Goal: Task Accomplishment & Management: Manage account settings

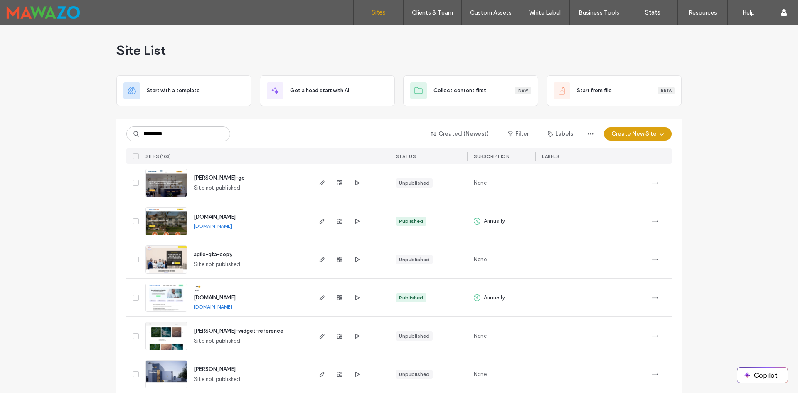
type input "*********"
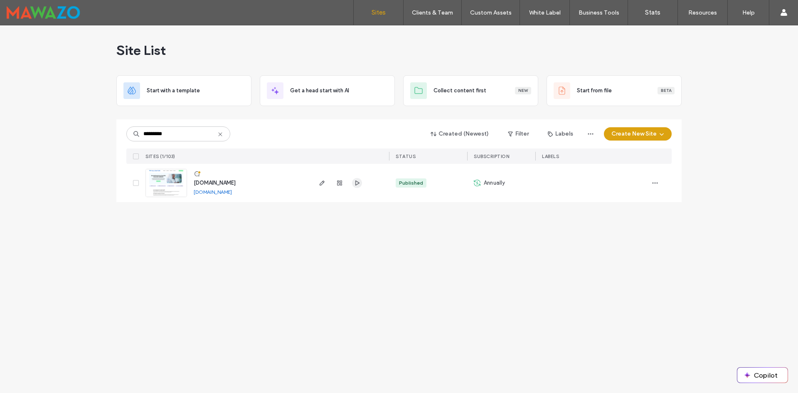
click at [359, 181] on icon "button" at bounding box center [357, 183] width 7 height 7
click at [320, 184] on use "button" at bounding box center [322, 182] width 5 height 5
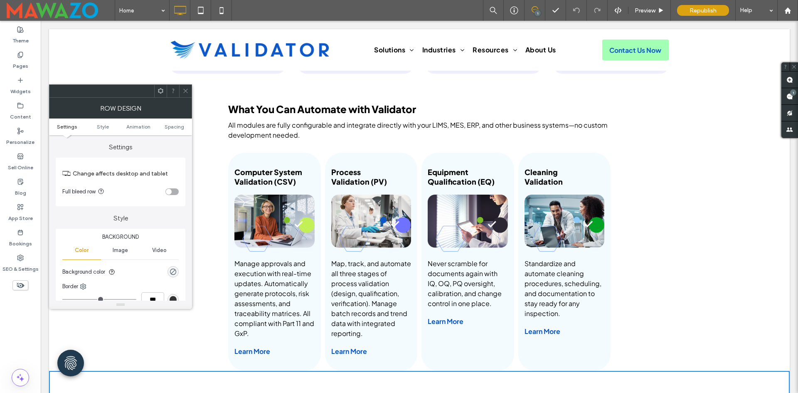
drag, startPoint x: 185, startPoint y: 94, endPoint x: 192, endPoint y: 92, distance: 6.5
click at [185, 94] on span at bounding box center [186, 91] width 6 height 12
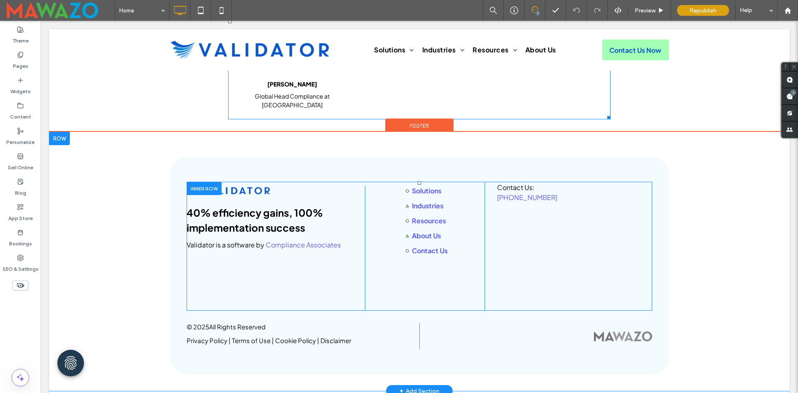
scroll to position [2686, 0]
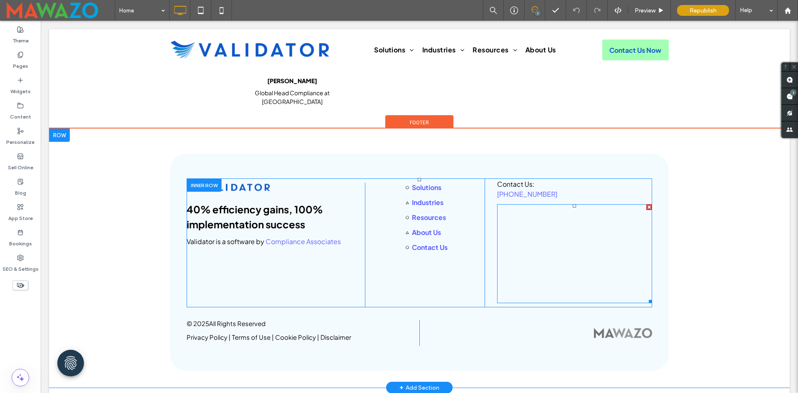
click at [581, 267] on span at bounding box center [574, 253] width 155 height 99
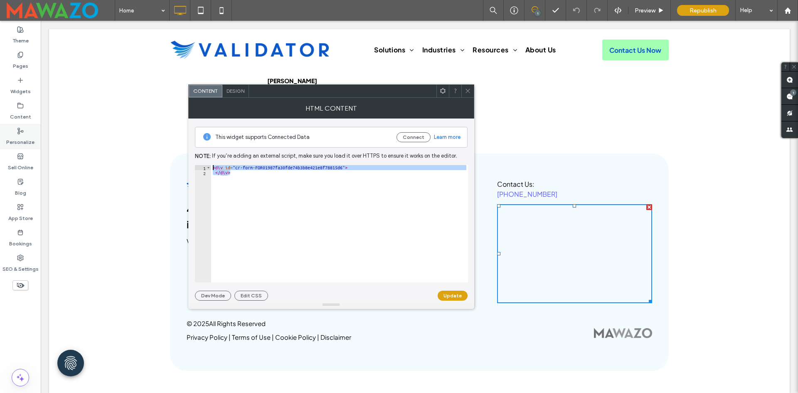
drag, startPoint x: 351, startPoint y: 179, endPoint x: 4, endPoint y: 117, distance: 352.4
click at [28, 135] on body ".wqwq-1{fill:#231f20;} .cls-1q, .cls-2q { fill-rule: evenodd; } .cls-2q { fill:…" at bounding box center [399, 196] width 798 height 393
paste textarea "Cursor at row 1"
type textarea "**********"
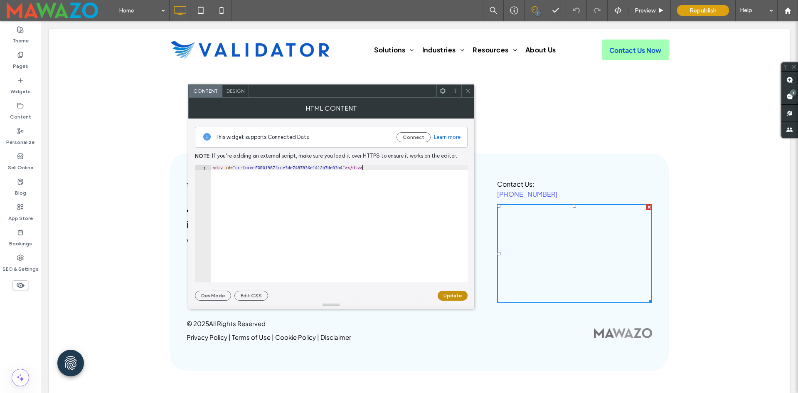
click at [454, 295] on button "Update" at bounding box center [453, 296] width 30 height 10
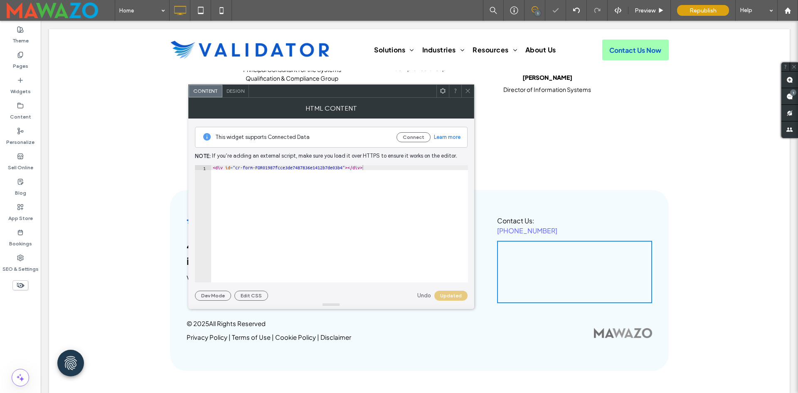
scroll to position [2664, 0]
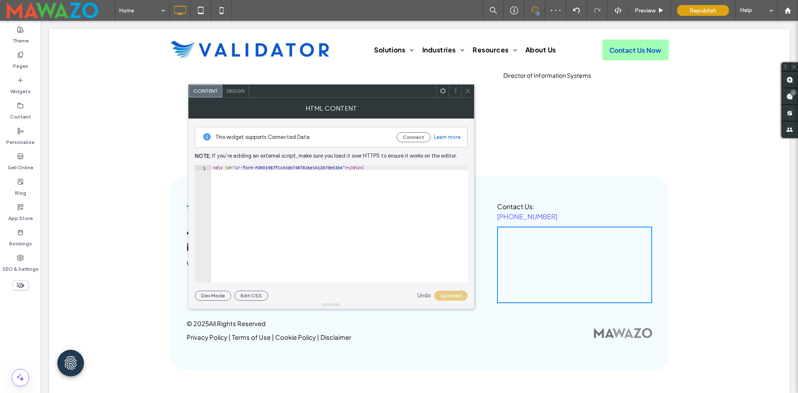
drag, startPoint x: 436, startPoint y: 73, endPoint x: 474, endPoint y: 94, distance: 43.0
click at [467, 92] on icon at bounding box center [468, 91] width 6 height 6
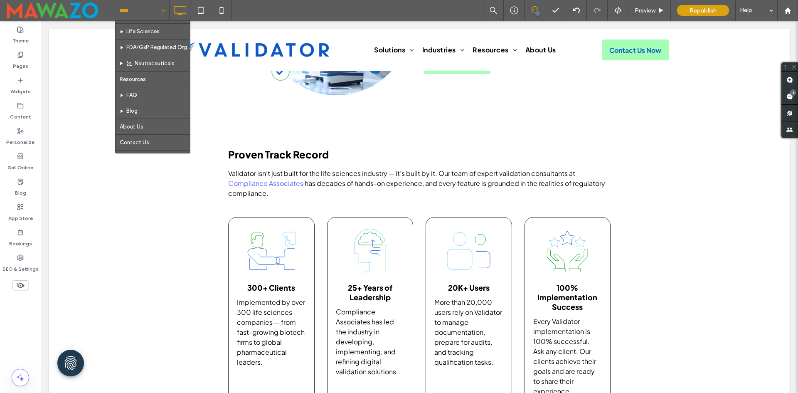
scroll to position [166, 0]
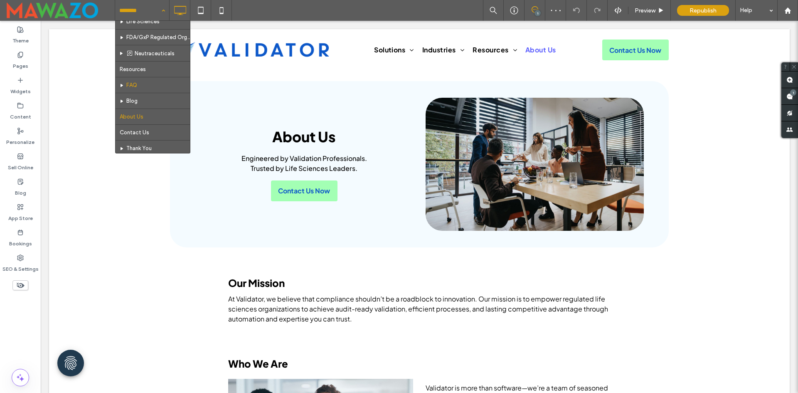
scroll to position [166, 0]
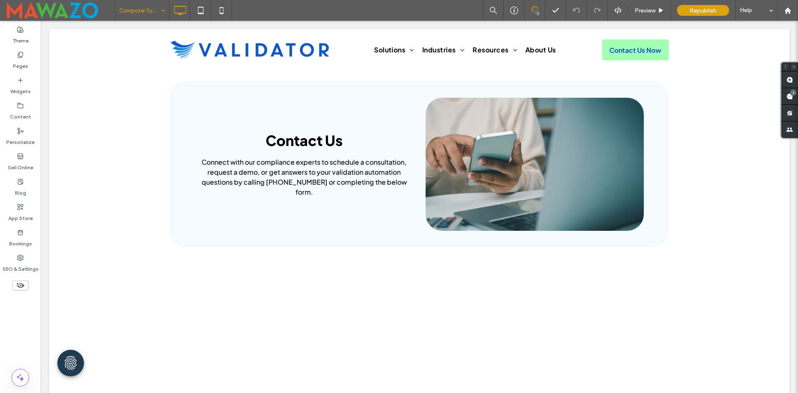
click at [145, 13] on input at bounding box center [140, 10] width 42 height 21
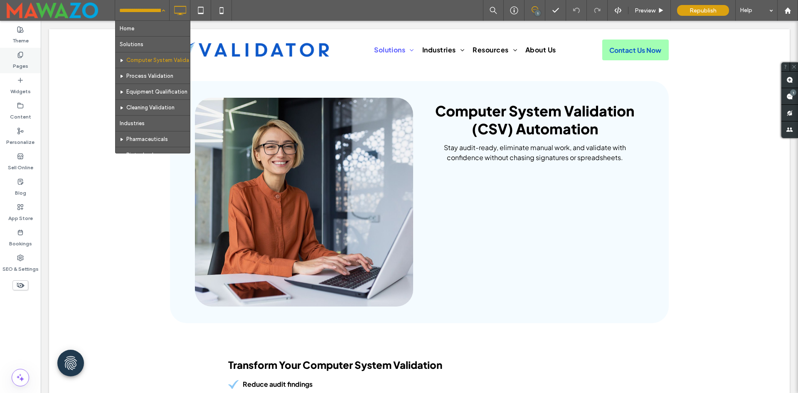
click at [21, 61] on label "Pages" at bounding box center [20, 64] width 15 height 12
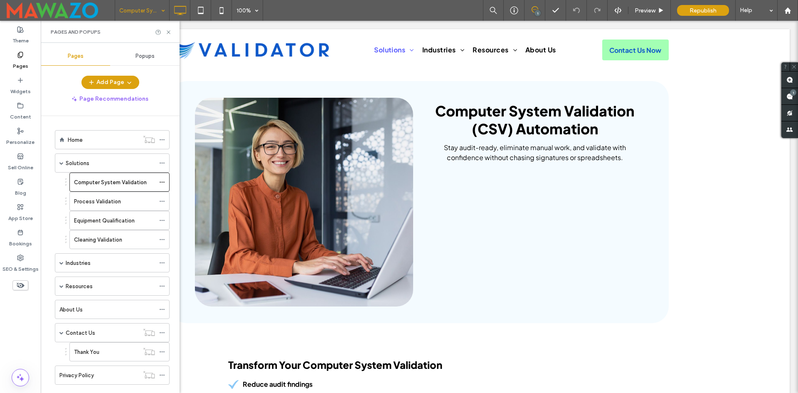
click at [153, 58] on span "Popups" at bounding box center [145, 56] width 19 height 7
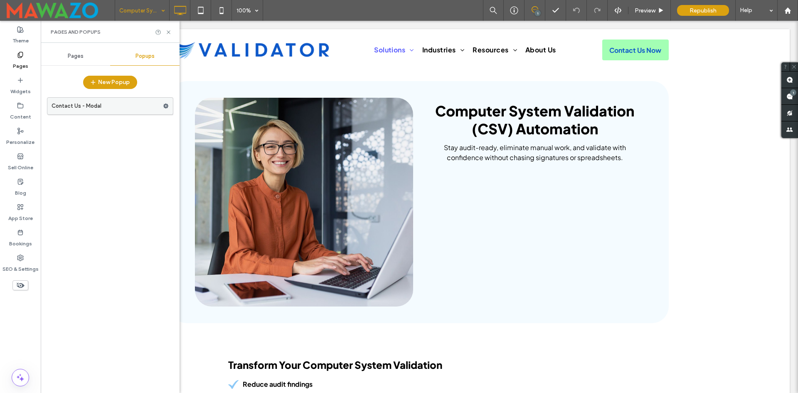
click at [126, 110] on label "Contact Us - Modal" at bounding box center [107, 106] width 111 height 17
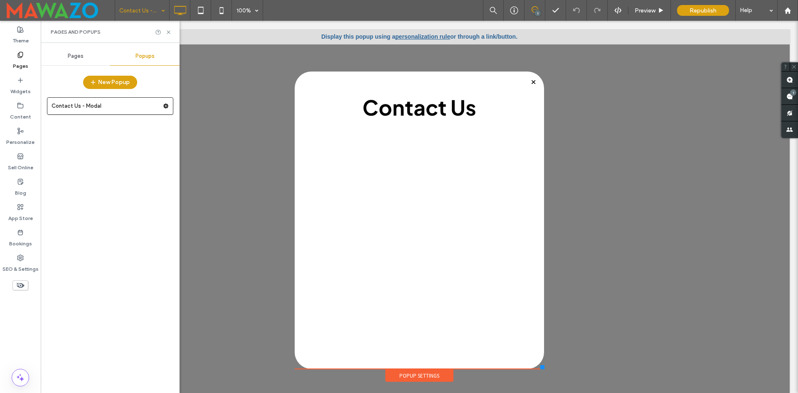
click at [70, 58] on span "Pages" at bounding box center [76, 56] width 16 height 7
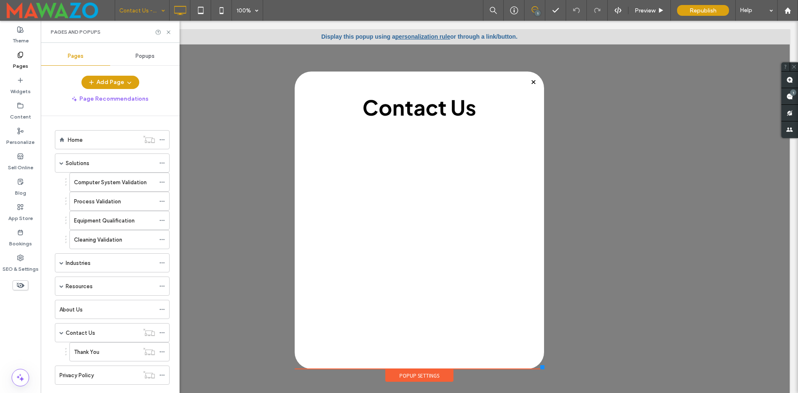
click at [83, 142] on div "Home" at bounding box center [103, 140] width 71 height 9
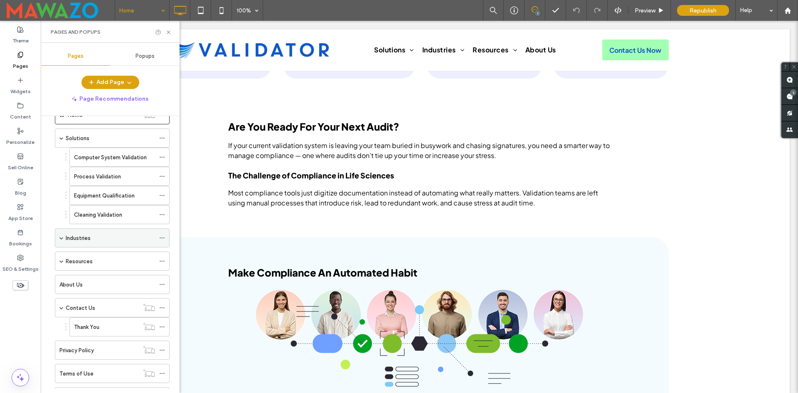
scroll to position [87, 0]
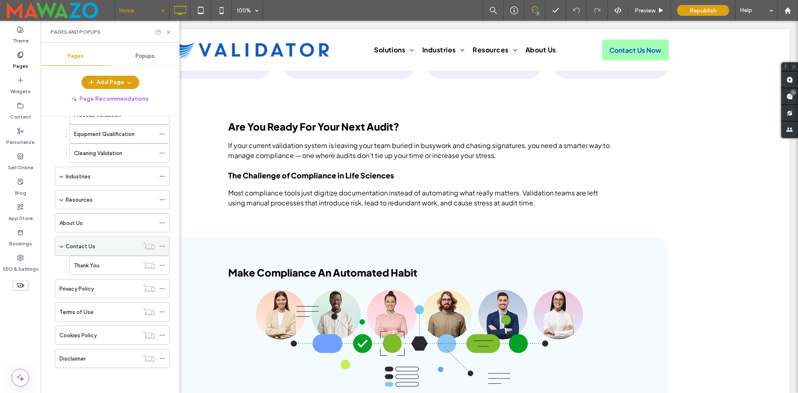
click at [91, 245] on label "Contact Us" at bounding box center [81, 246] width 30 height 15
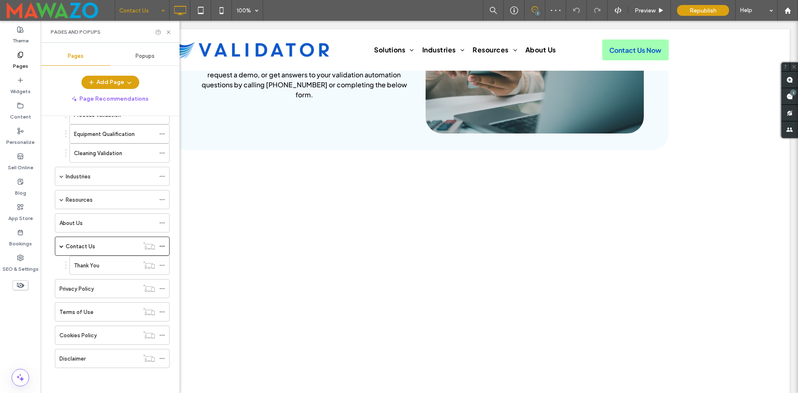
scroll to position [125, 0]
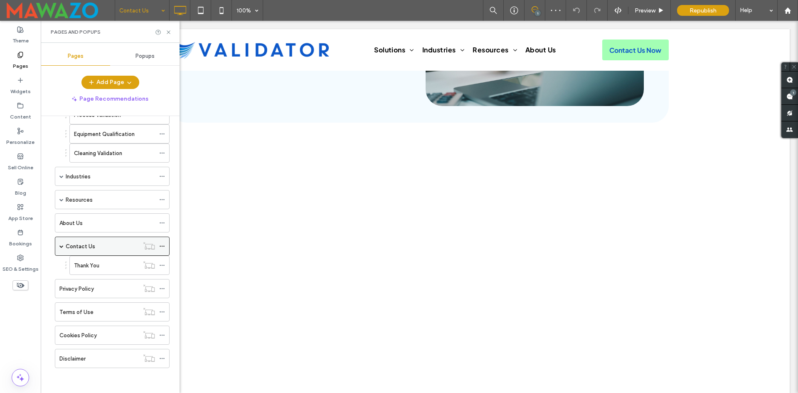
click at [161, 245] on icon at bounding box center [162, 246] width 6 height 6
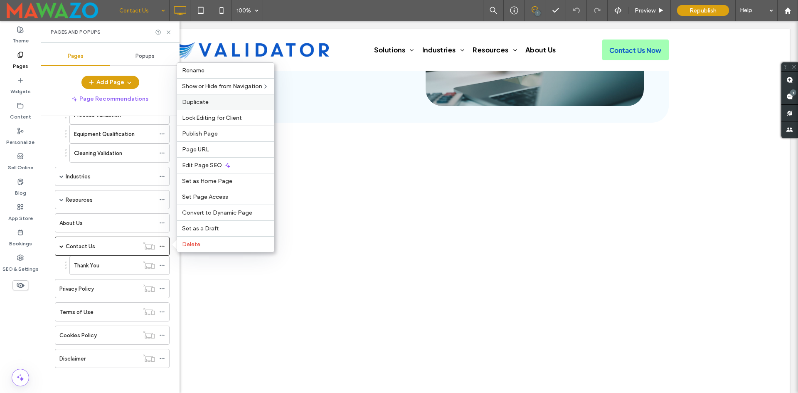
click at [217, 105] on label "Duplicate" at bounding box center [225, 102] width 87 height 7
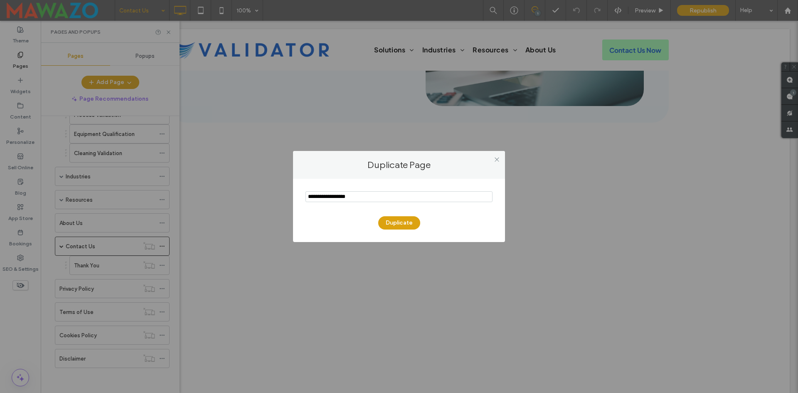
click at [378, 199] on input "notEmpty" at bounding box center [399, 196] width 187 height 11
type input "**********"
click at [400, 222] on button "Duplicate" at bounding box center [399, 222] width 42 height 13
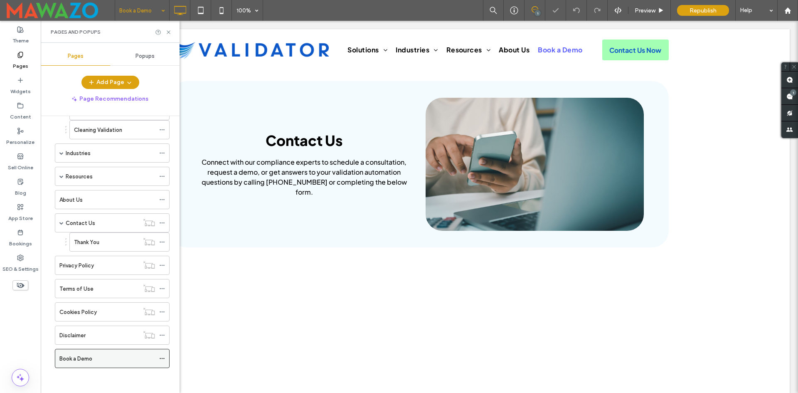
click at [161, 358] on use at bounding box center [162, 358] width 5 height 1
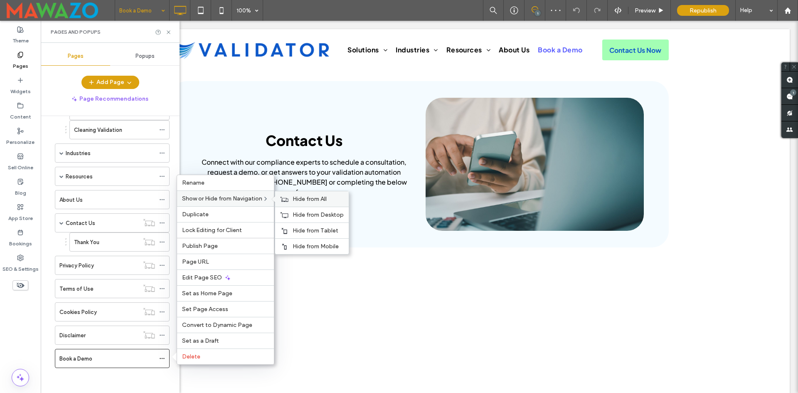
click at [308, 196] on span "Hide from All" at bounding box center [310, 198] width 34 height 7
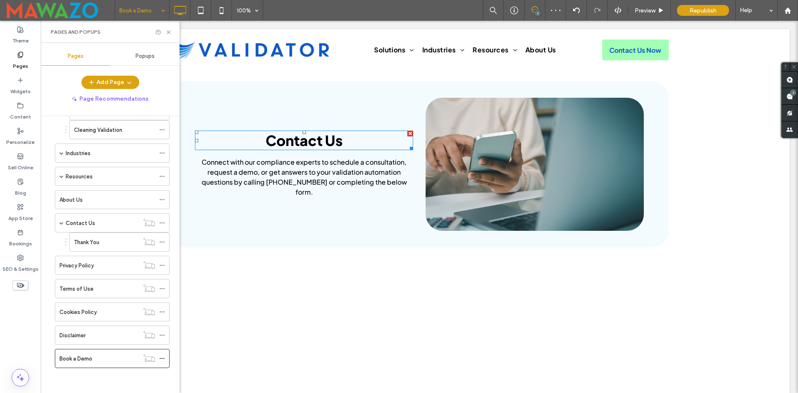
click at [301, 146] on span "Contact Us" at bounding box center [304, 140] width 77 height 18
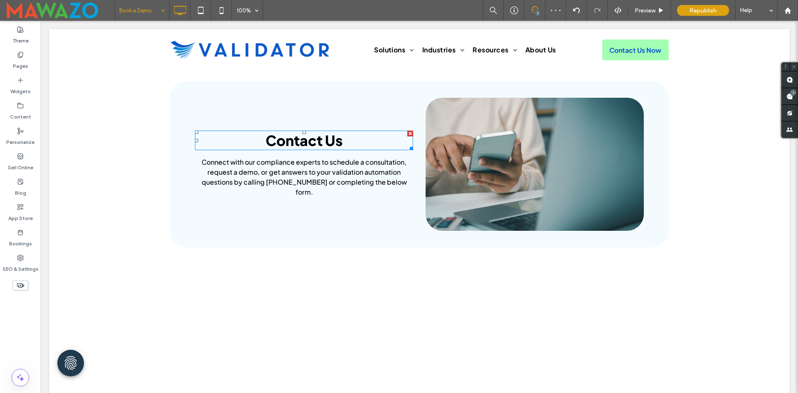
click at [301, 146] on span "Contact Us" at bounding box center [304, 140] width 77 height 18
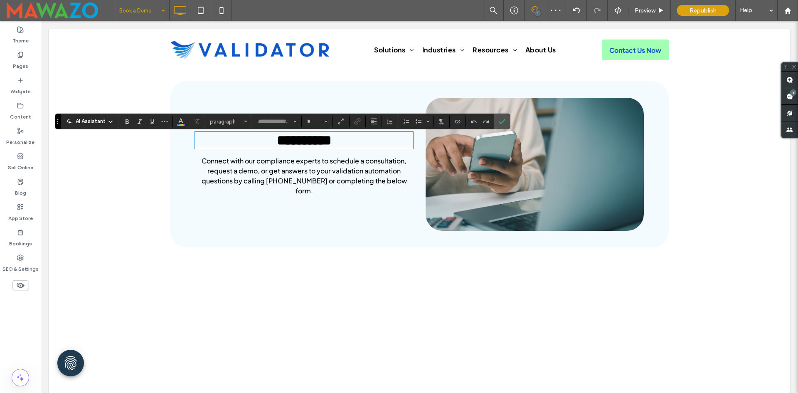
type input "**********"
type input "**"
click at [504, 122] on icon "Confirm" at bounding box center [502, 121] width 7 height 7
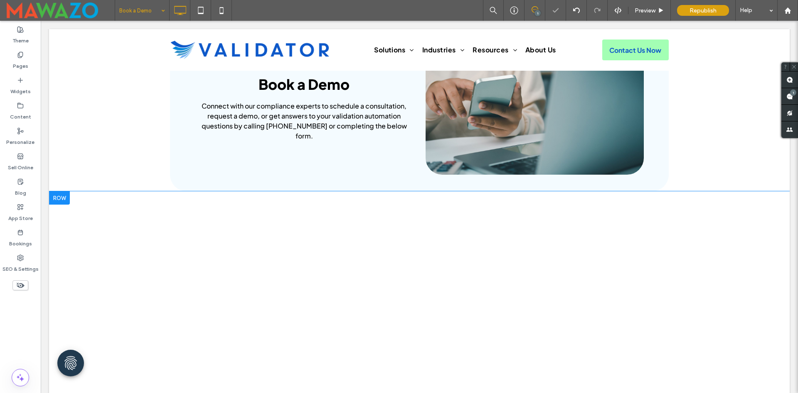
scroll to position [125, 0]
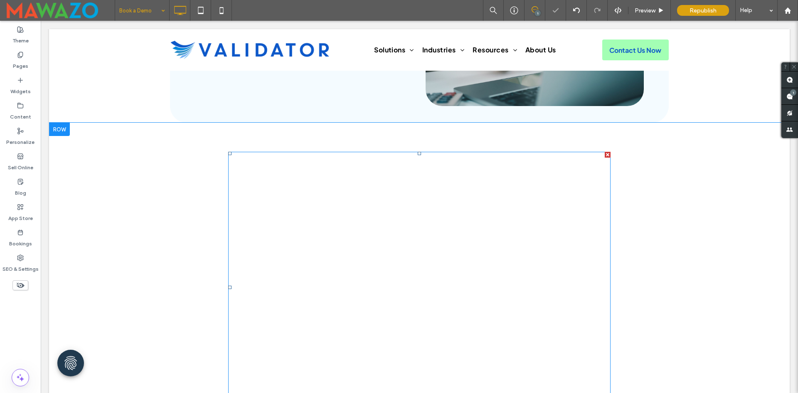
click at [228, 152] on span at bounding box center [228, 152] width 0 height 0
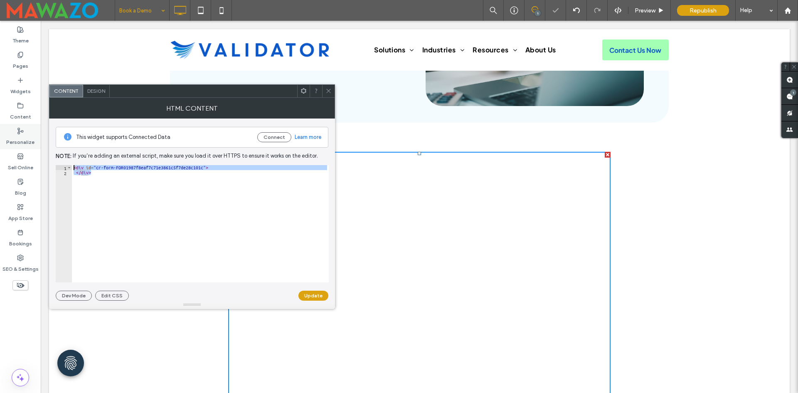
drag, startPoint x: 136, startPoint y: 184, endPoint x: 0, endPoint y: 133, distance: 145.0
click at [0, 133] on body ".wqwq-1{fill:#231f20;} .cls-1q, .cls-2q { fill-rule: evenodd; } .cls-2q { fill:…" at bounding box center [399, 196] width 798 height 393
paste textarea "Cursor at row 1"
type textarea "**********"
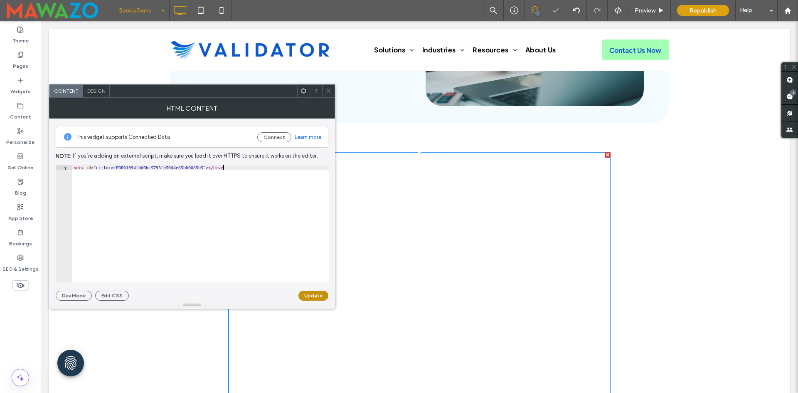
click at [308, 295] on button "Update" at bounding box center [314, 296] width 30 height 10
click at [329, 82] on div "Book a Demo Connect with our compliance experts to schedule a consultation, req…" at bounding box center [419, 39] width 449 height 133
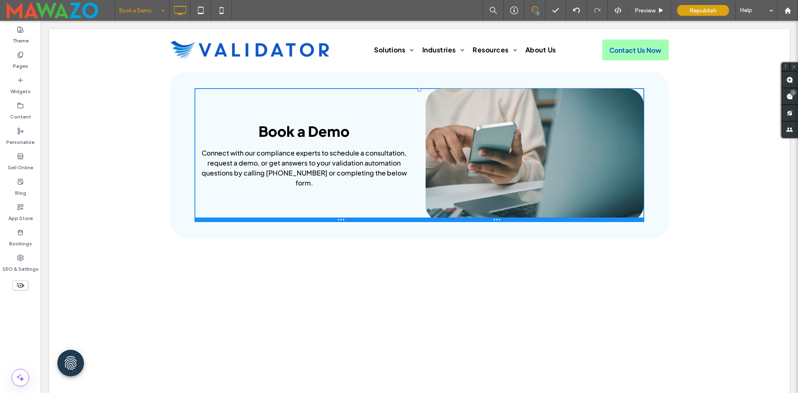
scroll to position [0, 0]
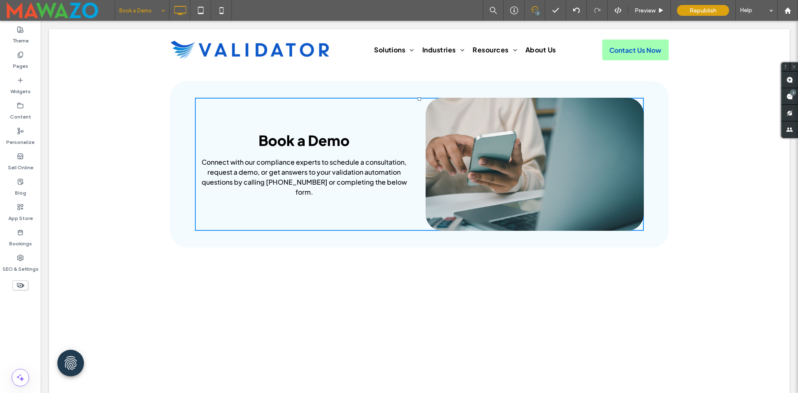
drag, startPoint x: 82, startPoint y: 91, endPoint x: 105, endPoint y: 22, distance: 73.0
click at [82, 91] on div "Book a Demo Connect with our compliance experts to schedule a consultation, req…" at bounding box center [419, 159] width 741 height 177
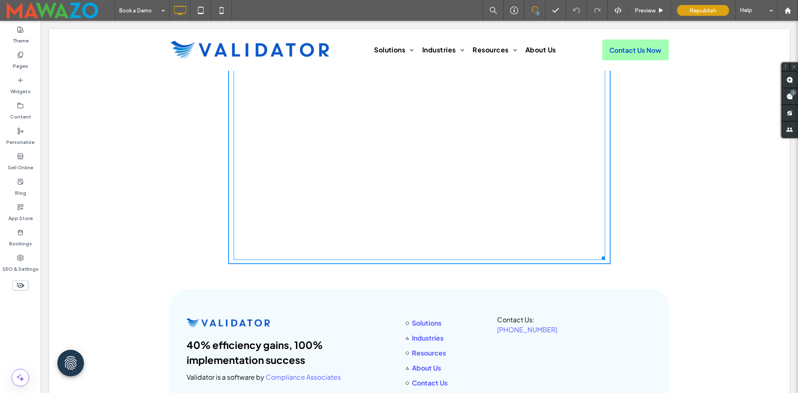
scroll to position [291, 0]
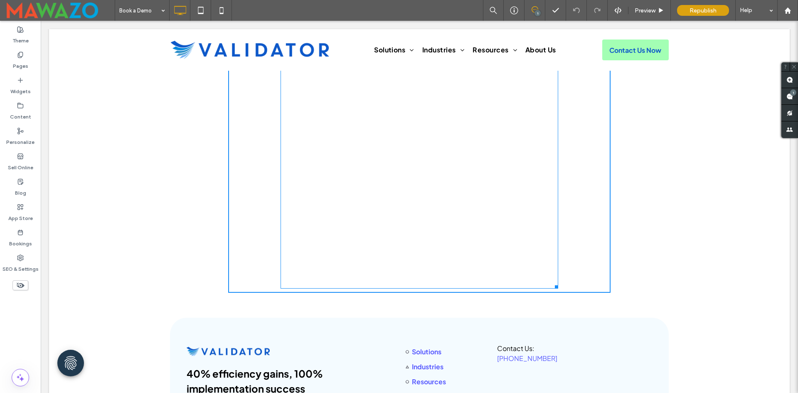
click at [552, 285] on div at bounding box center [555, 285] width 6 height 6
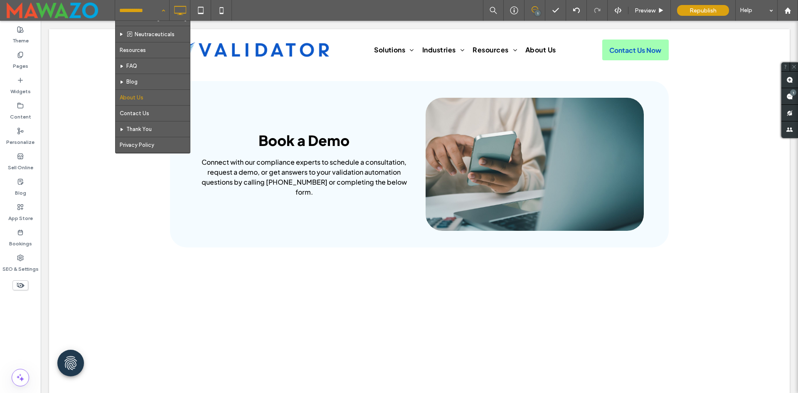
scroll to position [208, 0]
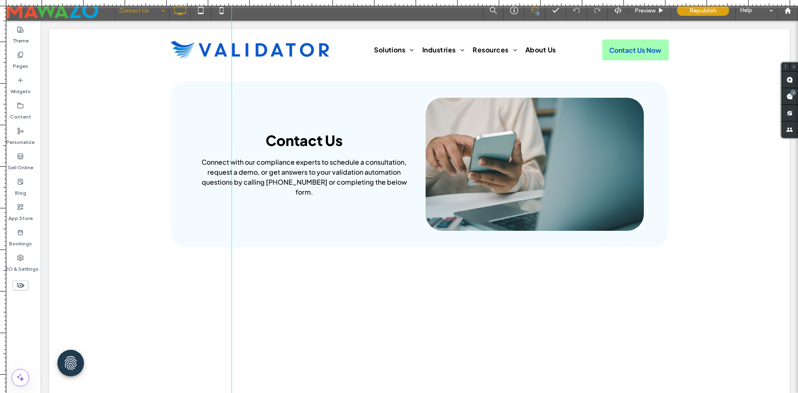
drag, startPoint x: 5, startPoint y: 68, endPoint x: 232, endPoint y: 137, distance: 237.3
click at [232, 393] on div at bounding box center [399, 393] width 798 height 0
drag, startPoint x: 3, startPoint y: 100, endPoint x: 601, endPoint y: 174, distance: 602.6
click at [601, 393] on div at bounding box center [399, 393] width 798 height 0
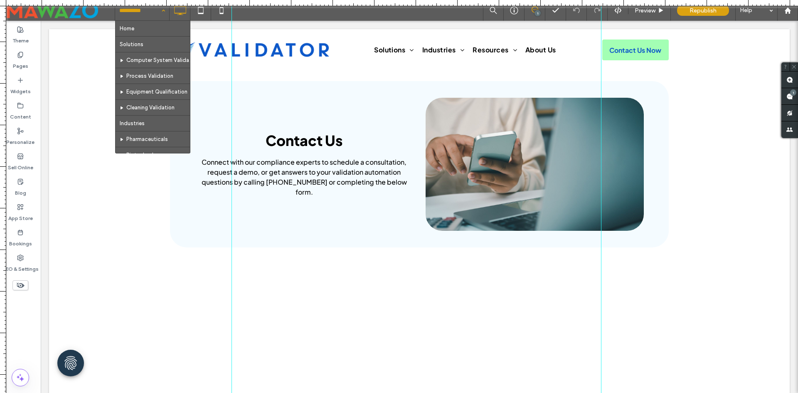
click at [134, 15] on input at bounding box center [140, 10] width 42 height 21
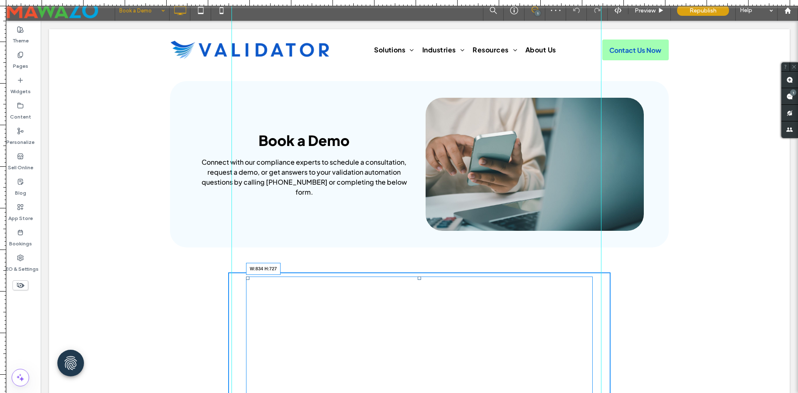
scroll to position [250, 0]
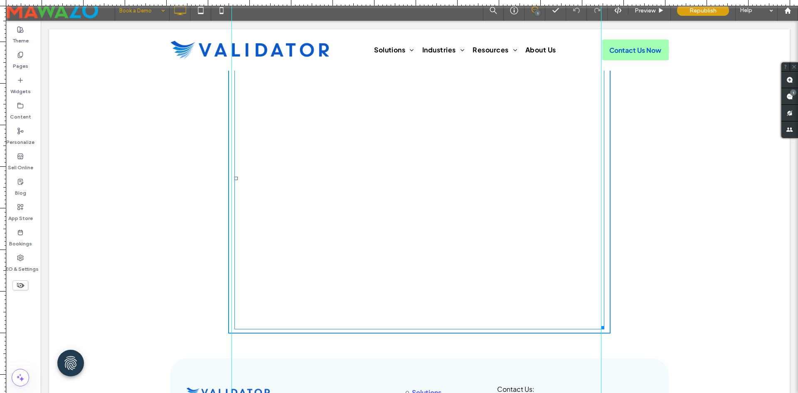
click at [600, 327] on div at bounding box center [601, 326] width 6 height 6
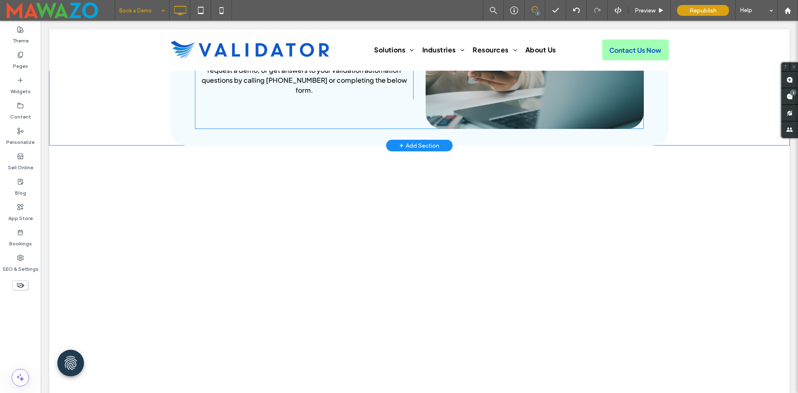
scroll to position [0, 0]
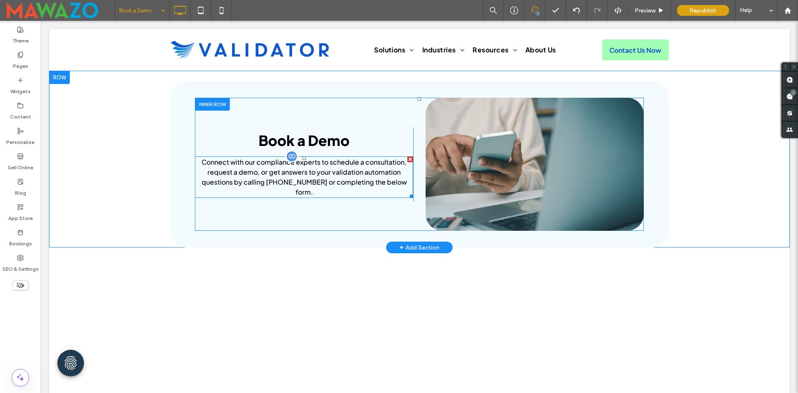
click at [283, 180] on span "Connect with our compliance experts to schedule a consultation, request a demo,…" at bounding box center [304, 172] width 205 height 29
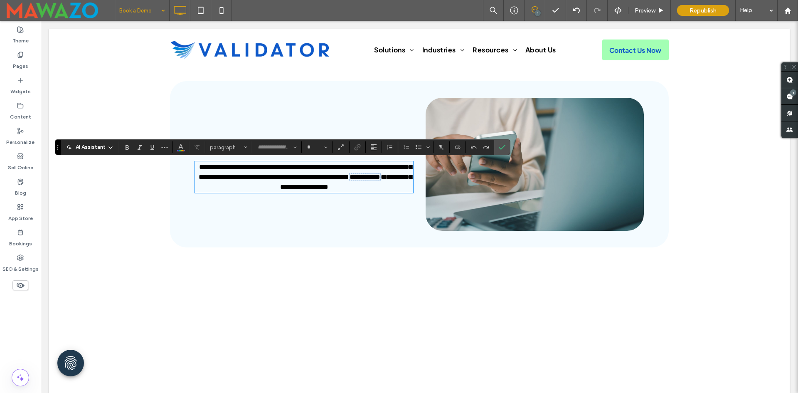
type input "**********"
type input "**"
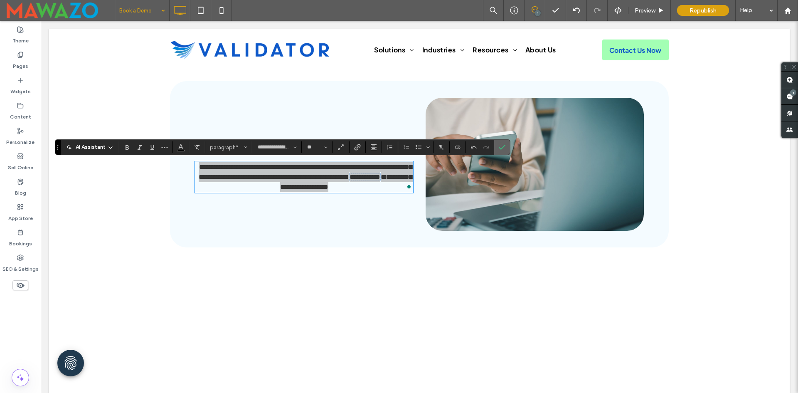
drag, startPoint x: 499, startPoint y: 147, endPoint x: 418, endPoint y: 136, distance: 81.5
click at [499, 147] on icon "Confirm" at bounding box center [502, 147] width 7 height 7
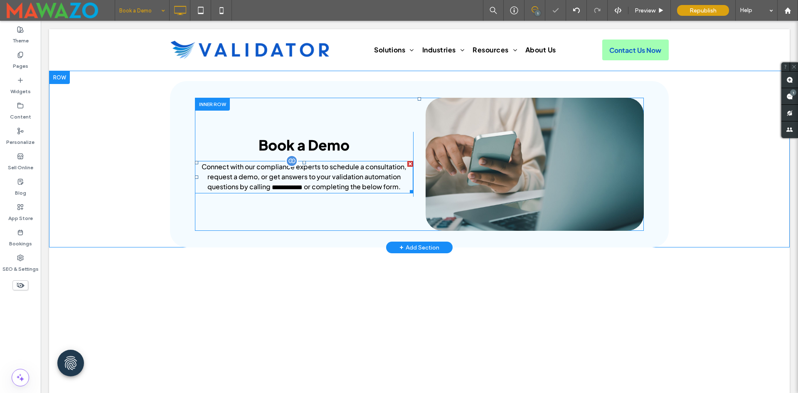
click at [287, 184] on span "**********" at bounding box center [287, 187] width 31 height 6
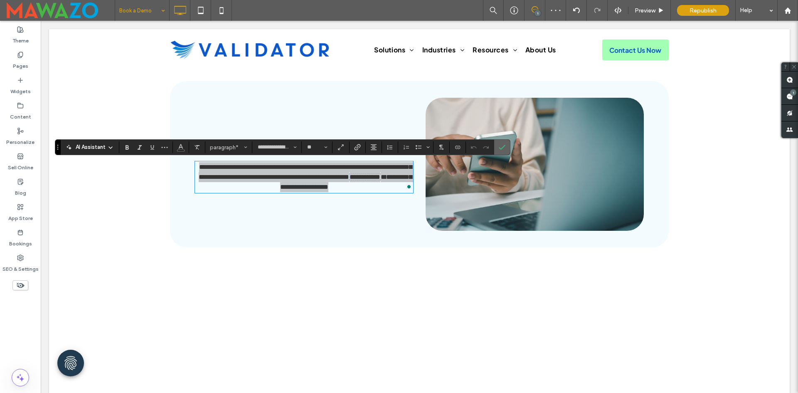
click at [503, 151] on span "Confirm" at bounding box center [502, 147] width 7 height 14
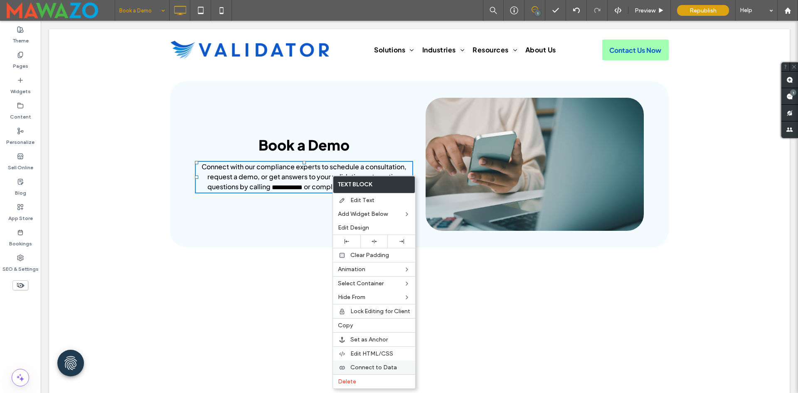
click at [372, 368] on span "Connect to Data" at bounding box center [374, 367] width 47 height 7
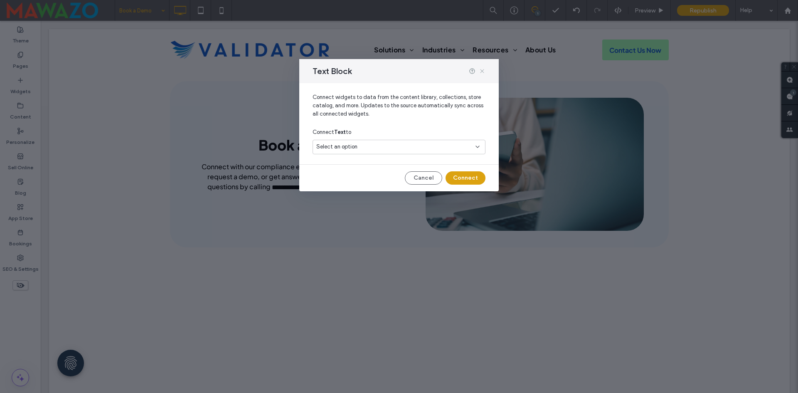
click at [482, 70] on icon at bounding box center [482, 71] width 7 height 7
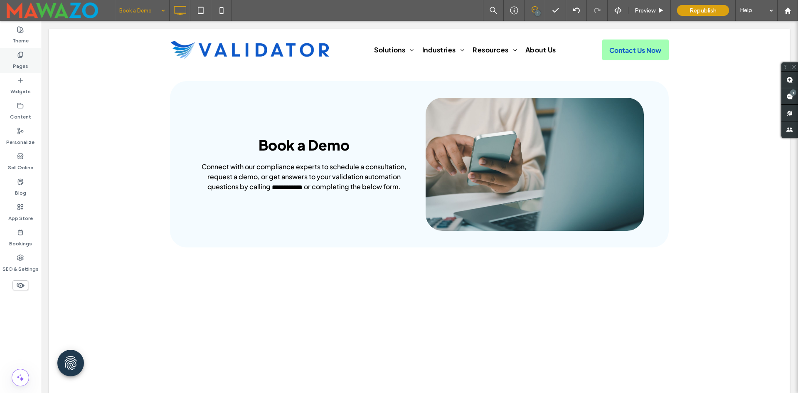
click at [22, 62] on label "Pages" at bounding box center [20, 64] width 15 height 12
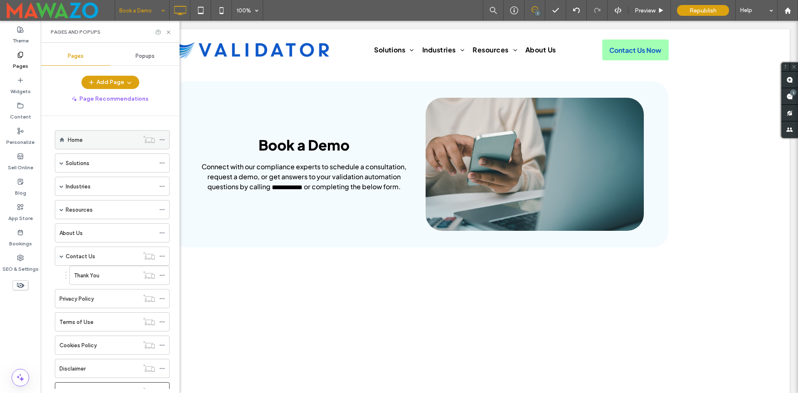
click at [91, 142] on div "Home" at bounding box center [103, 140] width 71 height 9
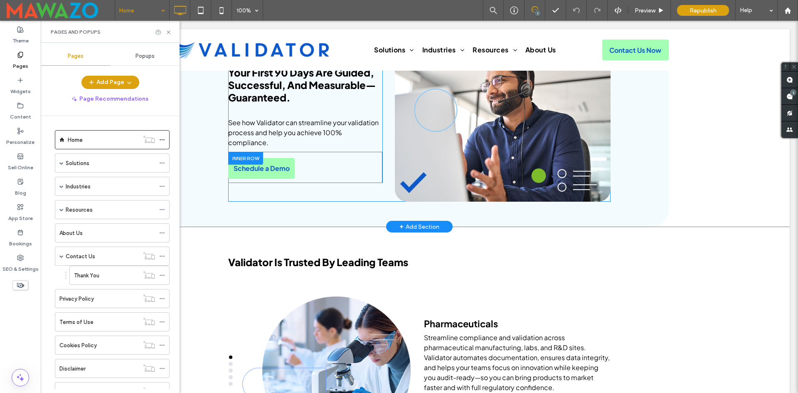
scroll to position [1788, 0]
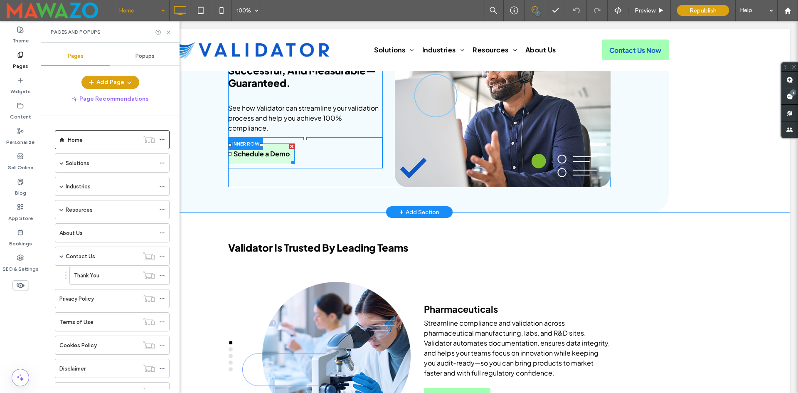
click at [259, 154] on link "Schedule a Demo" at bounding box center [261, 153] width 67 height 21
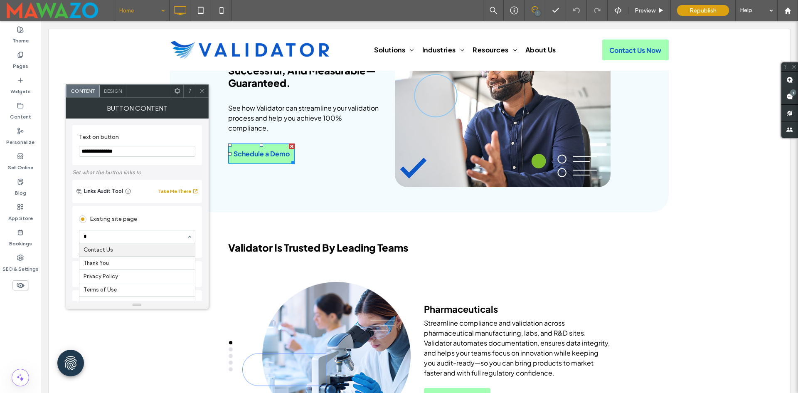
scroll to position [0, 0]
type input "****"
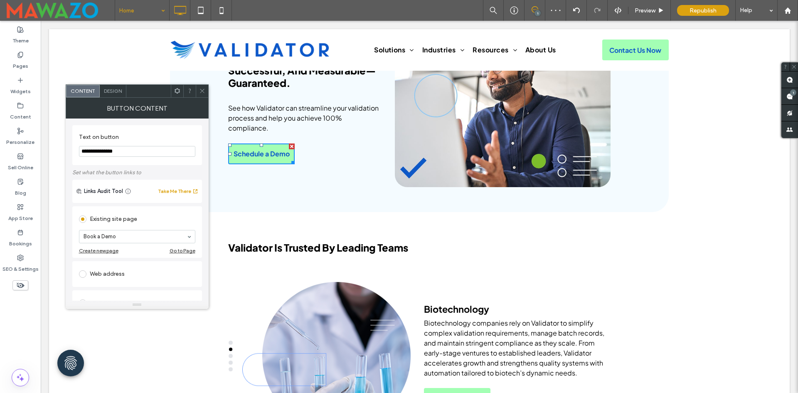
click at [200, 87] on span at bounding box center [202, 91] width 6 height 12
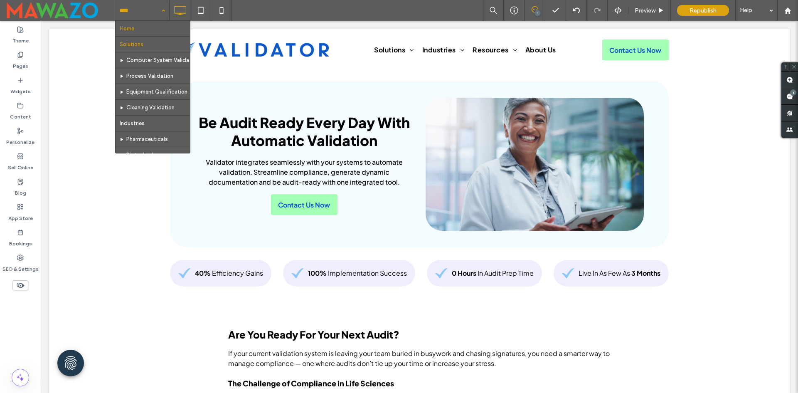
drag, startPoint x: 123, startPoint y: 12, endPoint x: 128, endPoint y: 37, distance: 25.0
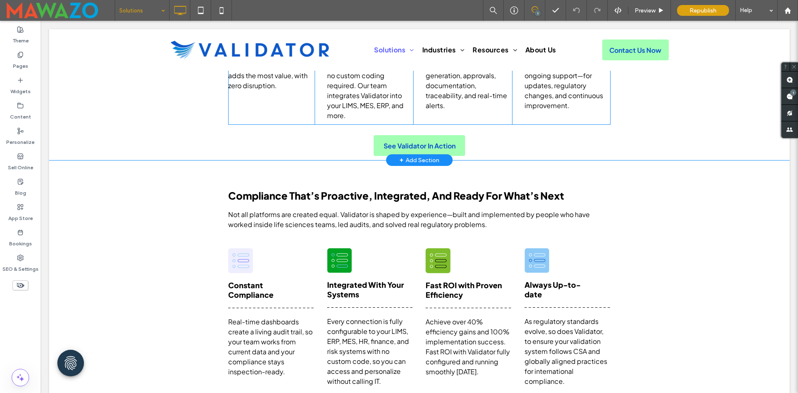
scroll to position [1372, 0]
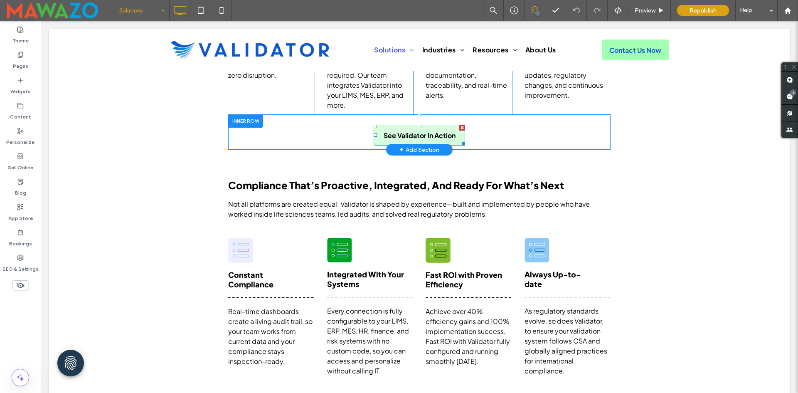
click at [421, 137] on span "See Validator In Action" at bounding box center [420, 135] width 72 height 9
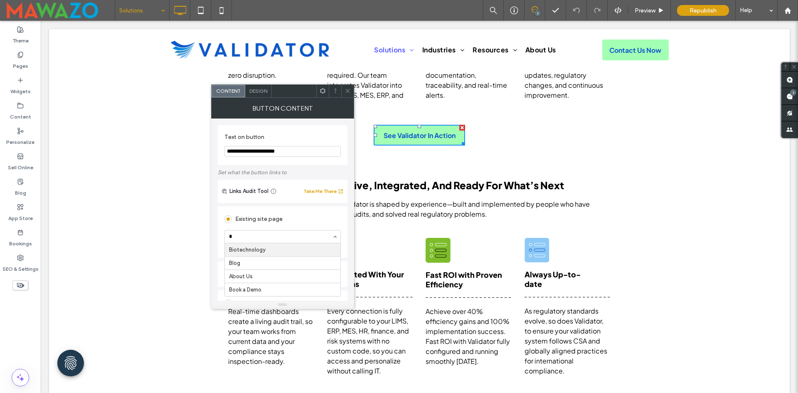
scroll to position [0, 0]
type input "****"
click at [346, 91] on icon at bounding box center [348, 91] width 6 height 6
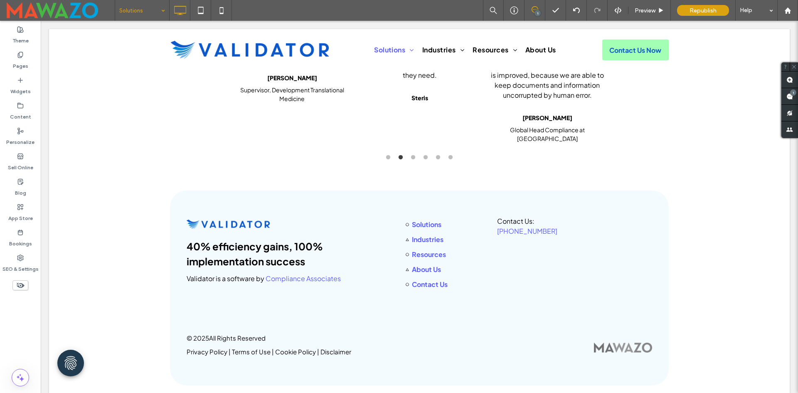
scroll to position [1884, 0]
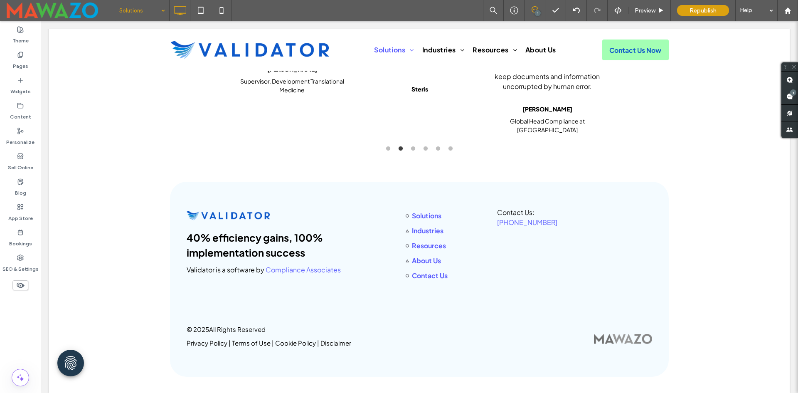
drag, startPoint x: 137, startPoint y: 13, endPoint x: 136, endPoint y: 19, distance: 6.3
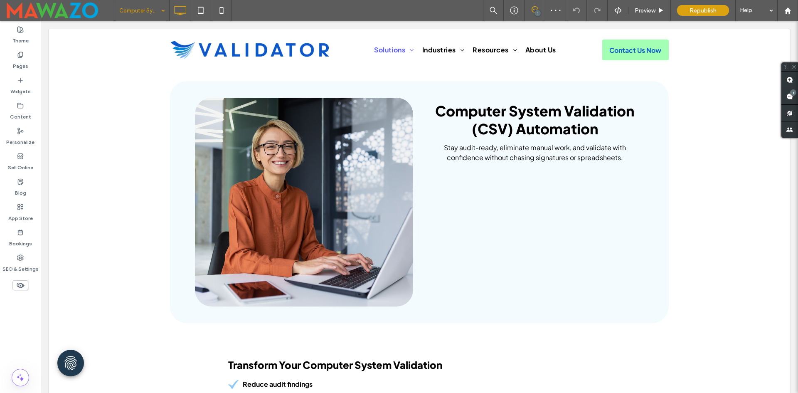
scroll to position [658, 0]
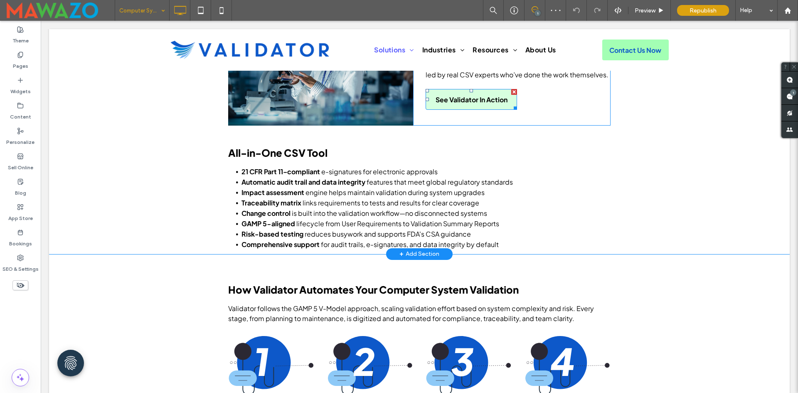
click at [465, 96] on span "See Validator In Action" at bounding box center [472, 99] width 72 height 9
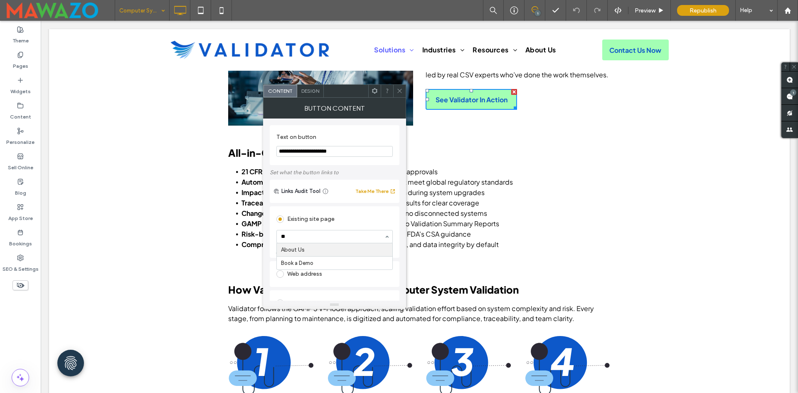
scroll to position [0, 0]
type input "****"
click at [400, 91] on icon at bounding box center [400, 91] width 6 height 6
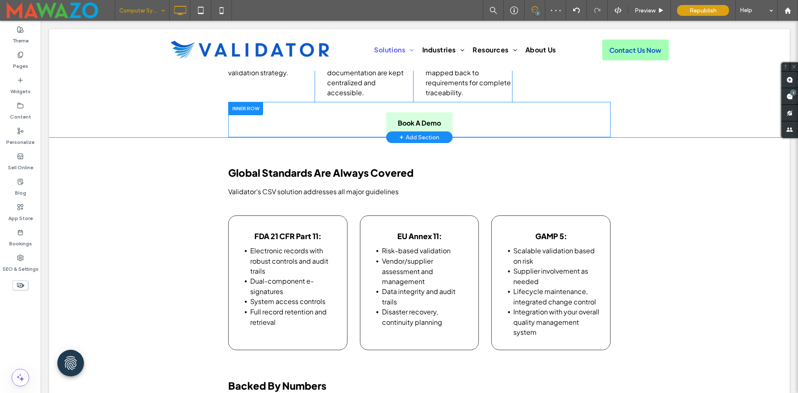
scroll to position [1074, 0]
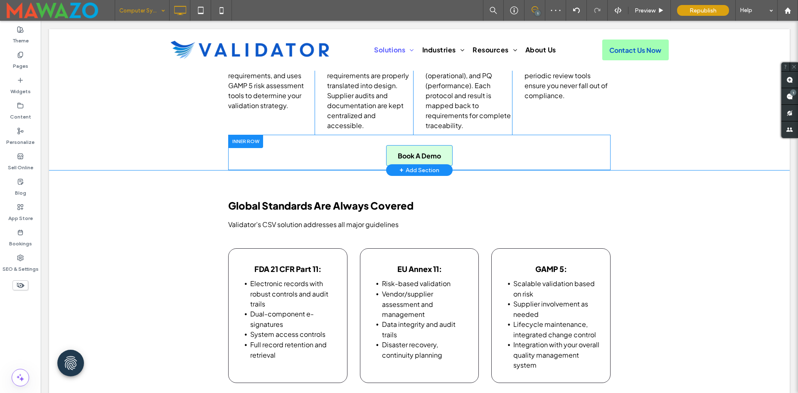
click at [408, 145] on link "Book A Demo" at bounding box center [419, 155] width 67 height 21
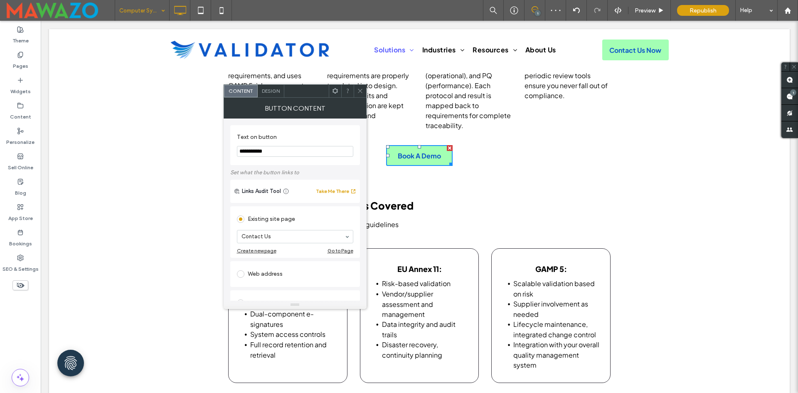
click at [269, 149] on input "**********" at bounding box center [295, 151] width 116 height 11
type input "****"
click at [360, 91] on use at bounding box center [360, 91] width 4 height 4
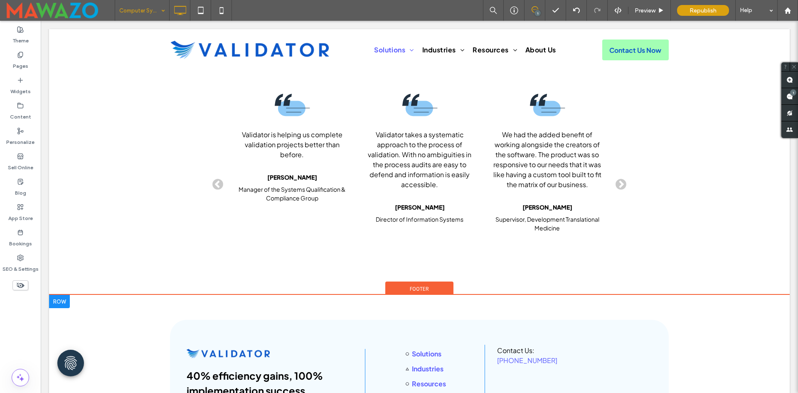
scroll to position [2628, 0]
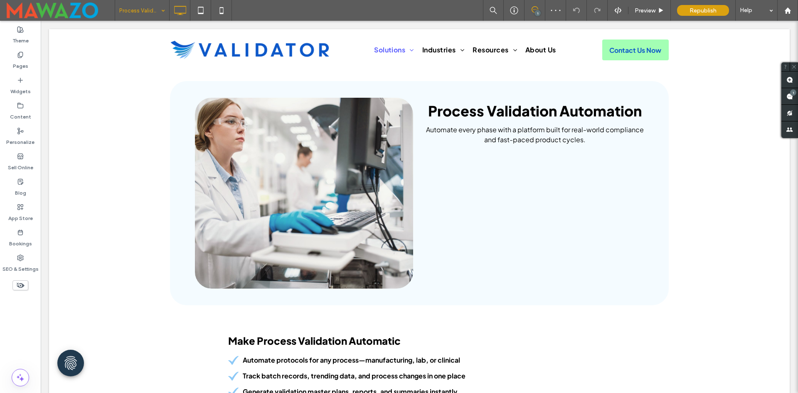
scroll to position [973, 0]
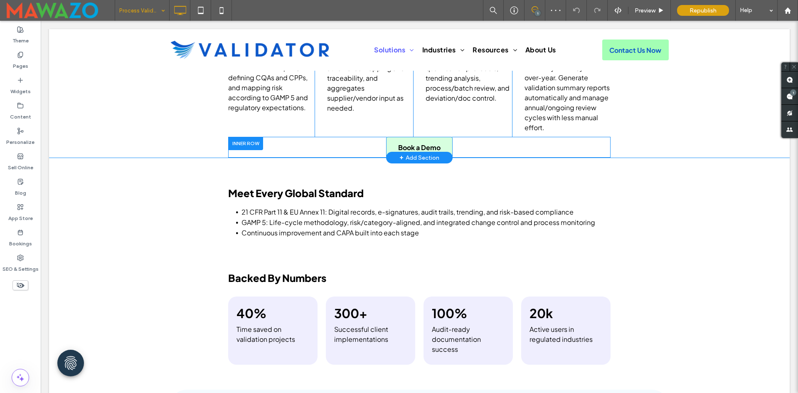
click at [411, 143] on span "Book a Demo" at bounding box center [419, 147] width 42 height 9
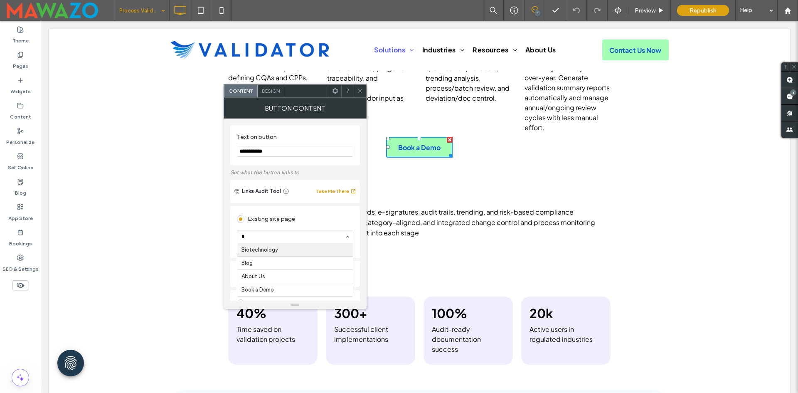
scroll to position [0, 0]
type input "****"
click at [360, 90] on icon at bounding box center [360, 91] width 6 height 6
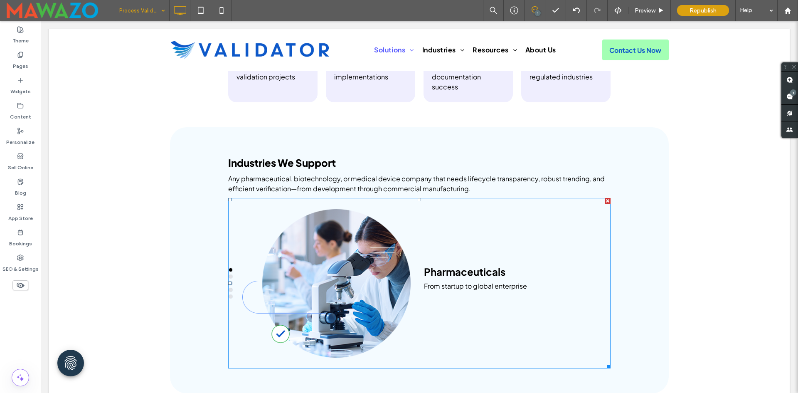
scroll to position [1222, 0]
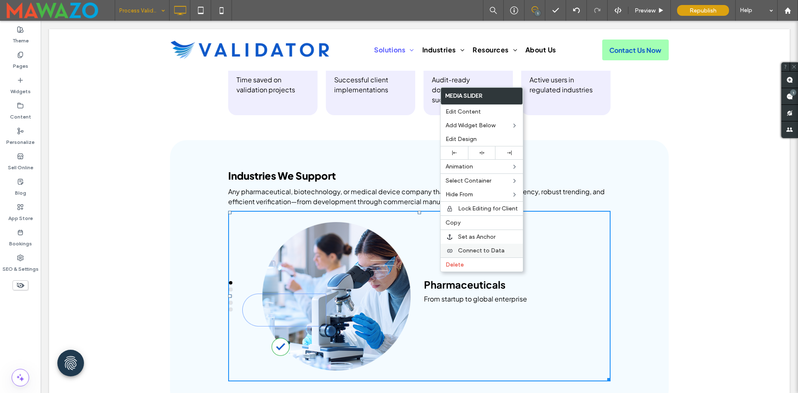
click at [457, 252] on div "Connect to Data" at bounding box center [482, 251] width 82 height 14
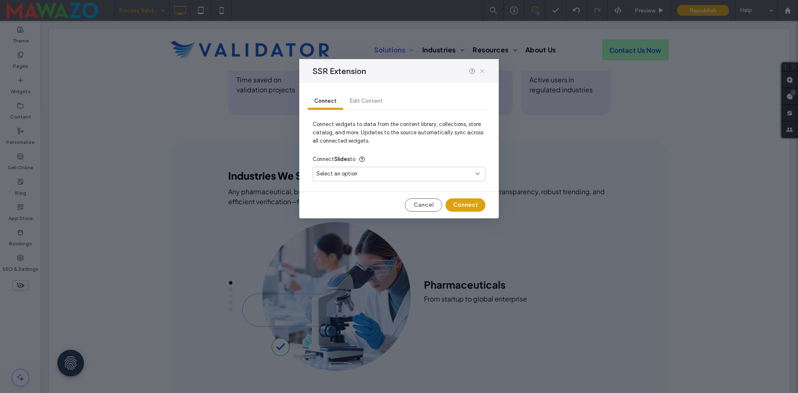
click at [480, 69] on icon at bounding box center [482, 71] width 7 height 7
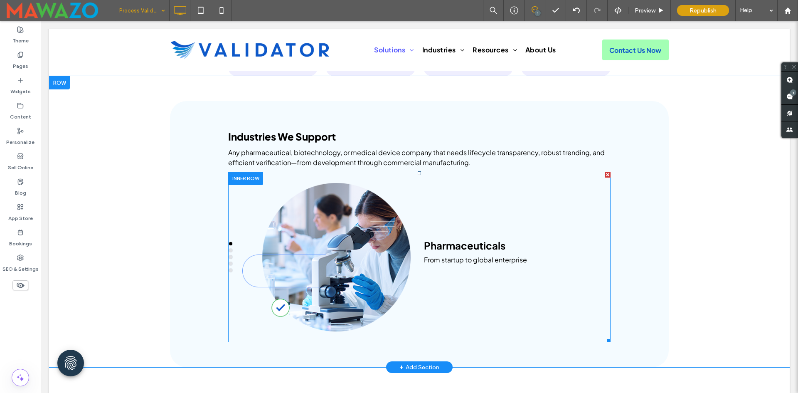
scroll to position [1264, 0]
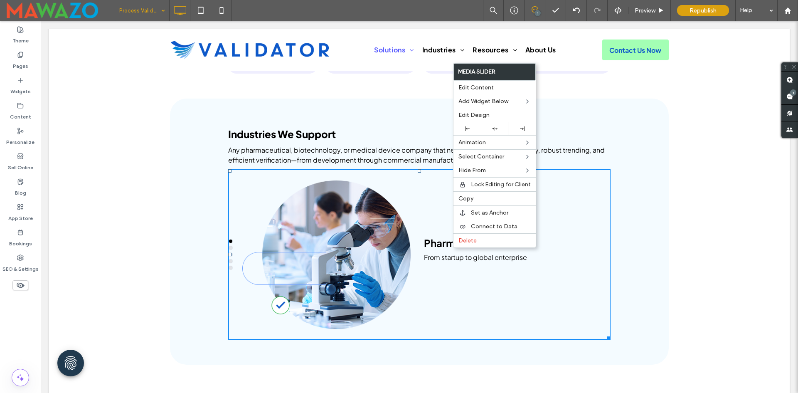
click at [281, 133] on span "Industries We Support" at bounding box center [282, 134] width 108 height 12
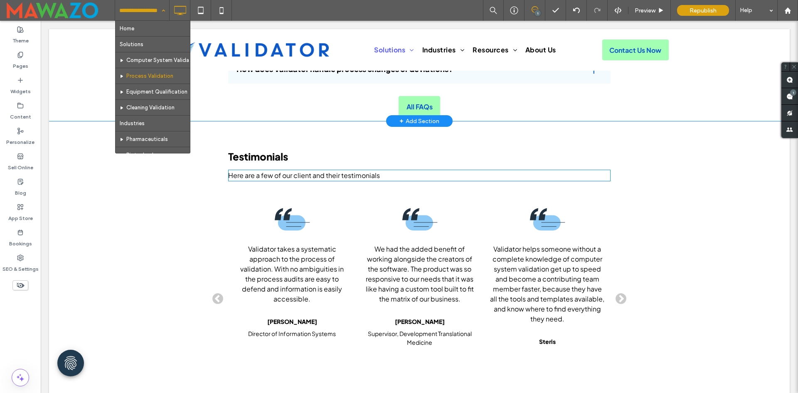
scroll to position [1866, 0]
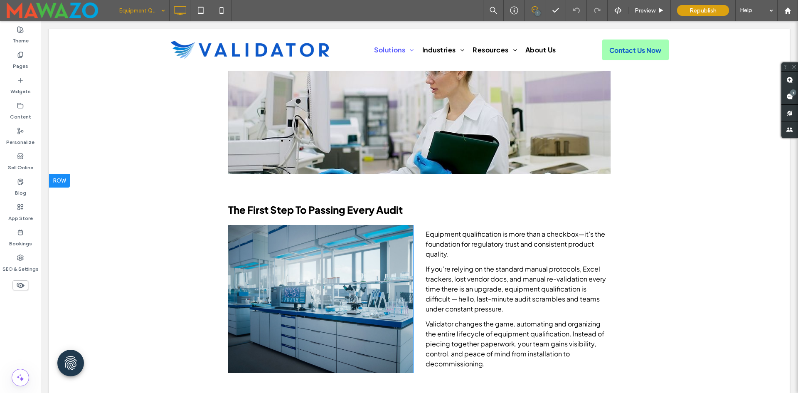
scroll to position [512, 0]
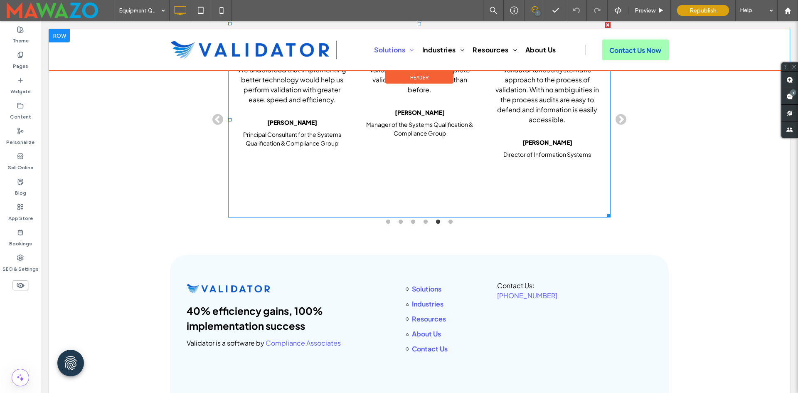
scroll to position [6, 0]
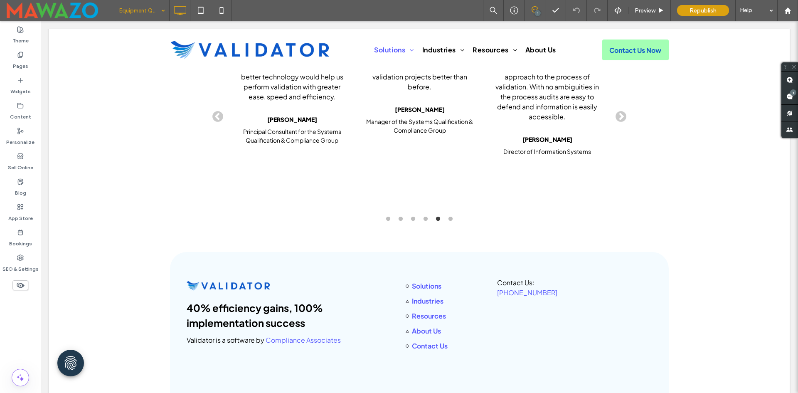
click at [134, 12] on input at bounding box center [140, 10] width 42 height 21
click at [22, 55] on icon at bounding box center [20, 55] width 7 height 7
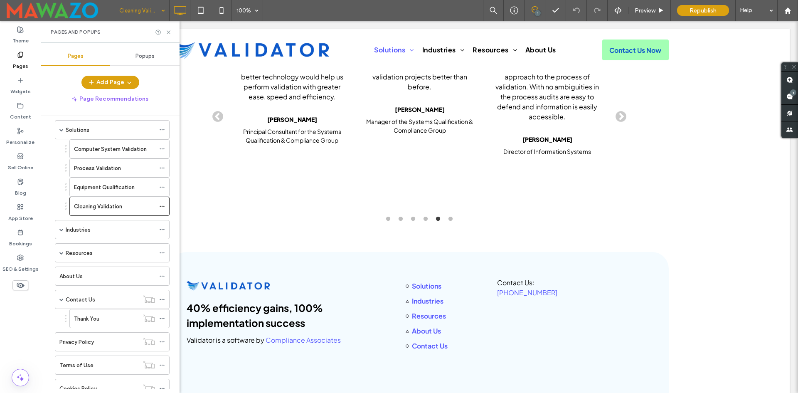
scroll to position [110, 0]
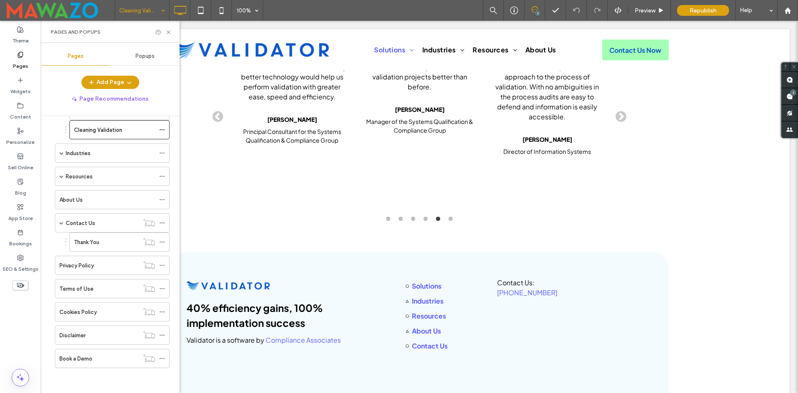
click at [99, 359] on div "Book a Demo" at bounding box center [98, 358] width 79 height 9
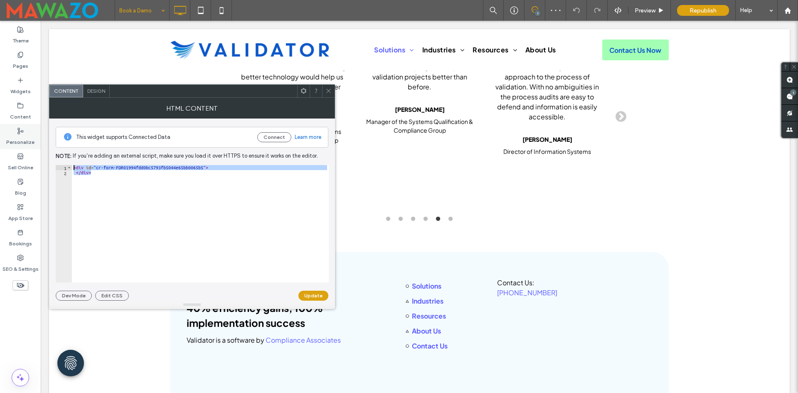
drag, startPoint x: 164, startPoint y: 182, endPoint x: 3, endPoint y: 147, distance: 164.7
click at [3, 147] on body ".wqwq-1{fill:#231f20;} .cls-1q, .cls-2q { fill-rule: evenodd; } .cls-2q { fill:…" at bounding box center [399, 196] width 798 height 393
type textarea "**********"
click at [327, 87] on span at bounding box center [329, 91] width 6 height 12
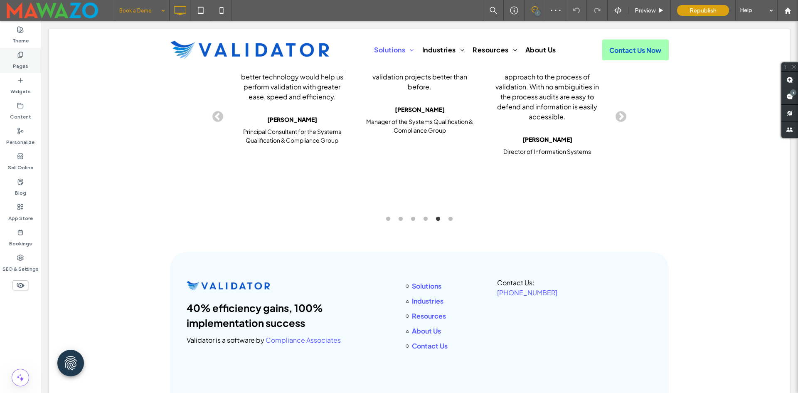
click at [10, 51] on div "Pages" at bounding box center [20, 60] width 41 height 25
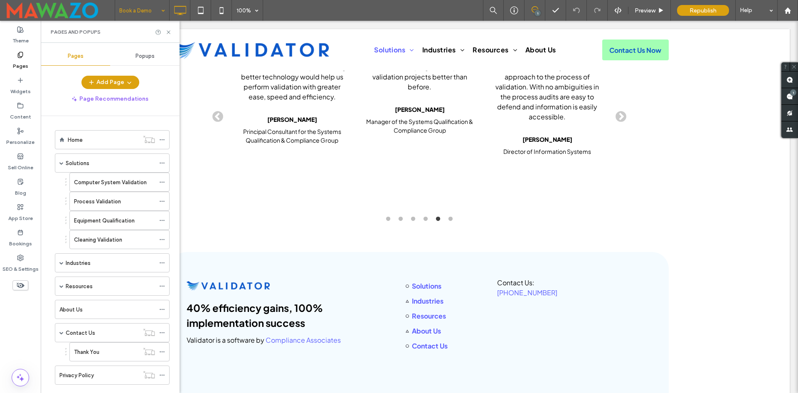
click at [142, 59] on div "Popups" at bounding box center [144, 56] width 69 height 18
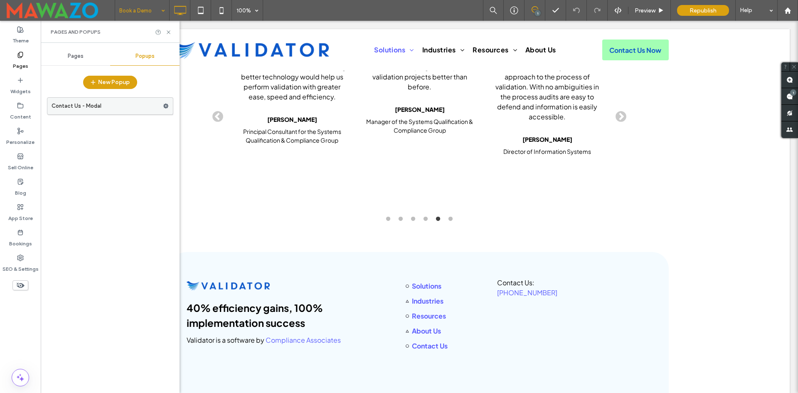
click at [114, 100] on label "Contact Us - Modal" at bounding box center [107, 106] width 111 height 17
click at [166, 106] on icon at bounding box center [166, 106] width 6 height 6
click at [201, 122] on span "Duplicate" at bounding box center [206, 123] width 27 height 7
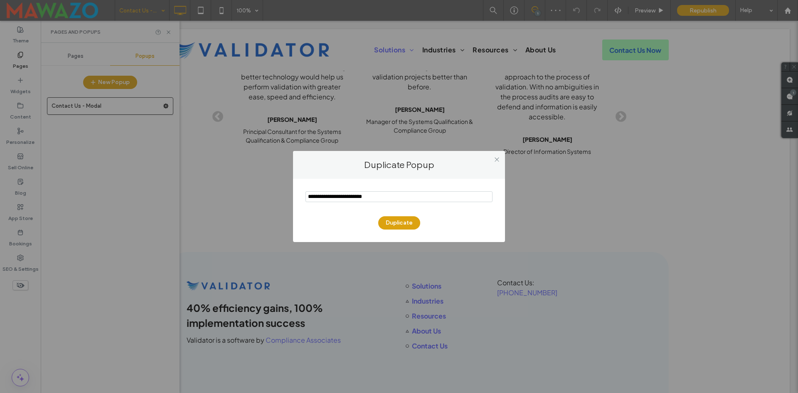
drag, startPoint x: 389, startPoint y: 195, endPoint x: 250, endPoint y: 197, distance: 138.9
click at [254, 197] on div "Duplicate Popup Duplicate" at bounding box center [399, 196] width 798 height 393
type input "**********"
click at [412, 225] on button "Duplicate" at bounding box center [399, 222] width 42 height 13
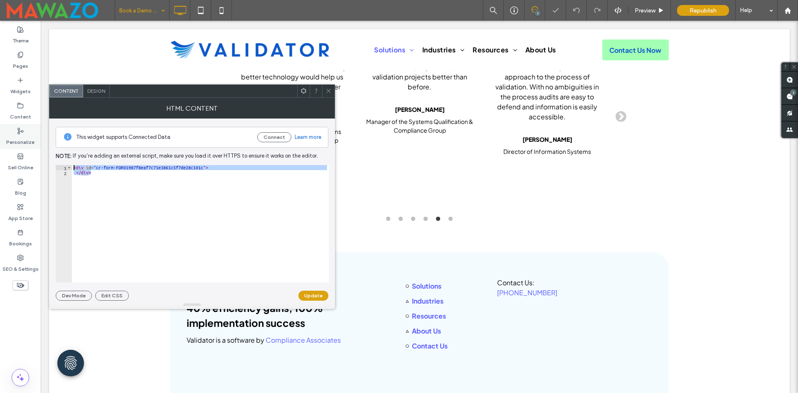
drag, startPoint x: 169, startPoint y: 180, endPoint x: 31, endPoint y: 143, distance: 143.1
click at [31, 143] on body ".wqwq-1{fill:#231f20;} .cls-1q, .cls-2q { fill-rule: evenodd; } .cls-2q { fill:…" at bounding box center [399, 196] width 798 height 393
paste textarea "Cursor at row 1"
type textarea "******"
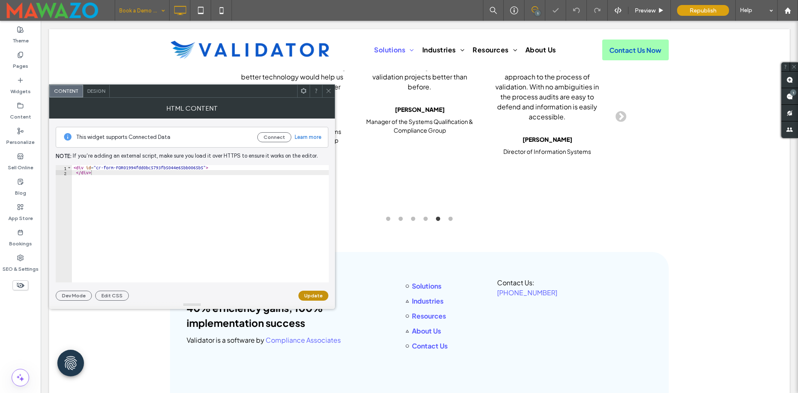
click at [314, 296] on button "Update" at bounding box center [314, 296] width 30 height 10
click at [329, 91] on use at bounding box center [328, 91] width 4 height 4
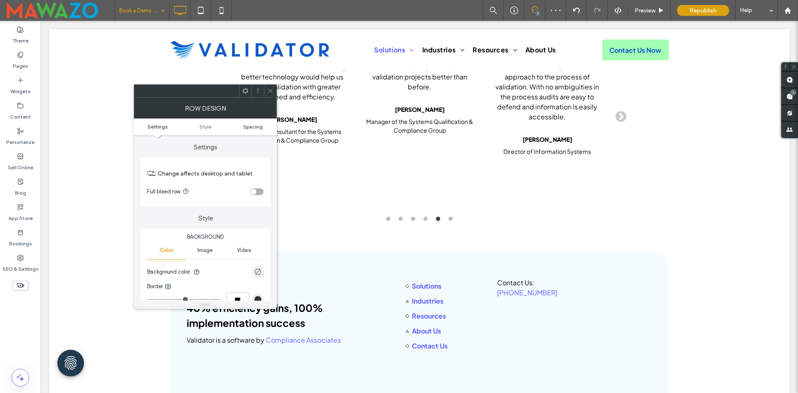
click at [249, 125] on span "Spacing" at bounding box center [253, 127] width 20 height 6
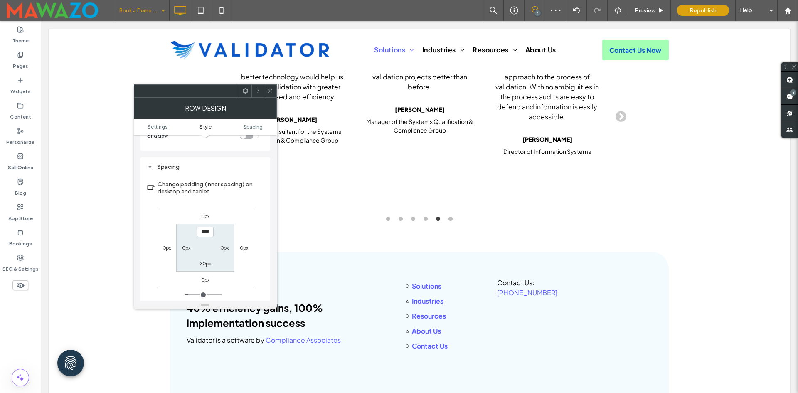
scroll to position [209, 0]
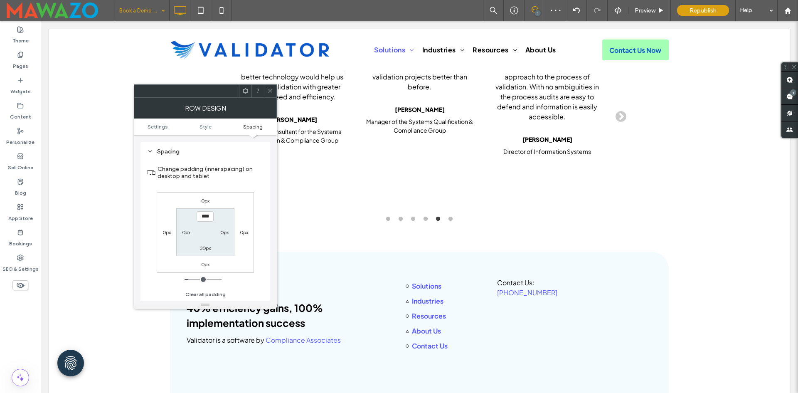
click at [210, 218] on input "****" at bounding box center [205, 216] width 17 height 10
type input "***"
click at [208, 248] on label "30px" at bounding box center [205, 248] width 11 height 6
type input "**"
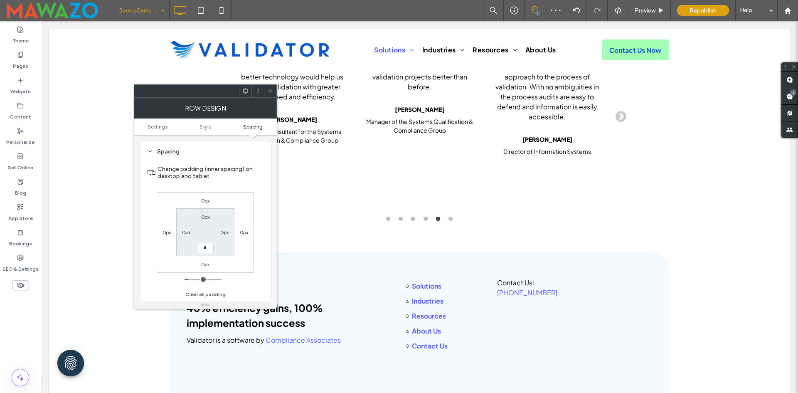
type input "*"
type input "***"
click at [269, 89] on icon at bounding box center [270, 91] width 6 height 6
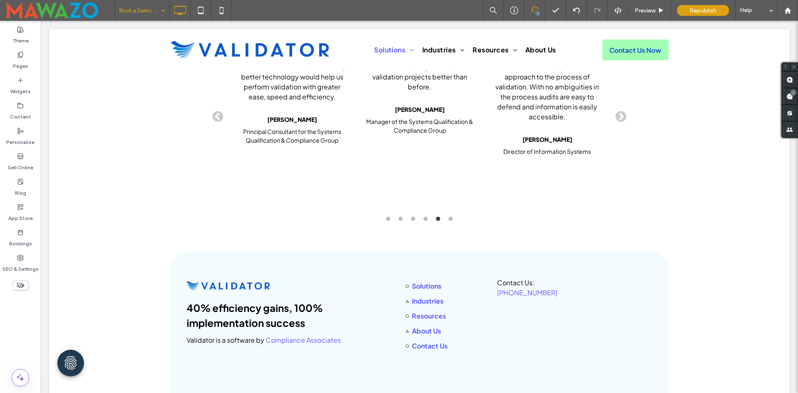
type input "**********"
type input "**"
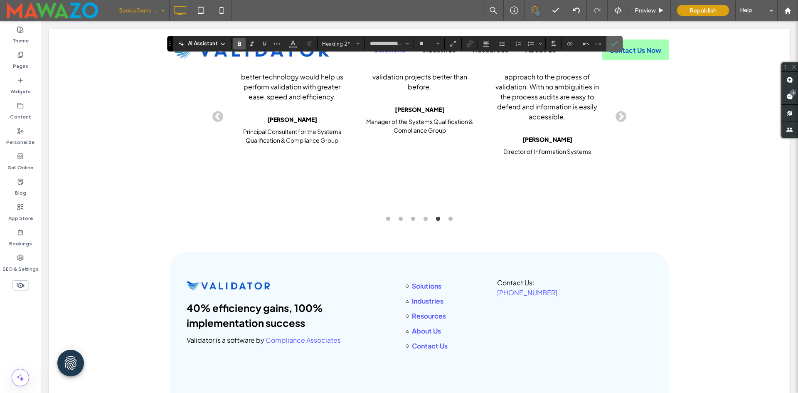
click at [616, 42] on use "Confirm" at bounding box center [614, 43] width 7 height 5
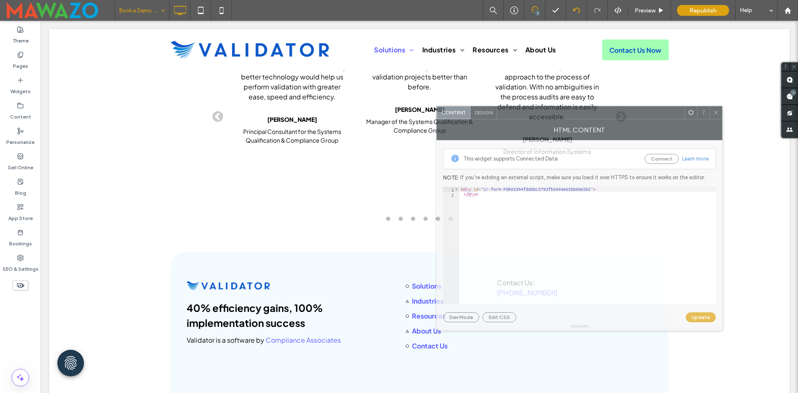
drag, startPoint x: 222, startPoint y: 92, endPoint x: 578, endPoint y: 0, distance: 367.7
click at [603, 111] on div at bounding box center [591, 112] width 188 height 12
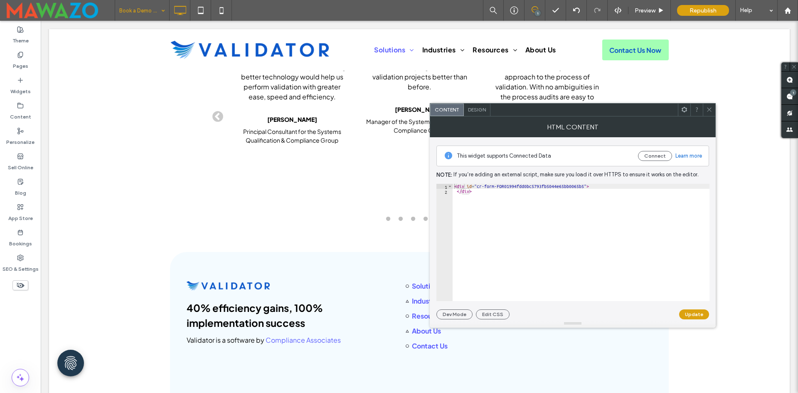
click at [710, 110] on use at bounding box center [709, 110] width 4 height 4
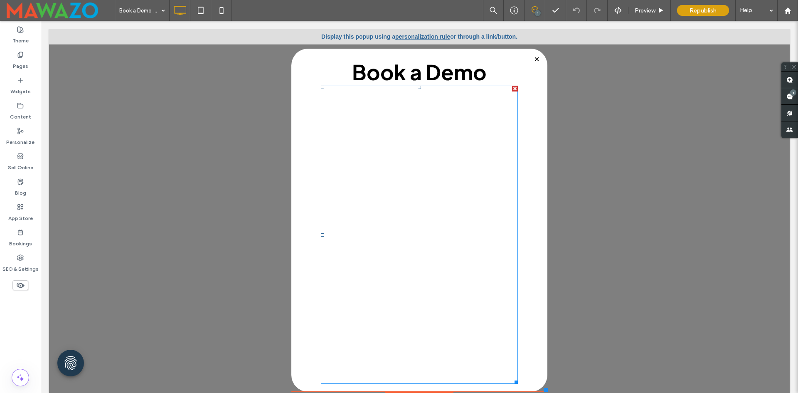
scroll to position [26, 0]
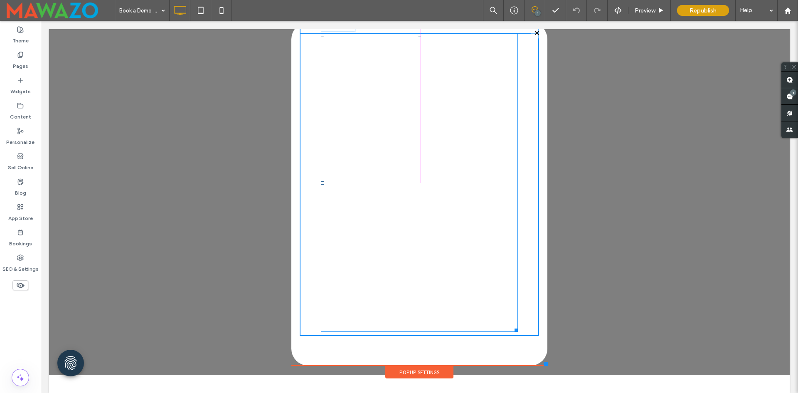
drag, startPoint x: 508, startPoint y: 330, endPoint x: 509, endPoint y: 366, distance: 35.8
click at [509, 366] on div "Click To Paste Solutions Computer System Validation Process Validation Equipmen…" at bounding box center [419, 179] width 260 height 400
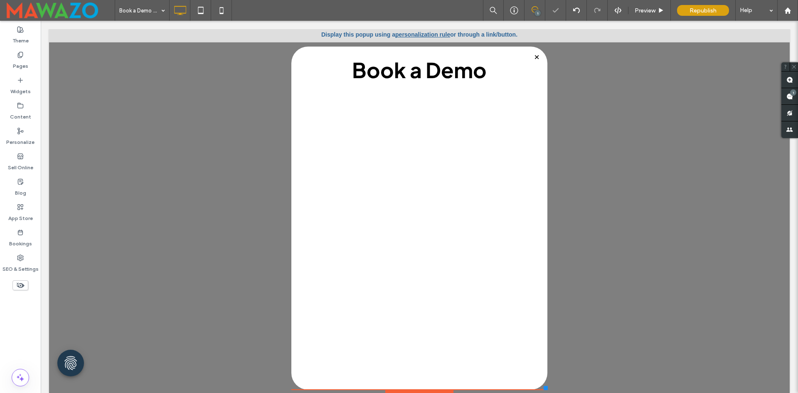
scroll to position [0, 0]
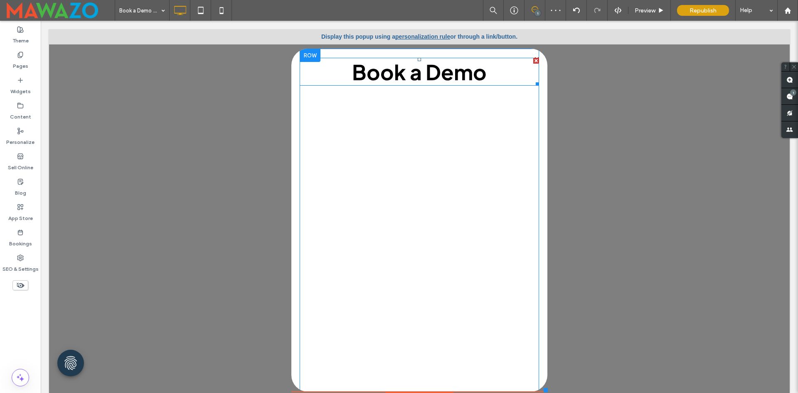
click at [410, 76] on strong "Book a Demo" at bounding box center [419, 72] width 135 height 26
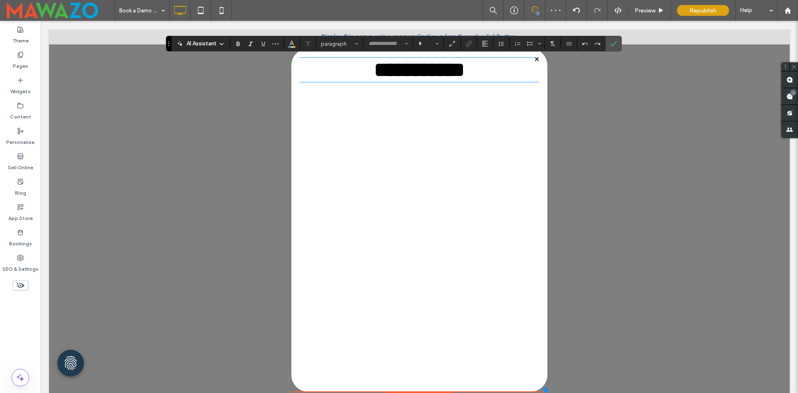
type input "**********"
click at [333, 41] on span "Heading 2*" at bounding box center [337, 44] width 32 height 6
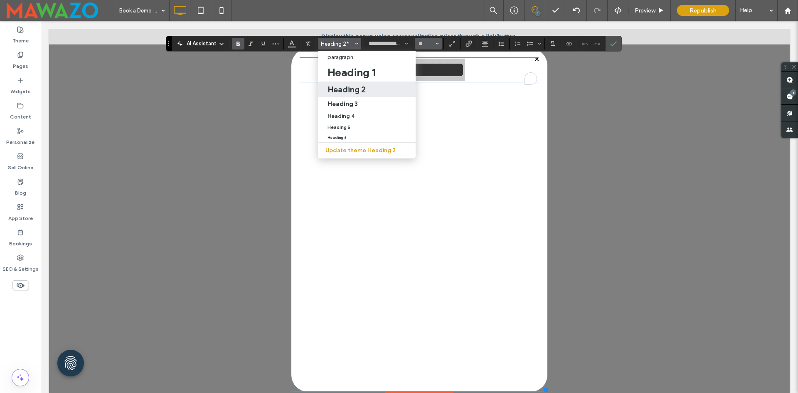
click at [435, 44] on button "**" at bounding box center [428, 44] width 27 height 12
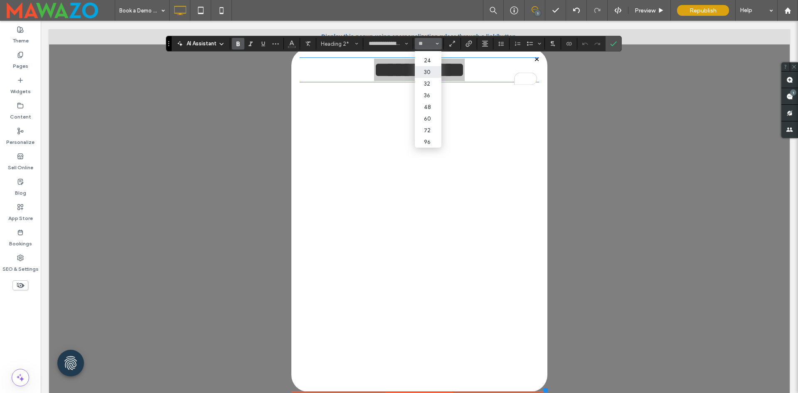
scroll to position [96, 0]
click at [432, 101] on label "48" at bounding box center [428, 107] width 27 height 12
type input "**"
click at [423, 45] on input "**" at bounding box center [426, 43] width 16 height 7
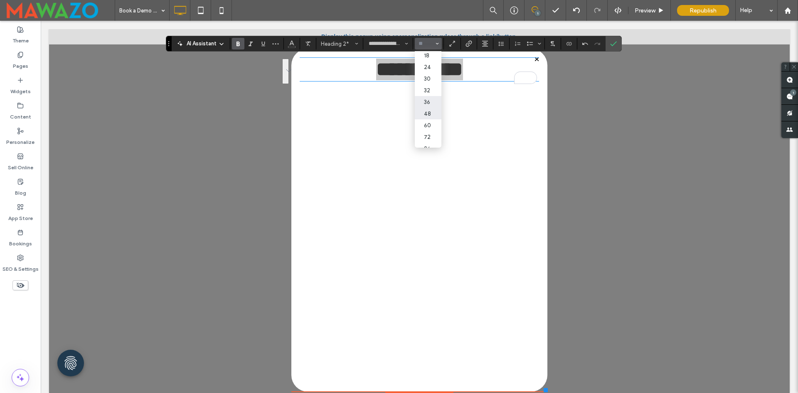
click at [432, 98] on label "36" at bounding box center [428, 102] width 27 height 12
type input "**"
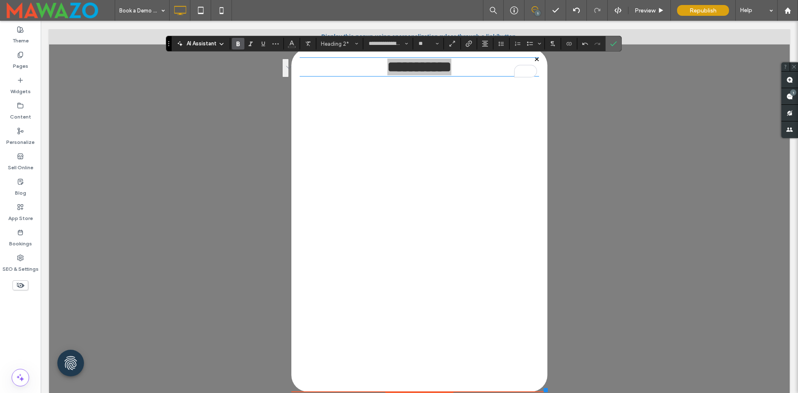
click at [613, 39] on span "Confirm" at bounding box center [613, 43] width 4 height 15
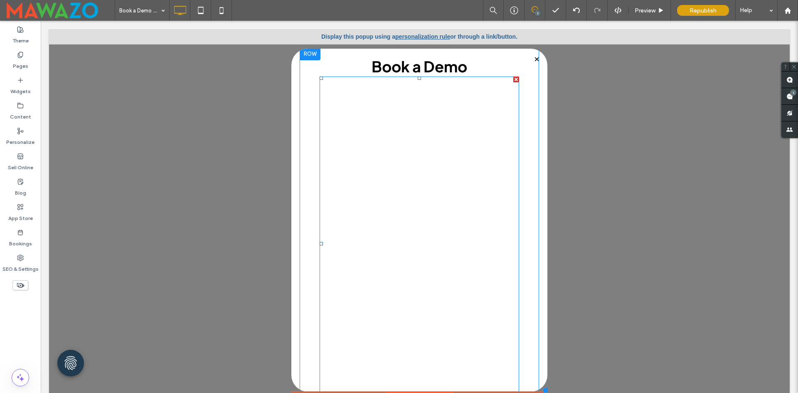
scroll to position [0, 0]
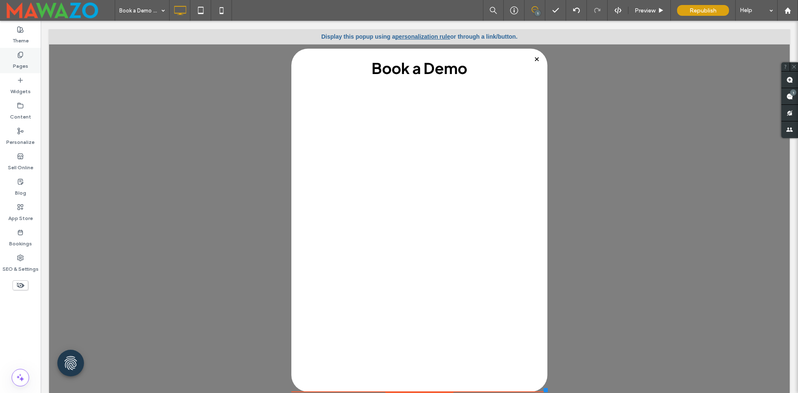
click at [17, 65] on label "Pages" at bounding box center [20, 64] width 15 height 12
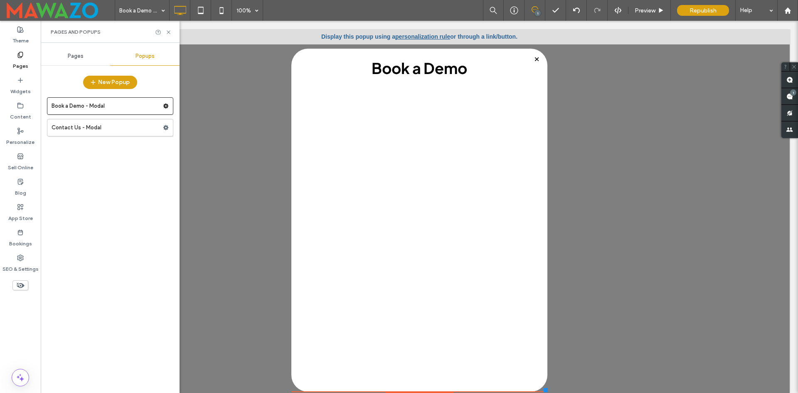
click at [71, 59] on span "Pages" at bounding box center [76, 56] width 16 height 7
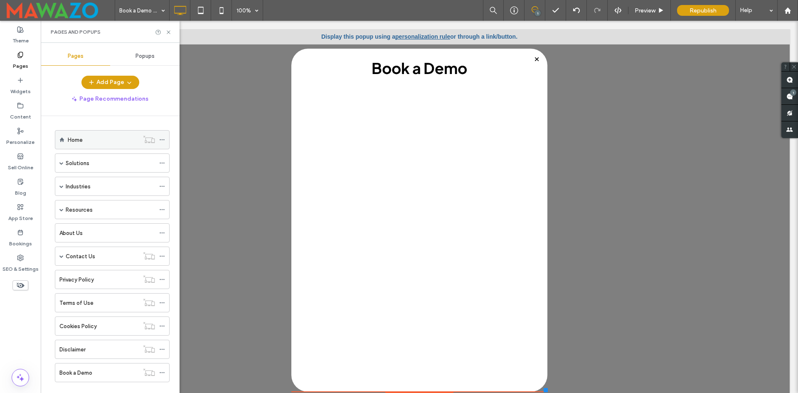
click at [73, 139] on label "Home" at bounding box center [75, 140] width 15 height 15
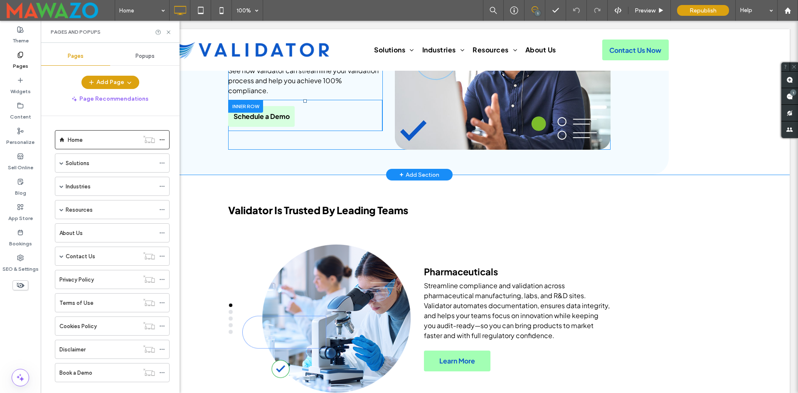
scroll to position [1747, 0]
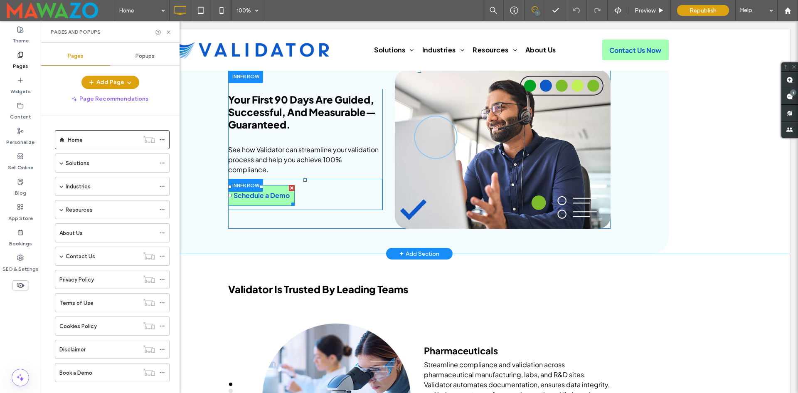
drag, startPoint x: 263, startPoint y: 189, endPoint x: 302, endPoint y: 195, distance: 39.2
click at [263, 191] on span "Schedule a Demo" at bounding box center [262, 195] width 56 height 9
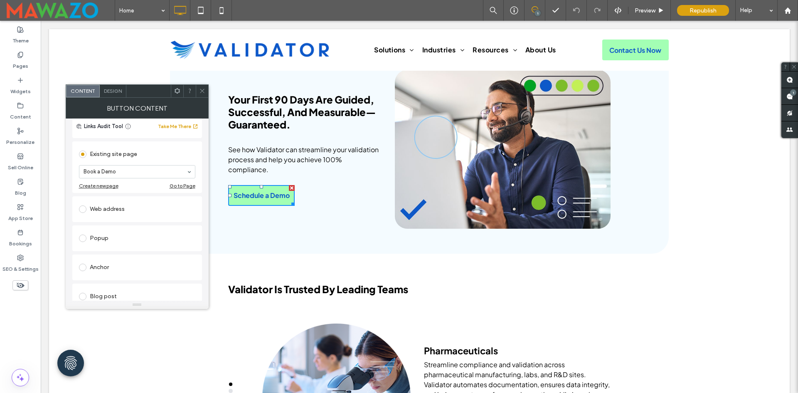
scroll to position [83, 0]
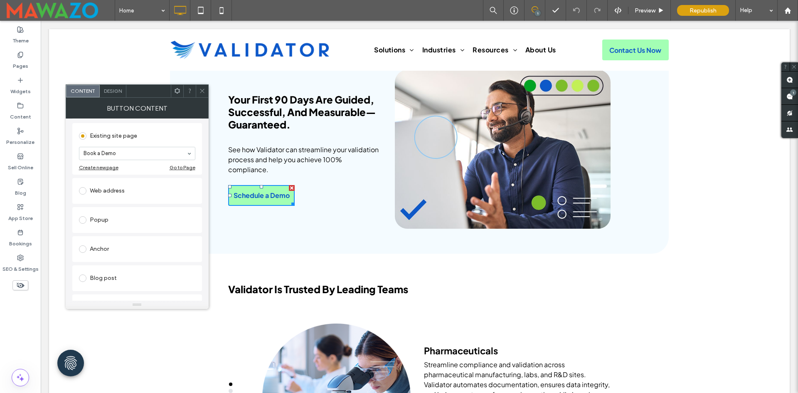
click at [115, 227] on div "Popup" at bounding box center [137, 219] width 116 height 17
click at [201, 89] on icon at bounding box center [202, 91] width 6 height 6
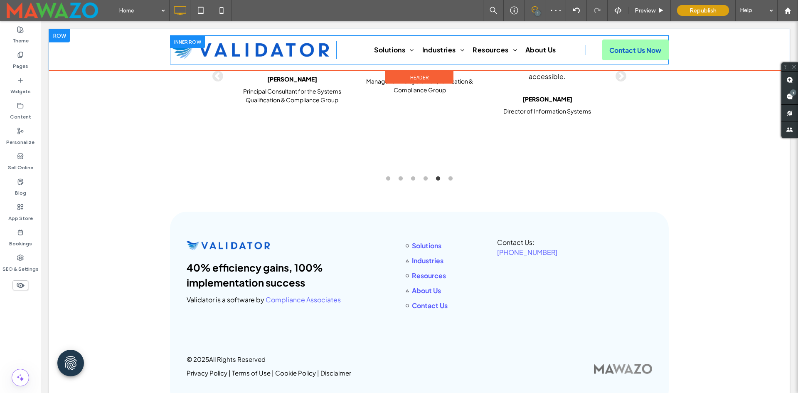
scroll to position [2664, 0]
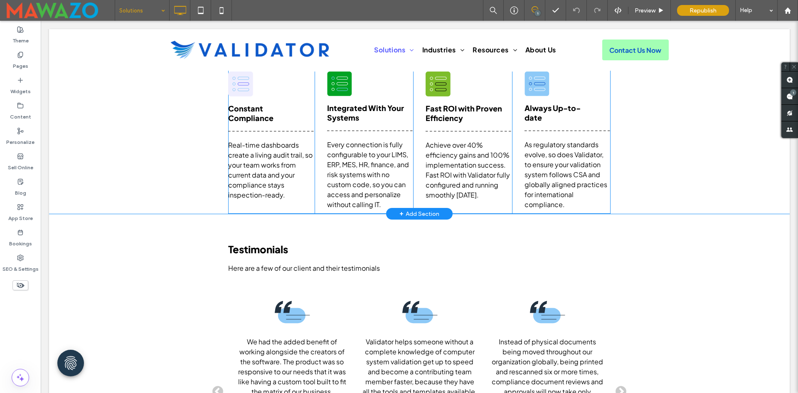
scroll to position [1331, 0]
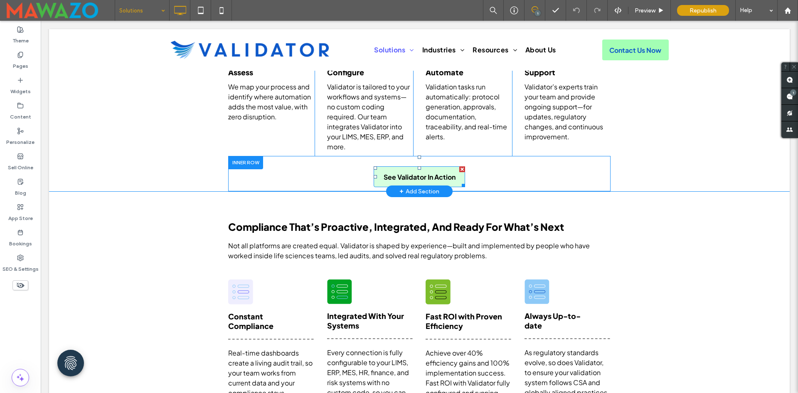
click at [405, 176] on span "See Validator In Action" at bounding box center [420, 177] width 72 height 9
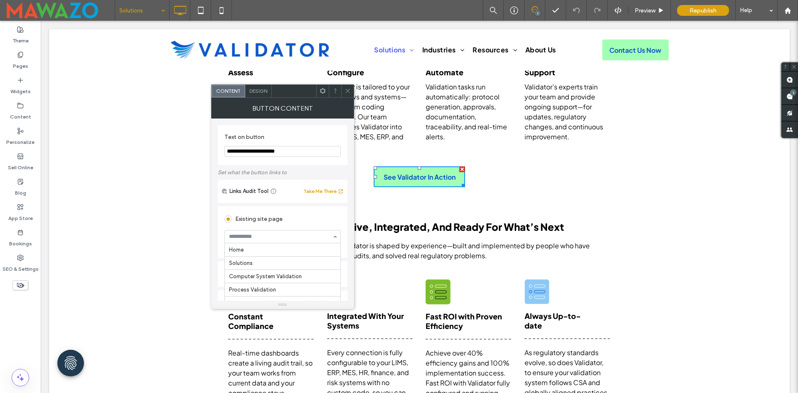
scroll to position [238, 0]
click at [227, 201] on div "Links Audit Tool Take Me There" at bounding box center [283, 191] width 130 height 23
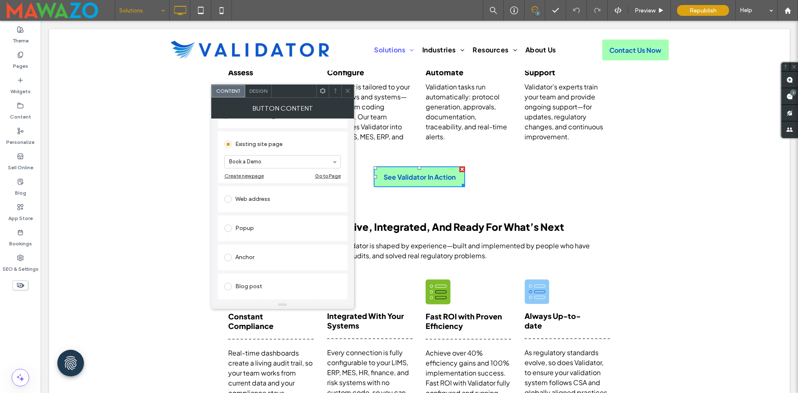
scroll to position [83, 0]
click at [227, 223] on span at bounding box center [228, 219] width 7 height 7
click at [348, 88] on icon at bounding box center [348, 91] width 6 height 6
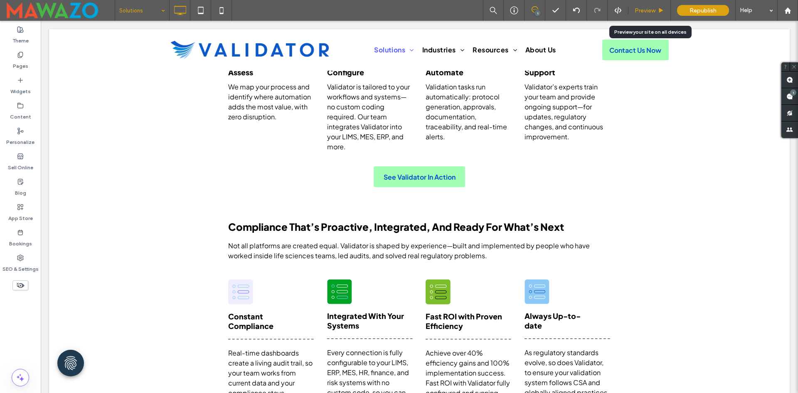
click at [653, 10] on span "Preview" at bounding box center [645, 10] width 21 height 7
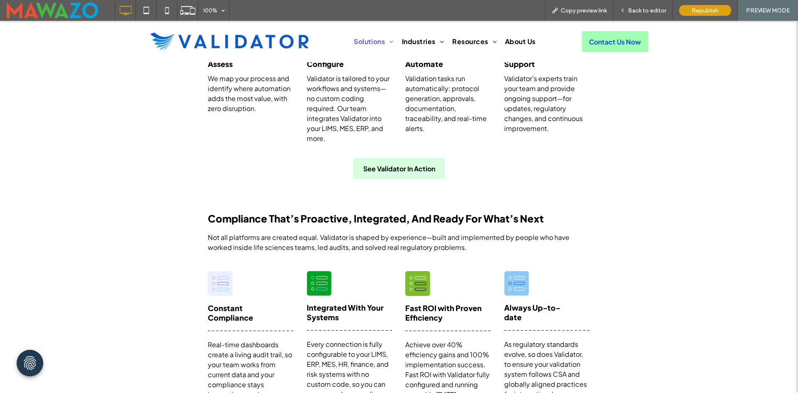
click at [403, 168] on span "See Validator In Action" at bounding box center [399, 168] width 72 height 9
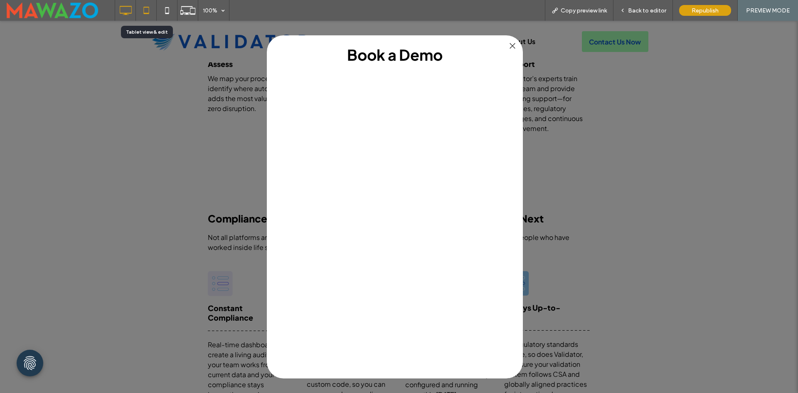
click at [144, 13] on use at bounding box center [145, 10] width 5 height 7
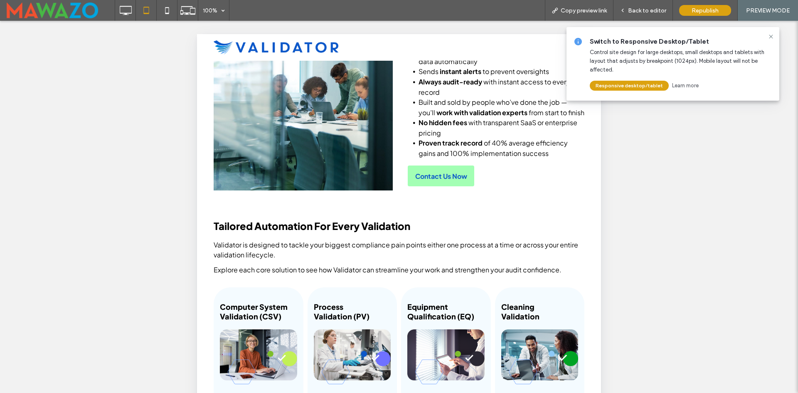
scroll to position [416, 0]
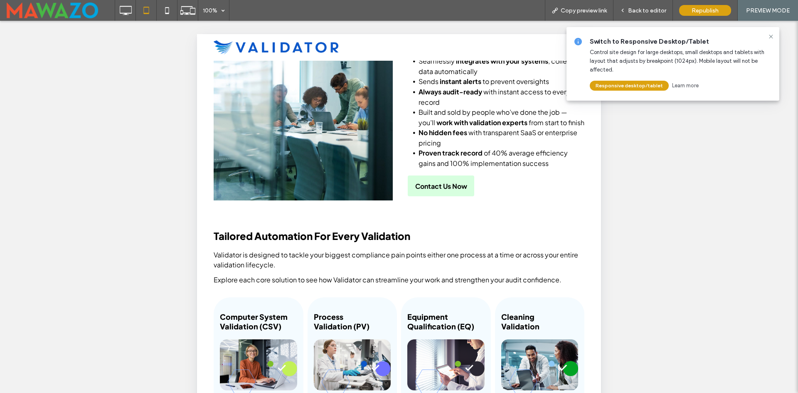
click at [432, 190] on span "Contact Us Now" at bounding box center [441, 186] width 52 height 9
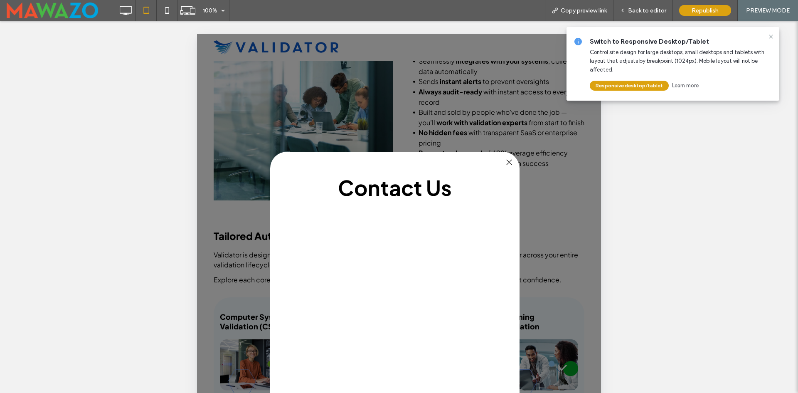
click at [509, 161] on div at bounding box center [509, 162] width 11 height 11
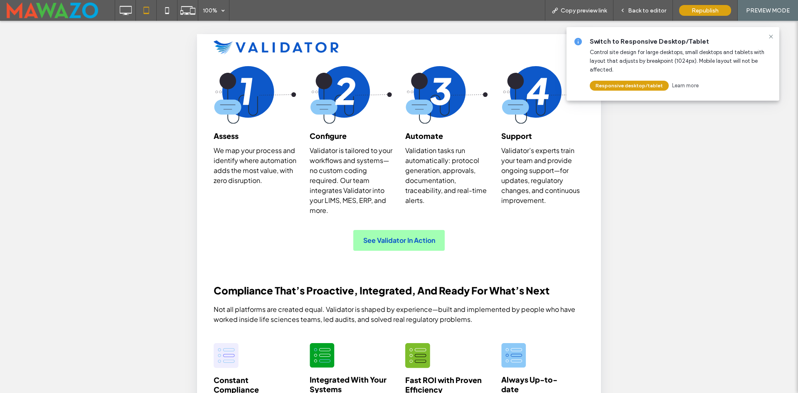
scroll to position [1289, 0]
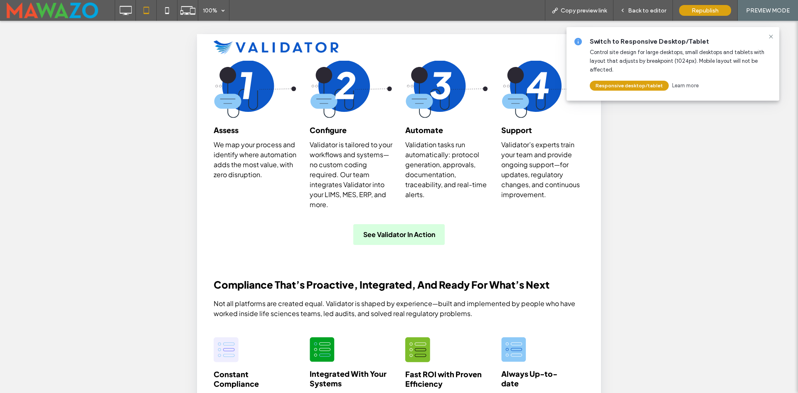
click at [396, 239] on span "See Validator In Action" at bounding box center [399, 234] width 72 height 9
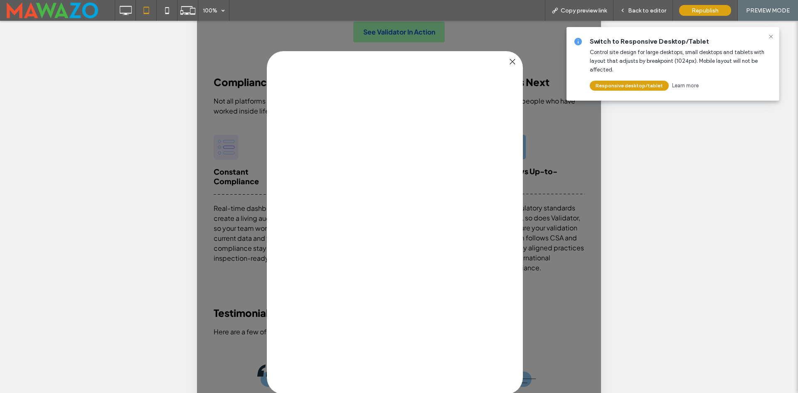
scroll to position [83, 0]
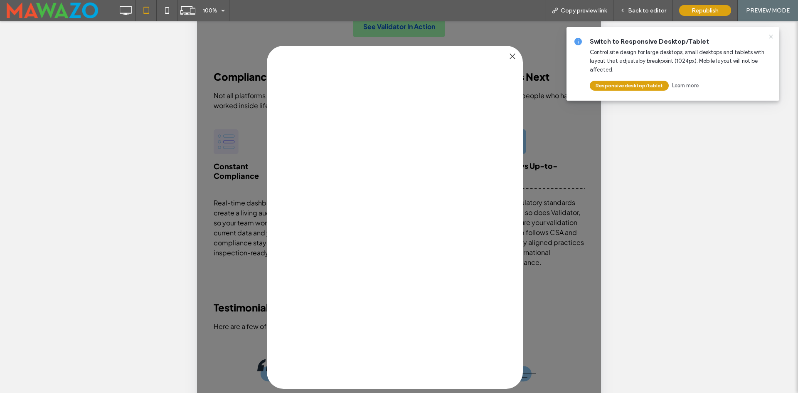
click at [771, 36] on icon at bounding box center [771, 36] width 7 height 7
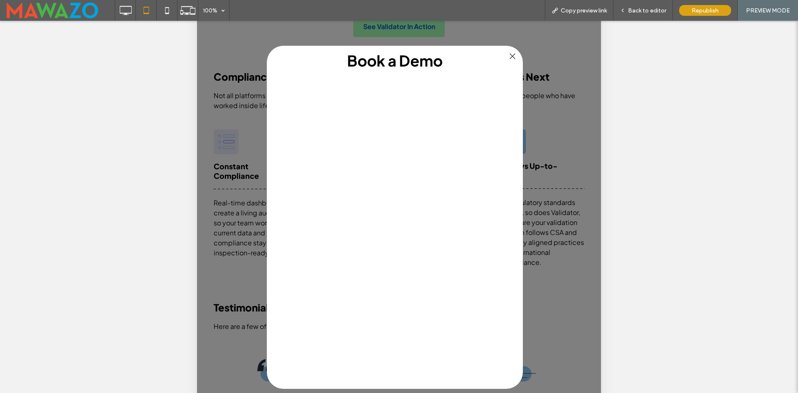
scroll to position [0, 0]
click at [170, 12] on icon at bounding box center [167, 10] width 17 height 17
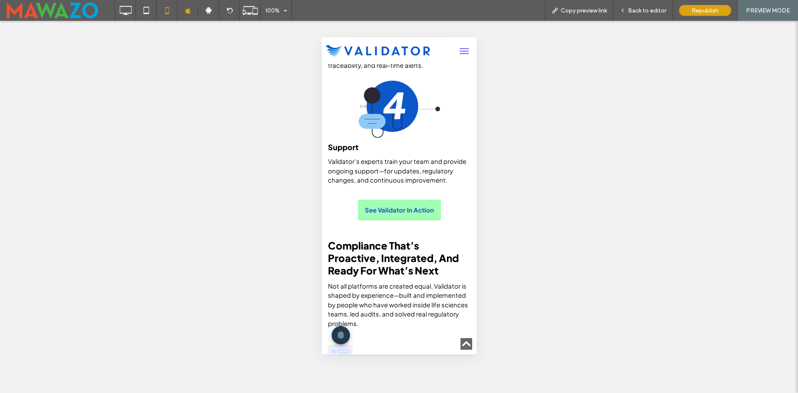
scroll to position [2495, 0]
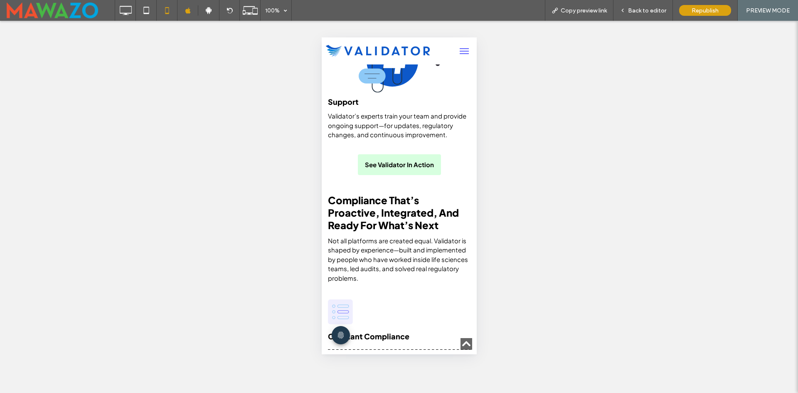
click at [376, 168] on span "See Validator In Action" at bounding box center [399, 165] width 69 height 8
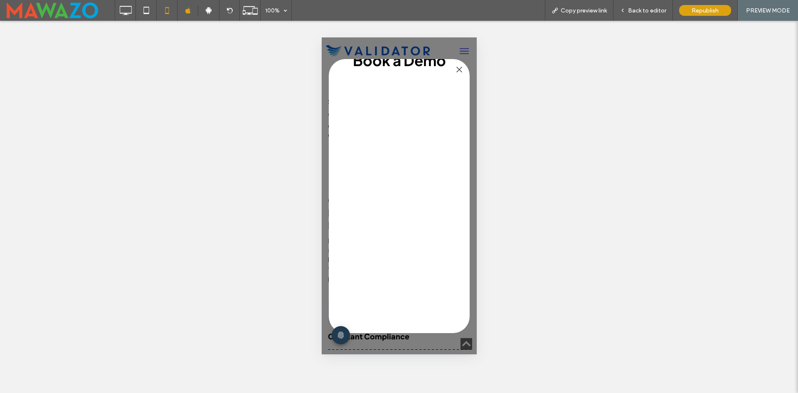
scroll to position [0, 0]
click at [460, 69] on div at bounding box center [458, 69] width 11 height 11
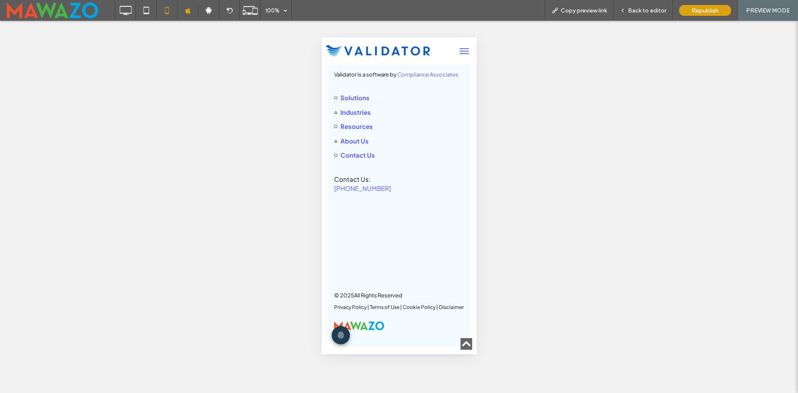
scroll to position [3452, 0]
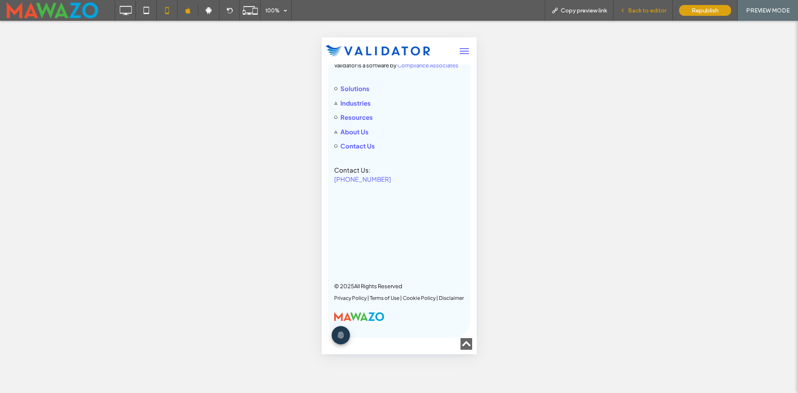
click at [639, 15] on div "Back to editor" at bounding box center [643, 10] width 59 height 21
drag, startPoint x: 69, startPoint y: 17, endPoint x: 634, endPoint y: 9, distance: 564.8
click at [634, 9] on span "Back to editor" at bounding box center [647, 10] width 38 height 7
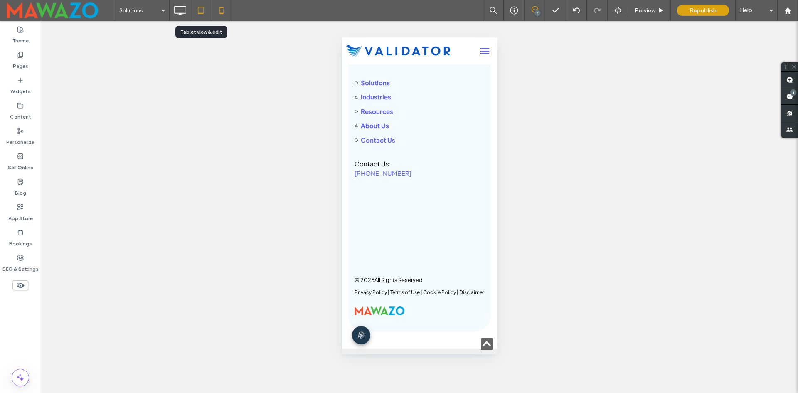
scroll to position [3489, 0]
click at [200, 9] on icon at bounding box center [201, 10] width 17 height 17
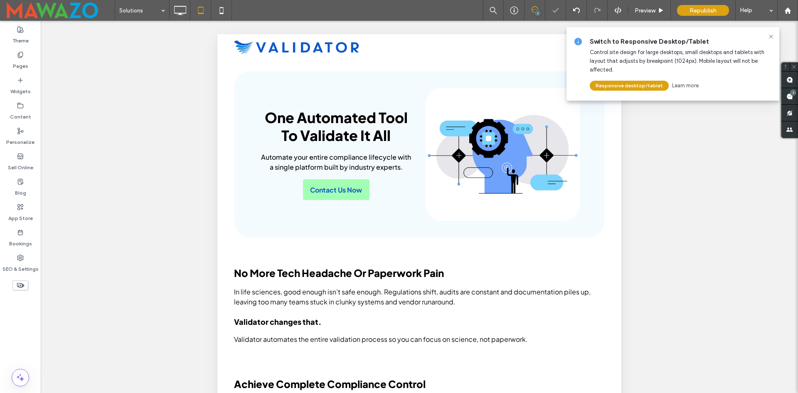
scroll to position [208, 0]
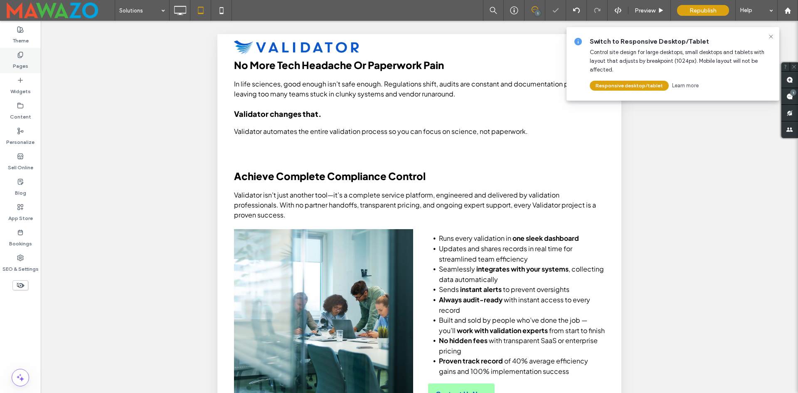
click at [30, 62] on div "Pages" at bounding box center [20, 60] width 41 height 25
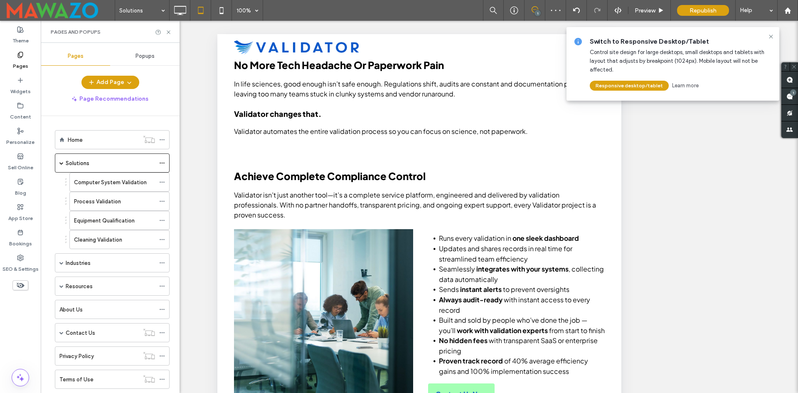
click at [143, 57] on span "Popups" at bounding box center [145, 56] width 19 height 7
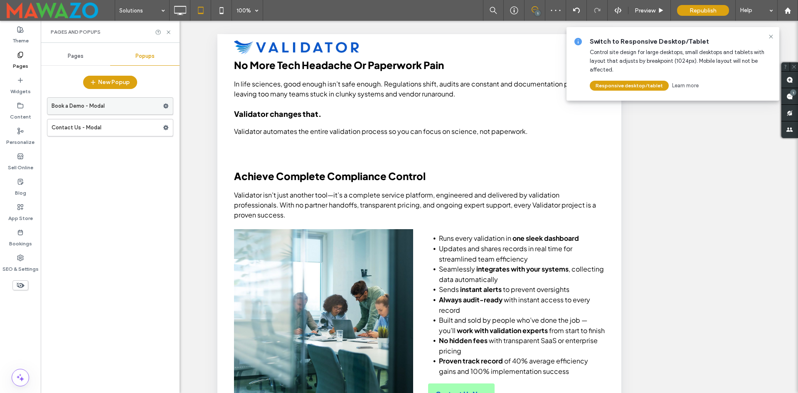
click at [105, 109] on label "Book a Demo - Modal" at bounding box center [107, 106] width 111 height 17
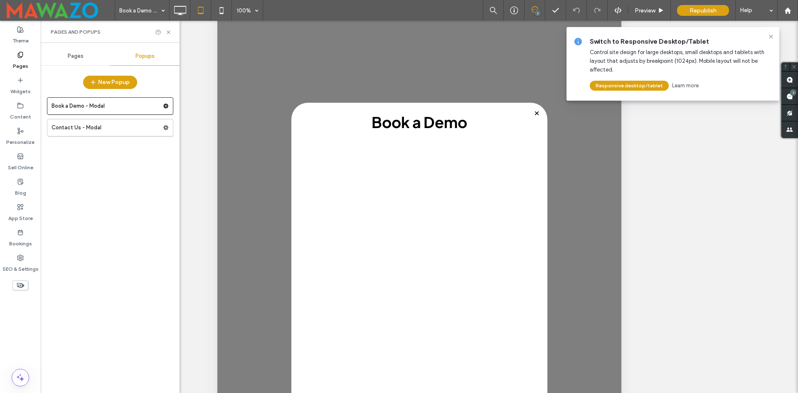
click at [64, 61] on div "Pages" at bounding box center [75, 56] width 69 height 18
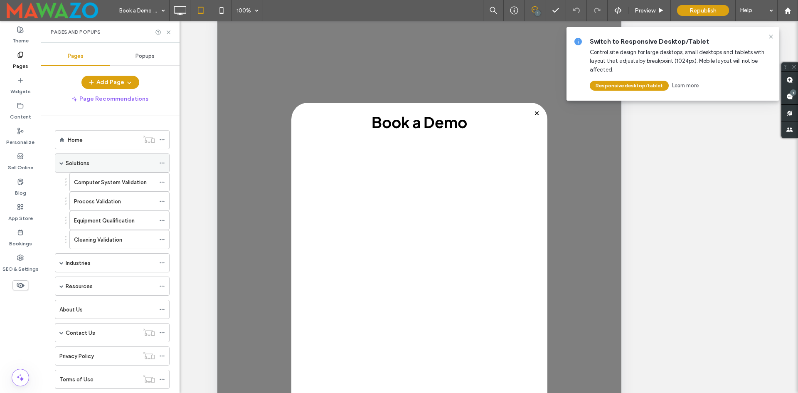
click at [104, 161] on div "Solutions" at bounding box center [110, 163] width 89 height 9
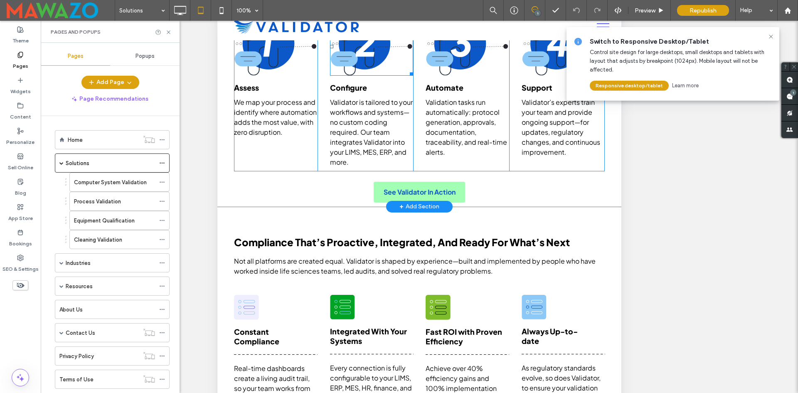
scroll to position [1331, 0]
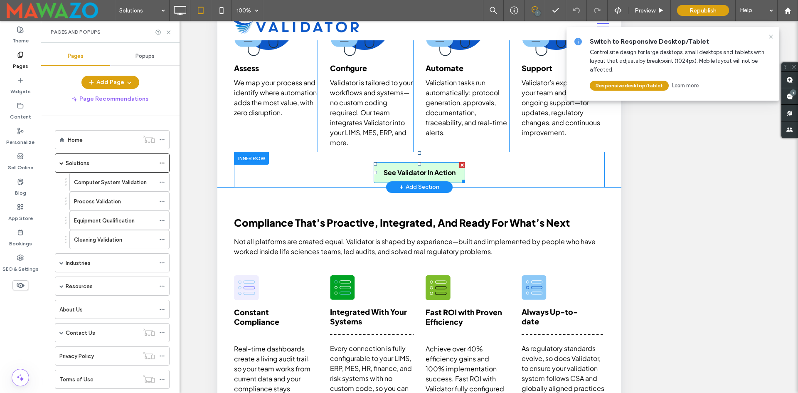
click at [394, 177] on span "See Validator In Action" at bounding box center [420, 172] width 72 height 9
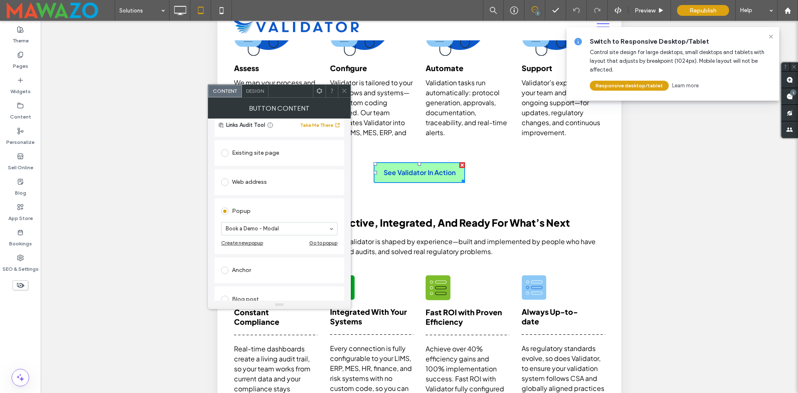
scroll to position [83, 0]
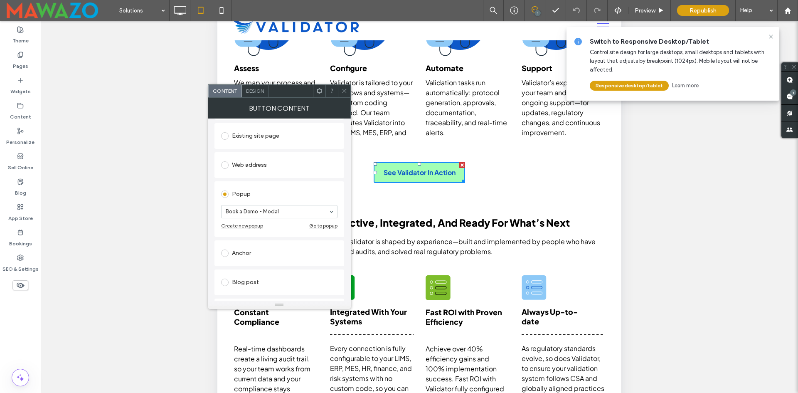
click at [343, 91] on icon at bounding box center [344, 91] width 6 height 6
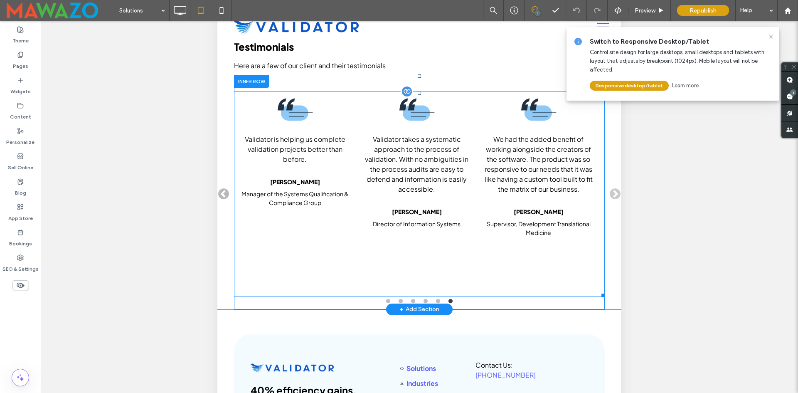
scroll to position [1743, 0]
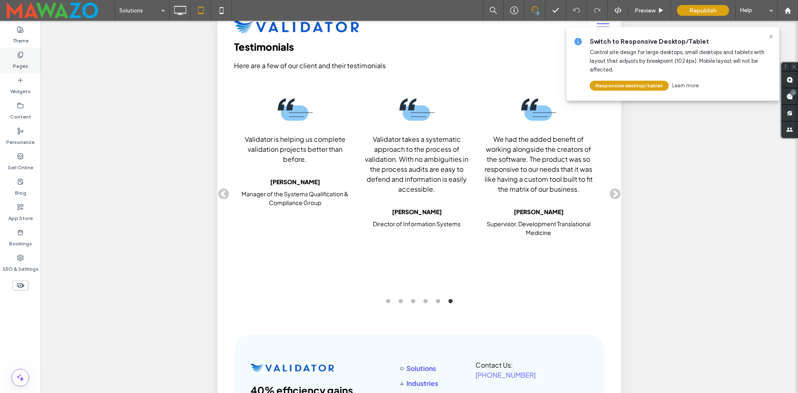
click at [15, 59] on label "Pages" at bounding box center [20, 64] width 15 height 12
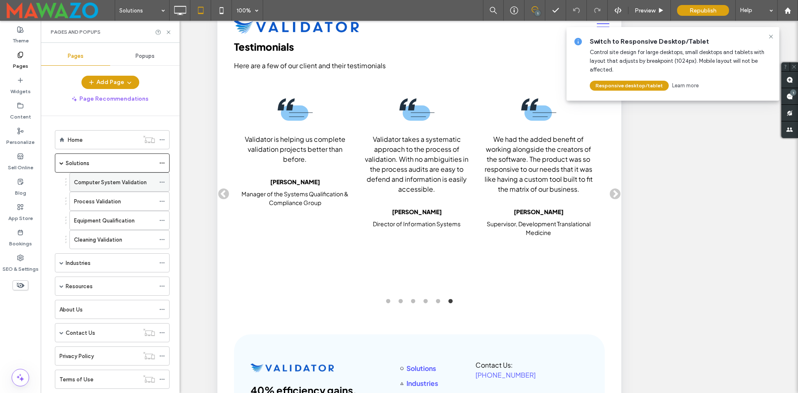
click at [96, 180] on label "Computer System Validation" at bounding box center [110, 182] width 73 height 15
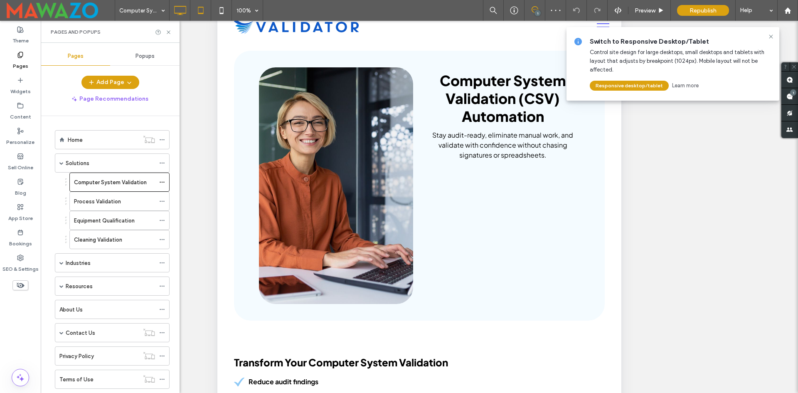
scroll to position [416, 0]
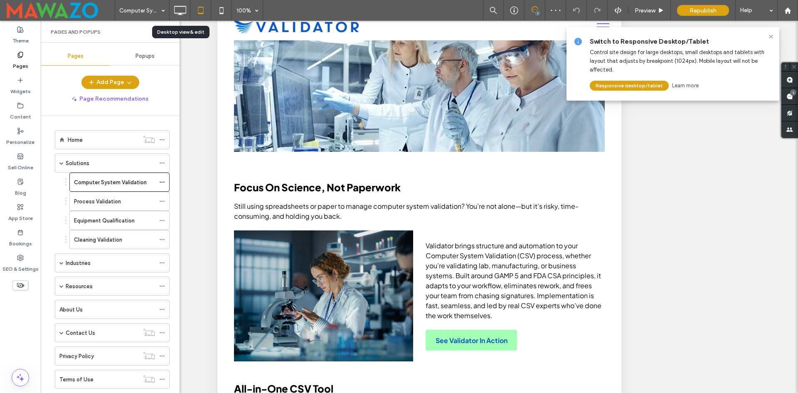
click at [188, 10] on div at bounding box center [180, 10] width 20 height 17
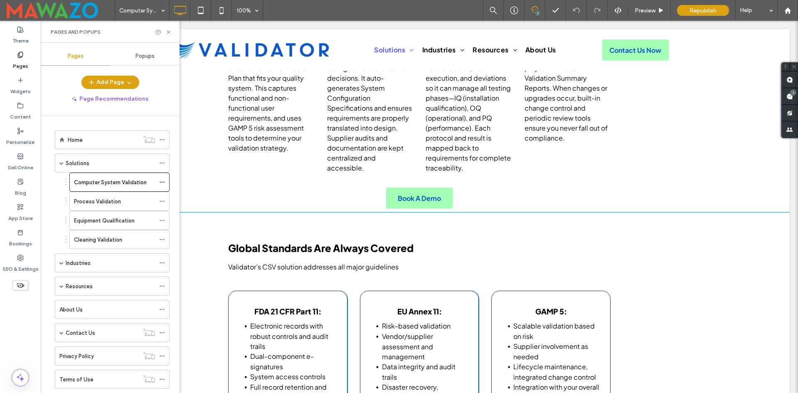
scroll to position [991, 0]
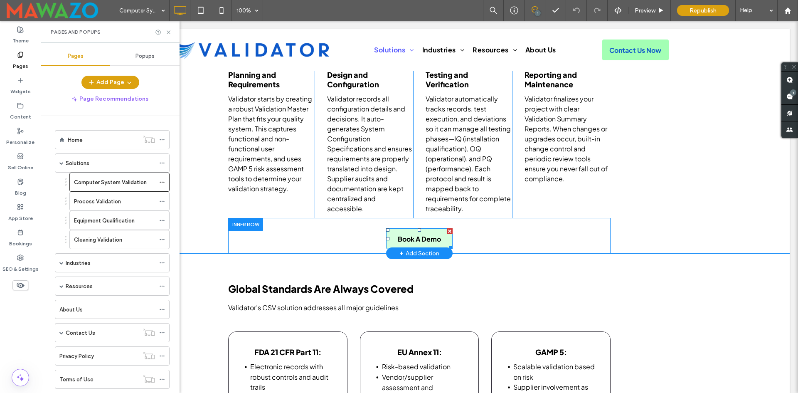
click at [412, 235] on span "Book A Demo" at bounding box center [419, 239] width 43 height 9
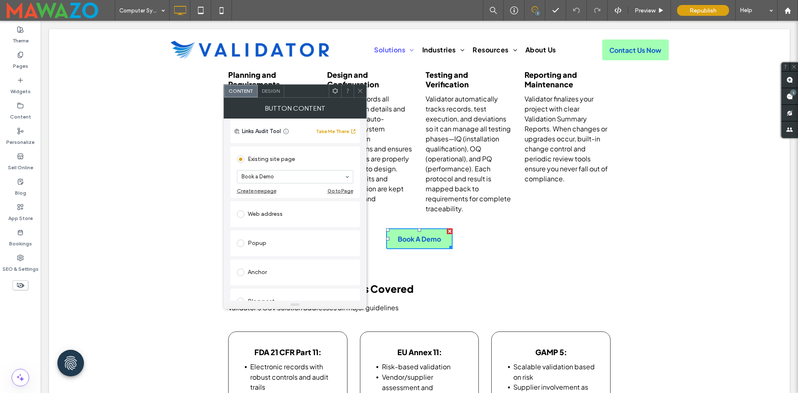
scroll to position [83, 0]
click at [267, 220] on div "Popup" at bounding box center [295, 219] width 116 height 13
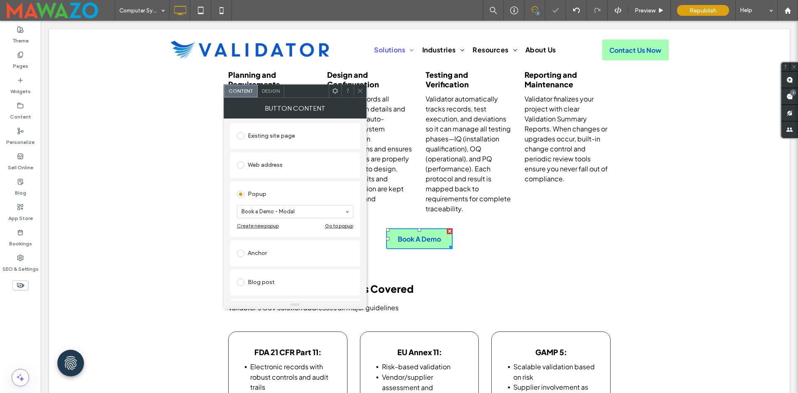
click at [362, 87] on span at bounding box center [360, 91] width 6 height 12
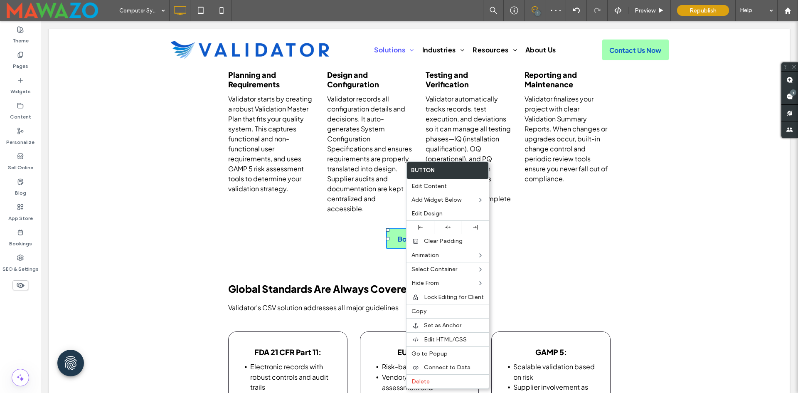
click at [239, 218] on div "Book A Demo Click To Paste" at bounding box center [419, 235] width 383 height 35
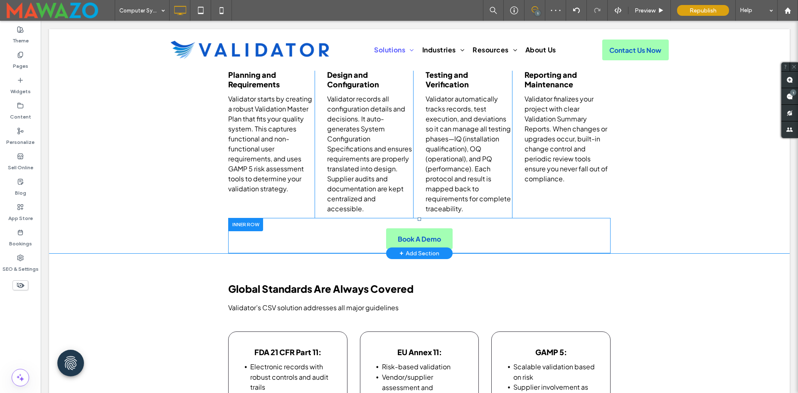
click at [238, 218] on div at bounding box center [245, 224] width 35 height 13
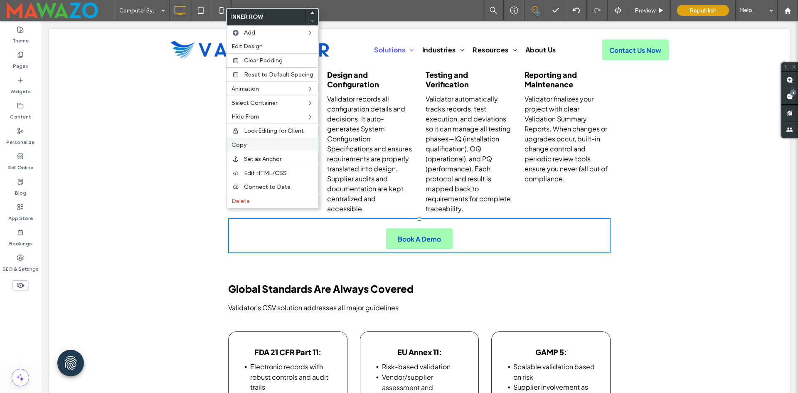
click at [249, 145] on label "Copy" at bounding box center [273, 144] width 82 height 7
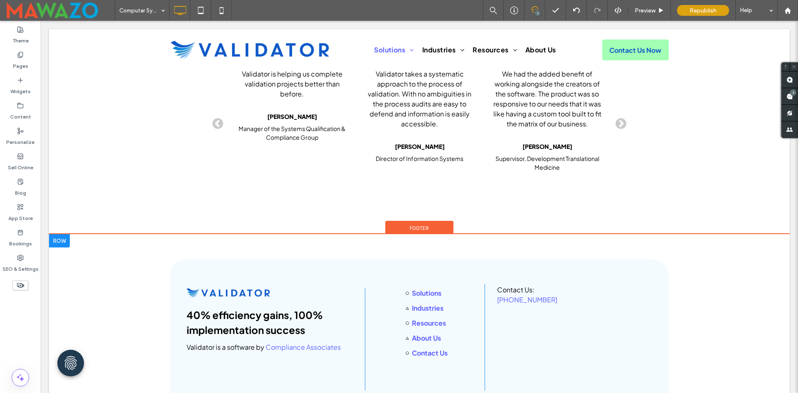
scroll to position [2628, 0]
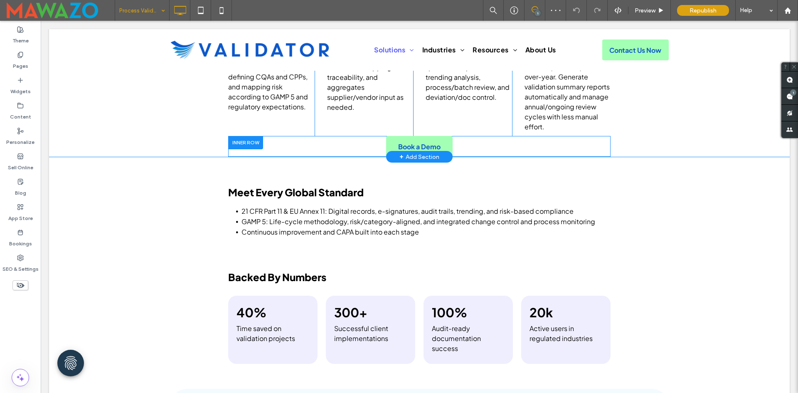
scroll to position [998, 0]
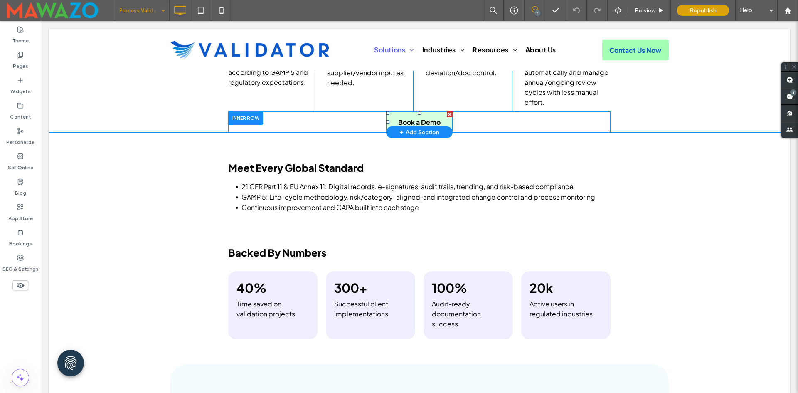
click at [404, 122] on span "Book a Demo" at bounding box center [419, 122] width 42 height 9
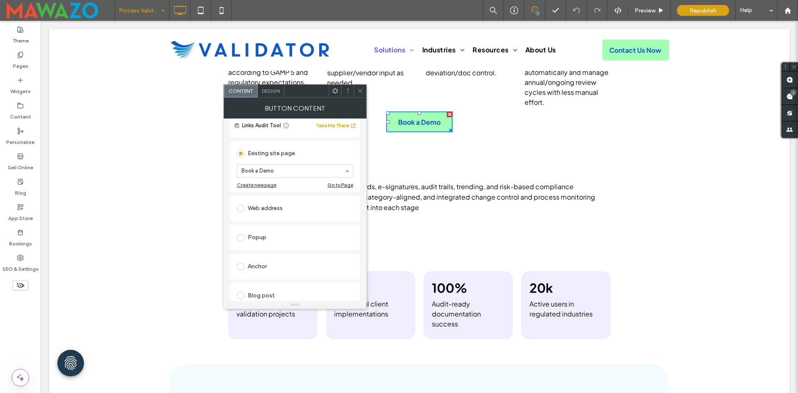
scroll to position [83, 0]
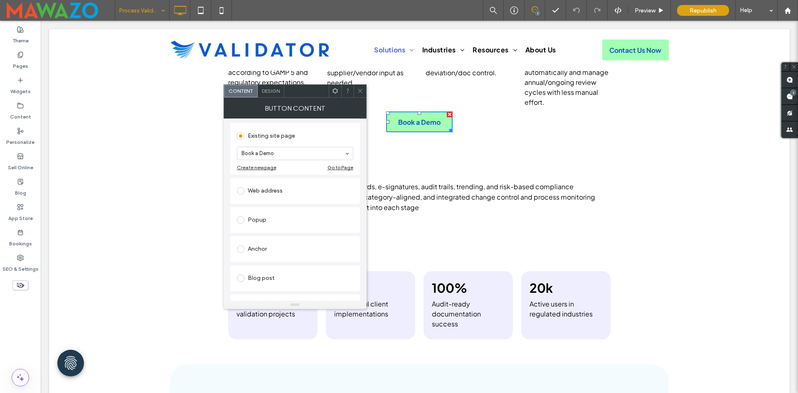
click at [259, 224] on div "Popup" at bounding box center [295, 219] width 116 height 13
click at [358, 89] on icon at bounding box center [360, 91] width 6 height 6
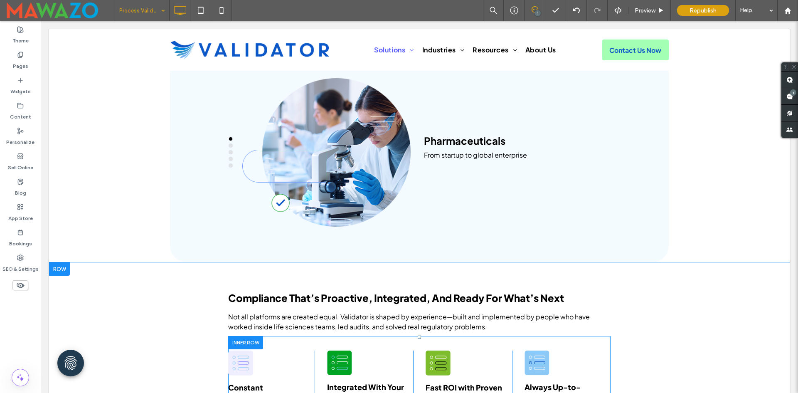
scroll to position [1326, 0]
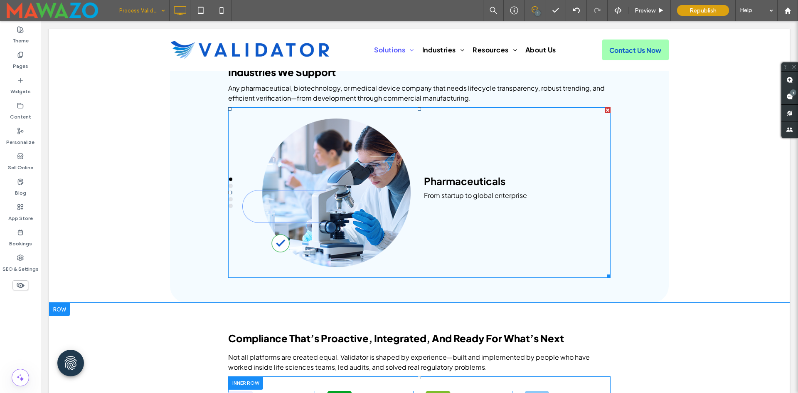
click at [328, 225] on div at bounding box center [326, 192] width 168 height 171
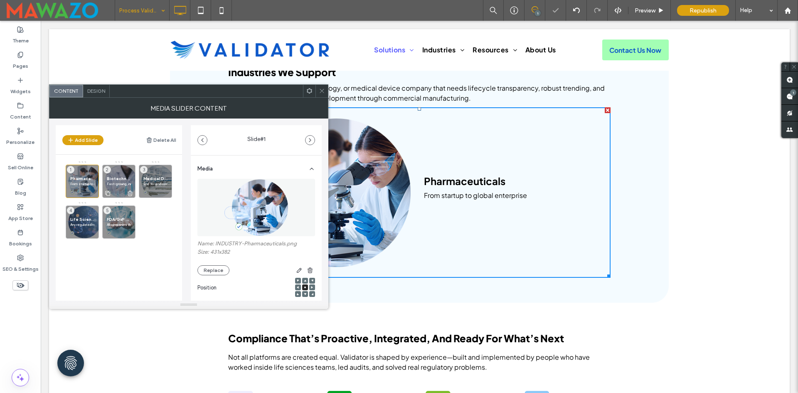
click at [108, 181] on span "Biotechnology" at bounding box center [119, 178] width 24 height 5
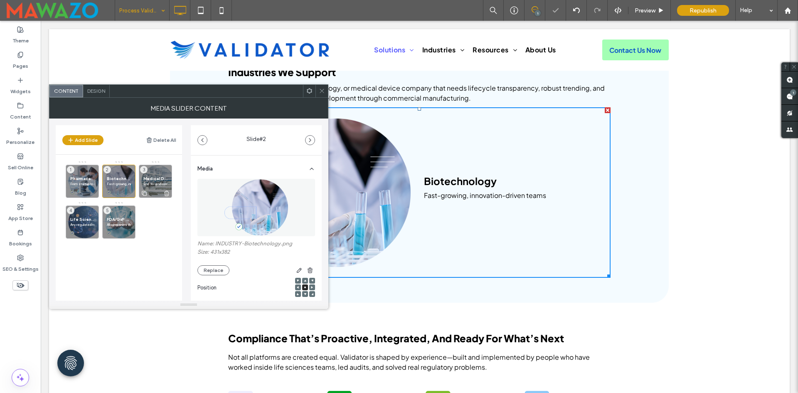
click at [152, 182] on p "End-to-end compliance, from design to post-market" at bounding box center [155, 183] width 24 height 5
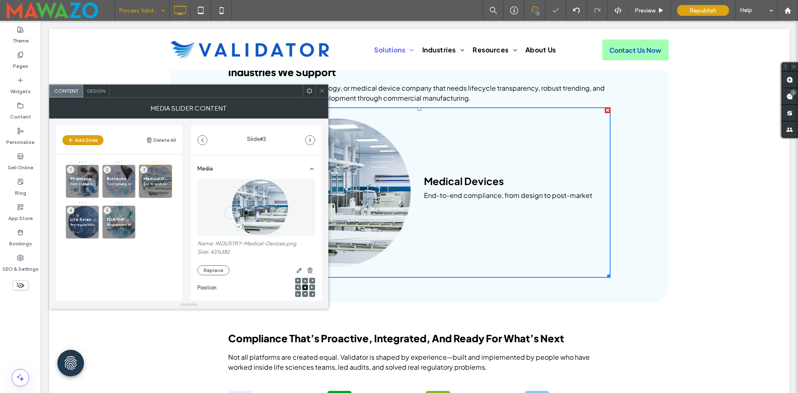
click at [320, 91] on icon at bounding box center [322, 91] width 6 height 6
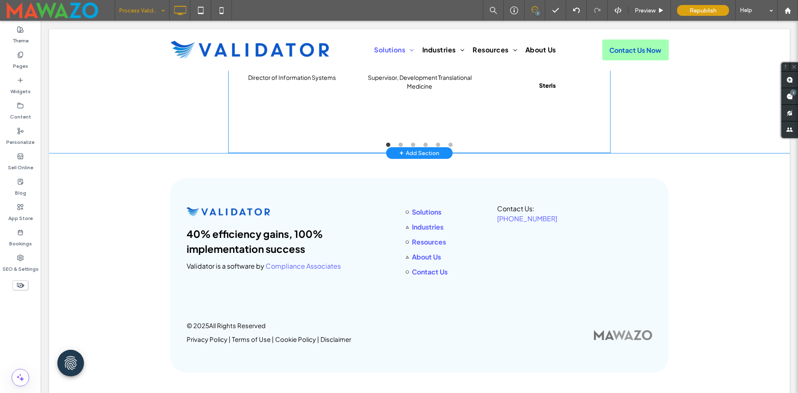
scroll to position [2282, 0]
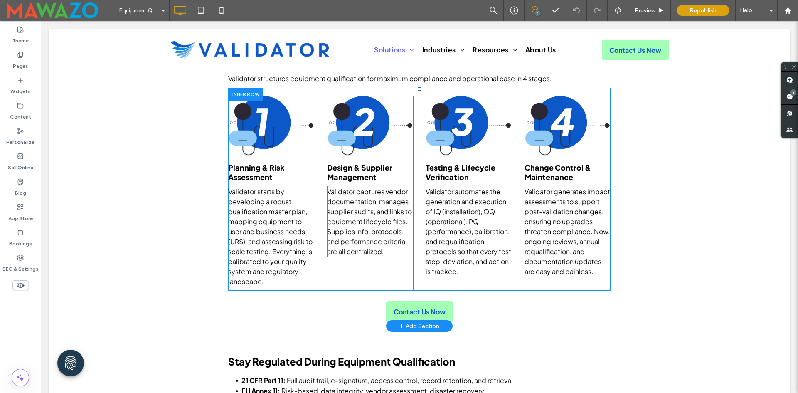
scroll to position [873, 0]
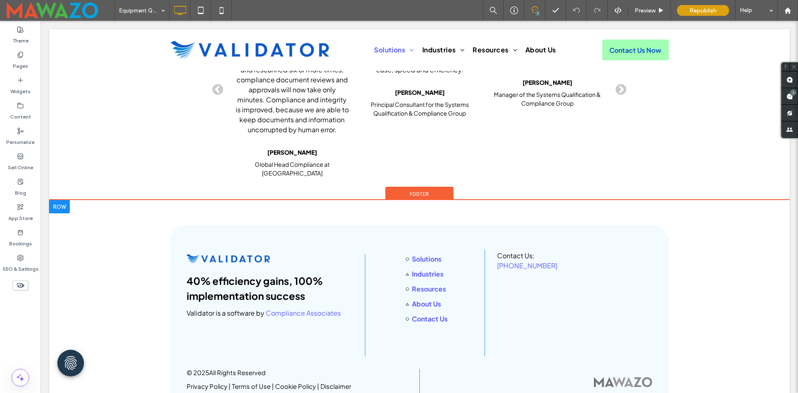
scroll to position [6, 0]
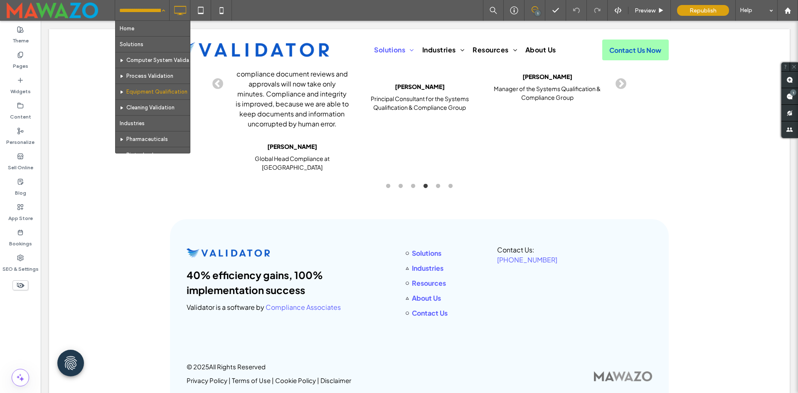
click at [136, 17] on input at bounding box center [140, 10] width 42 height 21
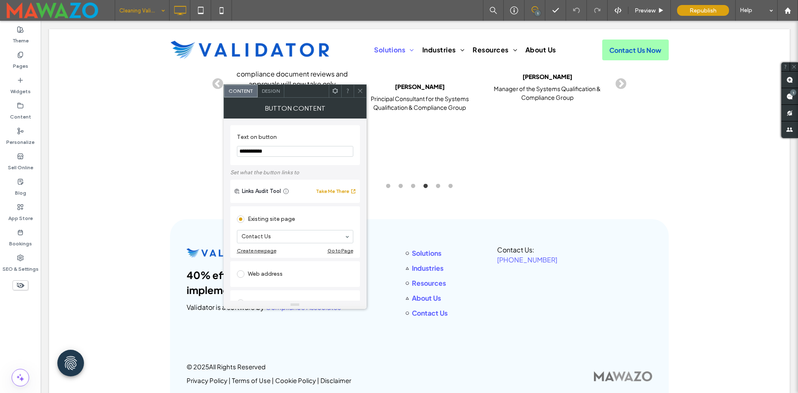
scroll to position [83, 0]
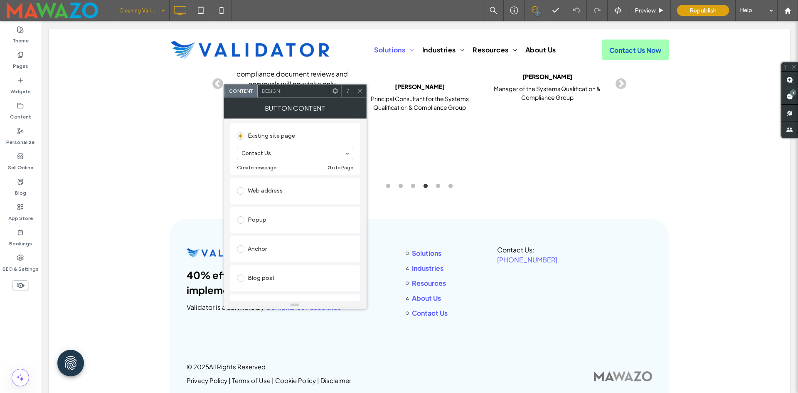
click at [253, 224] on div "Popup" at bounding box center [295, 219] width 116 height 13
click at [358, 90] on icon at bounding box center [360, 91] width 6 height 6
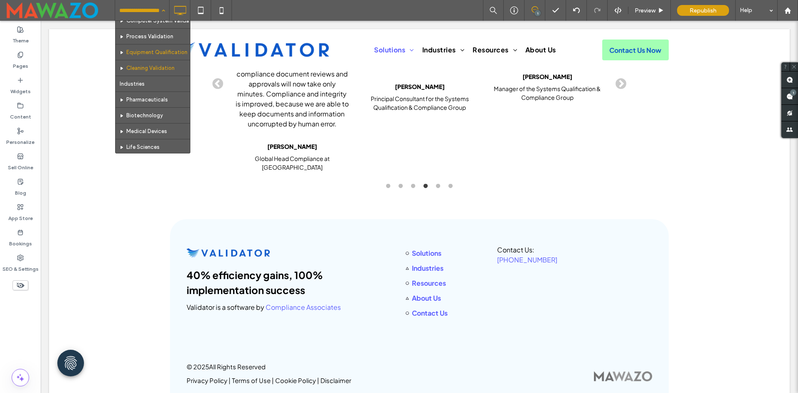
scroll to position [42, 0]
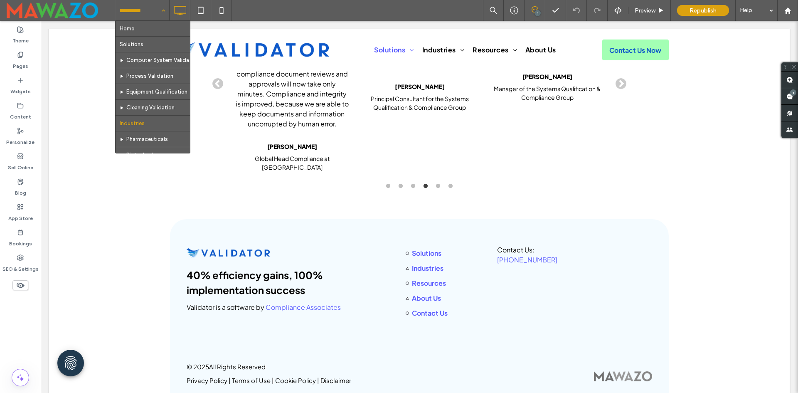
click at [136, 11] on input at bounding box center [140, 10] width 42 height 21
click at [127, 12] on input at bounding box center [140, 10] width 42 height 21
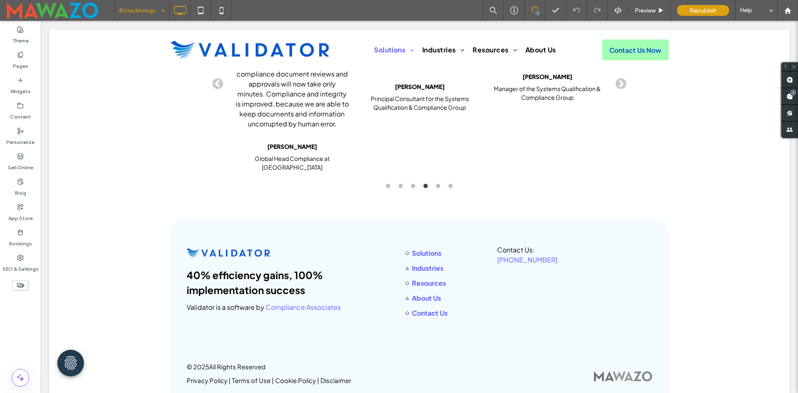
click at [145, 9] on input at bounding box center [140, 10] width 42 height 21
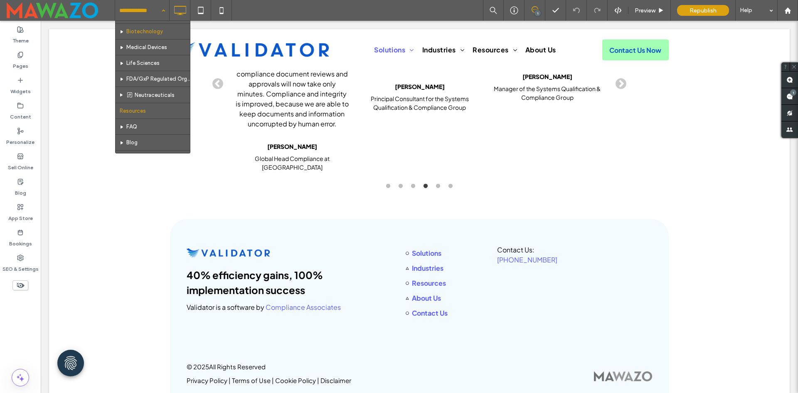
scroll to position [125, 0]
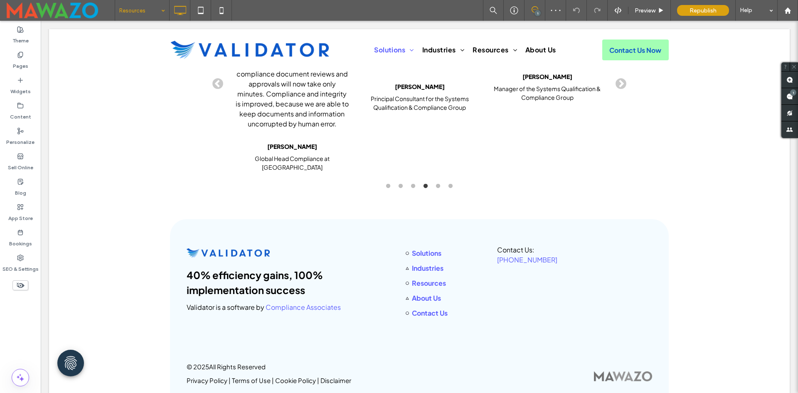
click at [122, 8] on input at bounding box center [140, 10] width 42 height 21
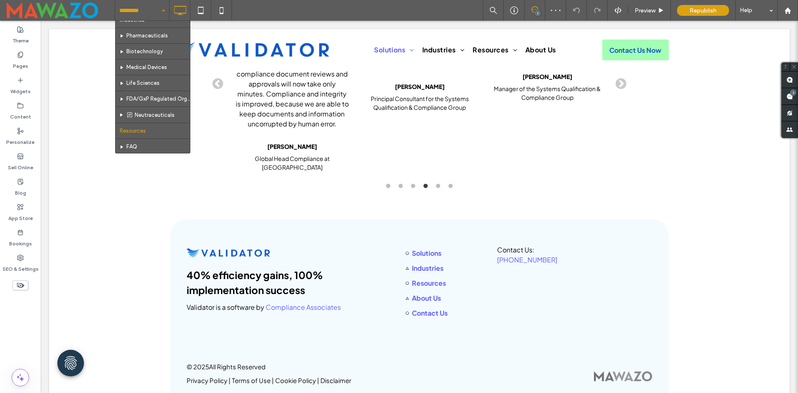
scroll to position [125, 0]
click at [150, 15] on input at bounding box center [140, 10] width 42 height 21
click at [129, 13] on input at bounding box center [140, 10] width 42 height 21
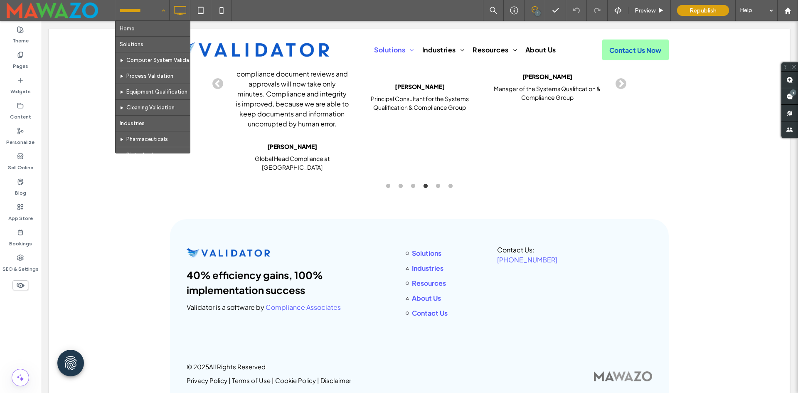
click at [155, 18] on input at bounding box center [140, 10] width 42 height 21
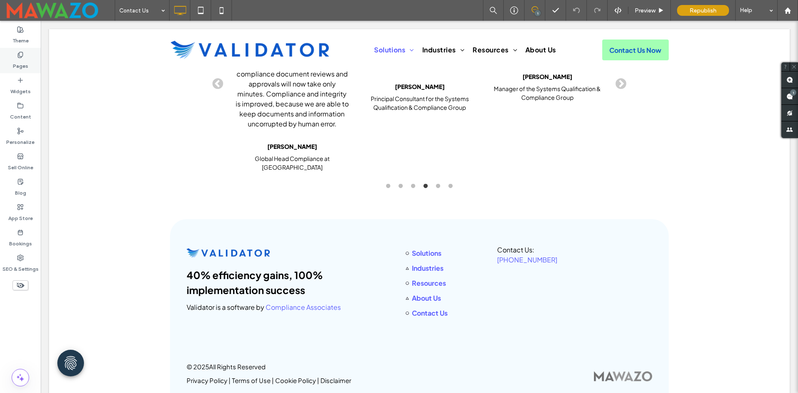
click at [19, 55] on use at bounding box center [20, 54] width 5 height 5
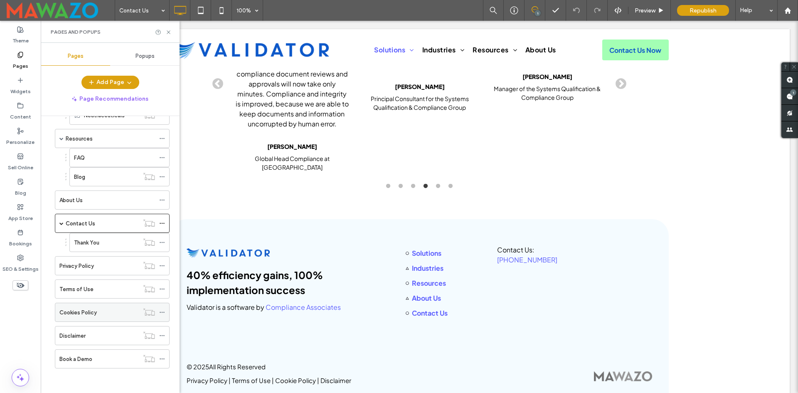
scroll to position [263, 0]
click at [163, 359] on icon at bounding box center [162, 359] width 6 height 6
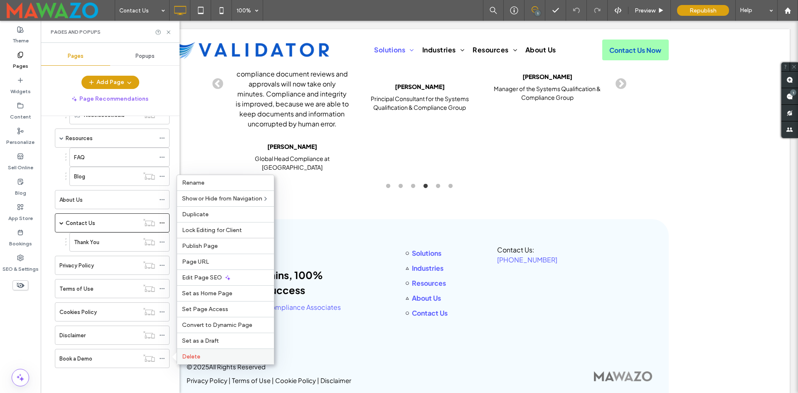
click at [205, 357] on label "Delete" at bounding box center [225, 356] width 87 height 7
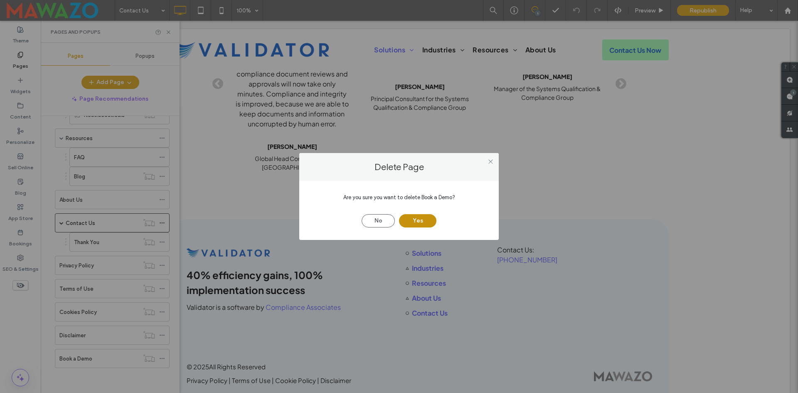
click at [422, 226] on button "Yes" at bounding box center [417, 220] width 37 height 13
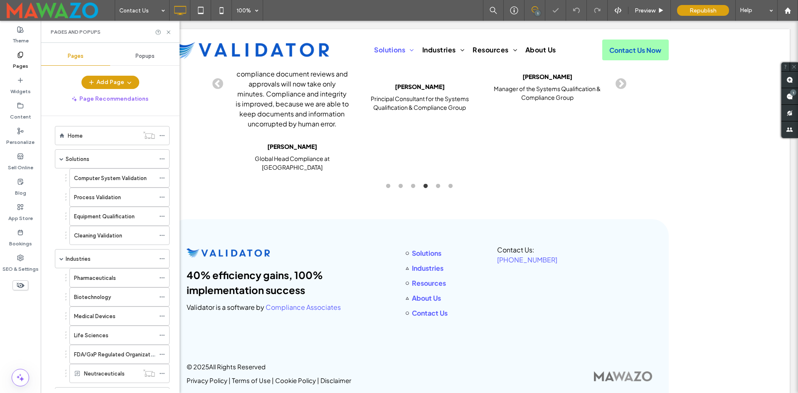
scroll to position [0, 0]
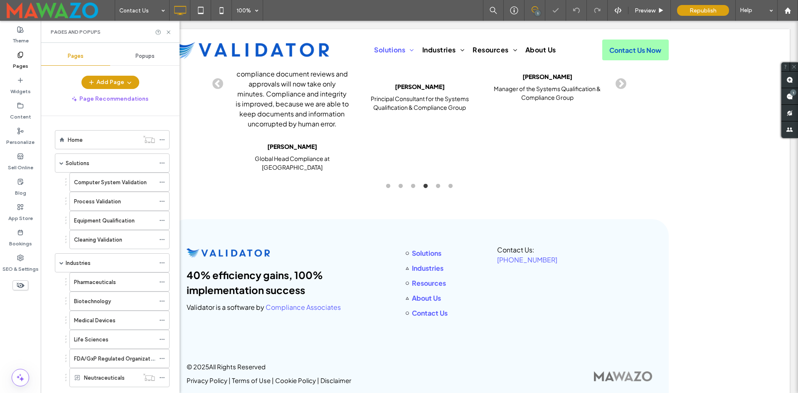
click at [169, 28] on div "Pages and Popups" at bounding box center [110, 32] width 139 height 22
click at [168, 35] on icon at bounding box center [169, 32] width 6 height 6
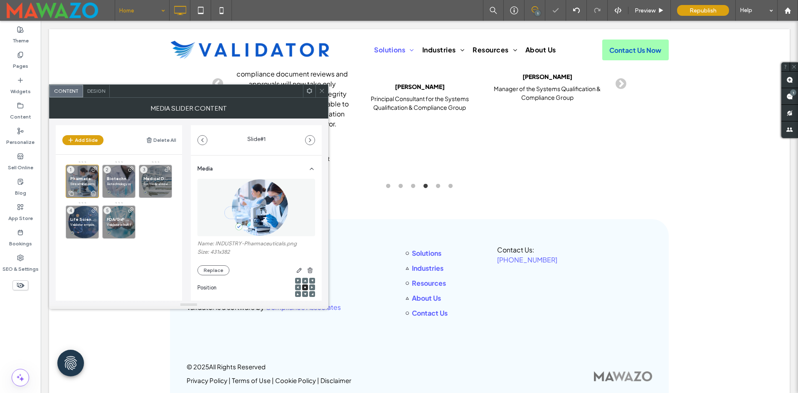
click at [83, 180] on span "Pharmaceuticals" at bounding box center [82, 178] width 24 height 5
drag, startPoint x: 215, startPoint y: 243, endPoint x: 285, endPoint y: 246, distance: 70.8
click at [285, 246] on label "Name: INDUSTRY-Pharmaceuticals.png" at bounding box center [257, 244] width 118 height 8
copy label "INDUSTRY-Pharmaceuticals"
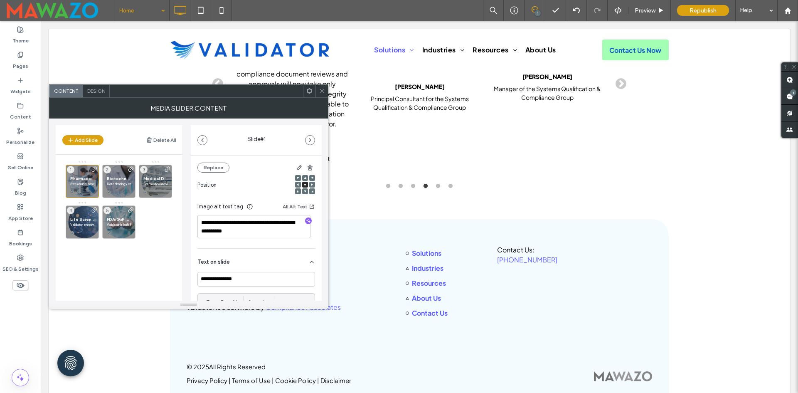
scroll to position [125, 0]
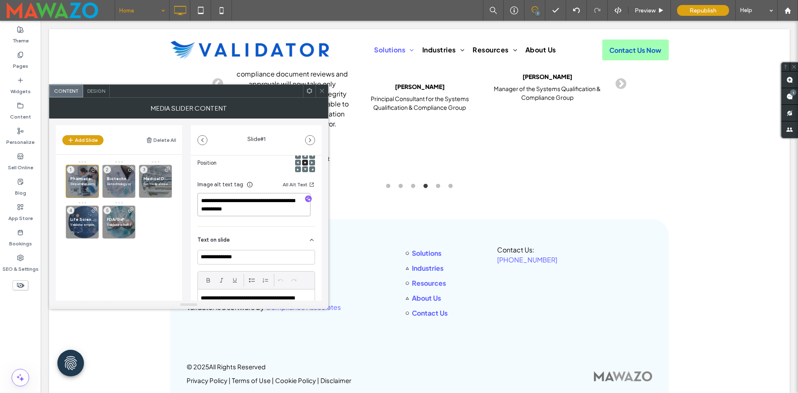
click at [227, 206] on textarea "**********" at bounding box center [254, 204] width 113 height 23
click at [242, 257] on input "**********" at bounding box center [257, 257] width 118 height 15
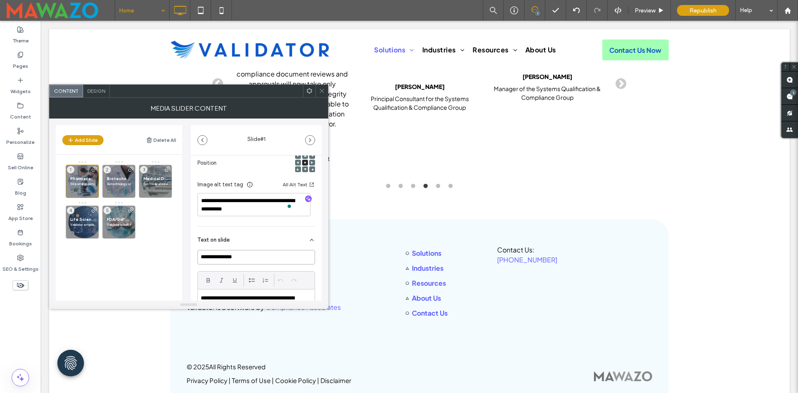
click at [242, 257] on input "**********" at bounding box center [257, 257] width 118 height 15
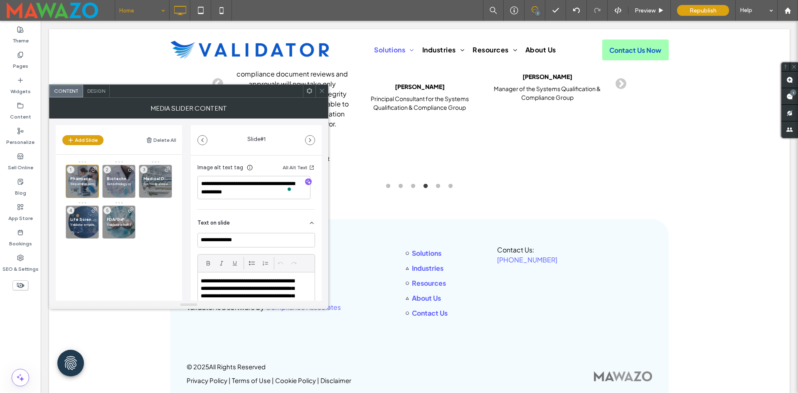
scroll to position [208, 0]
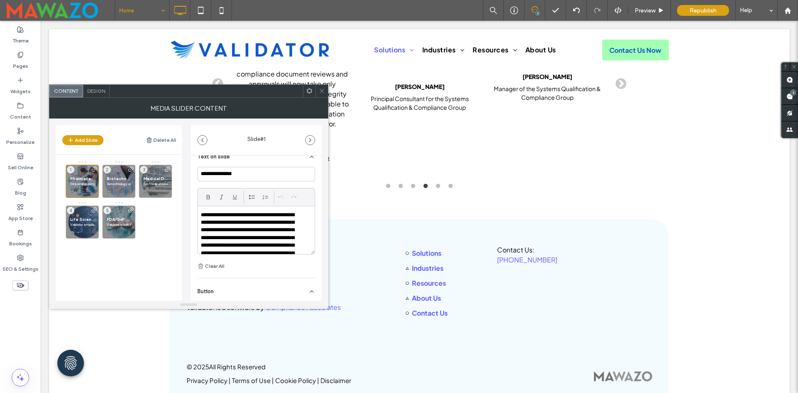
click at [250, 227] on p "**********" at bounding box center [251, 242] width 100 height 62
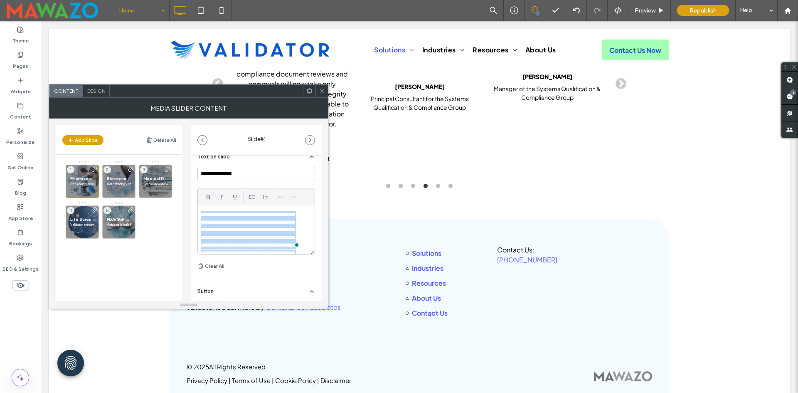
click at [250, 227] on p "**********" at bounding box center [251, 242] width 100 height 62
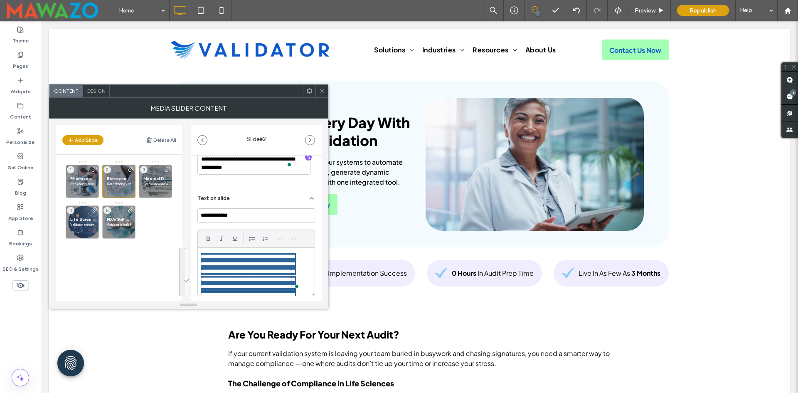
scroll to position [1996, 0]
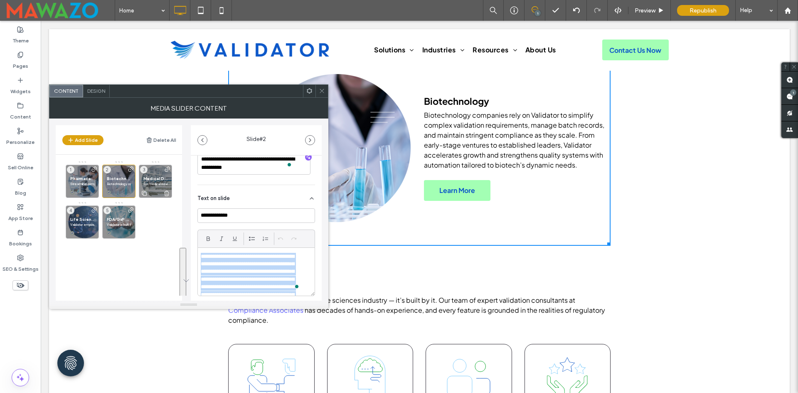
click at [156, 176] on span "Medical Devices" at bounding box center [155, 178] width 24 height 5
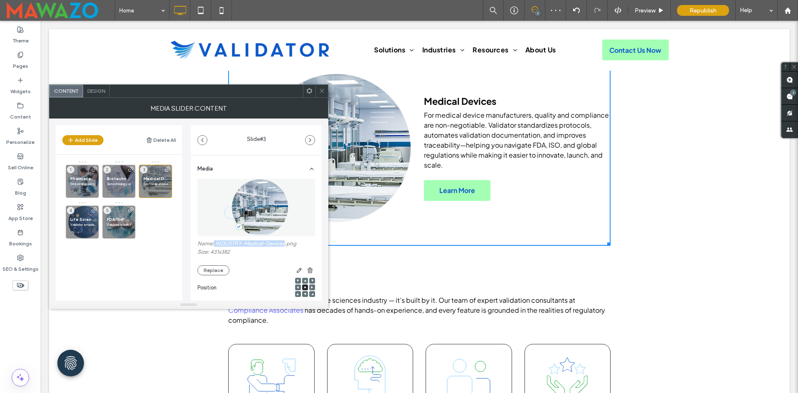
drag, startPoint x: 214, startPoint y: 243, endPoint x: 286, endPoint y: 245, distance: 71.6
click at [286, 245] on label "Name: INDUSTRY-Medical-Devices.png" at bounding box center [257, 244] width 118 height 8
click at [173, 252] on div "Pharmaceuticals Streamline compliance and validation across pharmaceutical manu…" at bounding box center [124, 225] width 116 height 128
drag, startPoint x: 215, startPoint y: 242, endPoint x: 285, endPoint y: 245, distance: 69.5
click at [285, 245] on label "Name: INDUSTRY-Medical-Devices.png" at bounding box center [257, 244] width 118 height 8
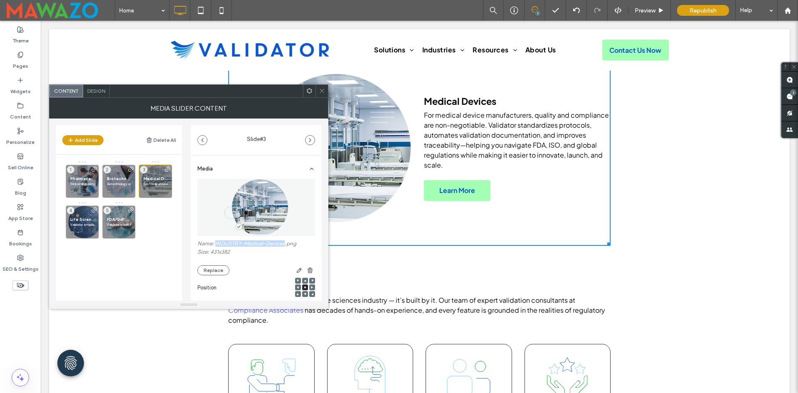
copy label "INDUSTRY-Medical-Devices"
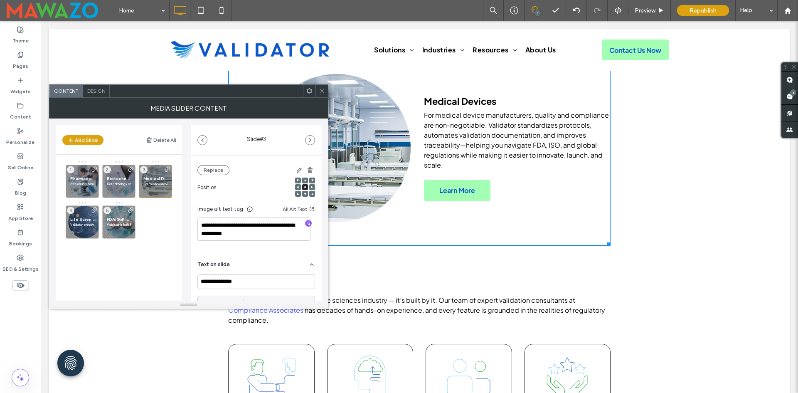
scroll to position [125, 0]
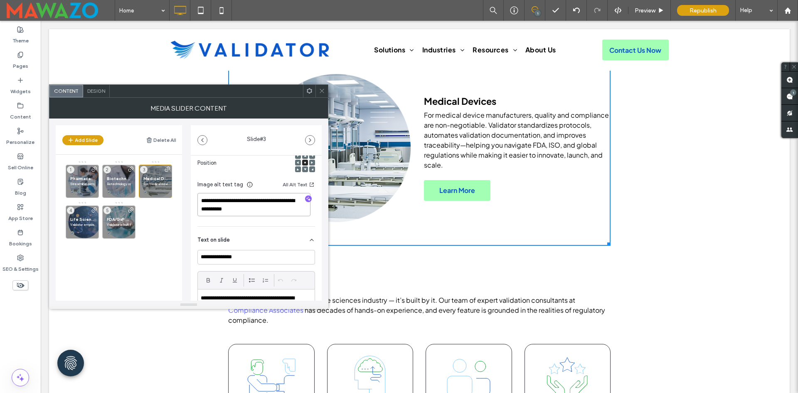
click at [219, 206] on textarea "**********" at bounding box center [254, 204] width 113 height 23
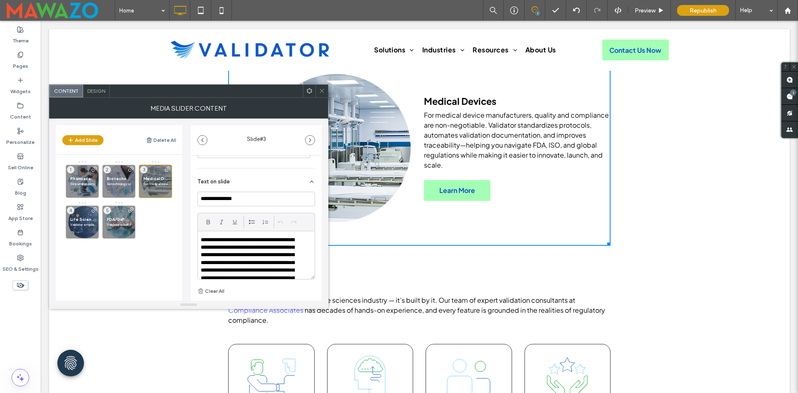
scroll to position [208, 0]
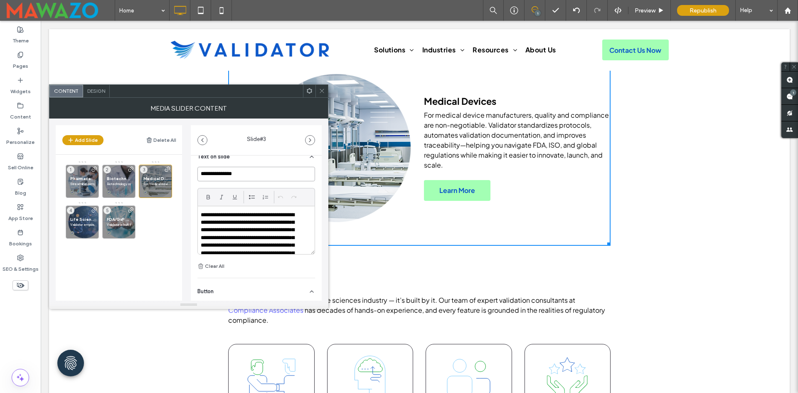
click at [264, 173] on input "**********" at bounding box center [257, 174] width 118 height 15
click at [257, 245] on p "**********" at bounding box center [251, 242] width 100 height 62
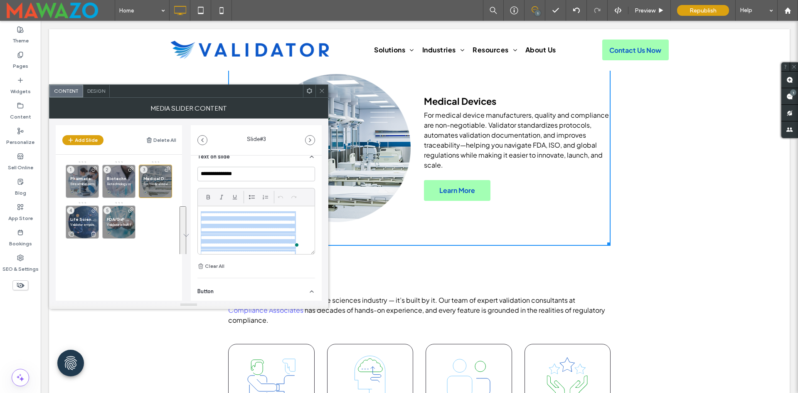
click at [83, 222] on span "Life Sciences" at bounding box center [82, 219] width 24 height 5
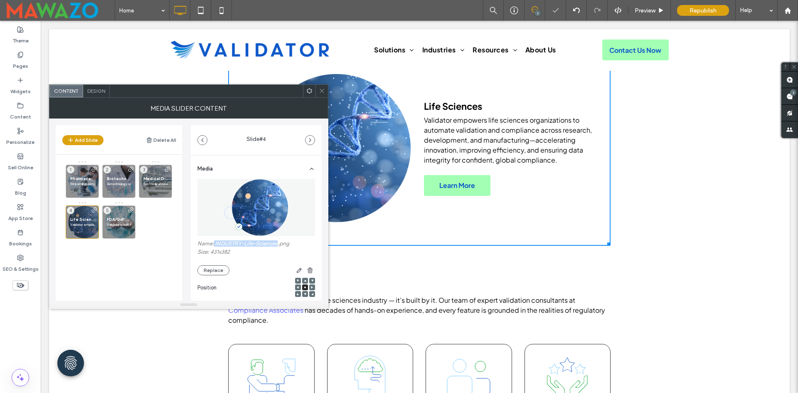
drag, startPoint x: 214, startPoint y: 242, endPoint x: 277, endPoint y: 244, distance: 63.2
click at [277, 244] on label "Name: INDUSTRY-Life-Sciences.png" at bounding box center [257, 244] width 118 height 8
drag, startPoint x: 184, startPoint y: 245, endPoint x: 195, endPoint y: 245, distance: 10.8
click at [185, 244] on div "Add Slide Delete All Pharmaceuticals Streamline compliance and validation acros…" at bounding box center [189, 210] width 266 height 182
drag, startPoint x: 215, startPoint y: 243, endPoint x: 279, endPoint y: 245, distance: 63.2
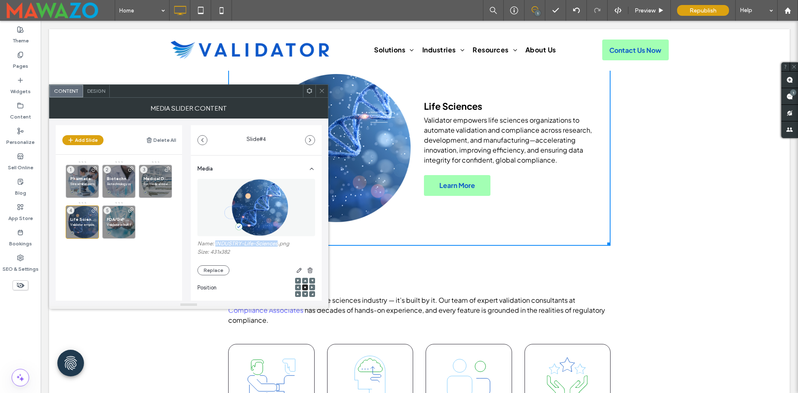
click at [279, 245] on label "Name: INDUSTRY-Life-Sciences.png" at bounding box center [257, 244] width 118 height 8
copy label "INDUSTRY-Life-Sciences"
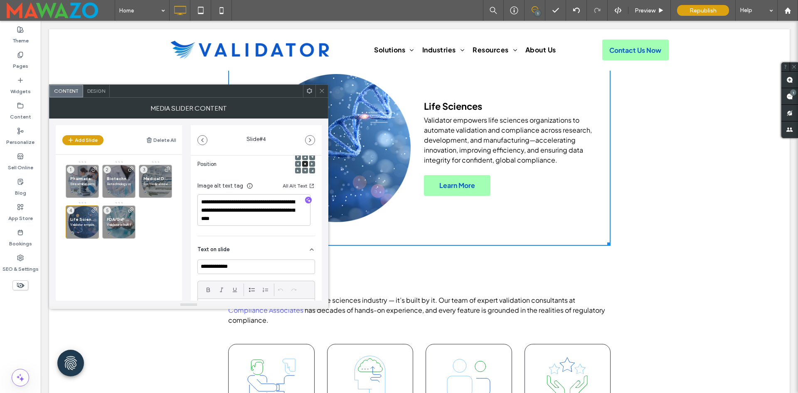
scroll to position [125, 0]
click at [262, 210] on textarea "**********" at bounding box center [254, 209] width 113 height 32
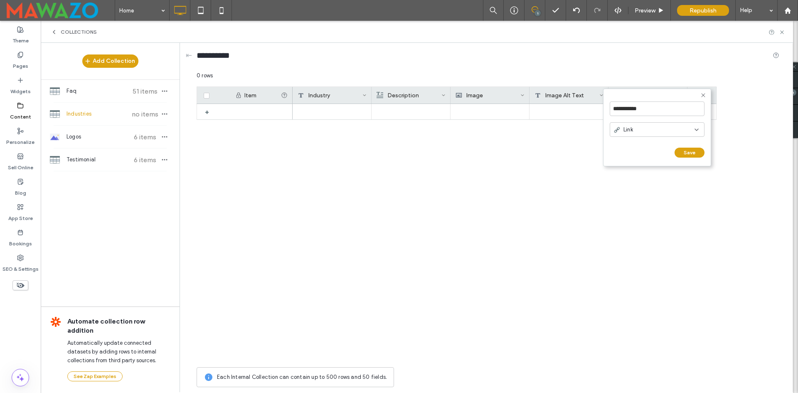
type input "**********"
click at [670, 131] on div "Link" at bounding box center [654, 130] width 81 height 8
click at [667, 145] on div "Plain Text" at bounding box center [658, 144] width 94 height 15
click at [691, 153] on button "Save" at bounding box center [690, 153] width 30 height 10
click at [701, 97] on div "+" at bounding box center [702, 95] width 29 height 17
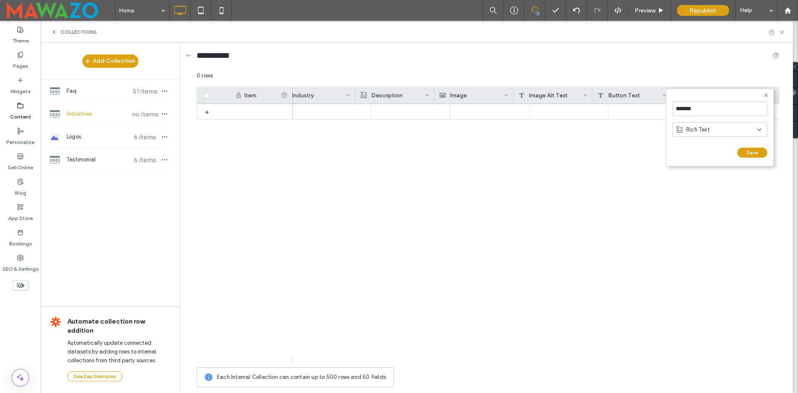
scroll to position [0, 16]
click at [694, 106] on input "*******" at bounding box center [720, 108] width 95 height 15
type input "**********"
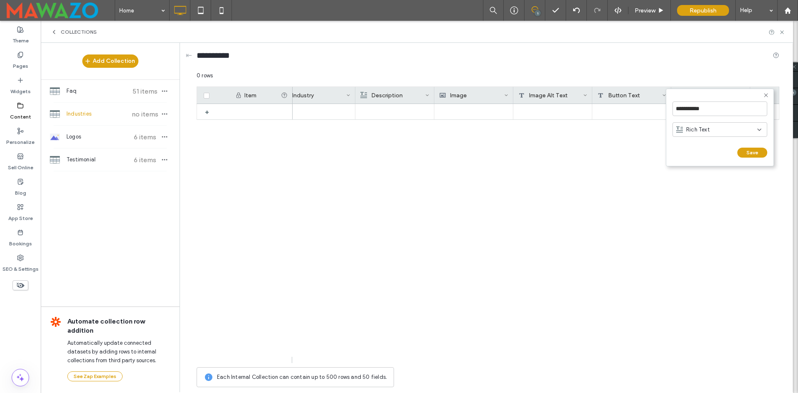
click at [700, 132] on span "Rich Text" at bounding box center [699, 130] width 24 height 8
click at [712, 185] on div "Link" at bounding box center [720, 187] width 94 height 15
click at [756, 155] on button "Save" at bounding box center [753, 153] width 30 height 10
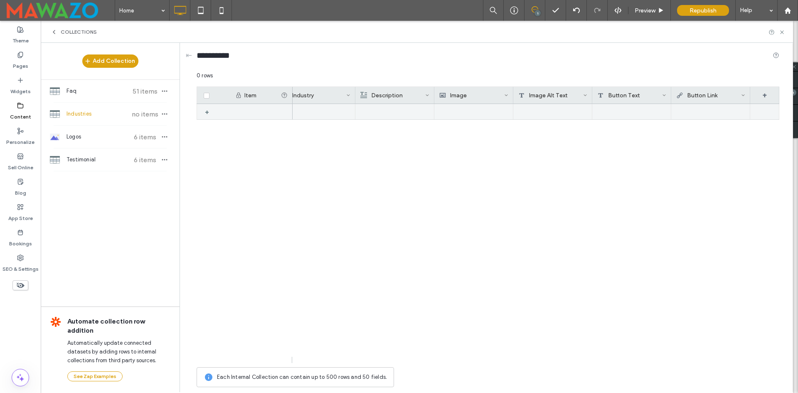
click at [208, 114] on div "+" at bounding box center [210, 111] width 10 height 15
click at [218, 113] on icon at bounding box center [216, 112] width 7 height 7
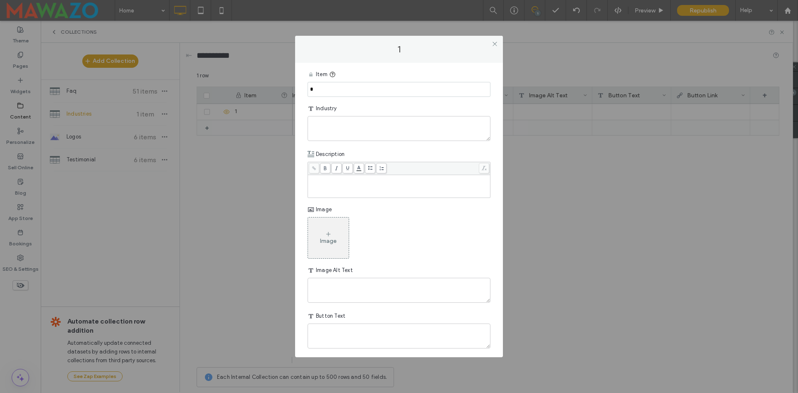
click at [346, 91] on input "*" at bounding box center [399, 89] width 183 height 15
click at [346, 126] on textarea "plain-text-cell" at bounding box center [399, 128] width 183 height 25
click at [346, 126] on textarea "To enrich screen reader interactions, please activate Accessibility in Grammarl…" at bounding box center [399, 128] width 183 height 25
paste textarea "**********"
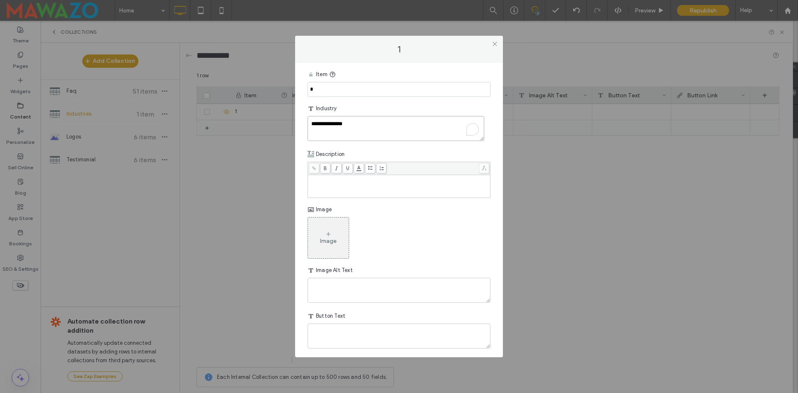
type textarea "**********"
click at [338, 84] on input "*" at bounding box center [399, 89] width 183 height 15
type input "*"
paste input "**********"
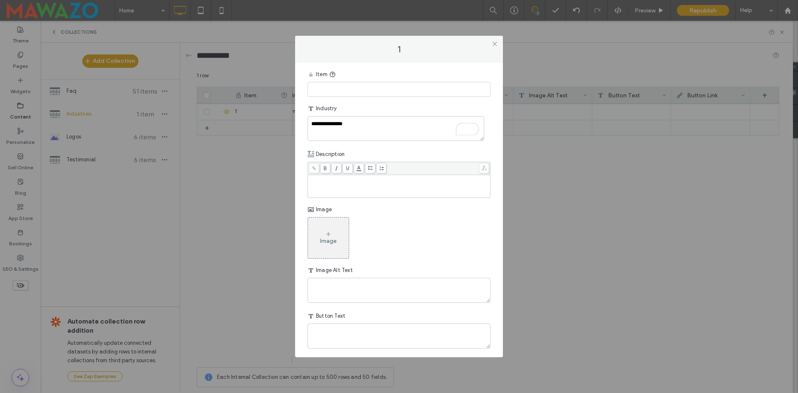
type input "**********"
click at [337, 184] on div "Rich Text Editor" at bounding box center [399, 186] width 180 height 21
click at [354, 183] on div "Rich Text Editor" at bounding box center [399, 186] width 180 height 21
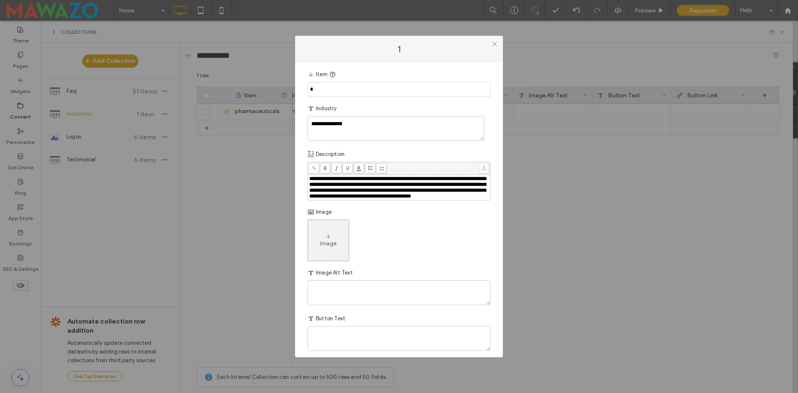
click at [330, 240] on icon at bounding box center [328, 236] width 7 height 7
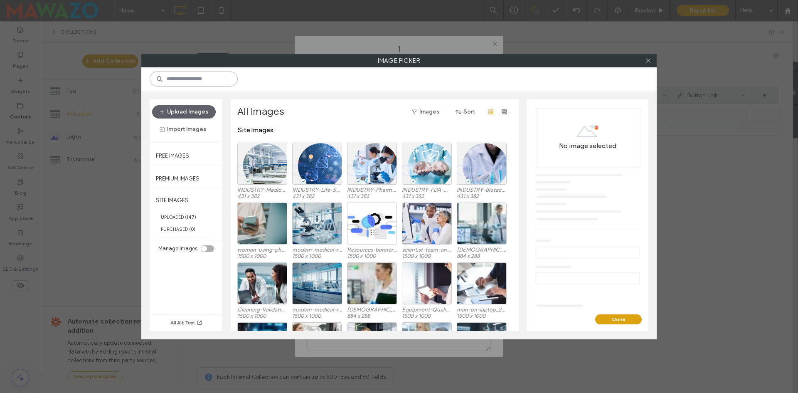
click at [229, 80] on input at bounding box center [194, 79] width 88 height 15
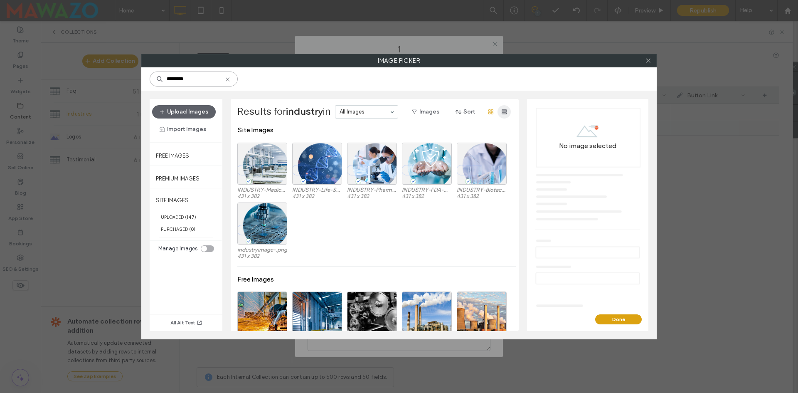
type input "********"
click at [500, 113] on span "button" at bounding box center [504, 111] width 13 height 13
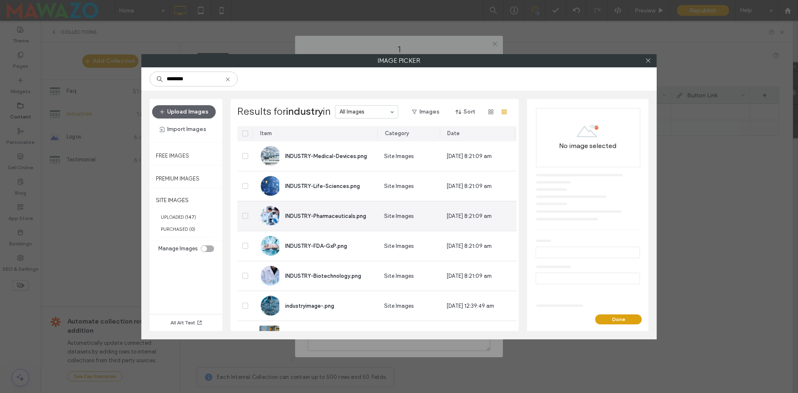
click at [294, 217] on span "INDUSTRY-Pharmaceuticals.png" at bounding box center [325, 216] width 81 height 6
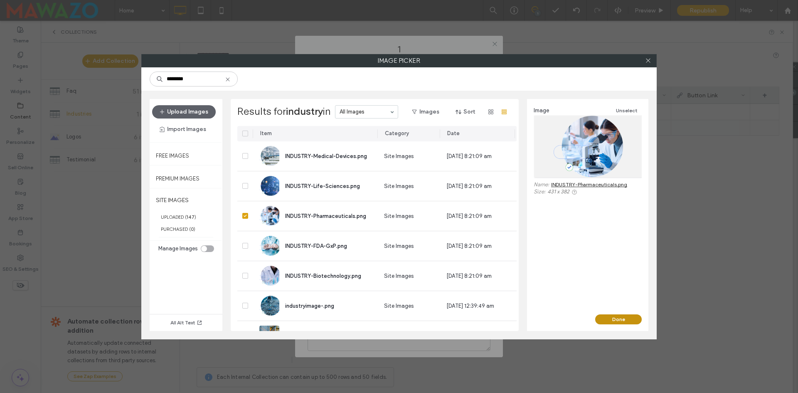
click at [631, 318] on button "Done" at bounding box center [619, 319] width 47 height 10
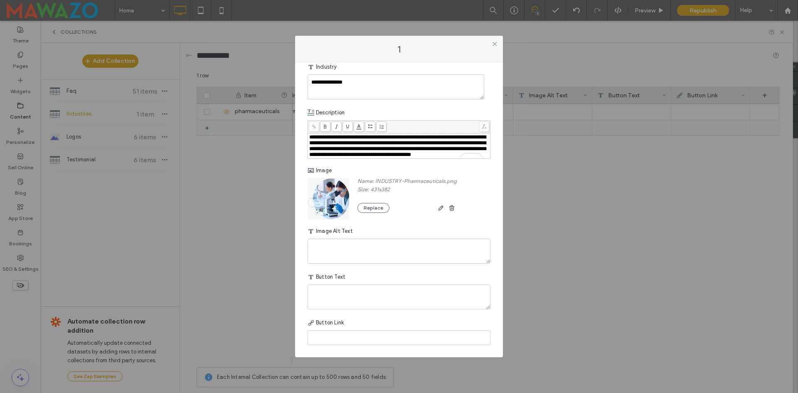
scroll to position [49, 0]
click at [363, 252] on textarea "plain-text-cell" at bounding box center [399, 251] width 183 height 25
click at [426, 252] on textarea "To enrich screen reader interactions, please activate Accessibility in Grammarl…" at bounding box center [399, 251] width 183 height 25
type textarea "**********"
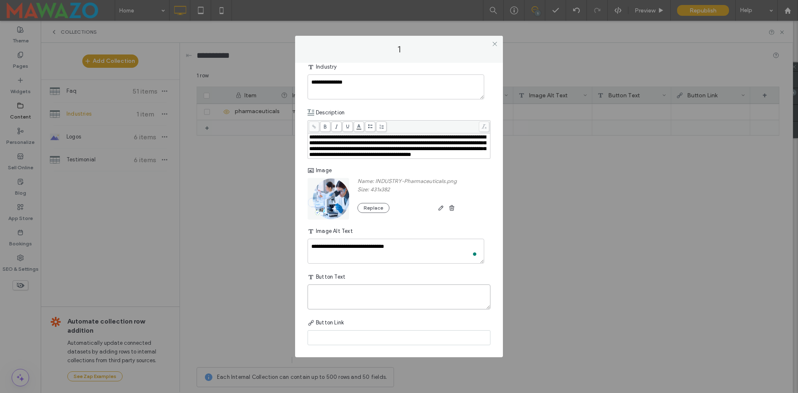
click at [405, 288] on textarea "plain-text-cell" at bounding box center [399, 296] width 183 height 25
type textarea "**********"
click at [331, 333] on input at bounding box center [399, 337] width 183 height 15
click at [322, 335] on input at bounding box center [399, 337] width 183 height 15
type input "*"
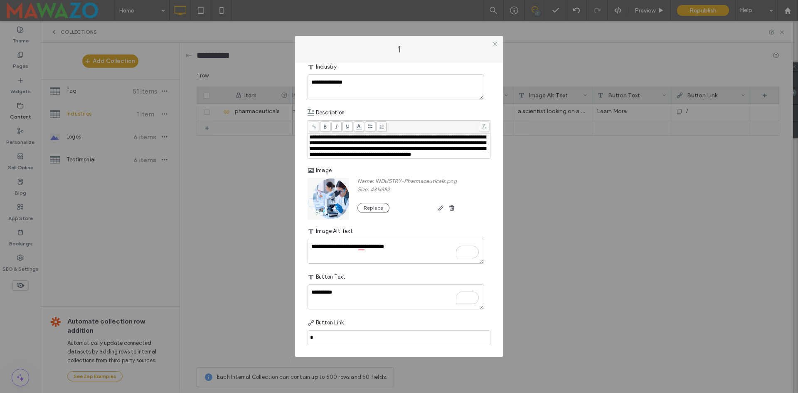
click at [335, 336] on input "*" at bounding box center [399, 337] width 183 height 15
paste input "**********"
type input "**********"
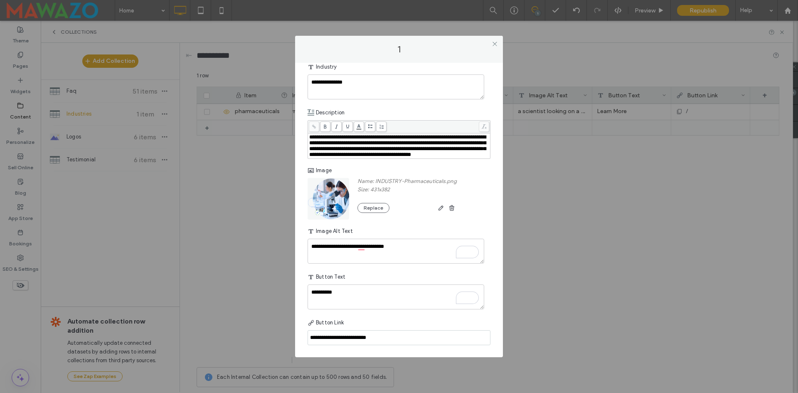
click at [374, 321] on div "Button Link" at bounding box center [399, 322] width 183 height 15
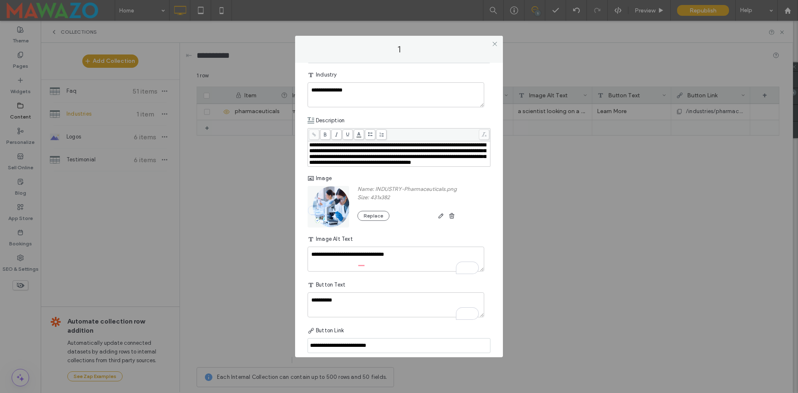
scroll to position [1, 0]
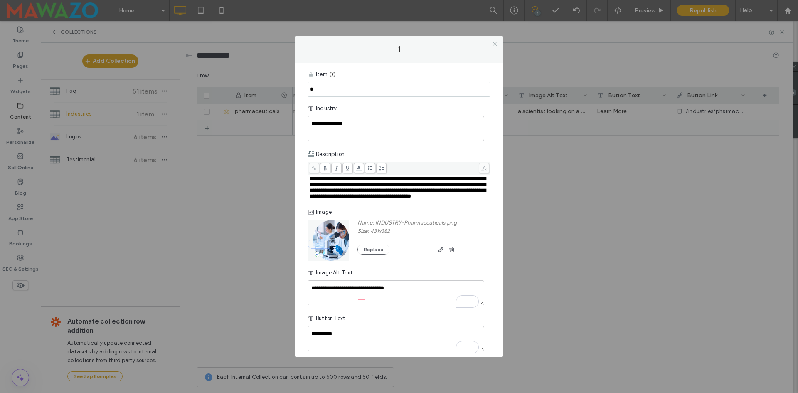
click at [494, 44] on icon at bounding box center [495, 44] width 6 height 6
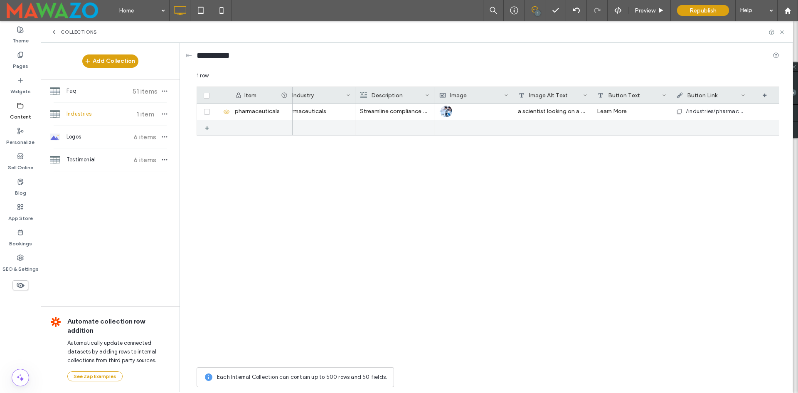
click at [210, 127] on div "+" at bounding box center [210, 127] width 10 height 15
click at [245, 127] on div "1" at bounding box center [261, 127] width 62 height 15
click at [216, 131] on icon at bounding box center [216, 128] width 7 height 7
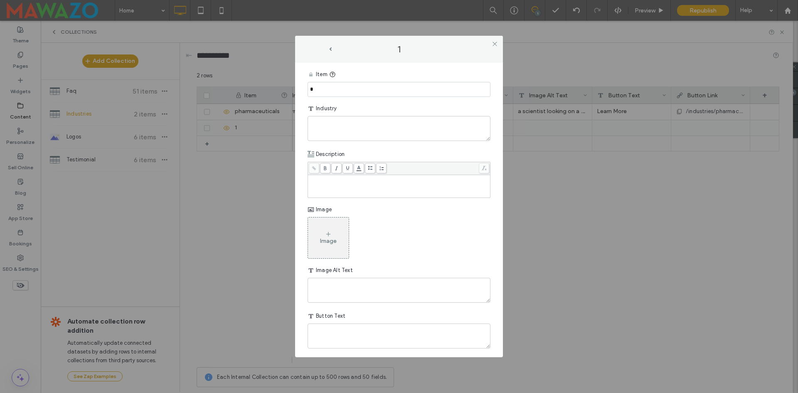
click at [352, 90] on input "*" at bounding box center [399, 89] width 183 height 15
paste input "**********"
type input "**********"
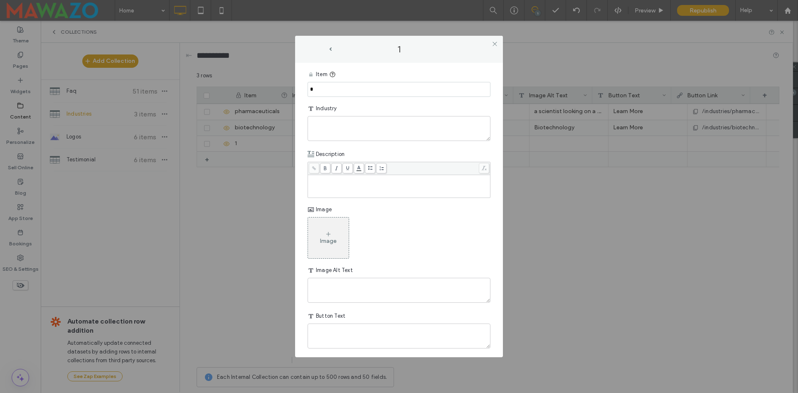
drag, startPoint x: 0, startPoint y: 0, endPoint x: 341, endPoint y: 90, distance: 352.7
click at [341, 90] on input "*" at bounding box center [399, 89] width 183 height 15
paste input "**********"
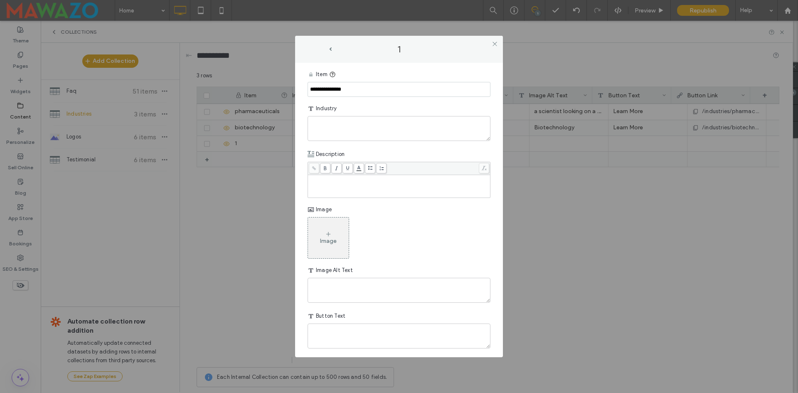
type input "**********"
click at [323, 126] on textarea "plain-text-cell" at bounding box center [399, 128] width 183 height 25
click at [328, 88] on input "*" at bounding box center [399, 89] width 183 height 15
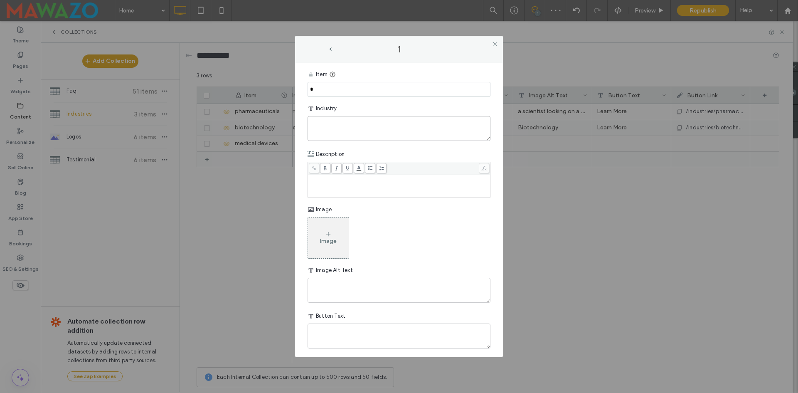
click at [332, 129] on textarea "plain-text-cell" at bounding box center [399, 128] width 183 height 25
click at [332, 129] on textarea "To enrich screen reader interactions, please activate Accessibility in Grammarl…" at bounding box center [399, 128] width 183 height 25
paste textarea "**********"
type textarea "**********"
click at [334, 94] on input "*" at bounding box center [399, 89] width 183 height 15
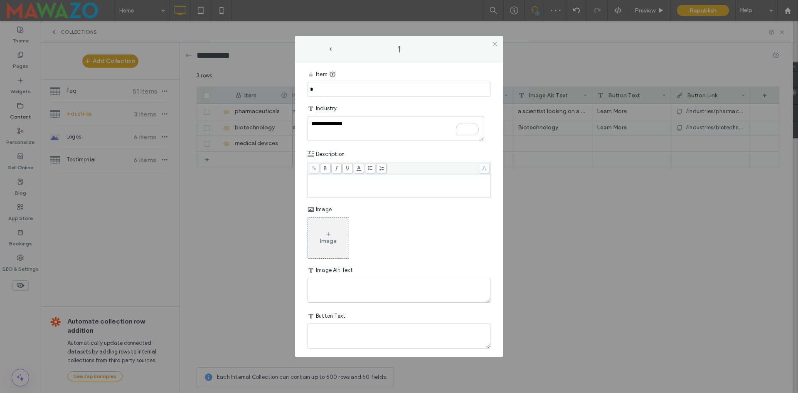
click at [334, 94] on input "*" at bounding box center [399, 89] width 183 height 15
paste input "**********"
type input "**********"
click at [358, 104] on div "Industry" at bounding box center [399, 108] width 183 height 15
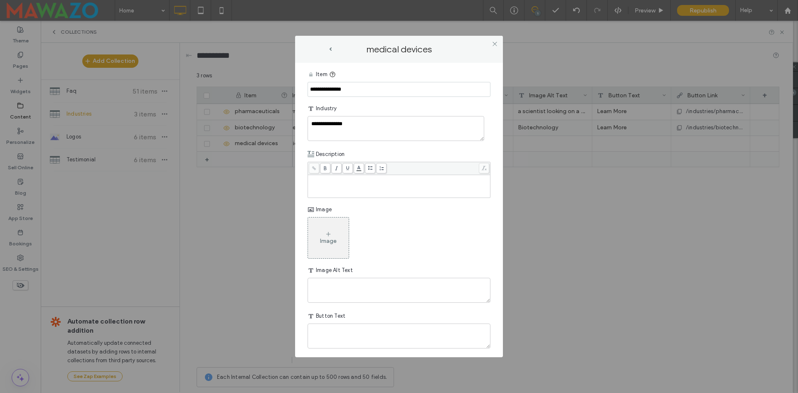
click at [350, 185] on div "Rich Text Editor" at bounding box center [399, 186] width 180 height 21
click at [331, 184] on div "To enrich screen reader interactions, please activate Accessibility in Grammarl…" at bounding box center [399, 186] width 180 height 21
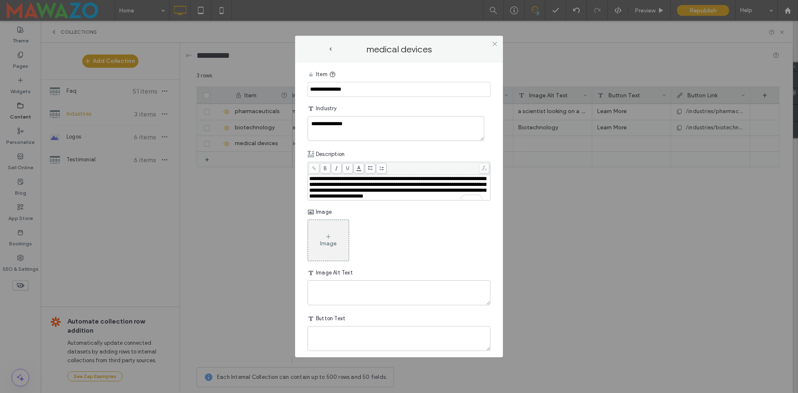
click at [327, 240] on icon at bounding box center [328, 236] width 7 height 7
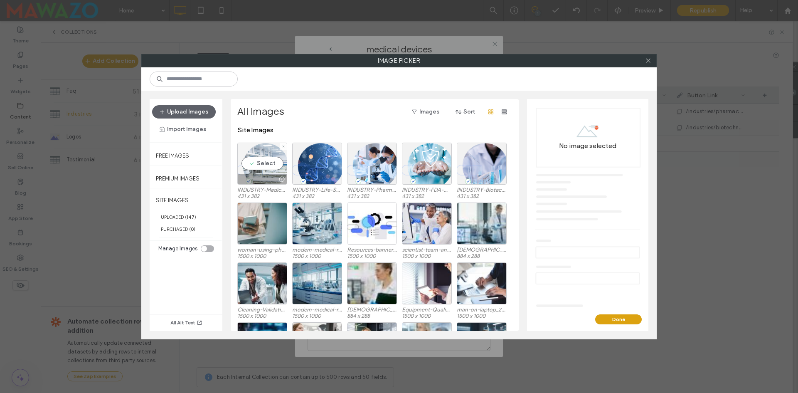
click at [266, 163] on div "Select" at bounding box center [262, 164] width 50 height 42
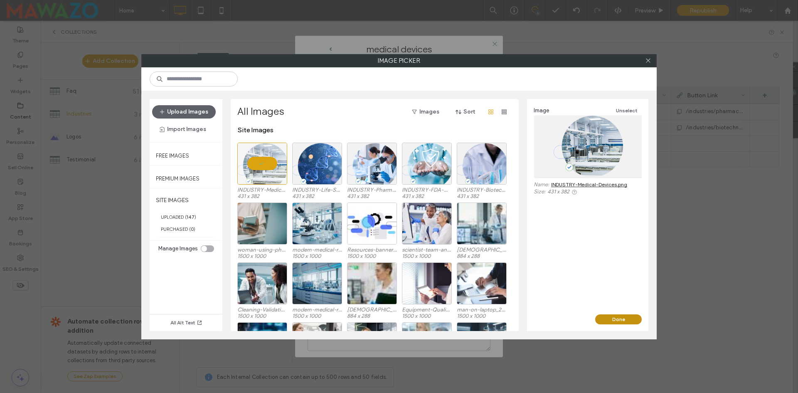
click at [619, 319] on button "Done" at bounding box center [619, 319] width 47 height 10
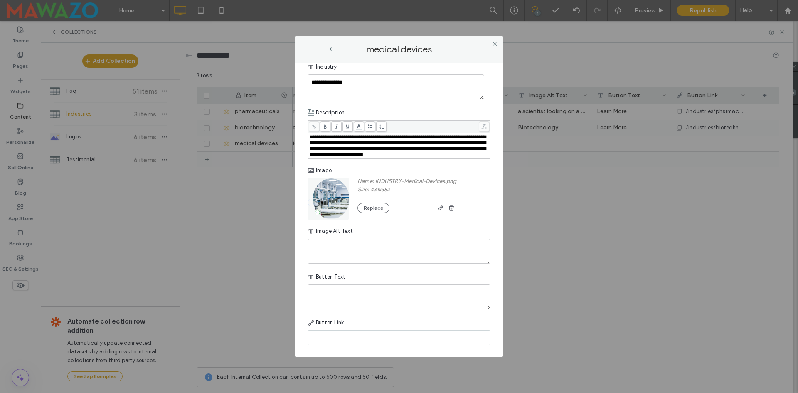
scroll to position [49, 0]
click at [365, 237] on div "Image Alt Text" at bounding box center [399, 231] width 183 height 15
click at [364, 246] on textarea "plain-text-cell" at bounding box center [399, 251] width 183 height 25
type textarea "**********"
click at [359, 288] on textarea "plain-text-cell" at bounding box center [399, 296] width 183 height 25
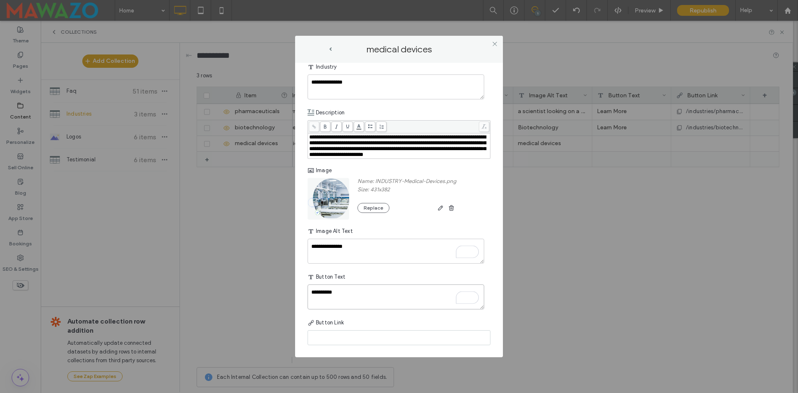
type textarea "**********"
click at [349, 342] on input at bounding box center [399, 337] width 183 height 15
paste input "**********"
type input "**********"
click at [383, 325] on div "Button Link" at bounding box center [399, 322] width 183 height 15
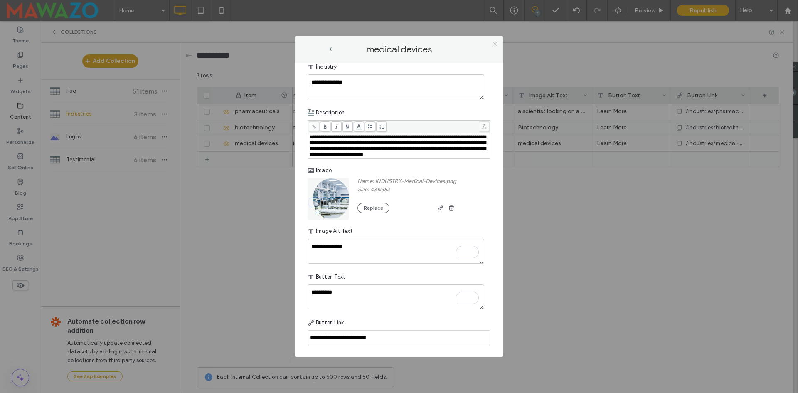
click at [495, 42] on icon at bounding box center [495, 44] width 6 height 6
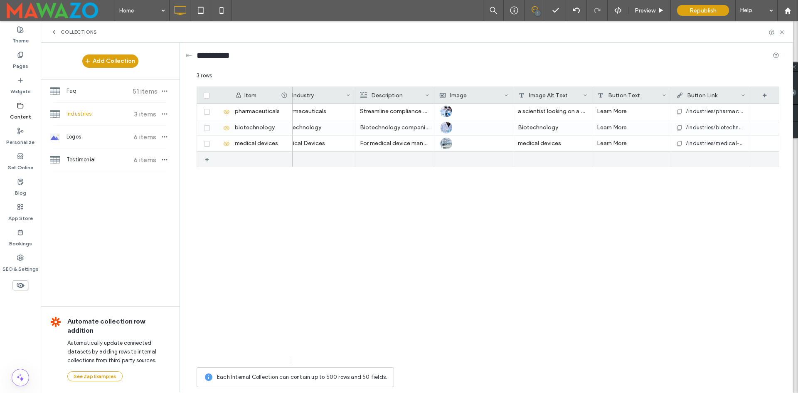
click at [208, 159] on div "+" at bounding box center [210, 159] width 10 height 15
click at [215, 157] on icon at bounding box center [216, 159] width 7 height 7
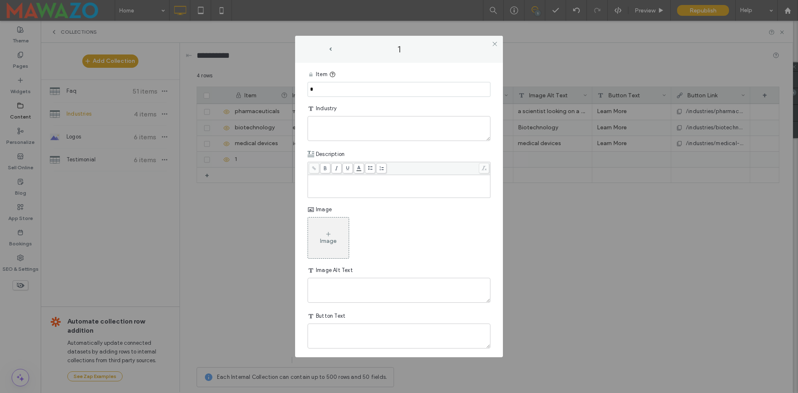
click at [353, 96] on input "*" at bounding box center [399, 89] width 183 height 15
paste input "**********"
type input "**********"
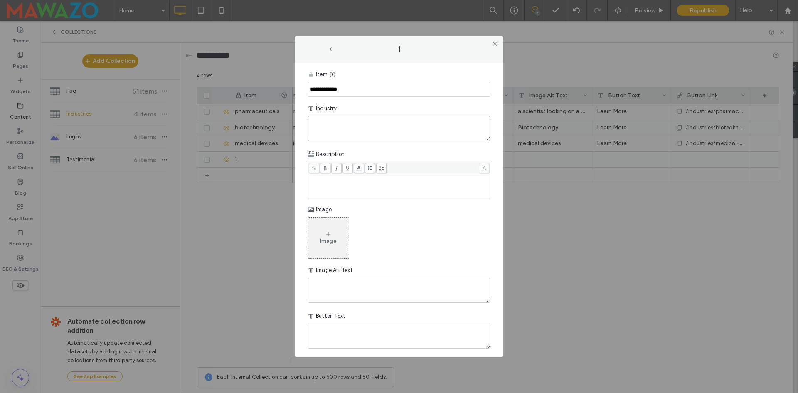
click at [350, 126] on textarea "plain-text-cell" at bounding box center [399, 128] width 183 height 25
click at [361, 103] on body ".wqwq-1{fill:#231f20;} .cls-1q, .cls-2q { fill-rule: evenodd; } .cls-2q { fill:…" at bounding box center [399, 196] width 798 height 393
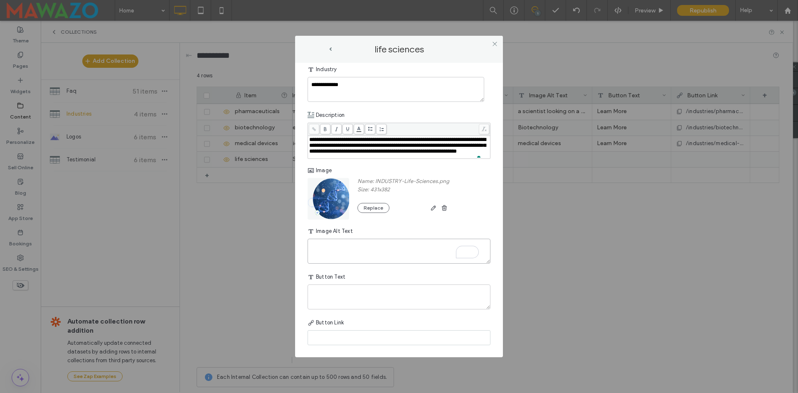
click at [375, 249] on textarea "To enrich screen reader interactions, please activate Accessibility in Grammarl…" at bounding box center [399, 251] width 183 height 25
type textarea "**********"
click at [357, 292] on textarea "plain-text-cell" at bounding box center [399, 296] width 183 height 25
type textarea "**********"
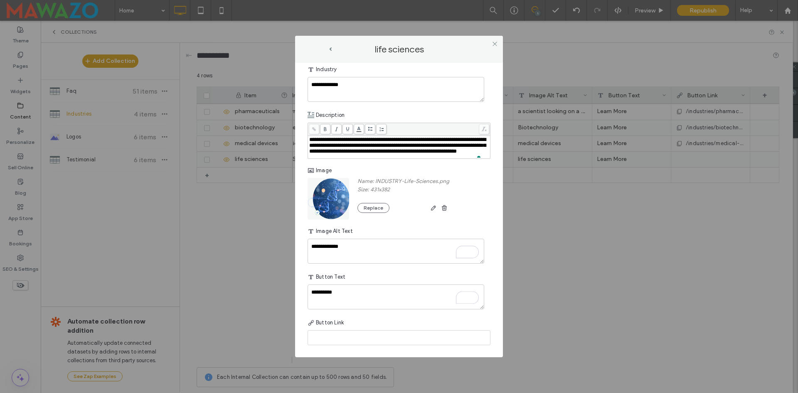
click at [351, 335] on input at bounding box center [399, 337] width 183 height 15
paste input "**********"
type input "**********"
click at [376, 320] on div "Button Link" at bounding box center [399, 322] width 183 height 15
click at [496, 46] on icon at bounding box center [495, 44] width 6 height 6
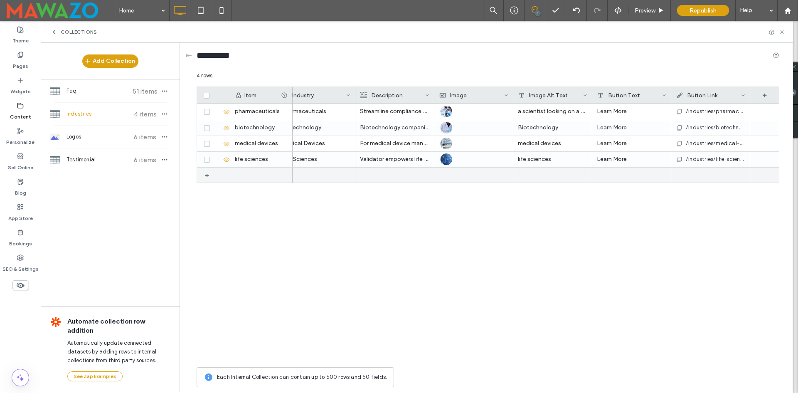
click at [207, 176] on div "+" at bounding box center [210, 175] width 10 height 15
click at [214, 176] on icon at bounding box center [216, 175] width 7 height 7
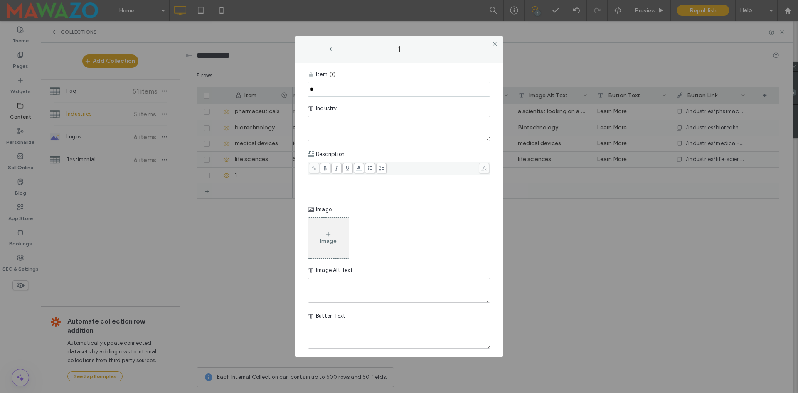
click at [331, 95] on input "*" at bounding box center [399, 89] width 183 height 15
paste input "**********"
type input "**********"
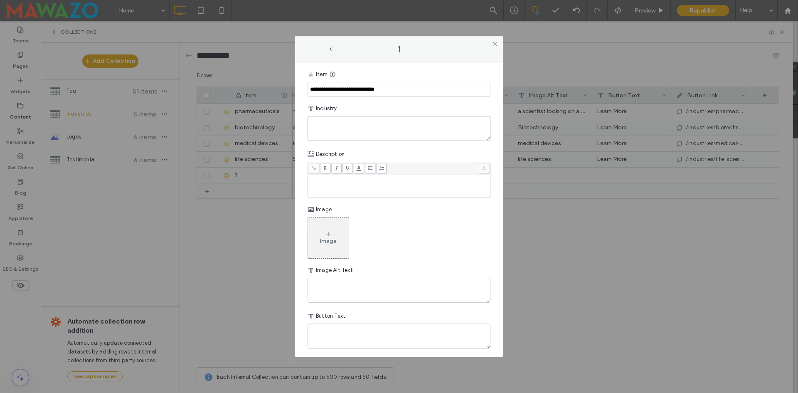
click at [338, 136] on textarea "plain-text-cell" at bounding box center [399, 128] width 183 height 25
click at [342, 129] on textarea "plain-text-cell" at bounding box center [399, 128] width 183 height 25
paste textarea "**********"
type textarea "**********"
click at [339, 84] on input "*" at bounding box center [399, 89] width 183 height 15
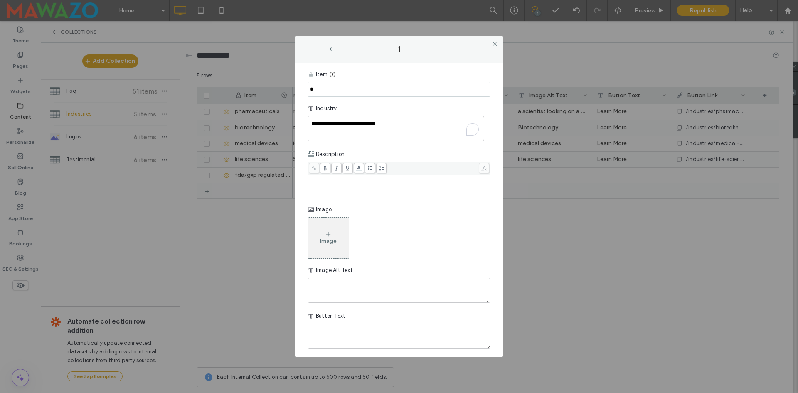
click at [339, 84] on input "*" at bounding box center [399, 89] width 183 height 15
paste input "**********"
type input "**********"
click at [372, 73] on div "Item" at bounding box center [399, 74] width 183 height 15
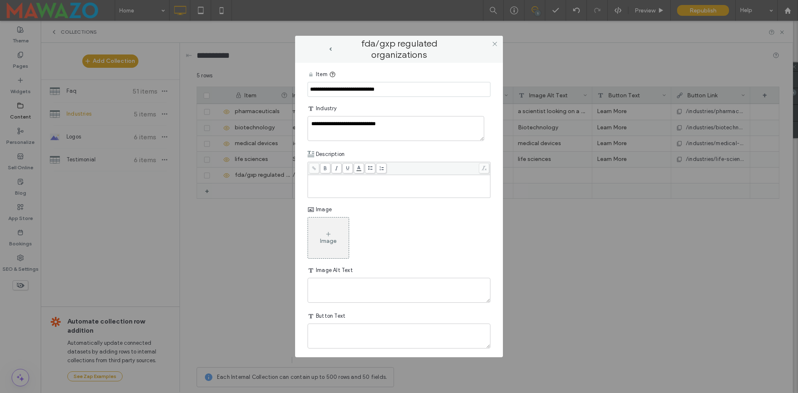
click at [389, 182] on div "Rich Text Editor" at bounding box center [399, 186] width 180 height 21
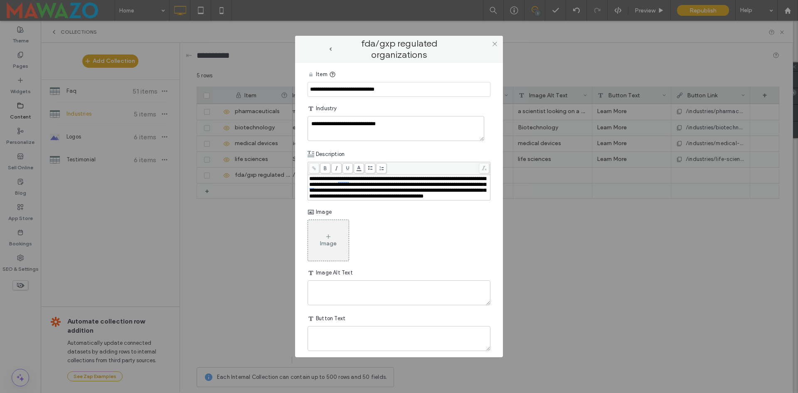
drag, startPoint x: 380, startPoint y: 243, endPoint x: 335, endPoint y: 251, distance: 46.1
click at [380, 243] on div "Image" at bounding box center [399, 241] width 183 height 42
click at [331, 247] on div "Image" at bounding box center [328, 243] width 17 height 7
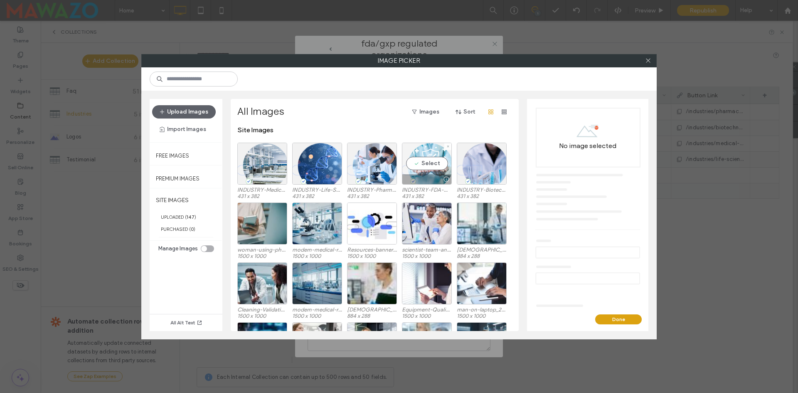
click at [428, 164] on div "Select" at bounding box center [427, 164] width 50 height 42
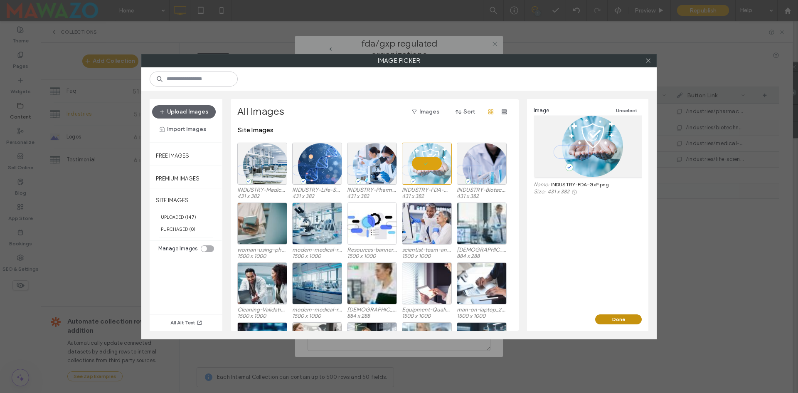
click at [618, 321] on button "Done" at bounding box center [619, 319] width 47 height 10
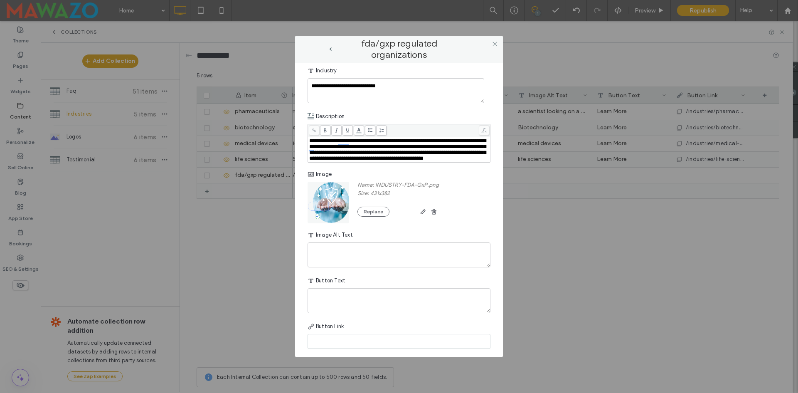
scroll to position [49, 0]
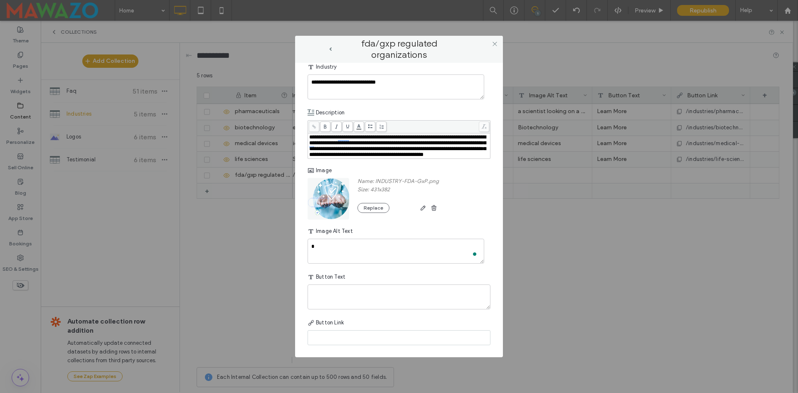
scroll to position [49, 0]
type textarea "*******"
click at [364, 304] on textarea "plain-text-cell" at bounding box center [399, 296] width 183 height 25
type textarea "**********"
click at [346, 339] on input at bounding box center [399, 337] width 183 height 15
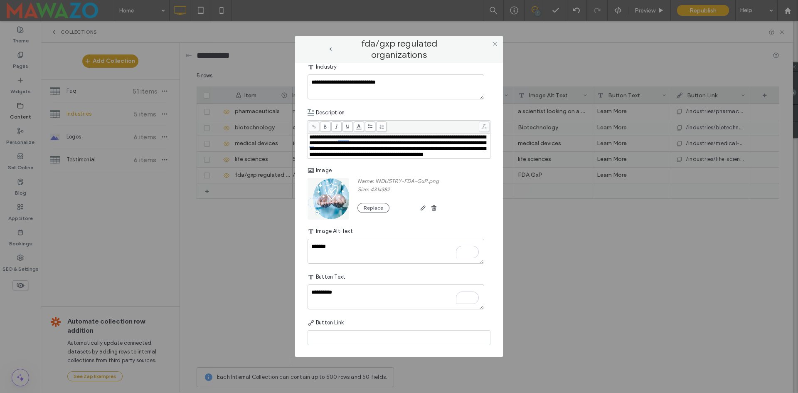
paste input "**********"
type input "**********"
click at [372, 319] on div "Button Link" at bounding box center [399, 322] width 183 height 15
click at [494, 42] on icon at bounding box center [495, 44] width 6 height 6
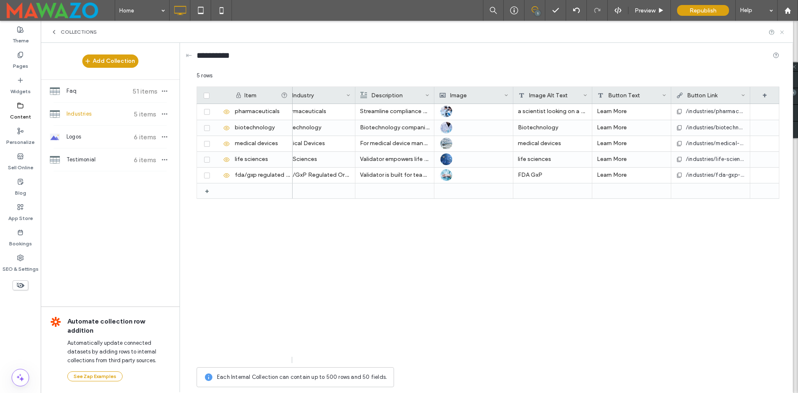
click at [783, 32] on icon at bounding box center [782, 32] width 6 height 6
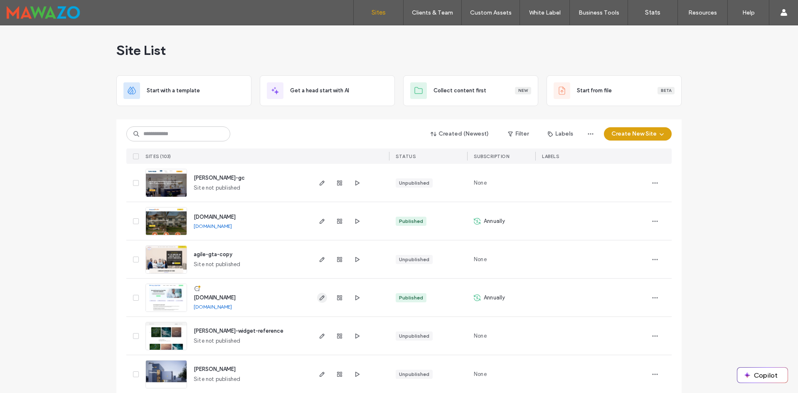
click at [319, 300] on icon "button" at bounding box center [322, 297] width 7 height 7
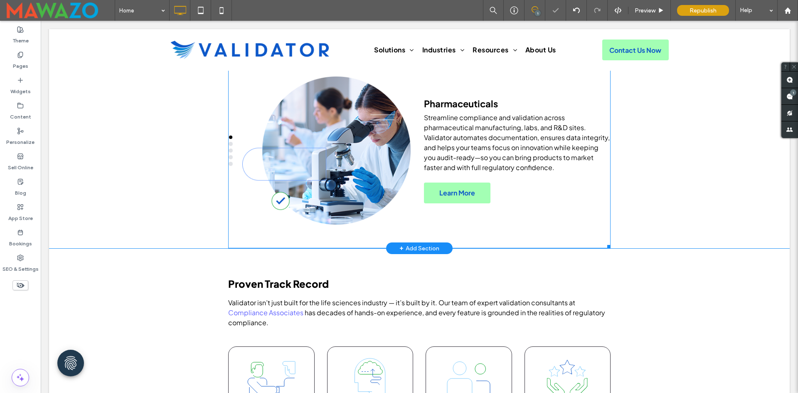
scroll to position [1913, 0]
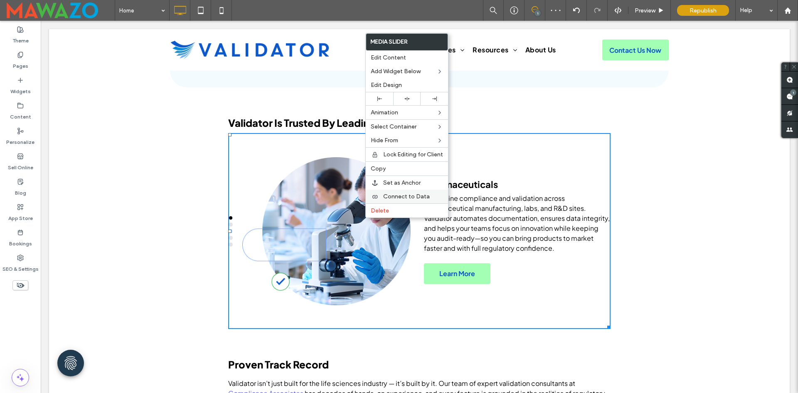
click at [388, 193] on span "Connect to Data" at bounding box center [406, 196] width 47 height 7
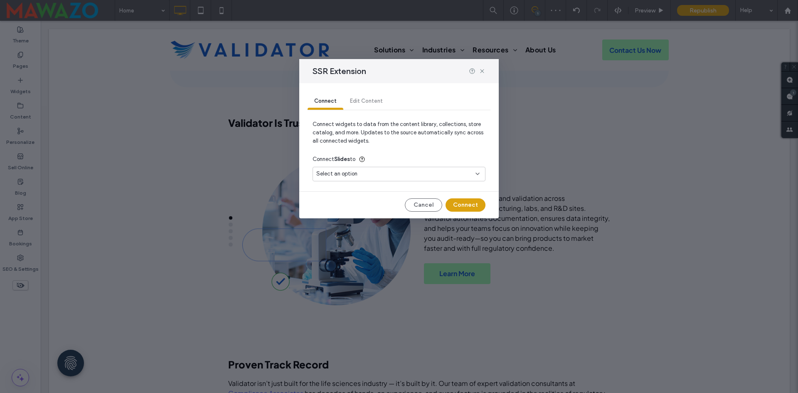
click at [334, 175] on span "Select an option" at bounding box center [336, 174] width 41 height 8
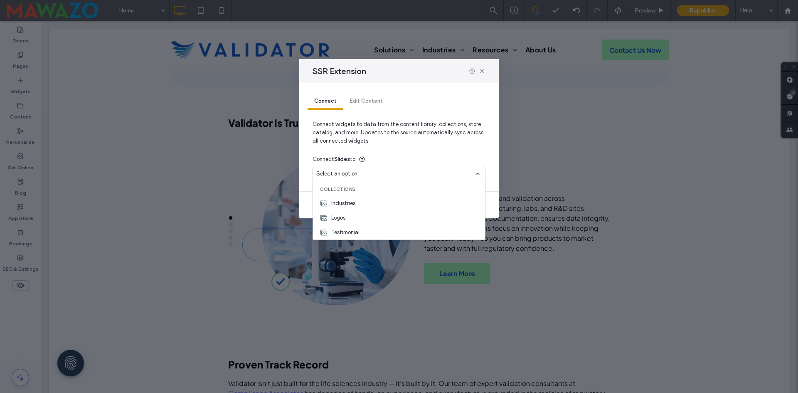
click at [216, 175] on div "SSR Extension Connect Edit Content Connect widgets to data from the content lib…" at bounding box center [399, 196] width 798 height 393
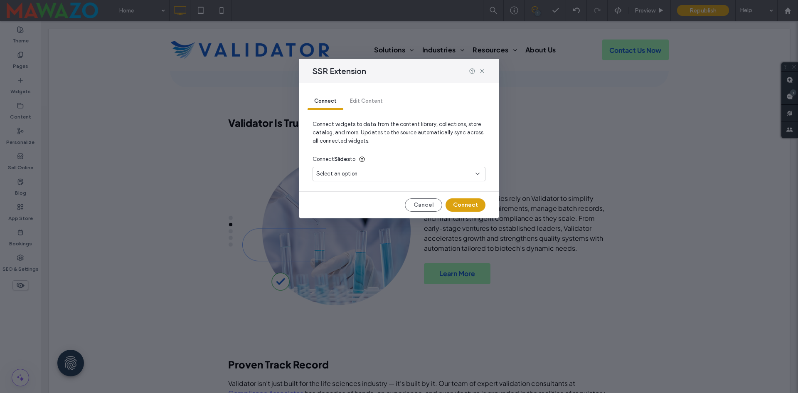
click at [363, 104] on div "Connect Edit Content" at bounding box center [399, 101] width 183 height 17
click at [423, 210] on button "Cancel" at bounding box center [423, 204] width 37 height 13
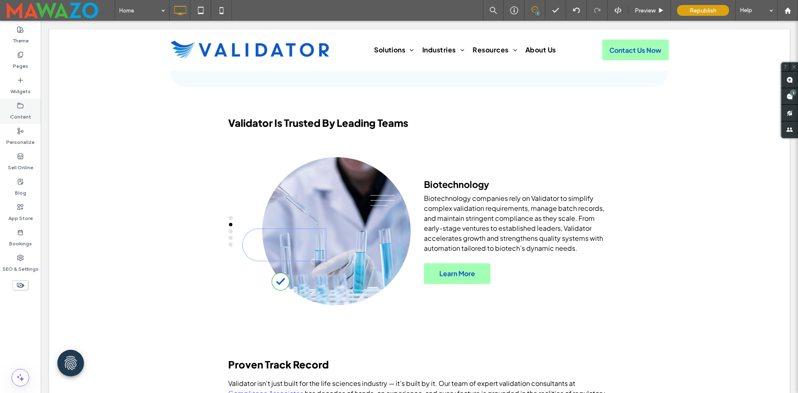
click at [20, 106] on icon at bounding box center [20, 105] width 7 height 7
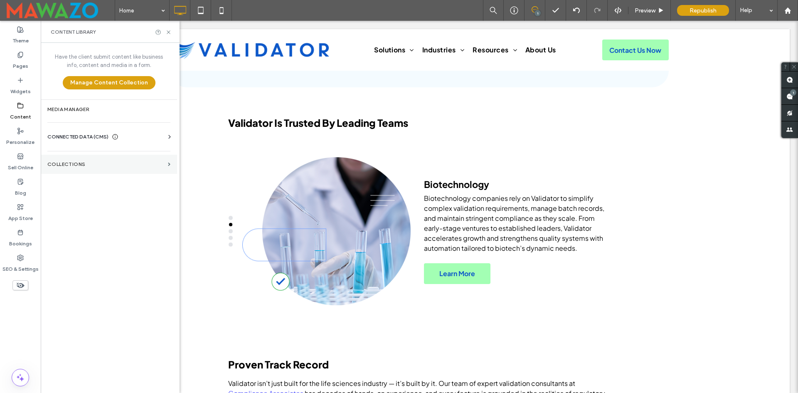
click at [91, 161] on section "Collections" at bounding box center [109, 164] width 136 height 19
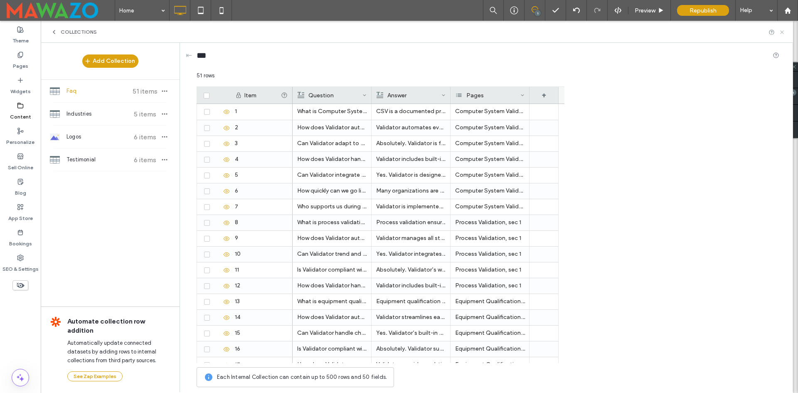
click at [784, 32] on icon at bounding box center [782, 32] width 6 height 6
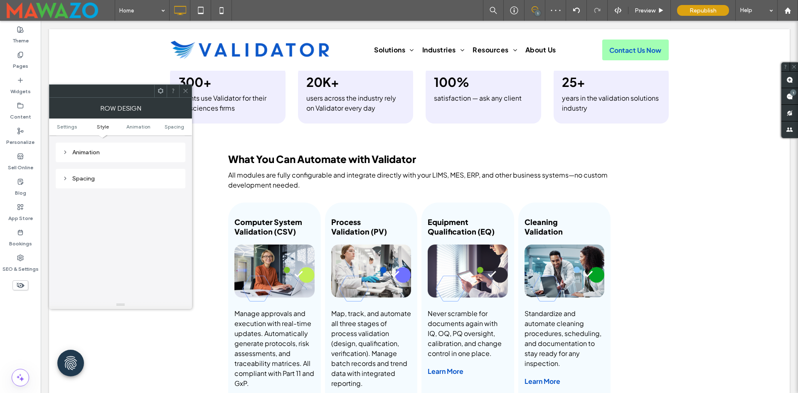
scroll to position [749, 0]
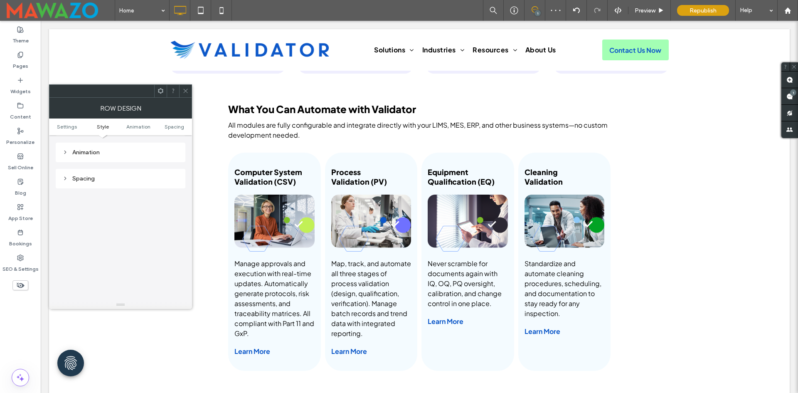
click at [185, 92] on icon at bounding box center [186, 91] width 6 height 6
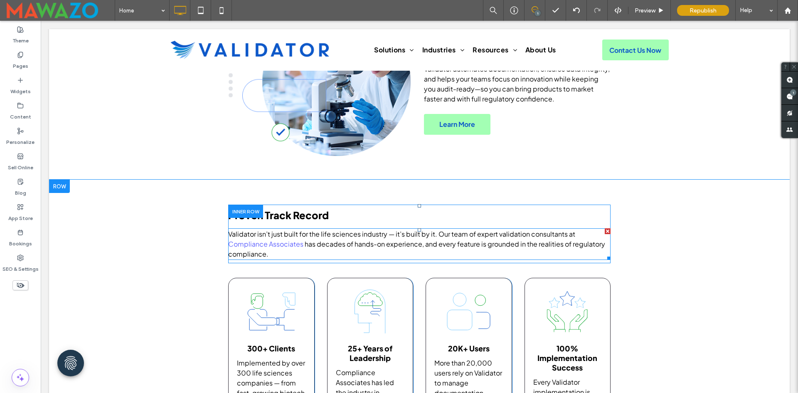
scroll to position [1996, 0]
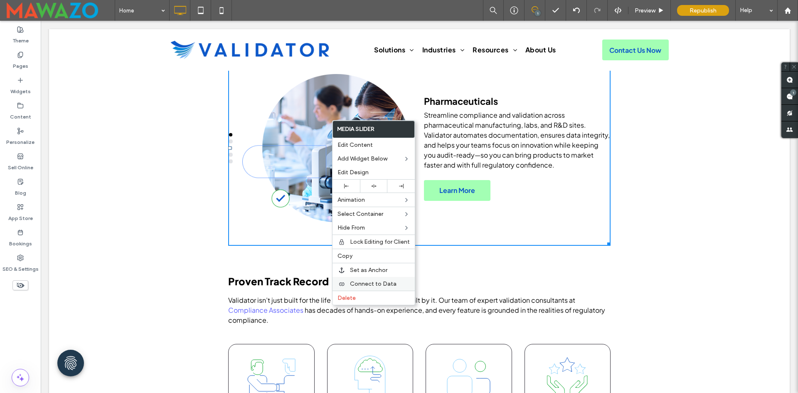
click at [373, 283] on span "Connect to Data" at bounding box center [373, 283] width 47 height 7
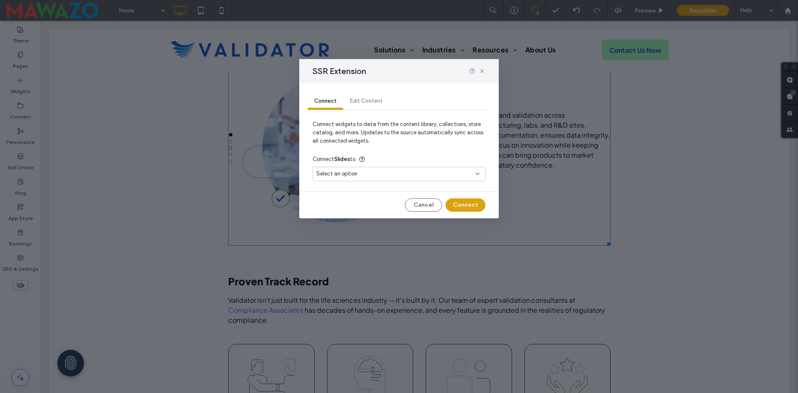
click at [358, 178] on div "Select an option" at bounding box center [394, 174] width 156 height 8
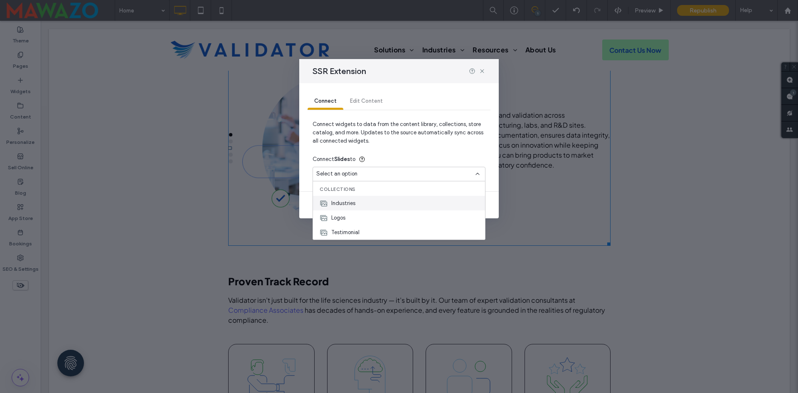
click at [358, 201] on div "Industries" at bounding box center [399, 203] width 172 height 15
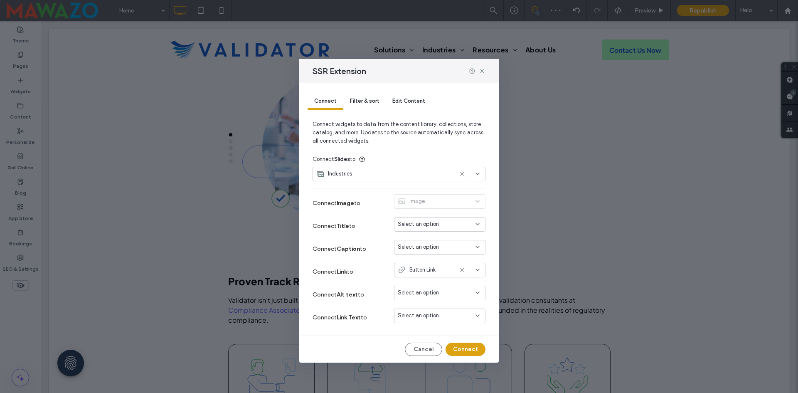
click at [435, 222] on span "Select an option" at bounding box center [418, 224] width 41 height 8
click at [437, 240] on div "Industry" at bounding box center [440, 239] width 91 height 15
click at [435, 249] on span "Select an option" at bounding box center [418, 247] width 41 height 8
click at [436, 274] on span "Description" at bounding box center [427, 276] width 28 height 8
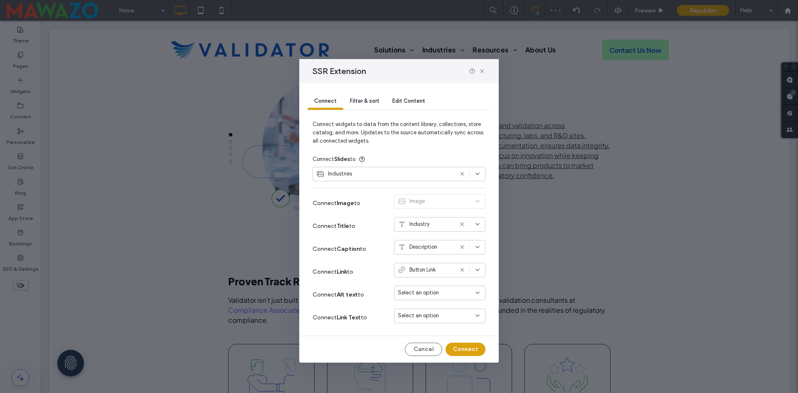
click at [423, 294] on span "Select an option" at bounding box center [418, 293] width 41 height 8
click at [431, 337] on span "Image Alt Text" at bounding box center [431, 337] width 36 height 8
click at [430, 319] on span "Select an option" at bounding box center [418, 315] width 41 height 8
click at [437, 376] on span "Button Text" at bounding box center [427, 374] width 28 height 8
click at [457, 347] on button "Connect" at bounding box center [466, 349] width 40 height 13
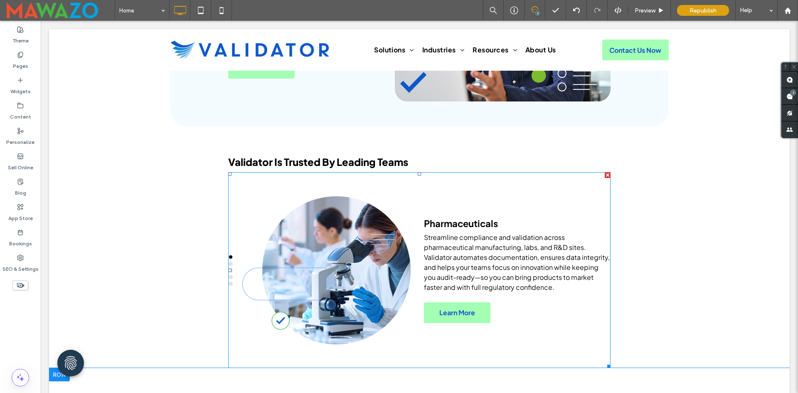
scroll to position [1871, 0]
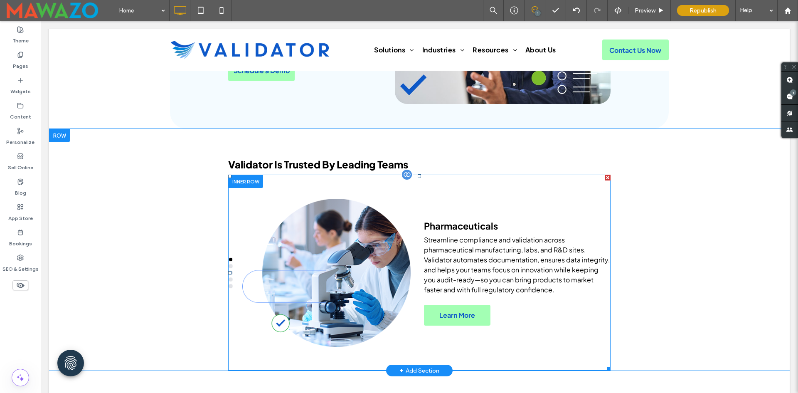
click at [325, 266] on div at bounding box center [326, 273] width 168 height 196
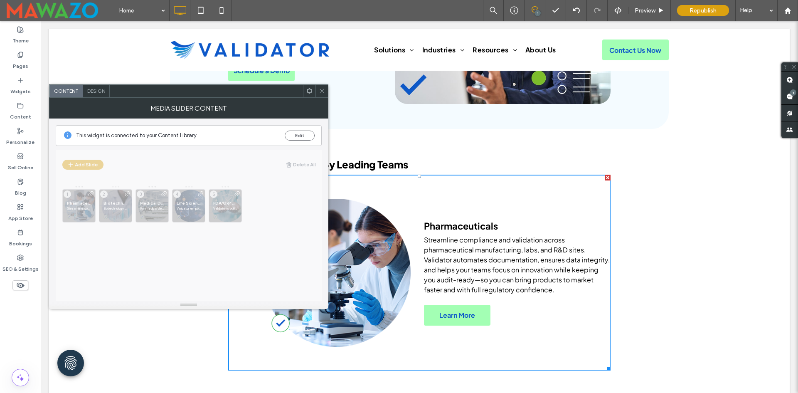
click at [94, 91] on span "Design" at bounding box center [96, 91] width 18 height 6
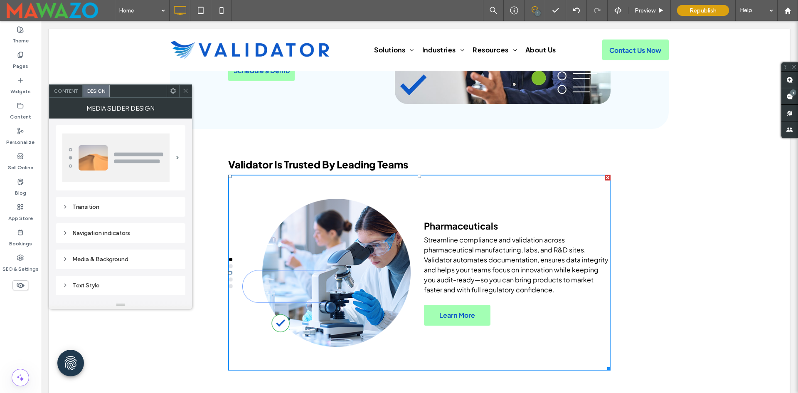
click at [108, 202] on div "Transition" at bounding box center [120, 206] width 116 height 11
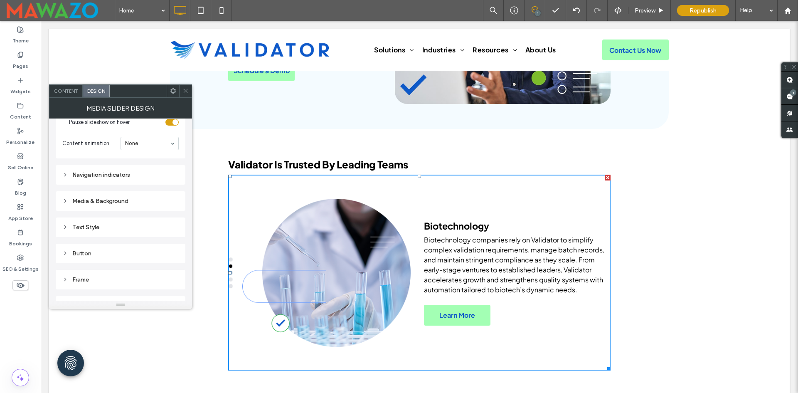
scroll to position [166, 0]
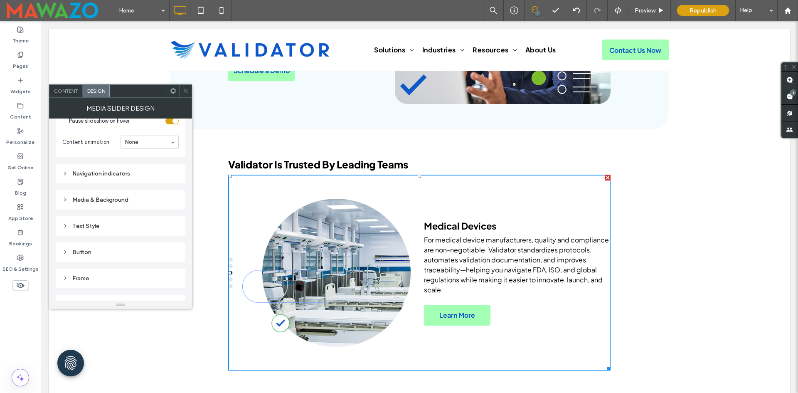
click at [102, 173] on div "Navigation indicators" at bounding box center [120, 173] width 116 height 7
type input "**"
type input "*"
type input "**"
type input "****"
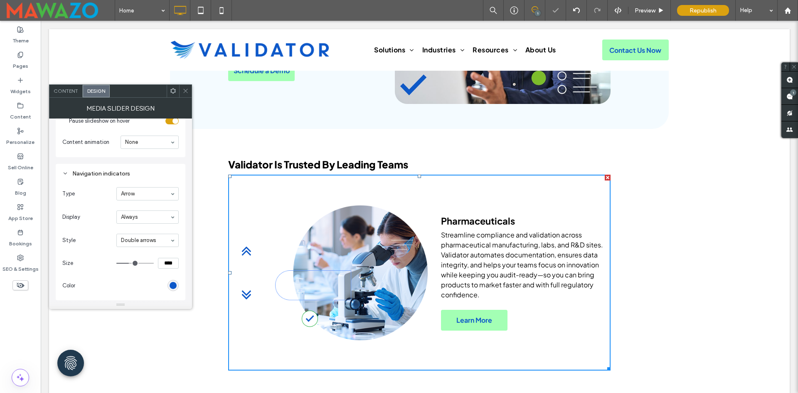
click at [100, 226] on div "Type Arrow Display Always Style Double arrows Size **** Color" at bounding box center [120, 239] width 116 height 105
click at [87, 242] on span "Style" at bounding box center [87, 240] width 51 height 8
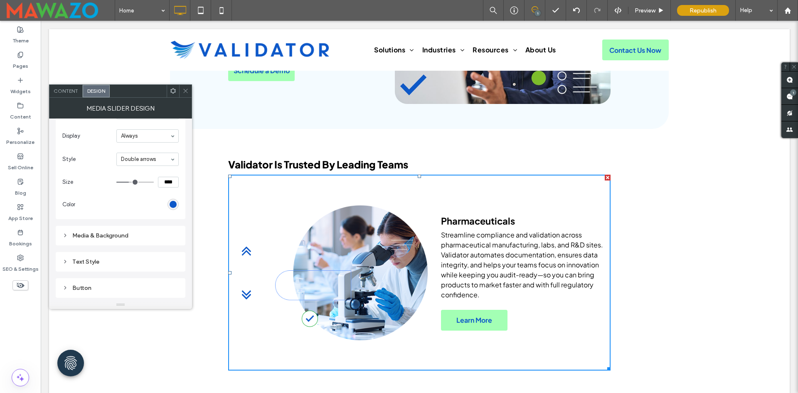
scroll to position [250, 0]
click at [114, 234] on div "Media & Background" at bounding box center [120, 233] width 116 height 7
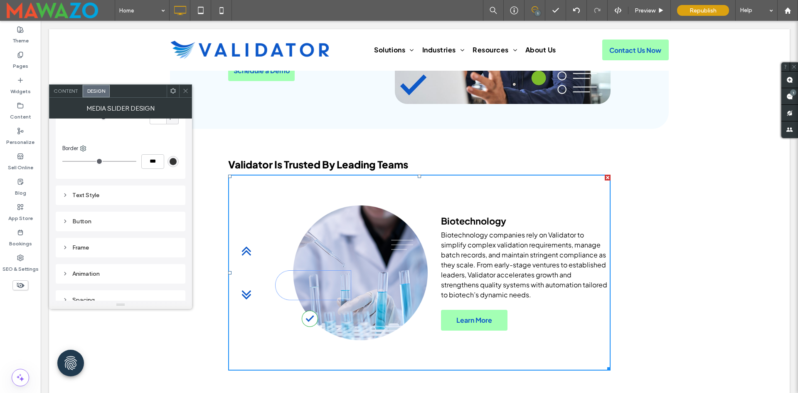
scroll to position [578, 0]
click at [114, 188] on div "Text Style" at bounding box center [120, 186] width 116 height 7
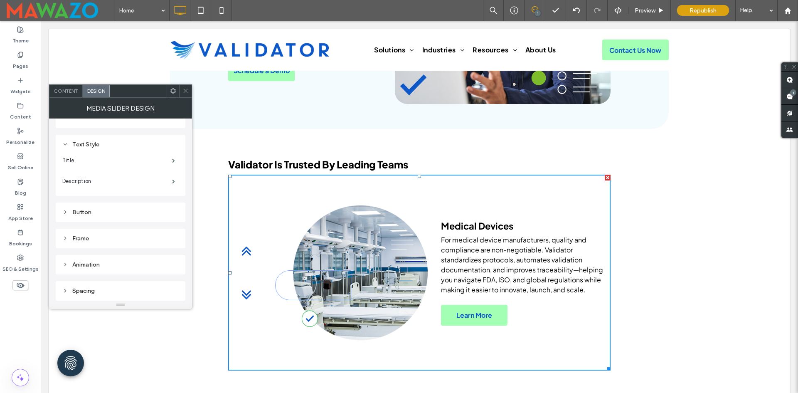
click at [109, 293] on div "Spacing" at bounding box center [120, 290] width 116 height 7
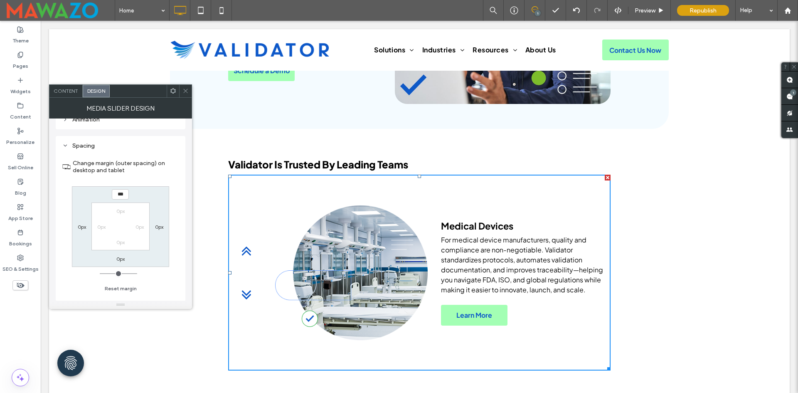
scroll to position [765, 0]
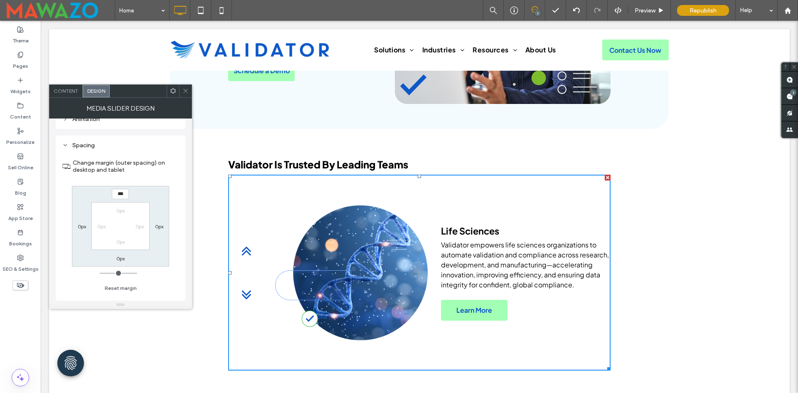
click at [187, 87] on span at bounding box center [186, 91] width 6 height 12
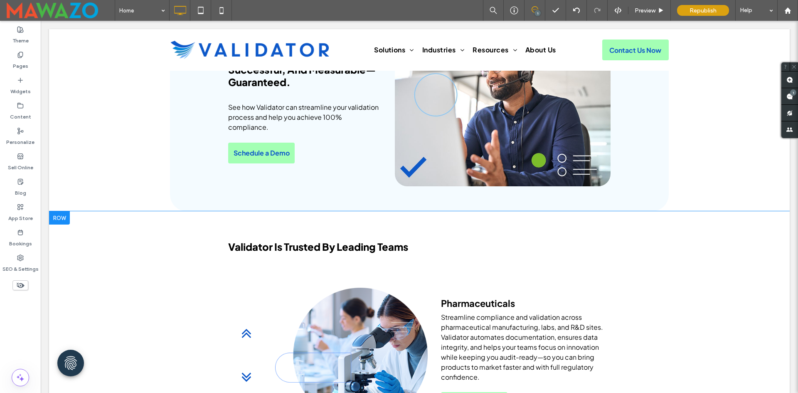
scroll to position [1788, 0]
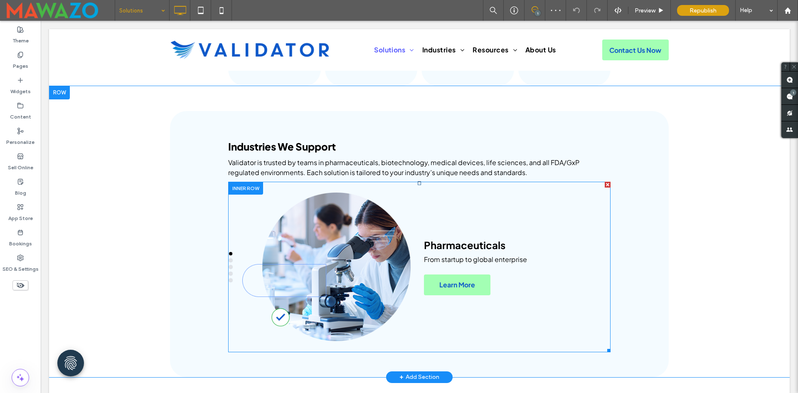
scroll to position [873, 0]
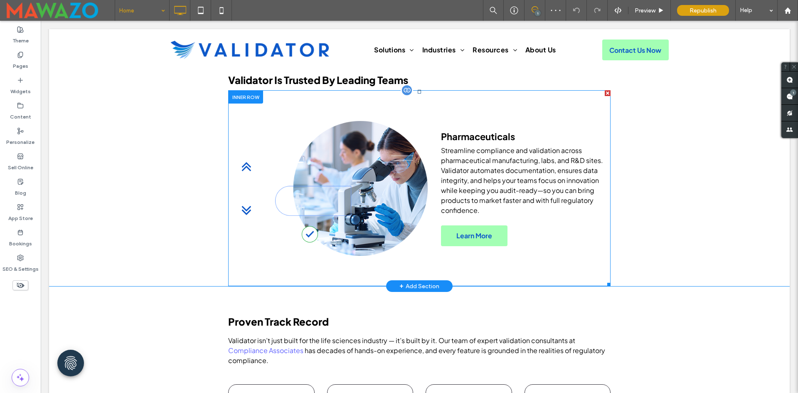
scroll to position [1955, 0]
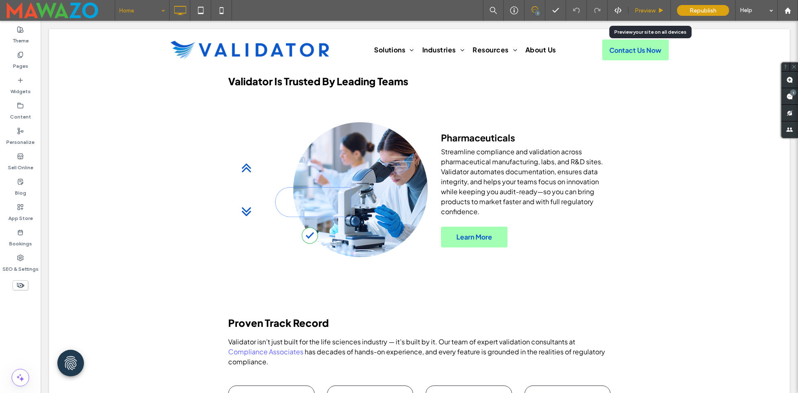
click at [660, 10] on use at bounding box center [662, 10] width 4 height 5
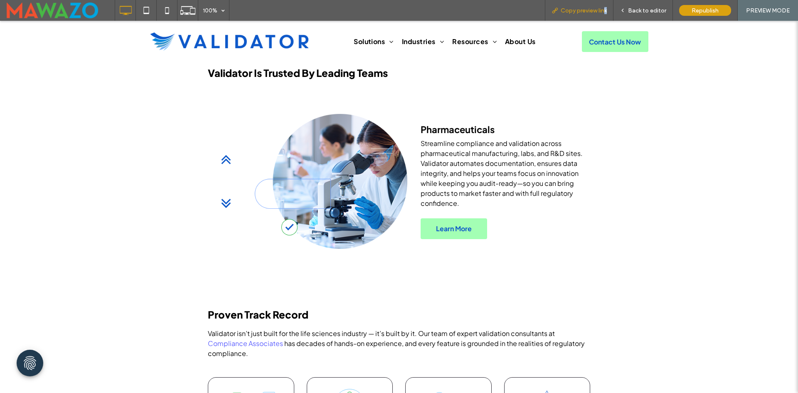
drag, startPoint x: 608, startPoint y: 14, endPoint x: 586, endPoint y: 10, distance: 22.0
click at [606, 13] on span "Copy preview link" at bounding box center [584, 10] width 46 height 7
click at [573, 7] on span "Copy preview link" at bounding box center [584, 10] width 46 height 7
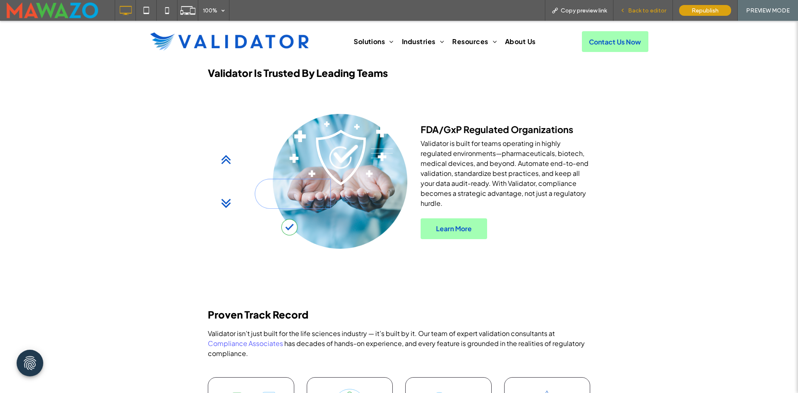
click at [627, 15] on div "Back to editor" at bounding box center [643, 10] width 59 height 21
click at [630, 8] on span "Back to editor" at bounding box center [647, 10] width 38 height 7
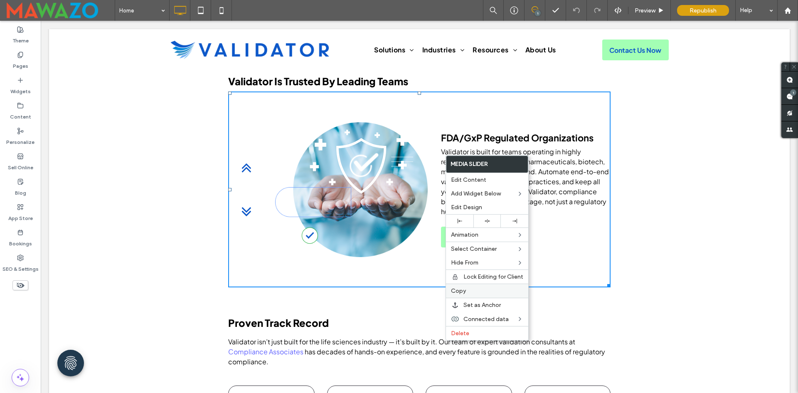
click at [467, 294] on label "Copy" at bounding box center [487, 290] width 72 height 7
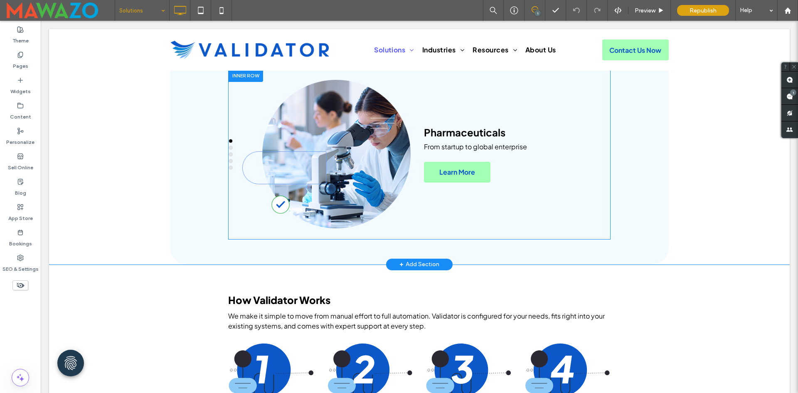
scroll to position [998, 0]
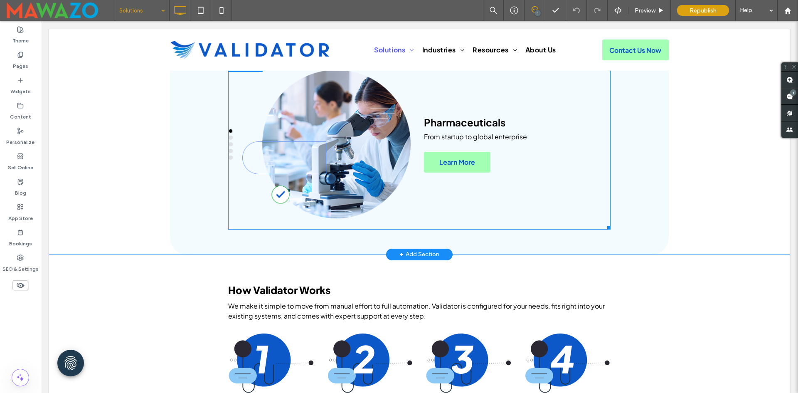
click at [314, 156] on div at bounding box center [326, 144] width 168 height 171
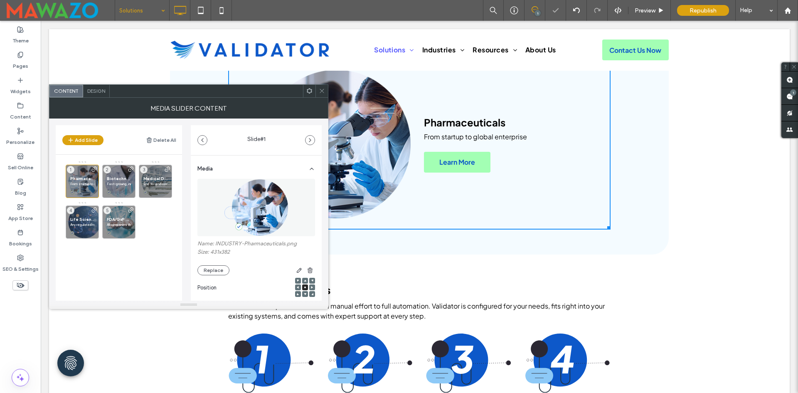
click at [307, 96] on span at bounding box center [310, 91] width 6 height 12
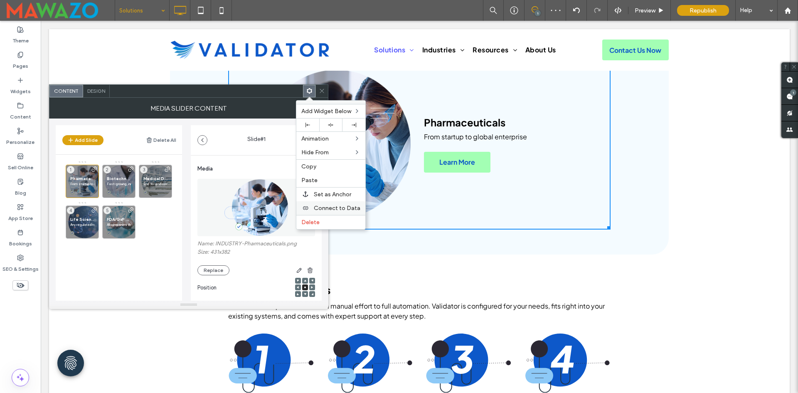
click at [321, 205] on span "Connect to Data" at bounding box center [337, 208] width 47 height 7
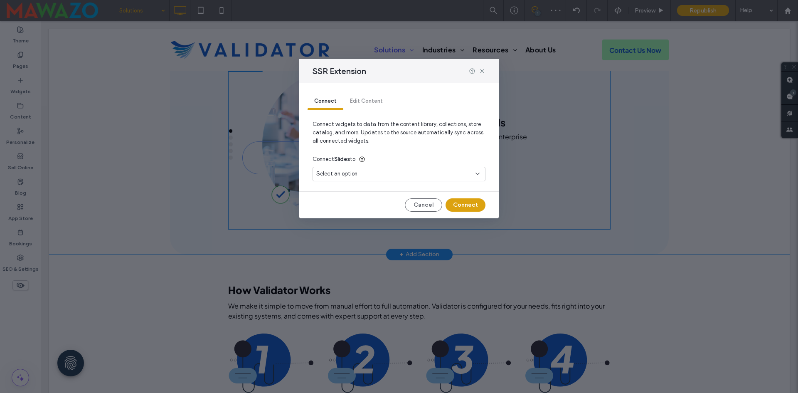
click at [359, 171] on div "Select an option" at bounding box center [394, 174] width 156 height 8
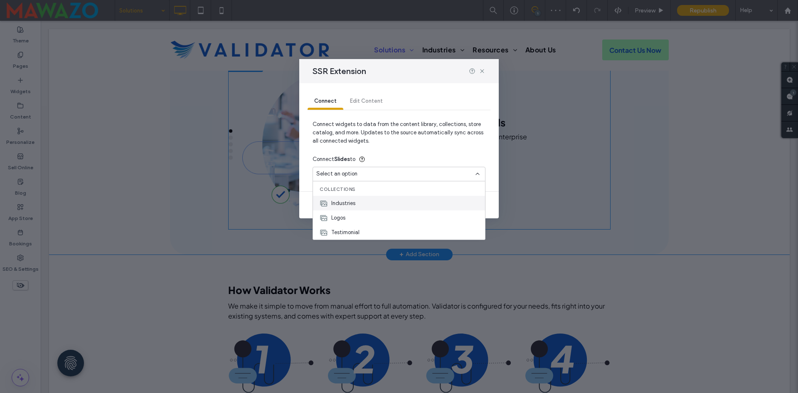
click at [355, 208] on div "Industries" at bounding box center [399, 203] width 172 height 15
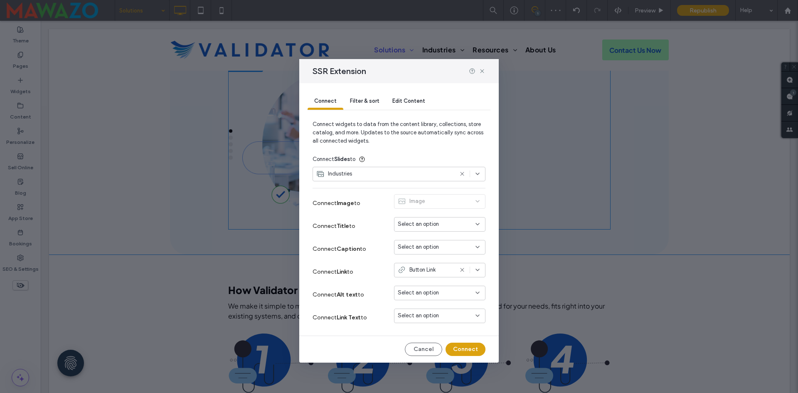
click at [423, 220] on span "Select an option" at bounding box center [418, 224] width 41 height 8
click at [417, 239] on span "Industry" at bounding box center [423, 239] width 20 height 8
click at [418, 247] on span "Select an option" at bounding box center [418, 247] width 41 height 8
click at [422, 276] on span "Description" at bounding box center [427, 276] width 28 height 8
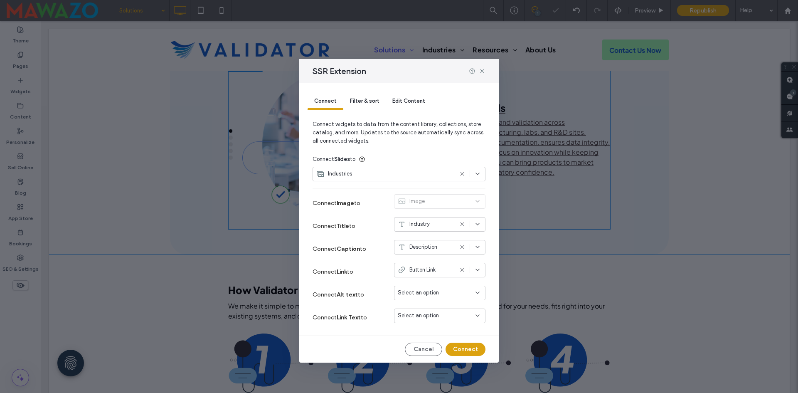
click at [420, 294] on span "Select an option" at bounding box center [418, 293] width 41 height 8
click at [420, 337] on span "Image Alt Text" at bounding box center [431, 337] width 36 height 8
click at [414, 318] on span "Select an option" at bounding box center [418, 315] width 41 height 8
click at [428, 374] on span "Button Text" at bounding box center [427, 374] width 28 height 8
click at [460, 350] on button "Connect" at bounding box center [466, 349] width 40 height 13
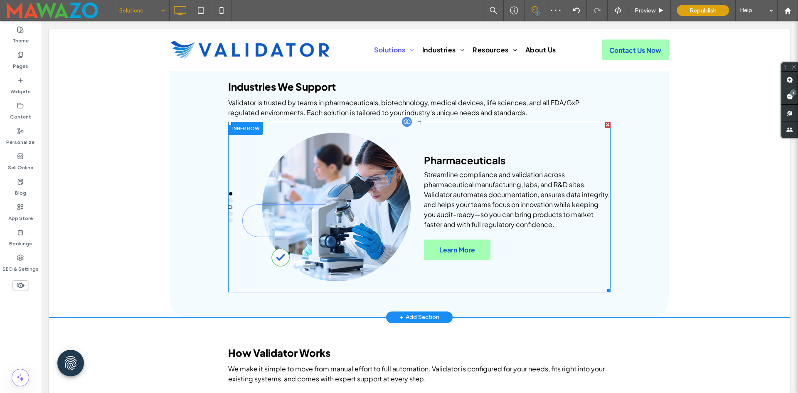
scroll to position [915, 0]
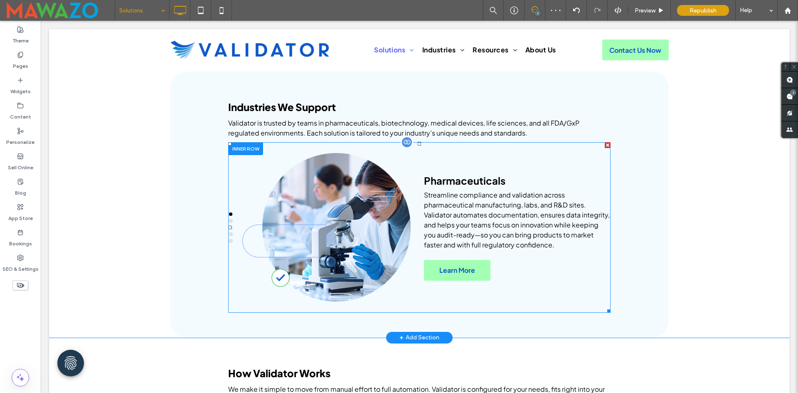
click at [233, 202] on div "Pharmaceuticals Streamline compliance and validation across pharmaceutical manu…" at bounding box center [419, 227] width 383 height 171
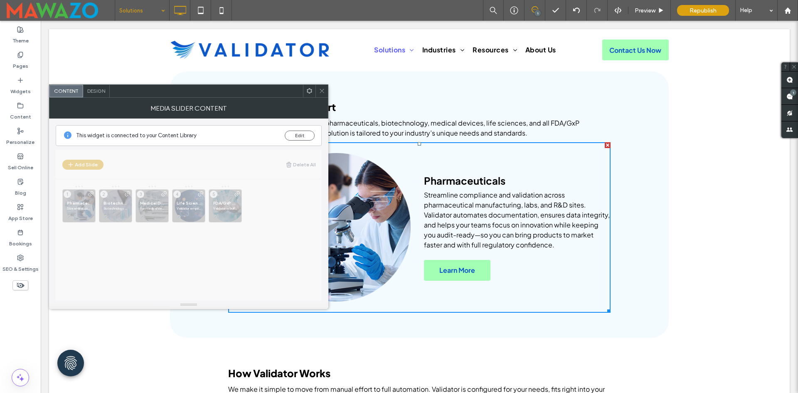
click at [96, 91] on span "Design" at bounding box center [96, 91] width 18 height 6
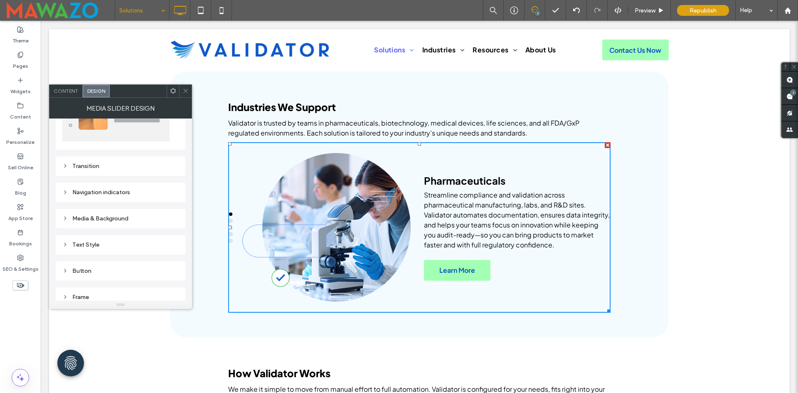
scroll to position [42, 0]
click at [106, 190] on div "Navigation indicators" at bounding box center [120, 191] width 116 height 7
type input "**"
type input "*"
type input "**"
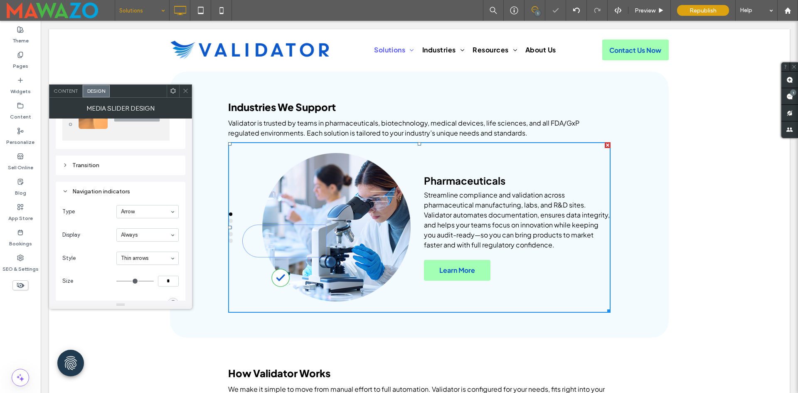
type input "****"
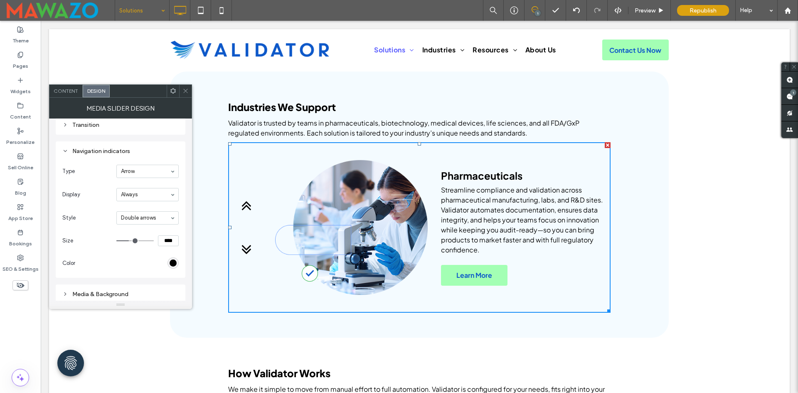
scroll to position [83, 0]
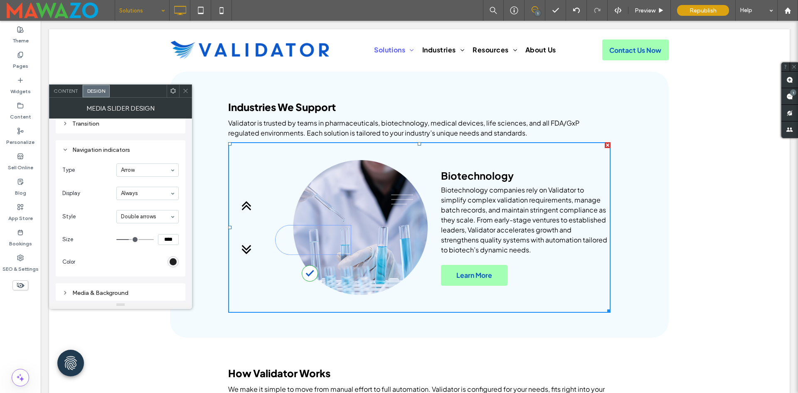
click at [171, 262] on div "rgb(0, 0, 0)" at bounding box center [173, 261] width 7 height 7
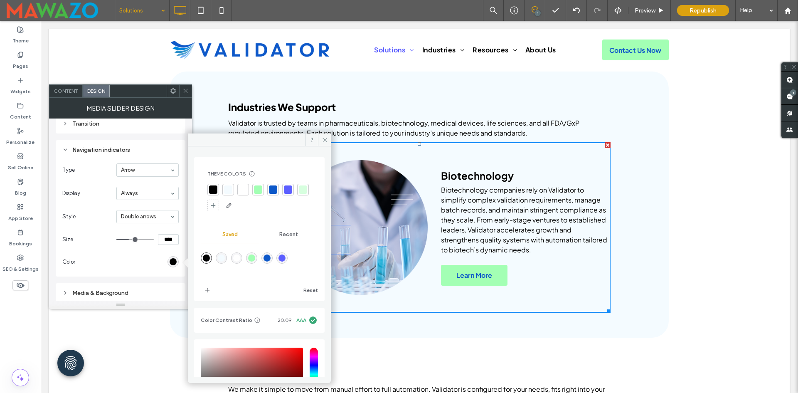
click at [272, 189] on div at bounding box center [273, 189] width 8 height 8
drag, startPoint x: 187, startPoint y: 94, endPoint x: 191, endPoint y: 94, distance: 4.2
click at [187, 94] on span at bounding box center [186, 91] width 6 height 12
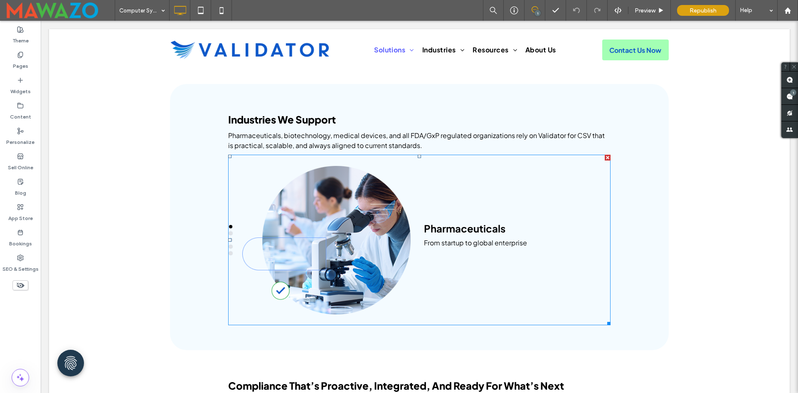
scroll to position [1580, 0]
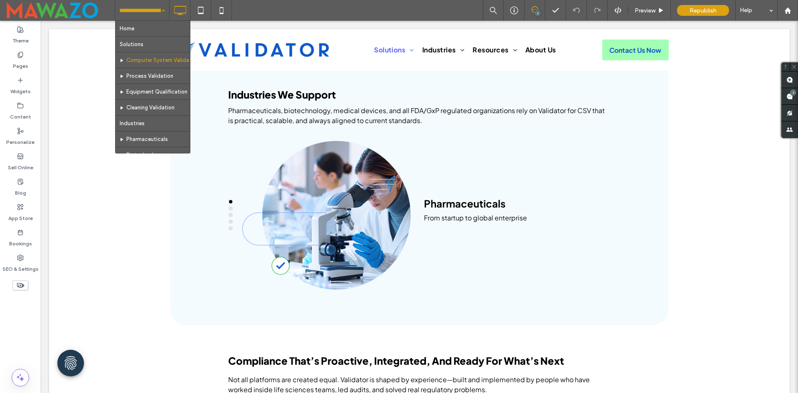
click at [152, 12] on input at bounding box center [140, 10] width 42 height 21
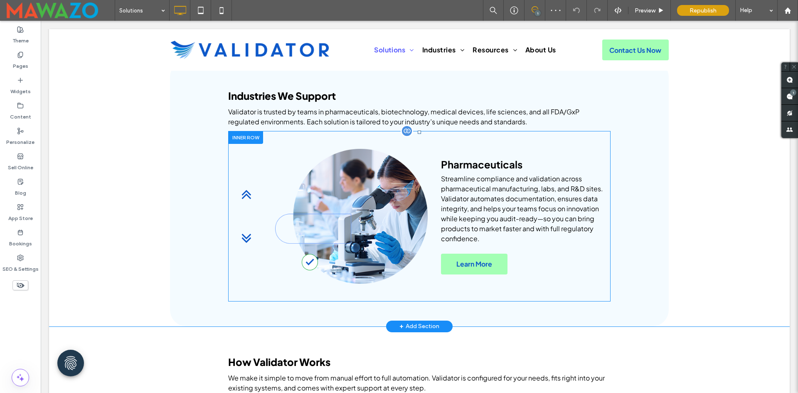
scroll to position [915, 0]
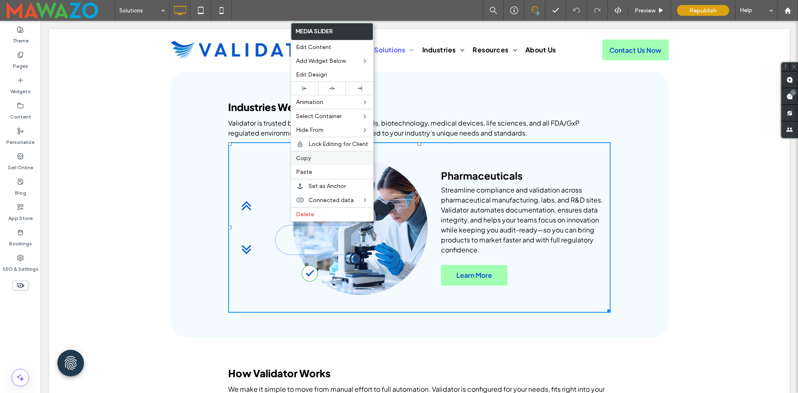
click at [314, 159] on label "Copy" at bounding box center [332, 158] width 72 height 7
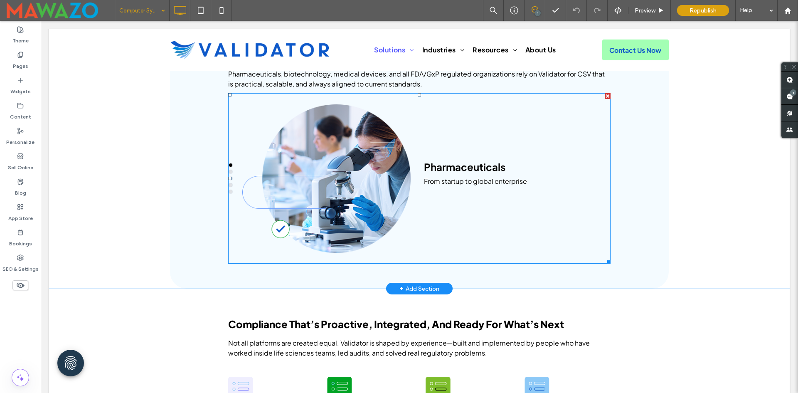
scroll to position [1622, 0]
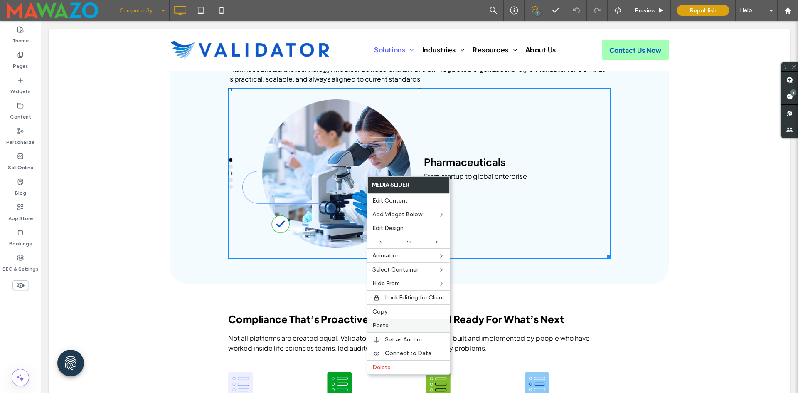
click at [388, 321] on div "Paste" at bounding box center [409, 326] width 82 height 14
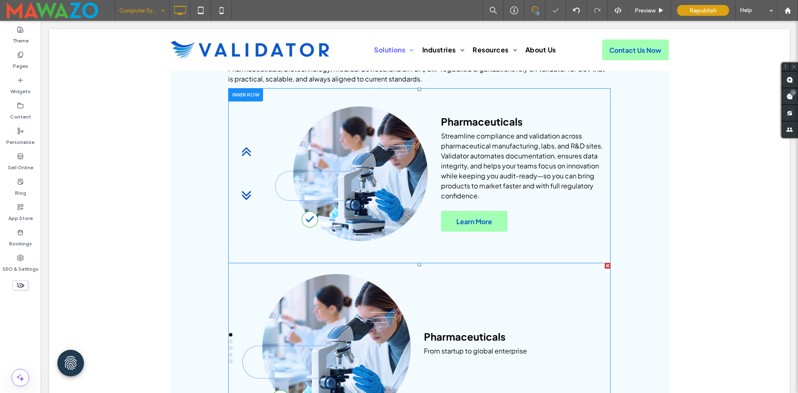
click at [606, 263] on div at bounding box center [608, 266] width 6 height 6
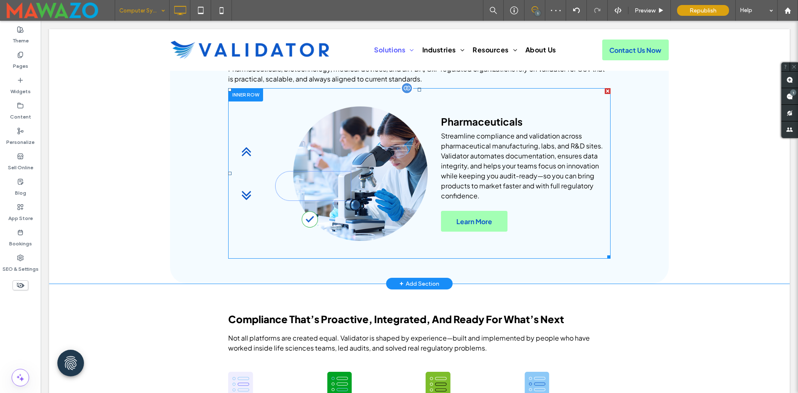
click at [246, 191] on div "next" at bounding box center [247, 196] width 17 height 10
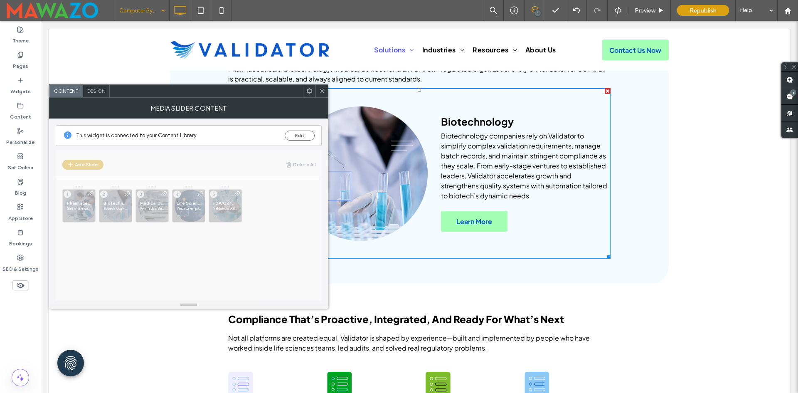
click at [324, 94] on span at bounding box center [322, 91] width 6 height 12
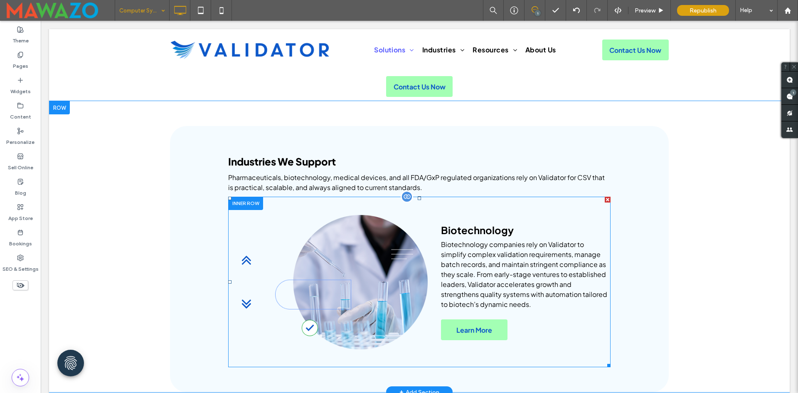
scroll to position [1539, 0]
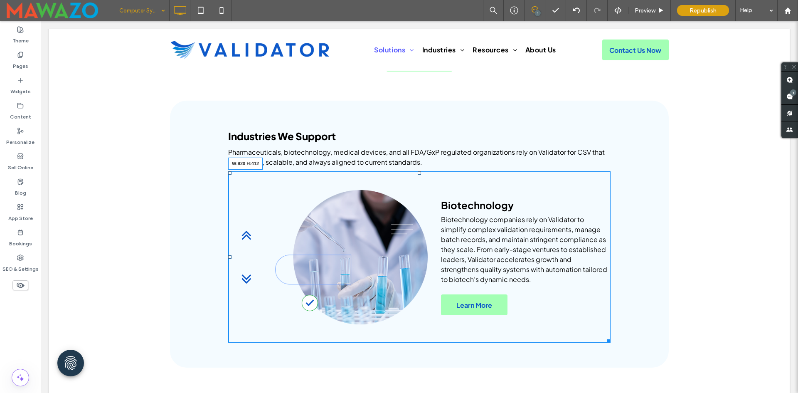
drag, startPoint x: 606, startPoint y: 330, endPoint x: 665, endPoint y: 352, distance: 63.7
click at [625, 331] on div "Industries We Support Pharmaceuticals, biotechnology, medical devices, and all …" at bounding box center [419, 234] width 499 height 267
drag, startPoint x: 608, startPoint y: 331, endPoint x: 655, endPoint y: 344, distance: 49.4
click at [614, 324] on div "Industries We Support Pharmaceuticals, biotechnology, medical devices, and all …" at bounding box center [419, 234] width 499 height 267
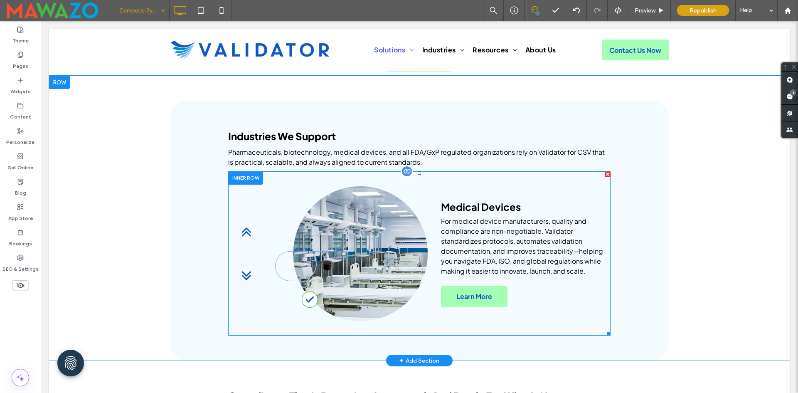
click at [311, 217] on div at bounding box center [351, 253] width 153 height 164
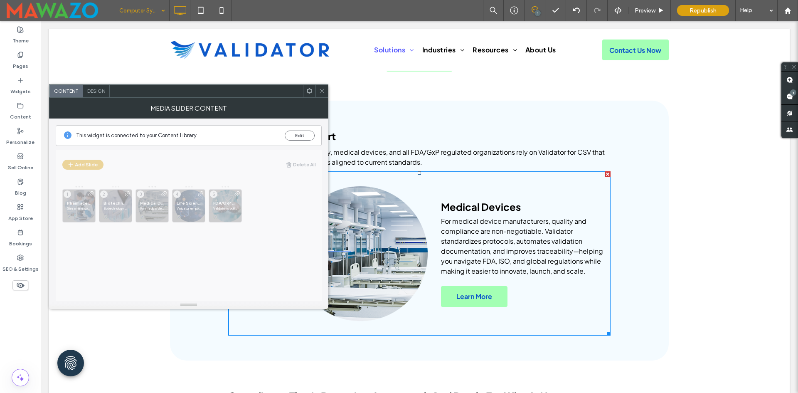
click at [94, 93] on span "Design" at bounding box center [96, 91] width 18 height 6
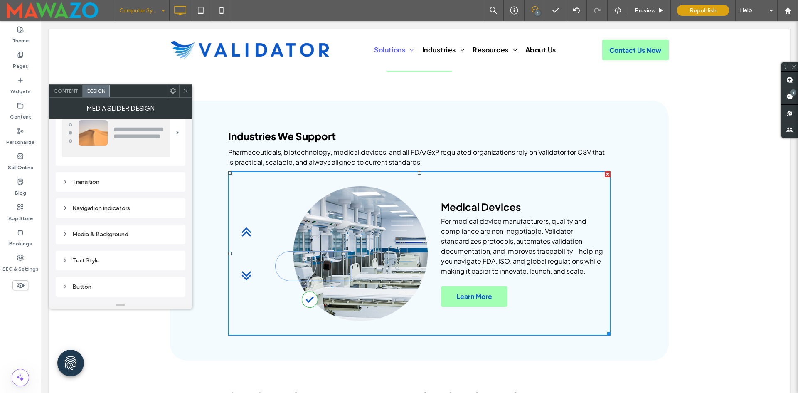
scroll to position [83, 0]
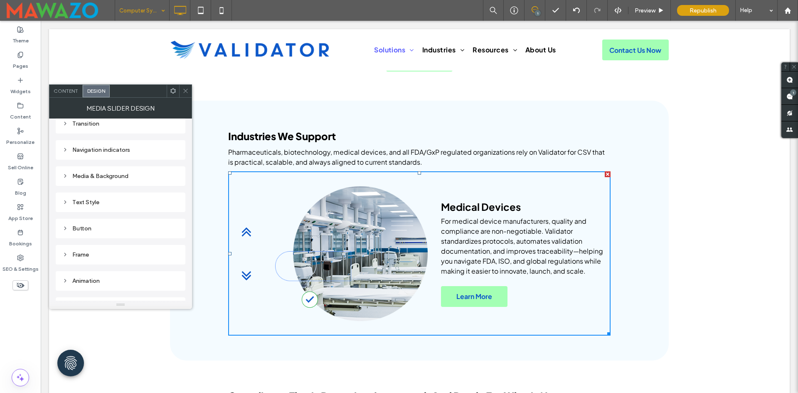
click at [126, 172] on div "Media & Background" at bounding box center [120, 176] width 116 height 11
click at [184, 88] on icon at bounding box center [186, 91] width 6 height 6
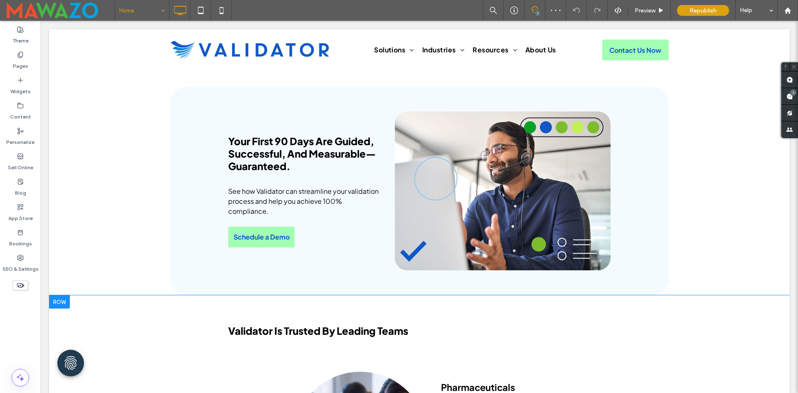
scroll to position [1913, 0]
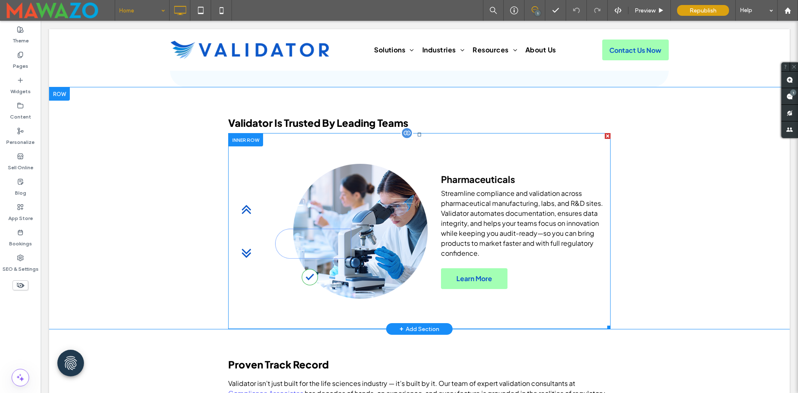
click at [229, 190] on div "Pharmaceuticals Streamline compliance and validation across pharmaceutical manu…" at bounding box center [419, 231] width 383 height 196
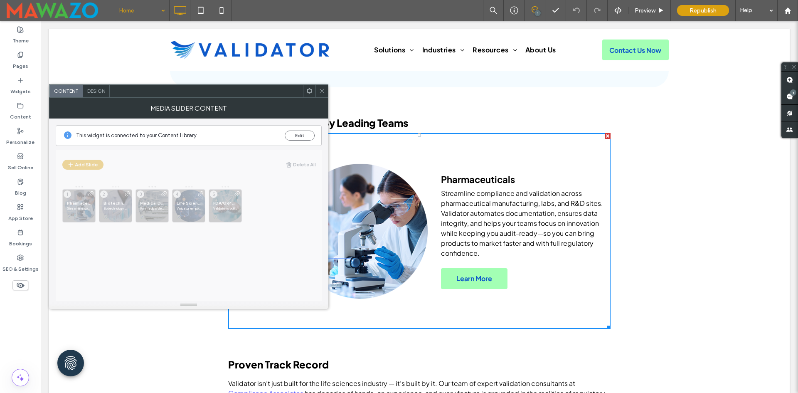
click at [108, 94] on div "Design" at bounding box center [96, 91] width 27 height 12
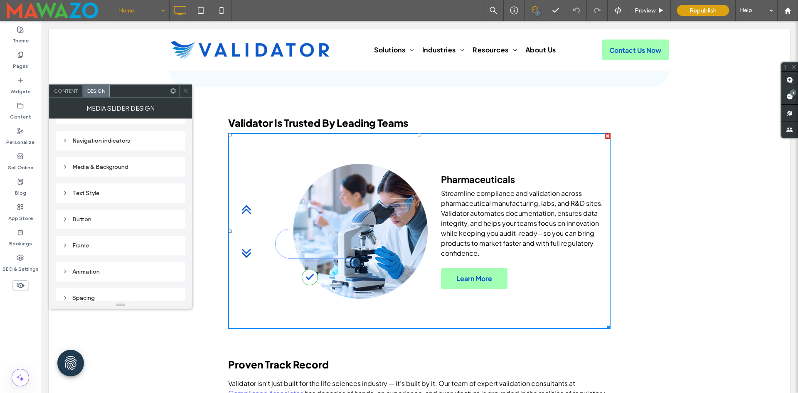
scroll to position [99, 0]
click at [114, 289] on div "Spacing" at bounding box center [120, 290] width 116 height 7
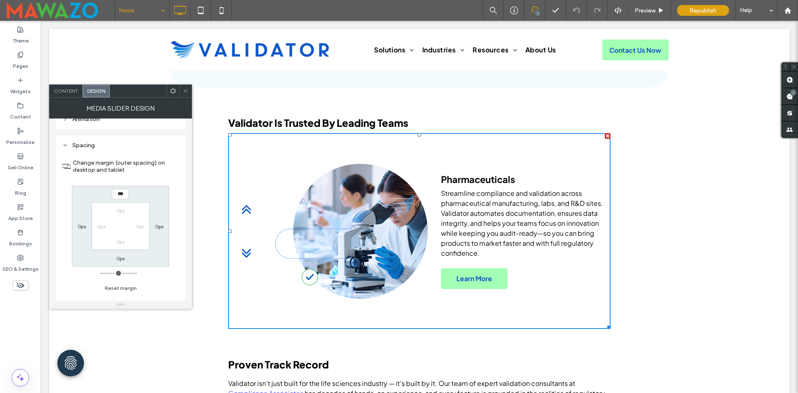
click at [183, 92] on icon at bounding box center [186, 91] width 6 height 6
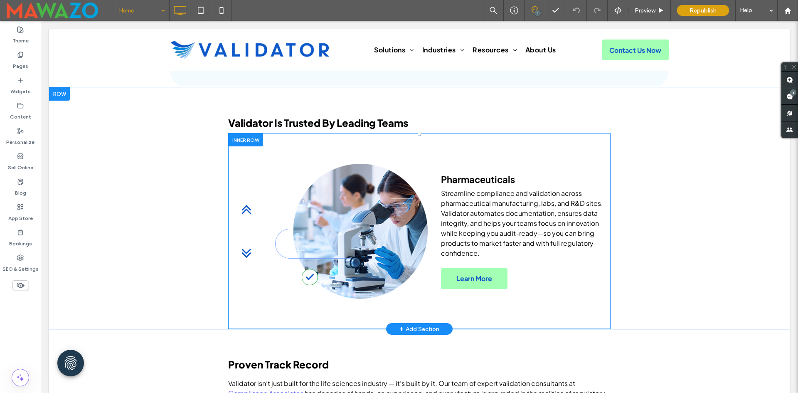
click at [230, 139] on div at bounding box center [245, 139] width 35 height 13
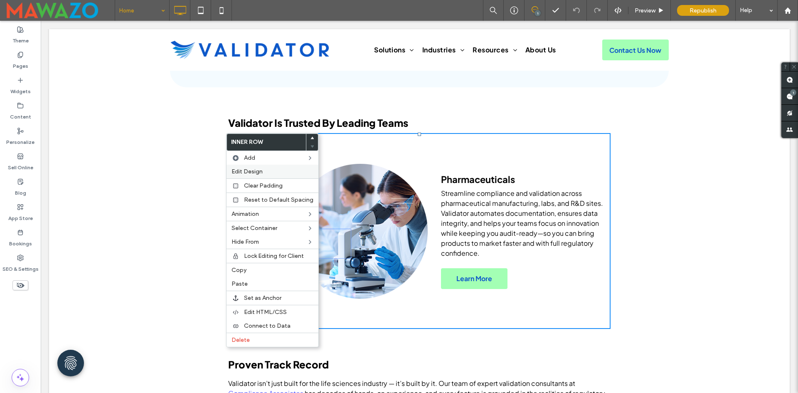
click at [238, 168] on div "Edit Design" at bounding box center [273, 172] width 92 height 14
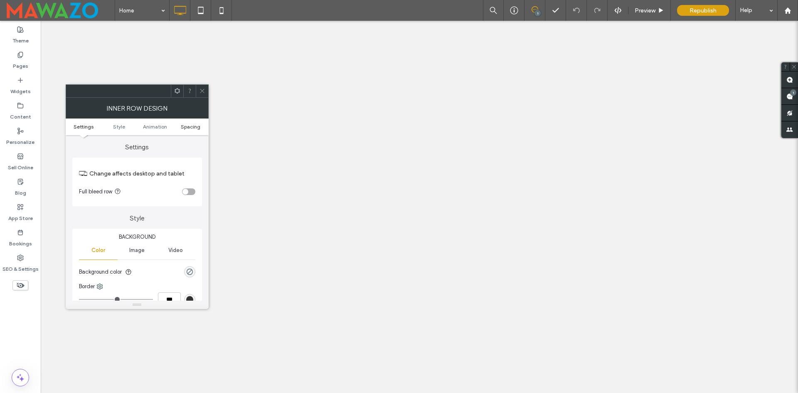
click at [186, 128] on span "Spacing" at bounding box center [191, 127] width 20 height 6
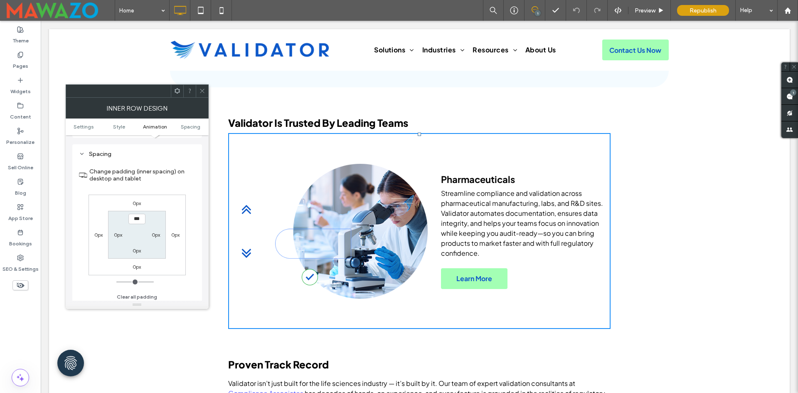
scroll to position [266, 0]
click at [200, 92] on icon at bounding box center [202, 91] width 6 height 6
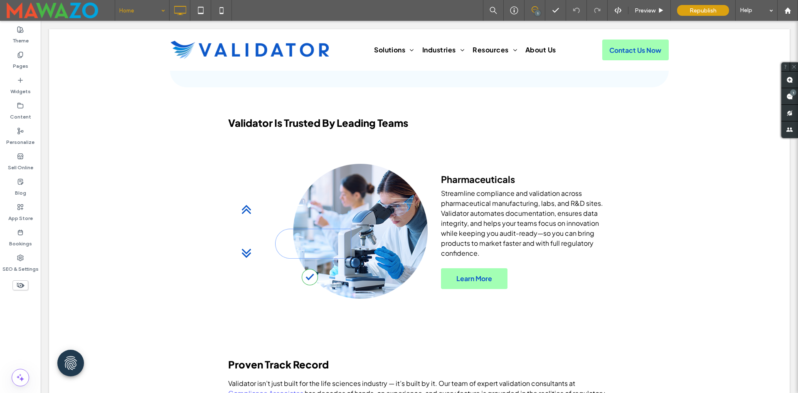
drag, startPoint x: 99, startPoint y: 0, endPoint x: 141, endPoint y: 18, distance: 45.3
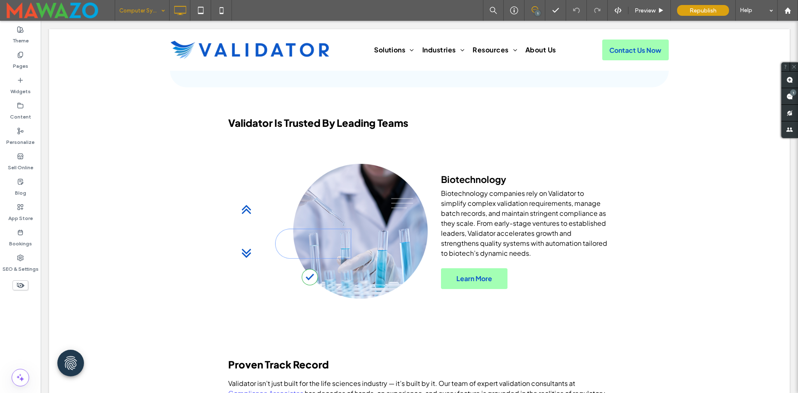
click at [131, 8] on input at bounding box center [140, 10] width 42 height 21
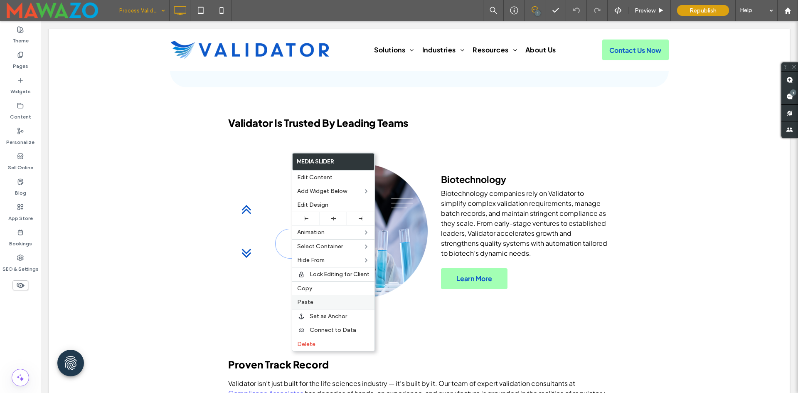
click at [292, 297] on div "Paste" at bounding box center [333, 302] width 82 height 14
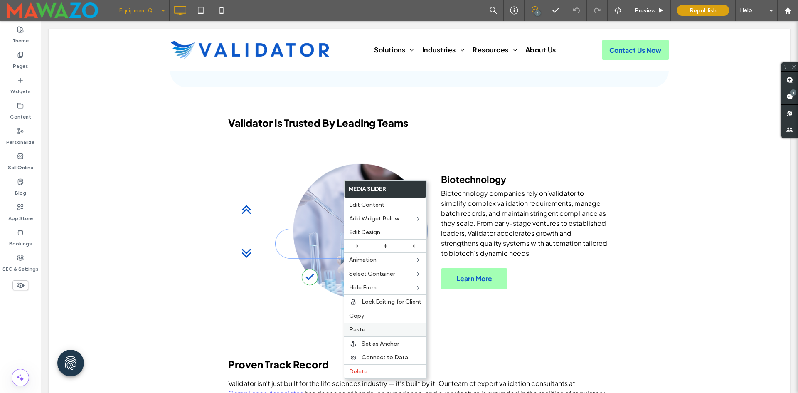
click at [373, 329] on label "Paste" at bounding box center [385, 329] width 72 height 7
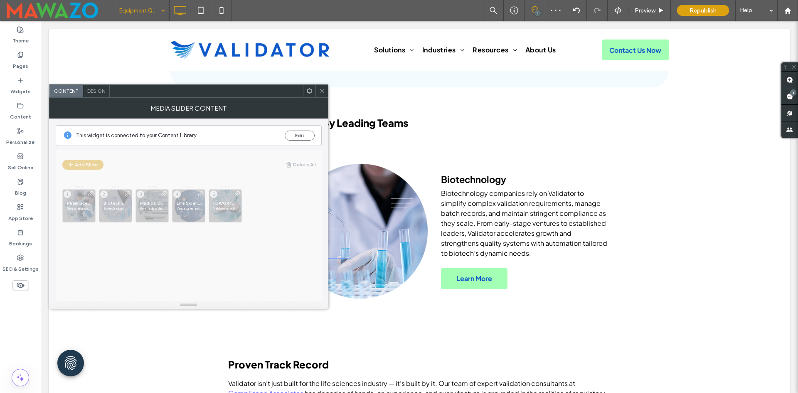
click at [87, 87] on div "Design" at bounding box center [96, 91] width 27 height 12
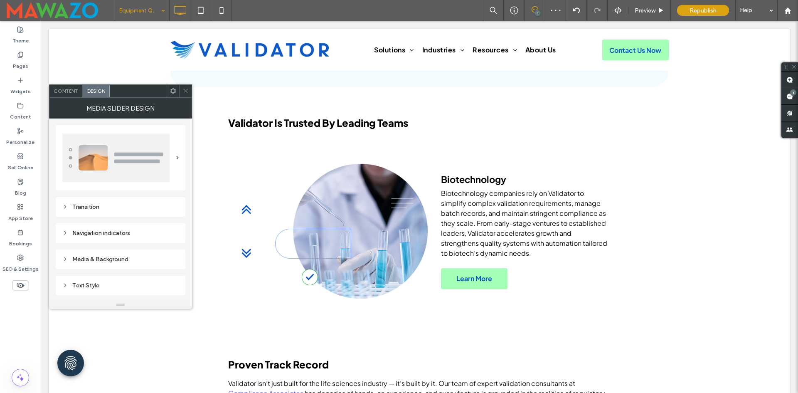
click at [124, 231] on div "Navigation indicators" at bounding box center [120, 233] width 116 height 7
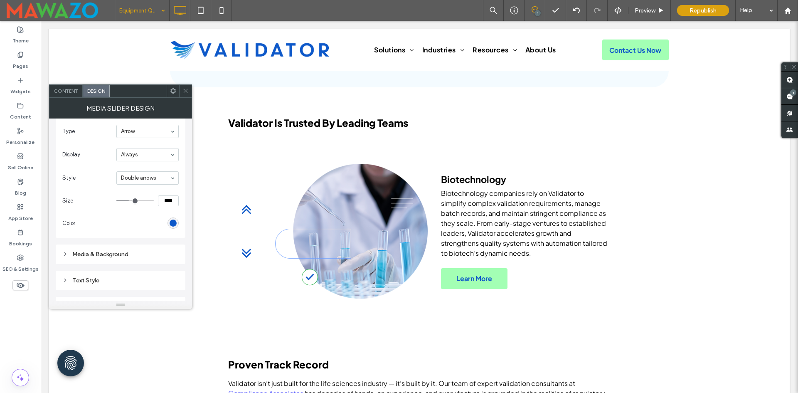
scroll to position [125, 0]
click at [133, 208] on div "Media & Background" at bounding box center [120, 209] width 116 height 7
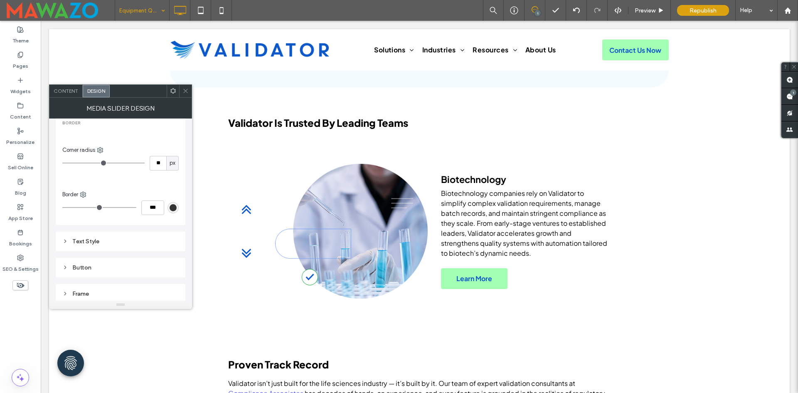
click at [114, 246] on div "Text Style" at bounding box center [120, 241] width 116 height 11
click at [122, 213] on div "Button" at bounding box center [120, 212] width 116 height 7
click at [188, 93] on icon at bounding box center [186, 91] width 6 height 6
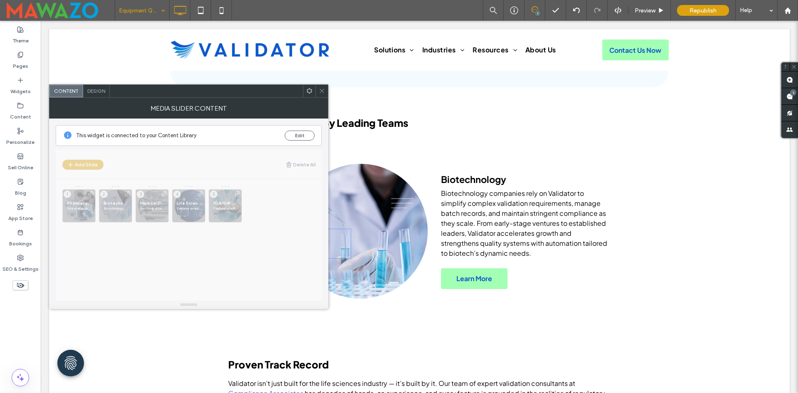
click at [93, 87] on div "Design" at bounding box center [96, 91] width 27 height 12
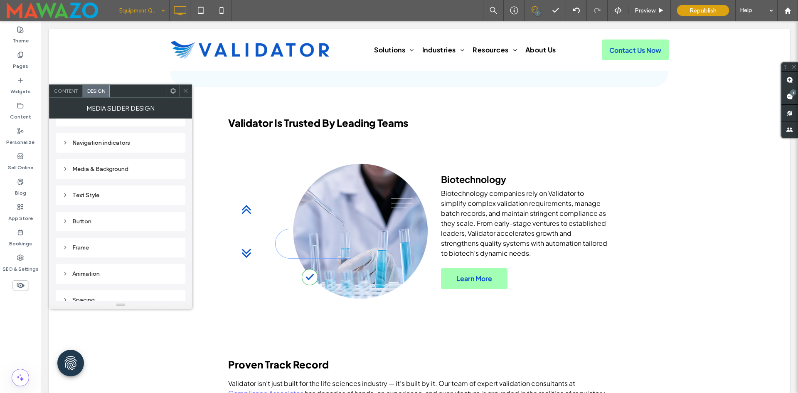
scroll to position [99, 0]
click at [106, 130] on div "Navigation indicators" at bounding box center [120, 133] width 116 height 7
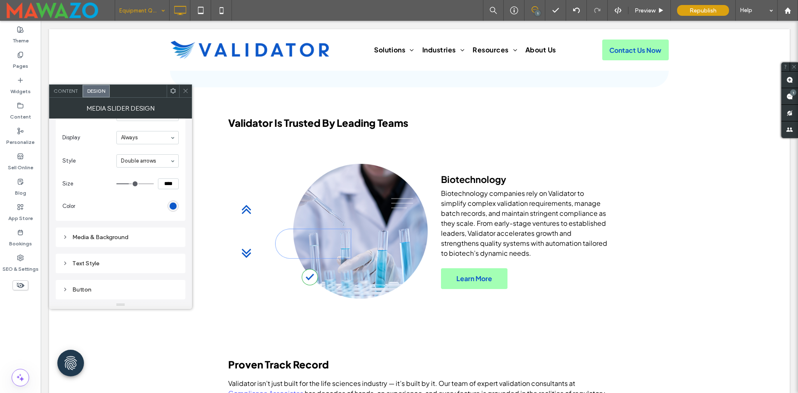
scroll to position [141, 0]
click at [113, 234] on div "Media & Background" at bounding box center [120, 235] width 116 height 7
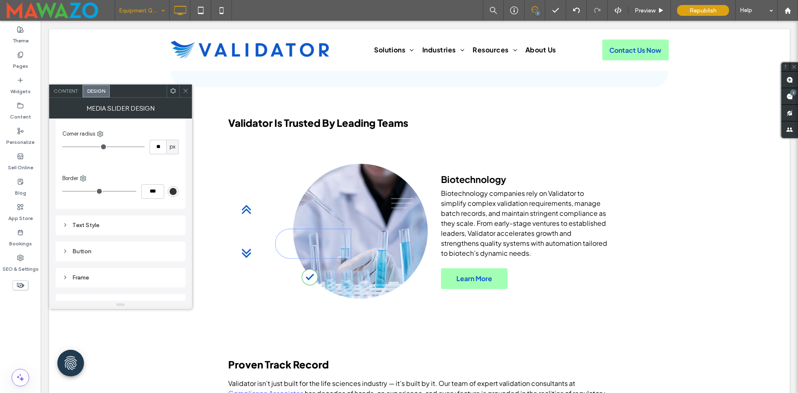
click at [100, 224] on div "Text Style" at bounding box center [120, 225] width 116 height 7
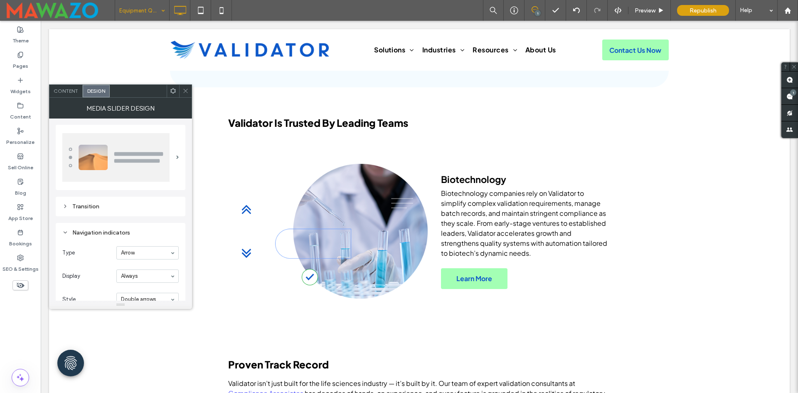
scroll to position [0, 0]
click at [92, 208] on div "Transition" at bounding box center [120, 206] width 116 height 7
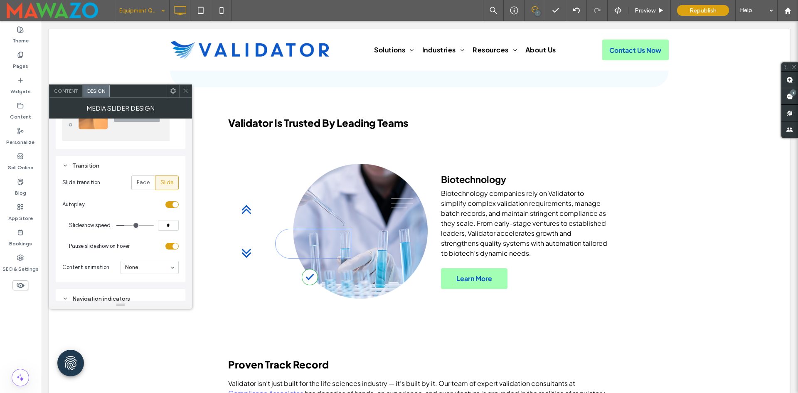
scroll to position [42, 0]
click at [185, 93] on icon at bounding box center [186, 91] width 6 height 6
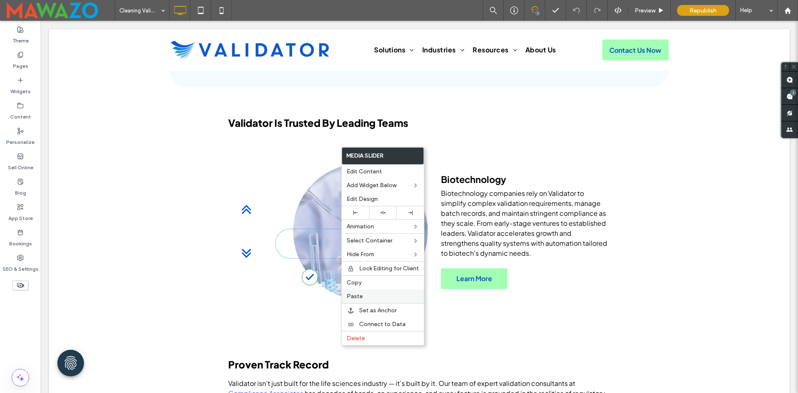
click at [369, 294] on label "Paste" at bounding box center [383, 296] width 72 height 7
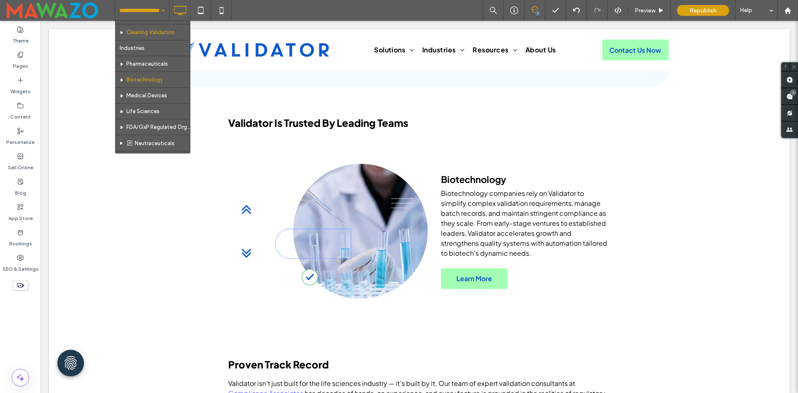
scroll to position [83, 0]
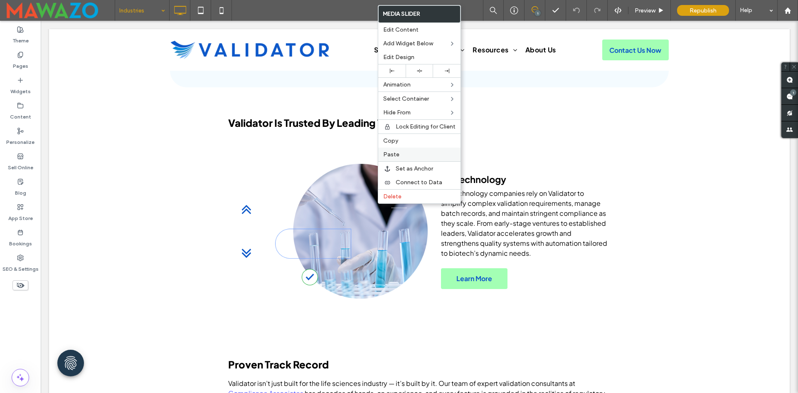
click at [398, 155] on span "Paste" at bounding box center [391, 154] width 16 height 7
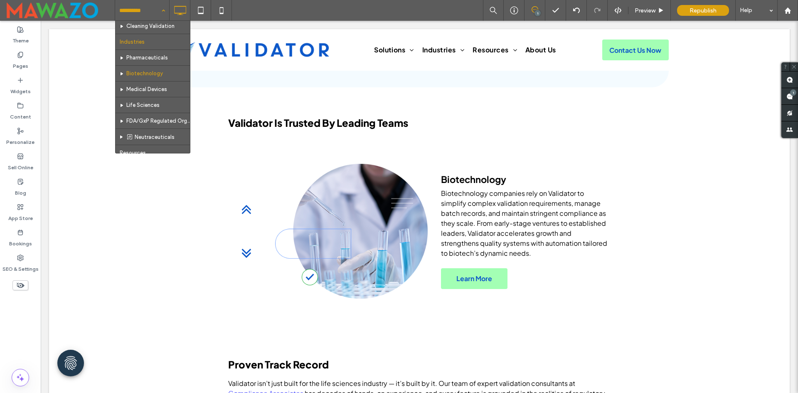
scroll to position [83, 0]
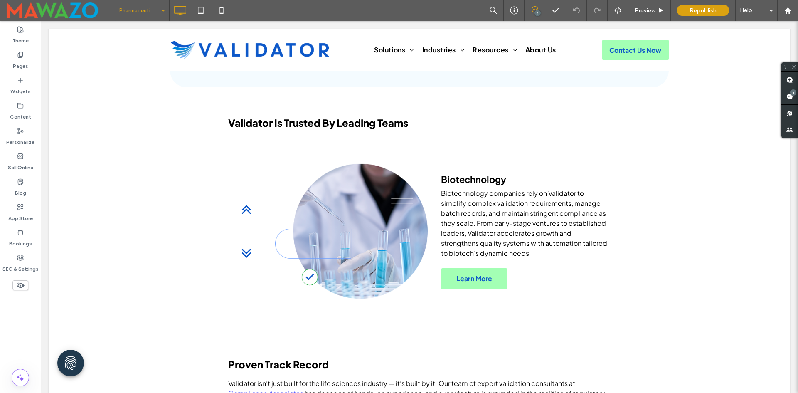
click at [158, 12] on div "Pharmaceuticals" at bounding box center [142, 10] width 54 height 21
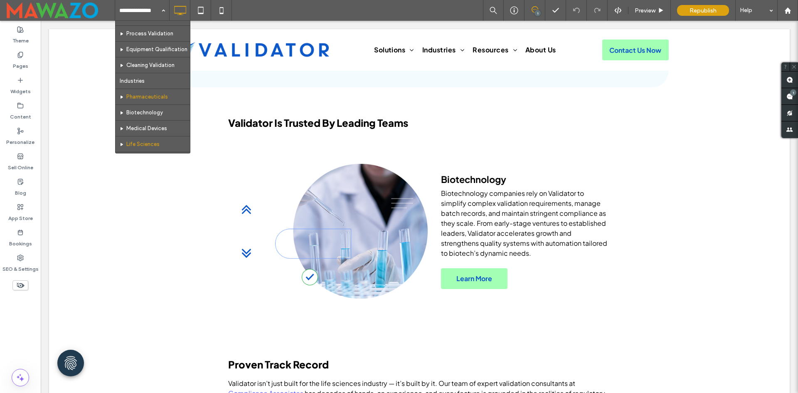
scroll to position [83, 0]
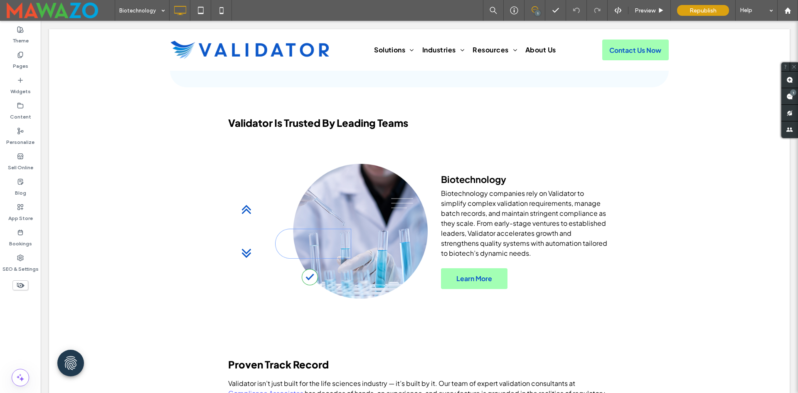
click at [135, 7] on input at bounding box center [140, 10] width 42 height 21
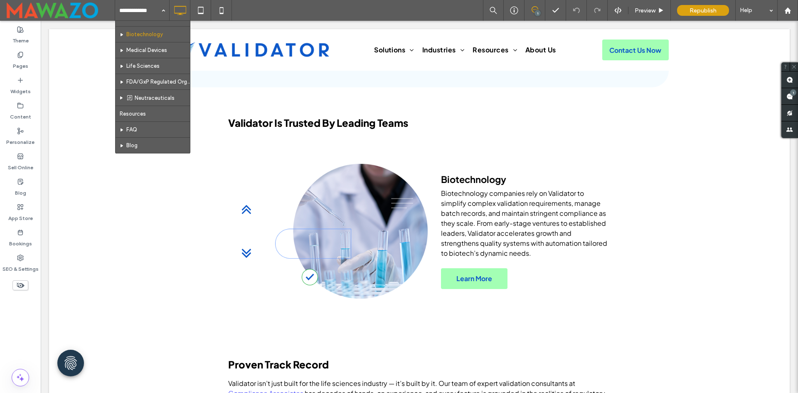
scroll to position [125, 0]
click at [133, 17] on input at bounding box center [140, 10] width 42 height 21
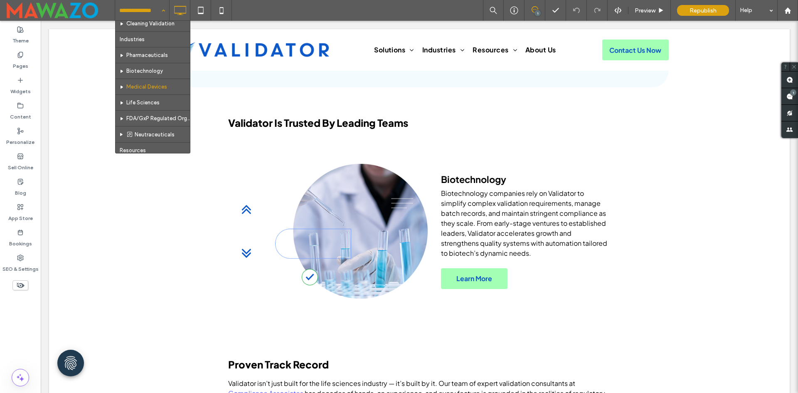
scroll to position [64, 0]
click at [136, 6] on input at bounding box center [140, 10] width 42 height 21
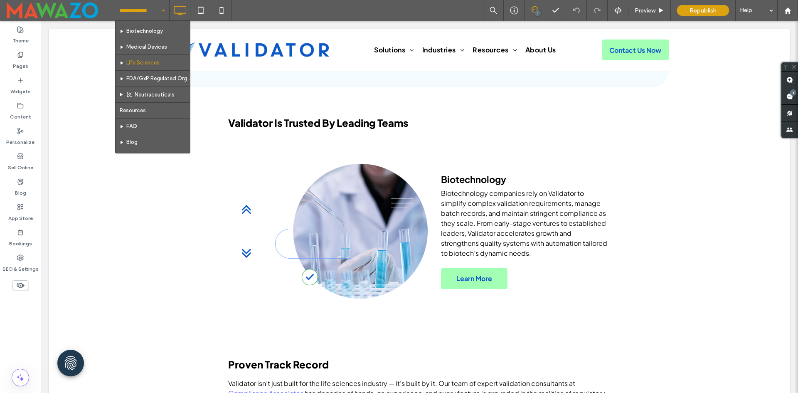
scroll to position [125, 0]
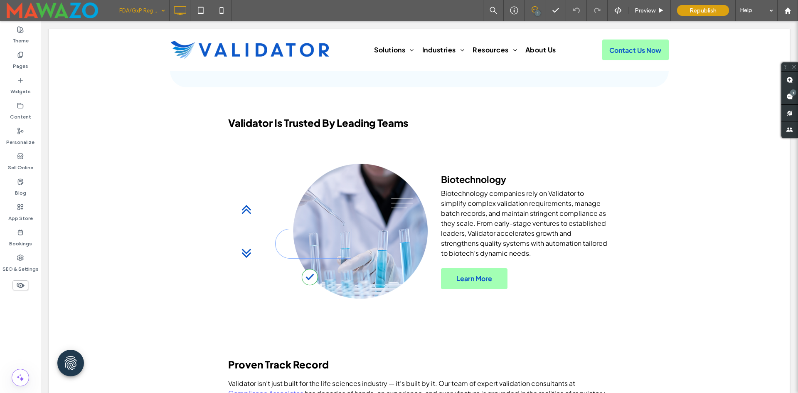
click at [149, 11] on input at bounding box center [140, 10] width 42 height 21
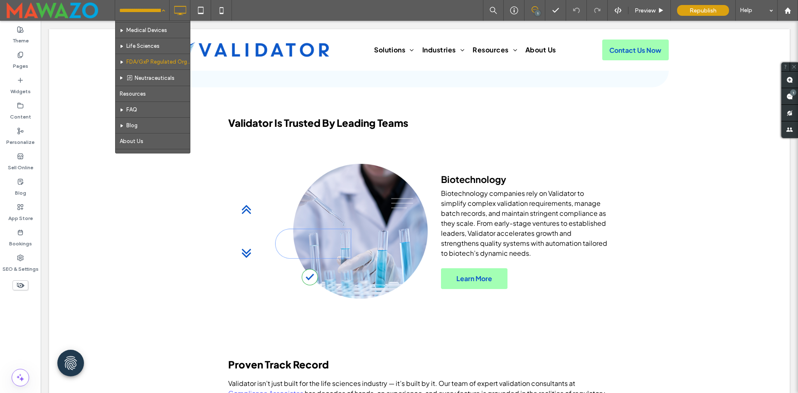
scroll to position [166, 0]
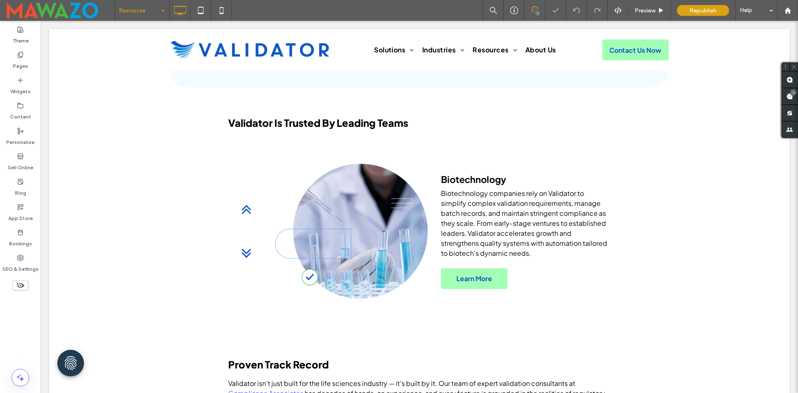
click at [122, 4] on input at bounding box center [140, 10] width 42 height 21
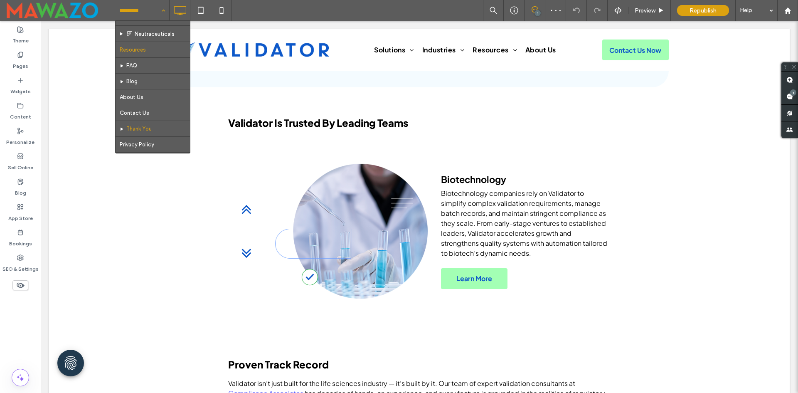
scroll to position [208, 0]
click at [133, 17] on input at bounding box center [140, 10] width 42 height 21
click at [169, 11] on div at bounding box center [142, 10] width 54 height 21
click at [166, 11] on div "Home Solutions Computer System Validation Process Validation Equipment Qualific…" at bounding box center [142, 10] width 54 height 21
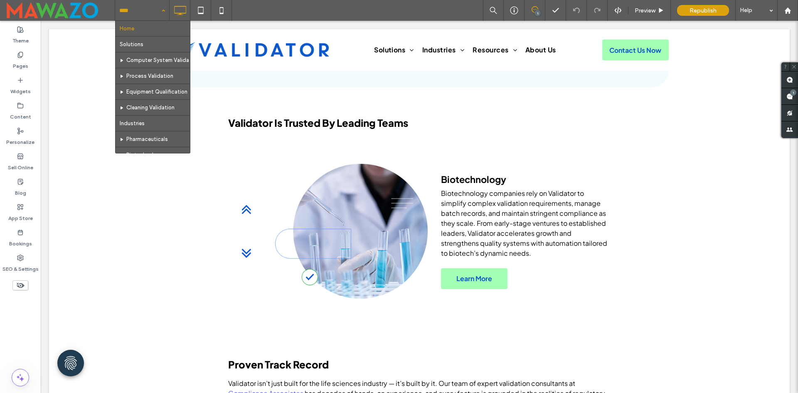
click at [166, 12] on div "Home Solutions Computer System Validation Process Validation Equipment Qualific…" at bounding box center [142, 10] width 54 height 21
click at [200, 15] on icon at bounding box center [201, 10] width 17 height 17
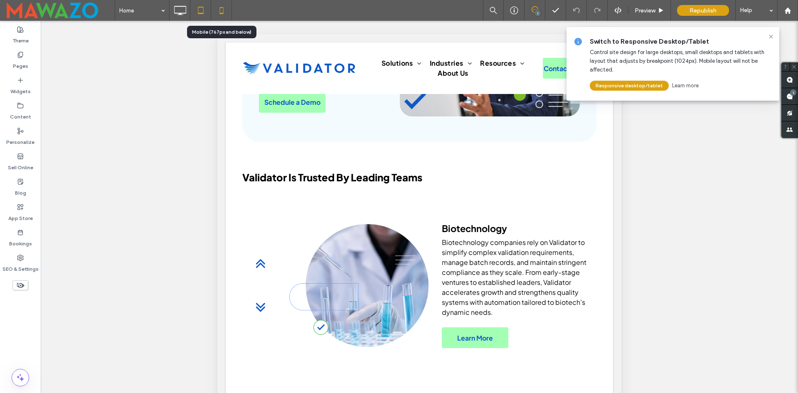
click at [226, 14] on icon at bounding box center [221, 10] width 17 height 17
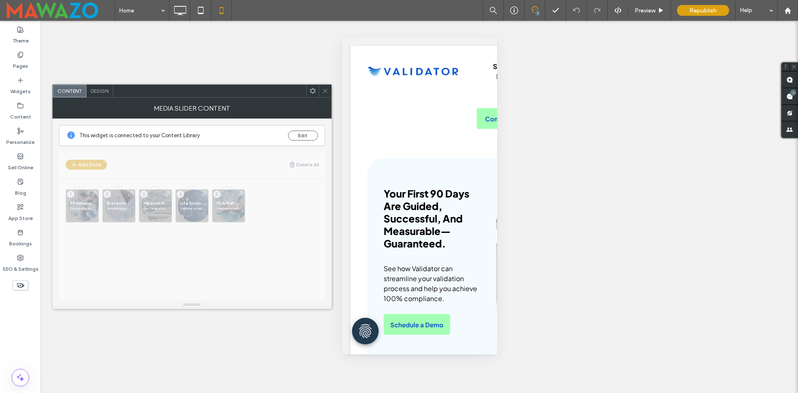
click at [108, 93] on span "Design" at bounding box center [100, 91] width 18 height 6
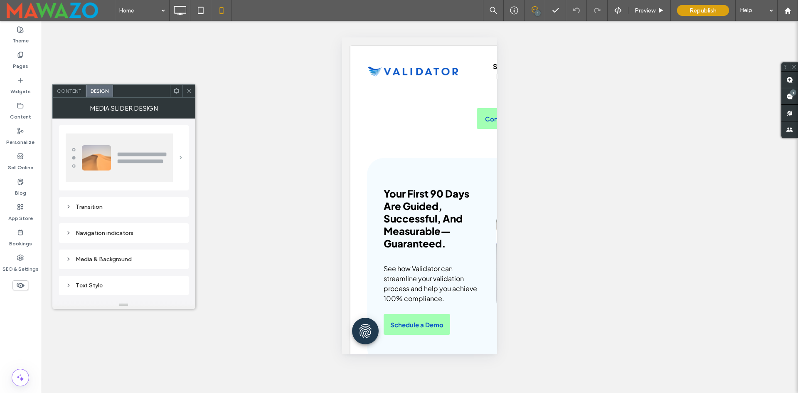
click at [180, 157] on span at bounding box center [181, 158] width 2 height 4
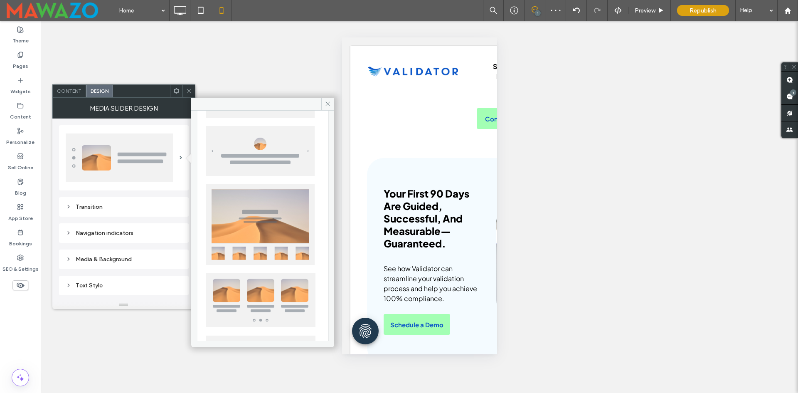
scroll to position [202, 0]
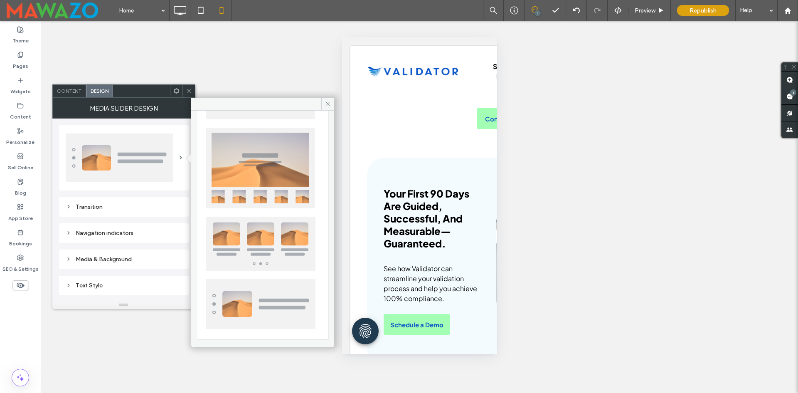
click at [93, 203] on div "Transition" at bounding box center [124, 206] width 116 height 11
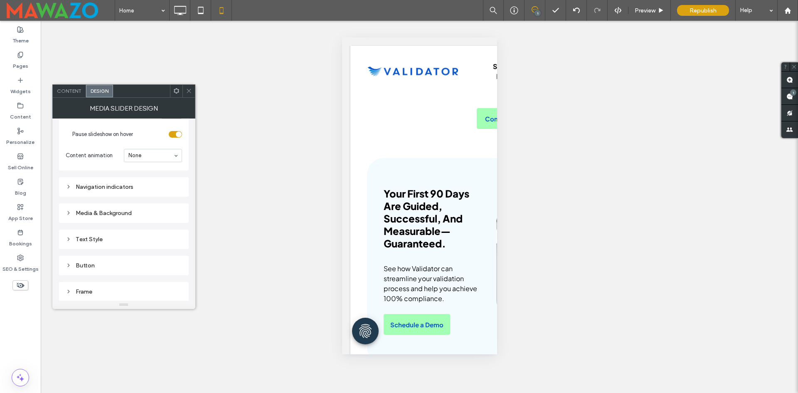
scroll to position [166, 0]
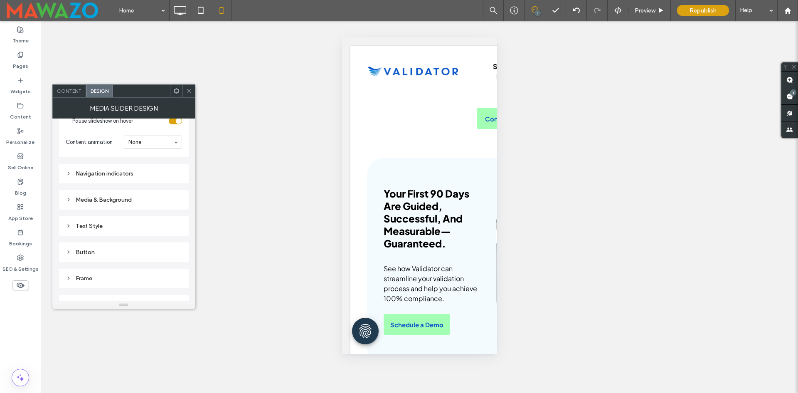
click at [117, 175] on div "Navigation indicators" at bounding box center [124, 173] width 116 height 7
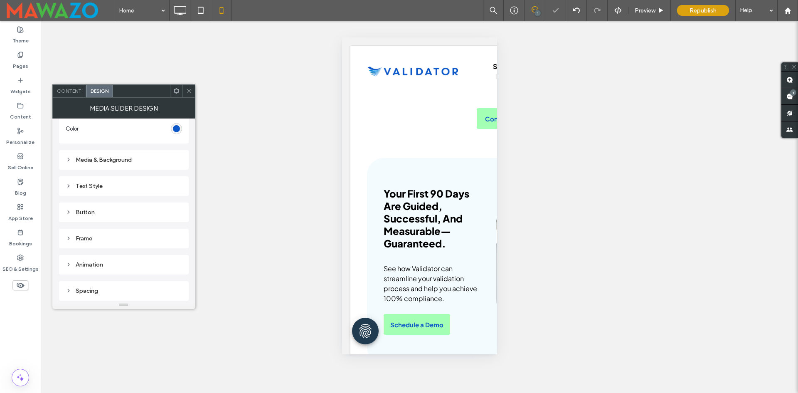
click at [120, 290] on div "Spacing" at bounding box center [124, 290] width 116 height 7
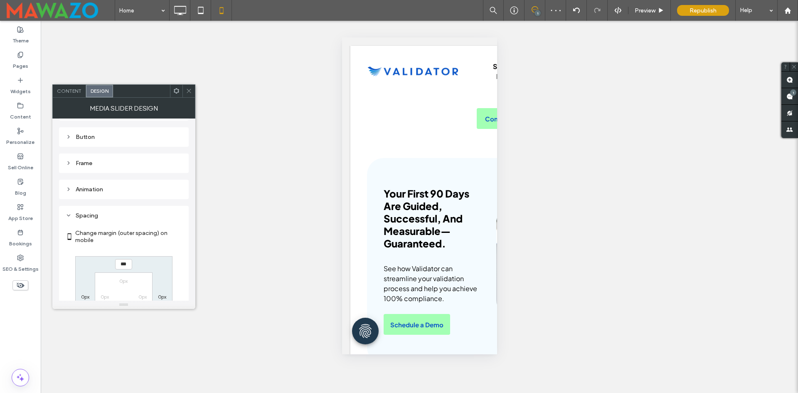
scroll to position [386, 0]
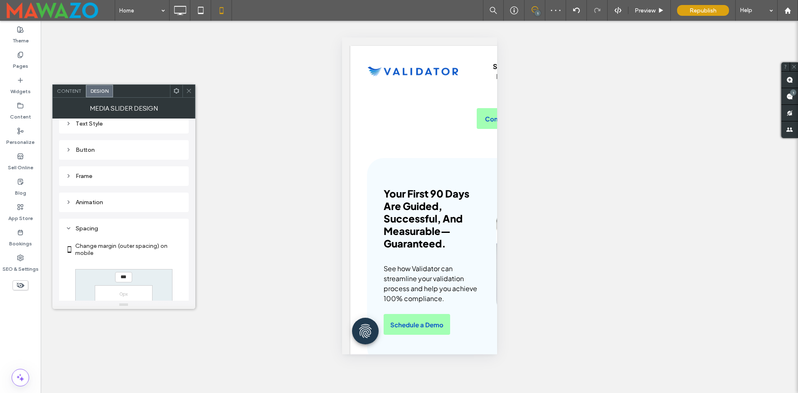
click at [120, 202] on div "Animation" at bounding box center [124, 202] width 116 height 7
click at [121, 186] on div "Animation Change affects mobile Trigger Entrance Animation None" at bounding box center [124, 249] width 130 height 126
click at [124, 178] on div "Frame" at bounding box center [124, 176] width 116 height 7
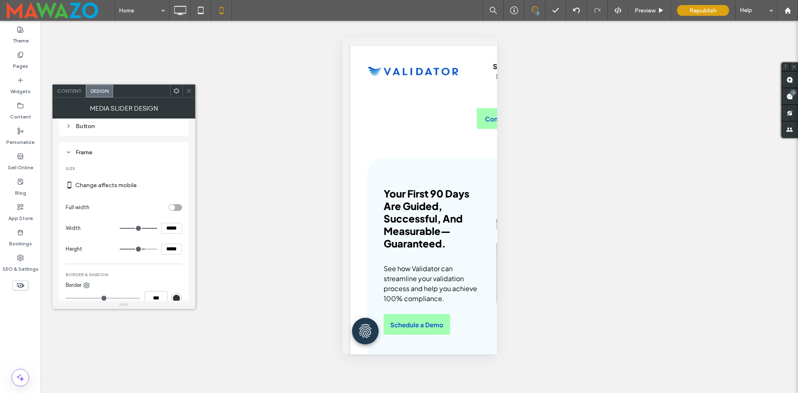
scroll to position [427, 0]
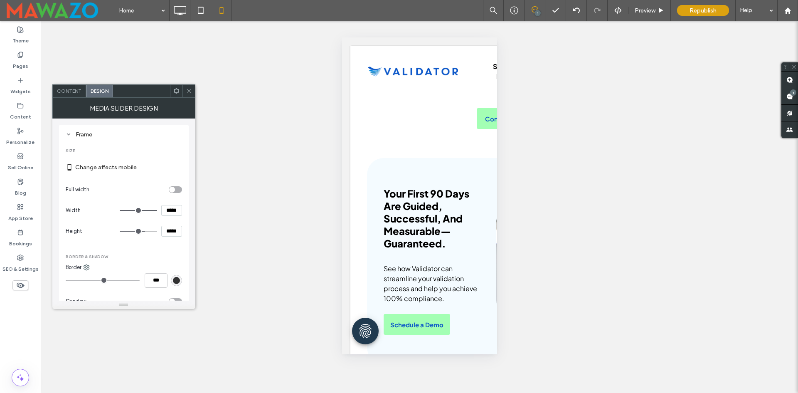
click at [176, 192] on div "toggle" at bounding box center [175, 189] width 13 height 7
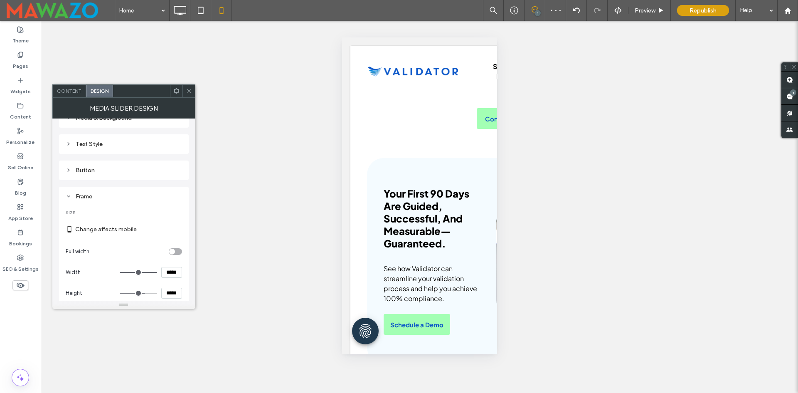
scroll to position [344, 0]
click at [141, 196] on div "Button" at bounding box center [124, 191] width 116 height 11
click at [140, 166] on div "Text Style" at bounding box center [124, 165] width 116 height 7
click at [151, 145] on div "Media & Background" at bounding box center [124, 139] width 130 height 20
click at [150, 143] on div "Media & Background" at bounding box center [124, 138] width 116 height 11
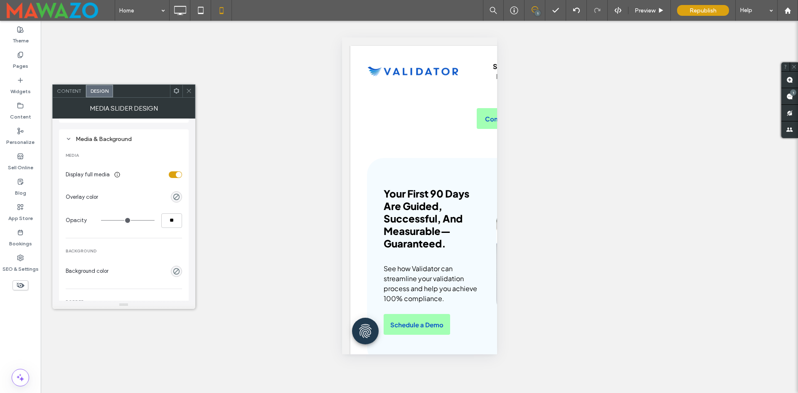
click at [174, 170] on div "Display full media" at bounding box center [124, 174] width 116 height 12
click at [174, 174] on div "toggle" at bounding box center [175, 174] width 13 height 7
click at [174, 174] on div "toggle" at bounding box center [172, 175] width 6 height 6
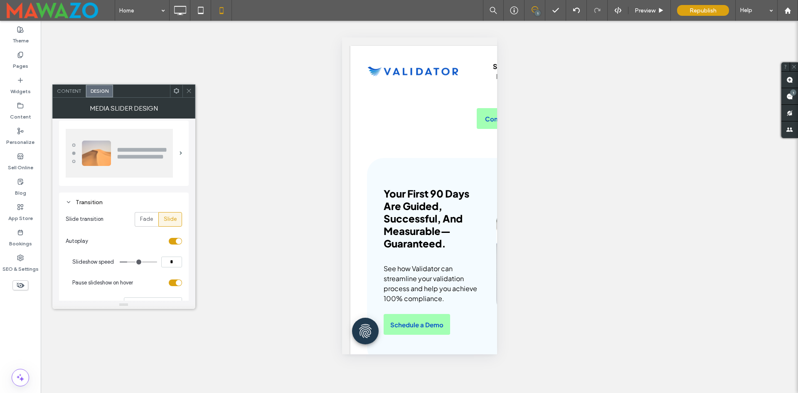
scroll to position [0, 0]
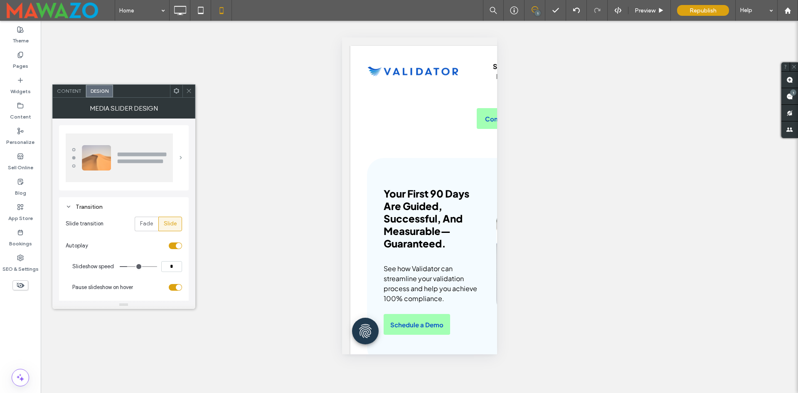
click at [180, 158] on span at bounding box center [181, 158] width 2 height 4
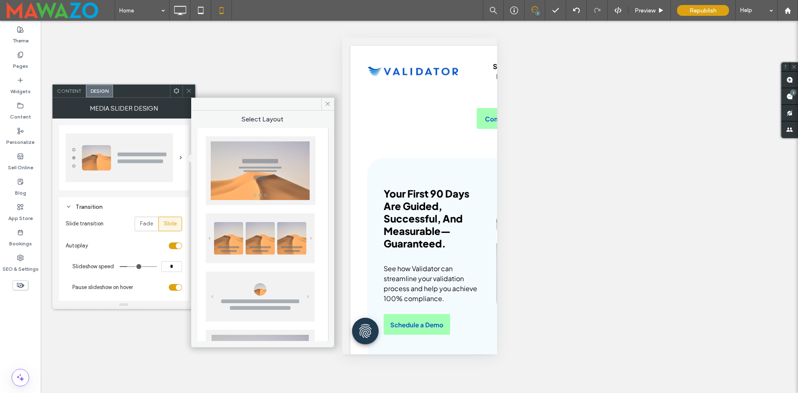
click at [226, 171] on img at bounding box center [261, 170] width 110 height 69
type input "**"
type input "*"
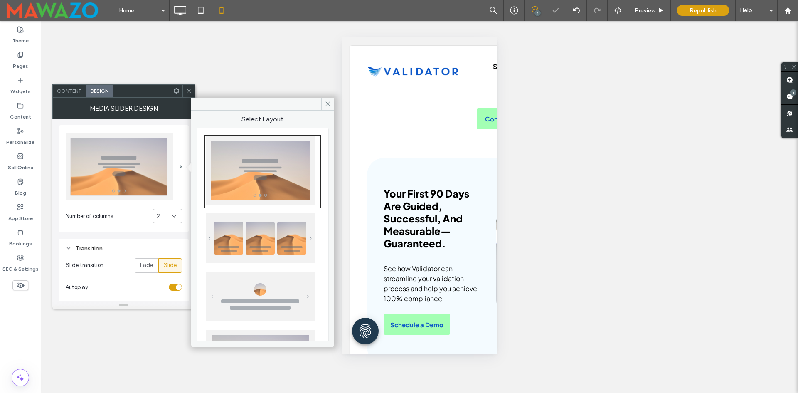
type input "**"
type input "***"
type input "*"
type input "**"
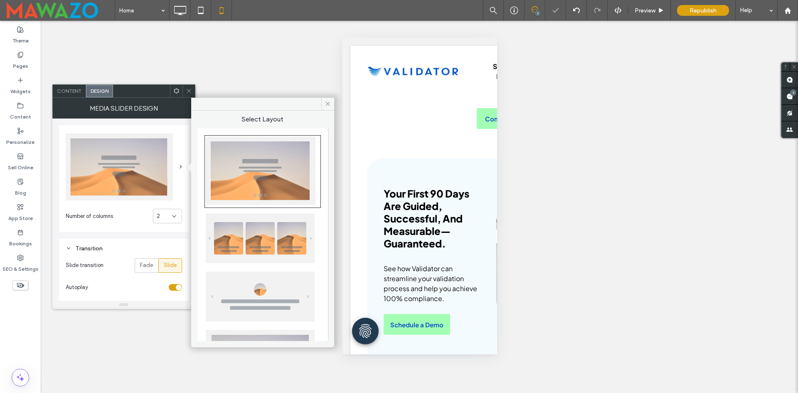
type input "***"
type input "*"
type input "***"
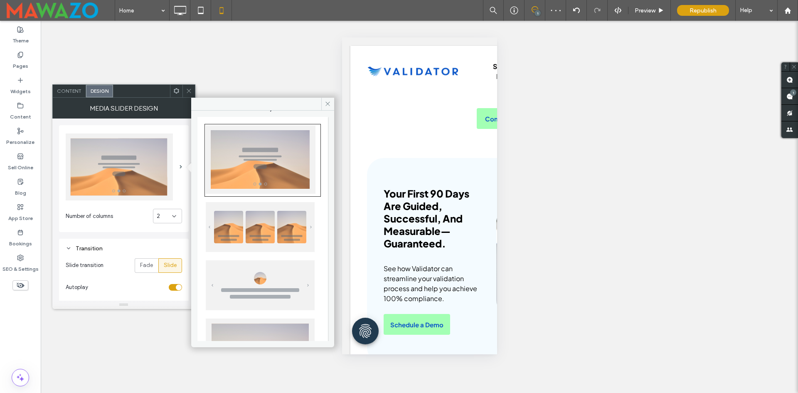
scroll to position [83, 0]
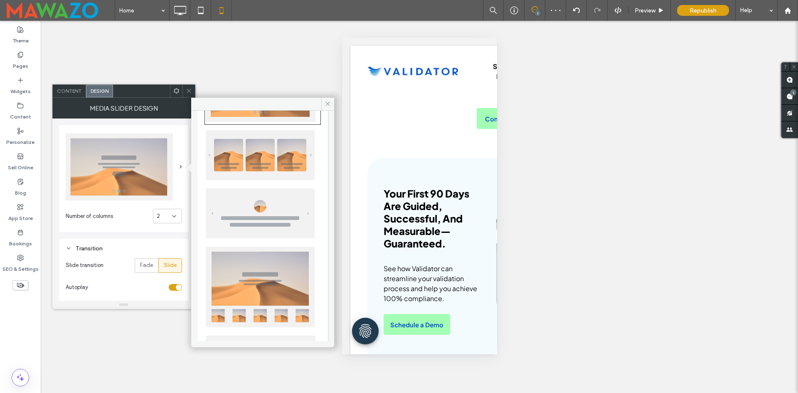
click at [232, 215] on img at bounding box center [260, 213] width 109 height 50
type input "**"
type input "*"
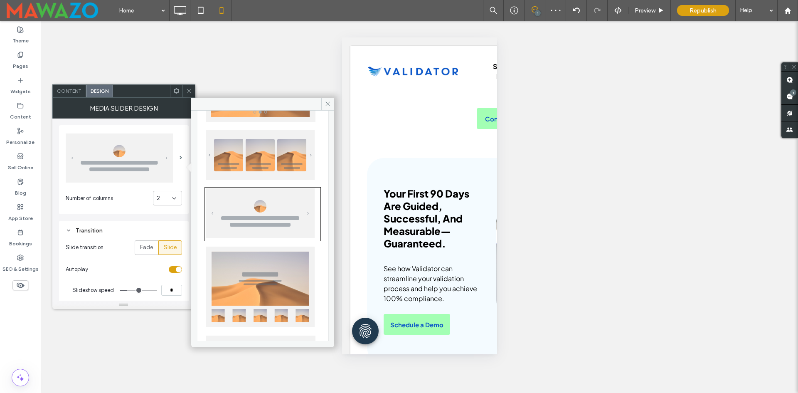
type input "**"
type input "****"
type input "*"
type input "**"
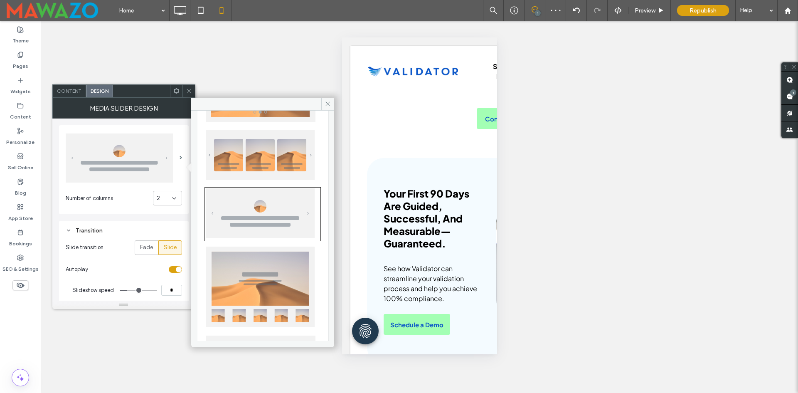
type input "**"
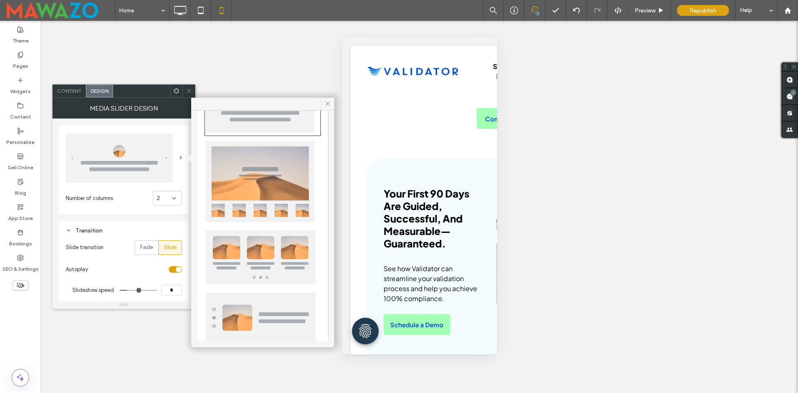
scroll to position [202, 0]
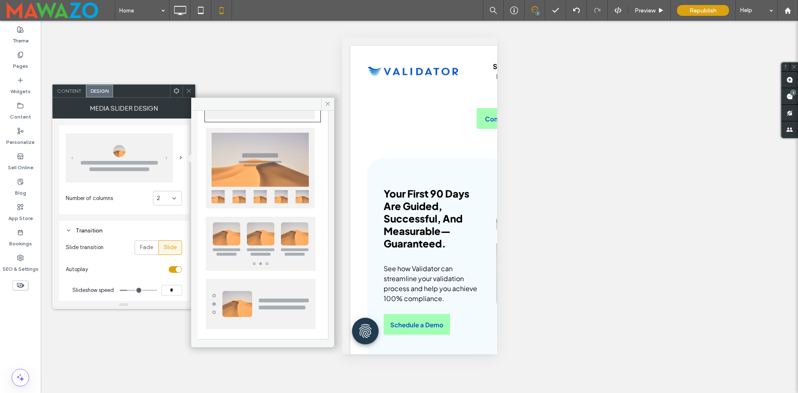
click at [231, 287] on img at bounding box center [261, 304] width 110 height 50
type input "**"
type input "*"
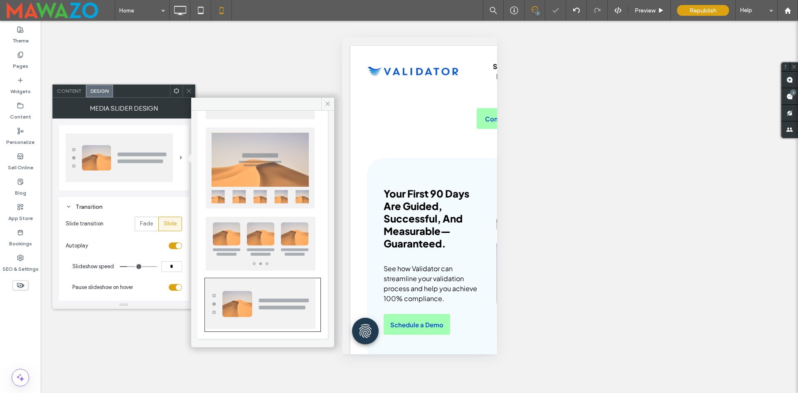
type input "**"
type input "***"
type input "*"
type input "***"
type input "**"
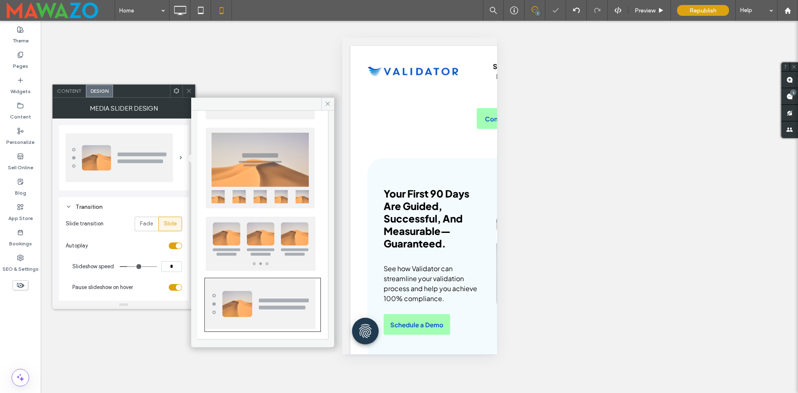
type input "**"
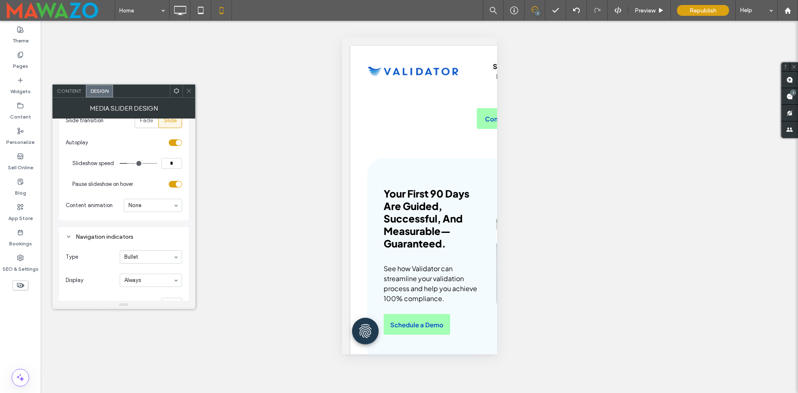
scroll to position [125, 0]
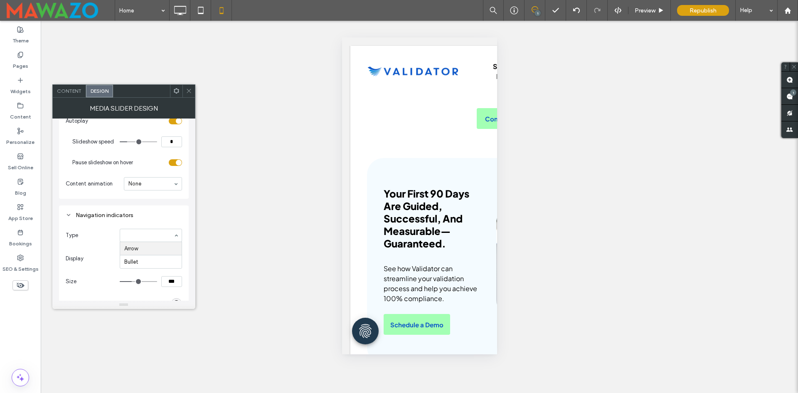
type input "**"
type input "*"
type input "**"
type input "****"
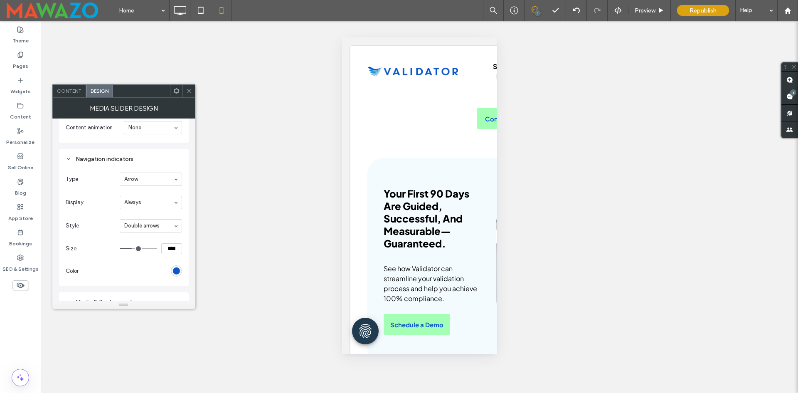
scroll to position [166, 0]
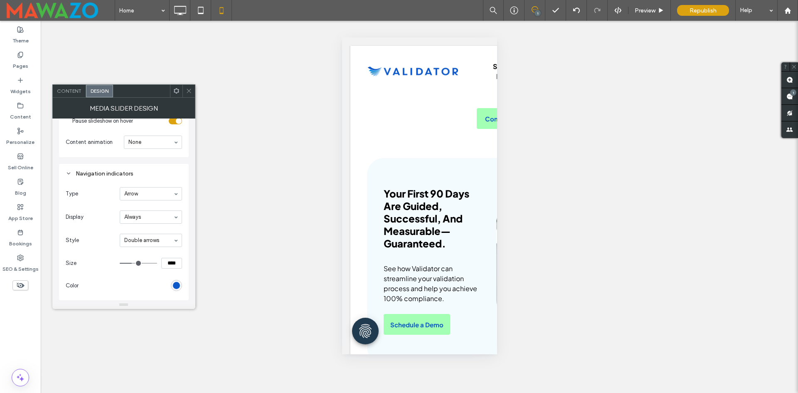
click at [132, 191] on input at bounding box center [148, 194] width 49 height 6
click at [125, 178] on div "Navigation indicators" at bounding box center [124, 173] width 116 height 11
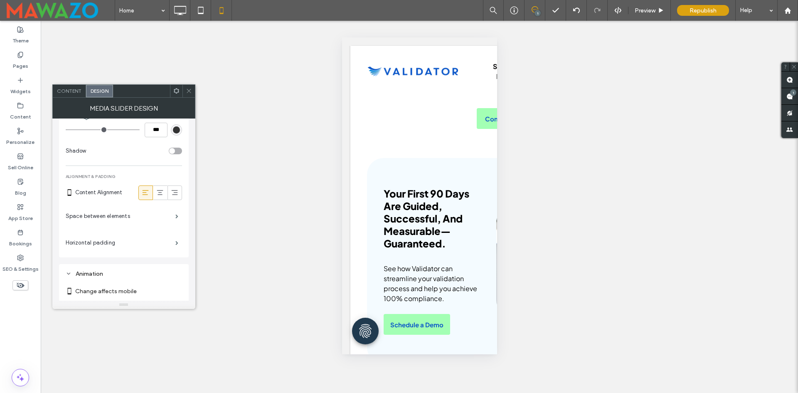
scroll to position [832, 0]
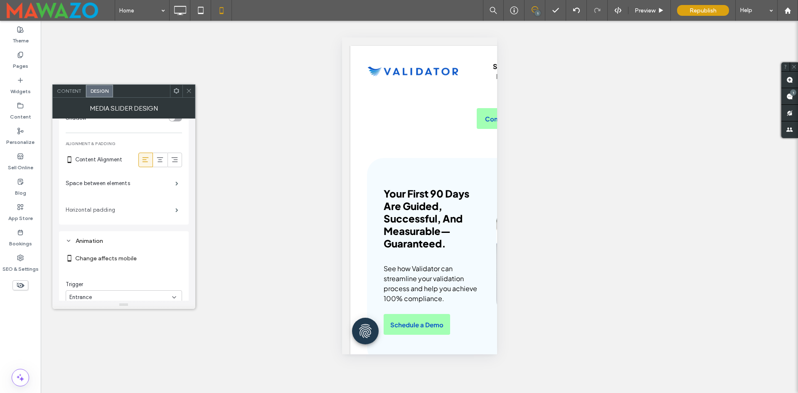
click at [164, 209] on label "Horizontal padding" at bounding box center [121, 210] width 110 height 17
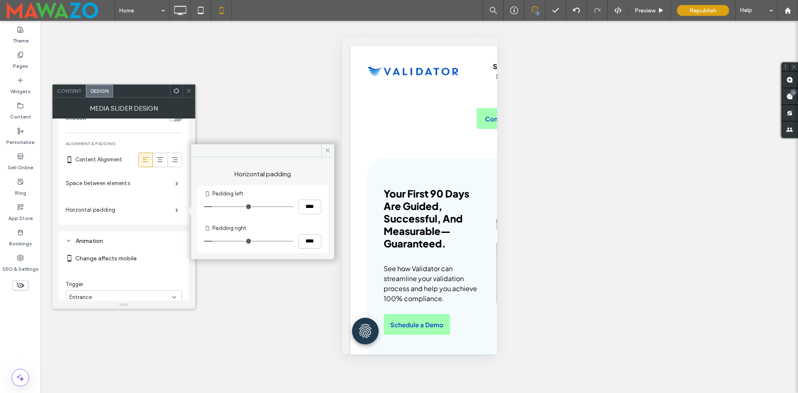
type input "*"
type input "***"
drag, startPoint x: 215, startPoint y: 209, endPoint x: 187, endPoint y: 209, distance: 27.5
click at [204, 207] on input "range" at bounding box center [248, 206] width 89 height 1
type input "*"
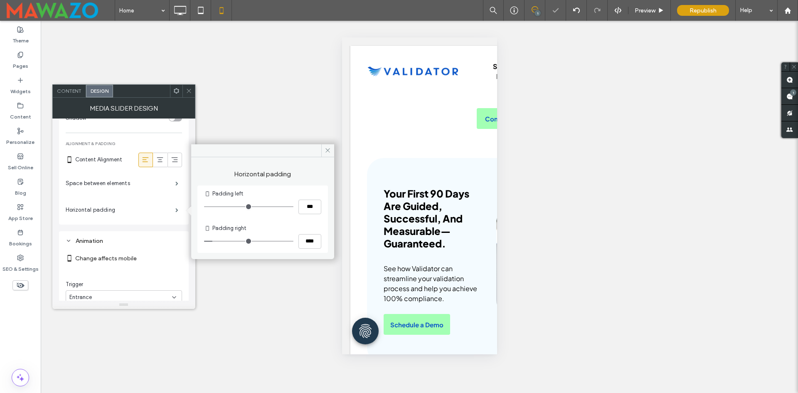
type input "***"
type input "*"
type input "***"
type input "*"
type input "***"
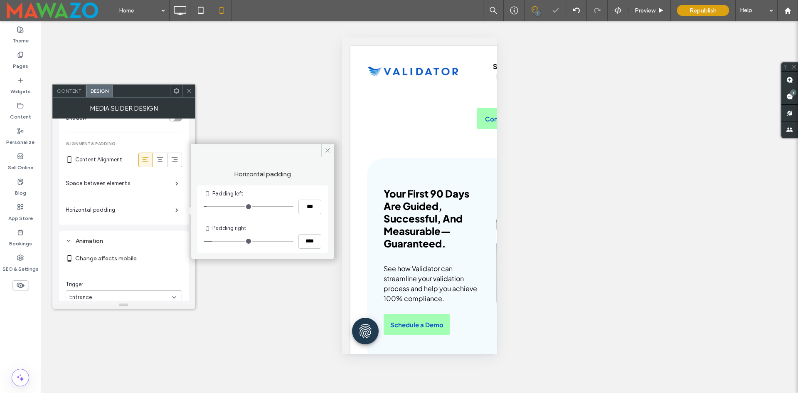
type input "**"
type input "****"
type input "**"
type input "****"
type input "**"
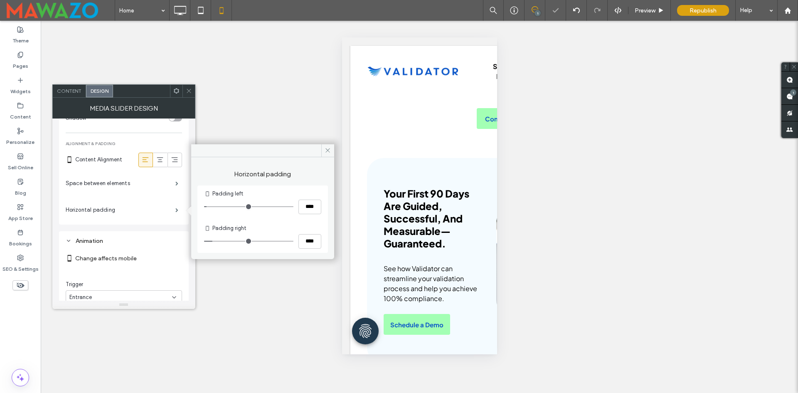
type input "****"
type input "**"
type input "****"
type input "**"
type input "****"
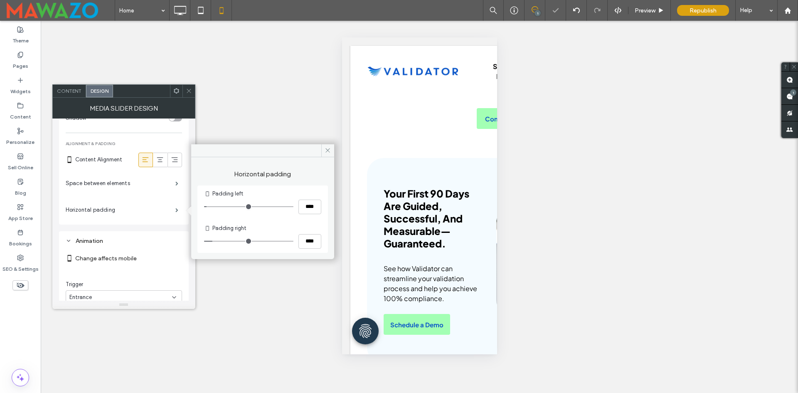
type input "**"
type input "****"
type input "**"
type input "****"
type input "**"
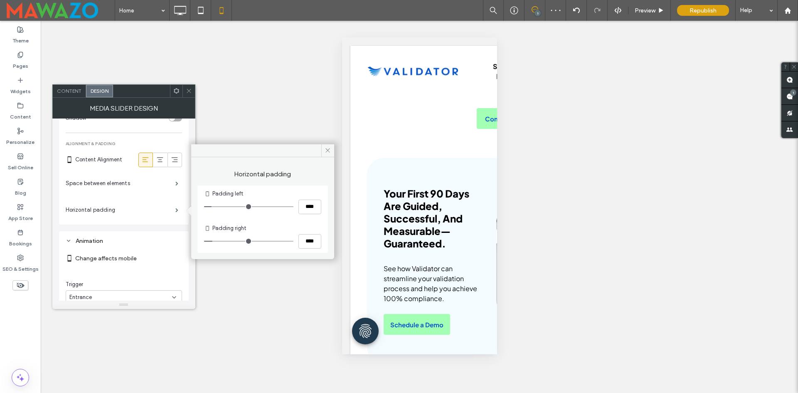
type input "****"
type input "**"
type input "****"
type input "**"
type input "****"
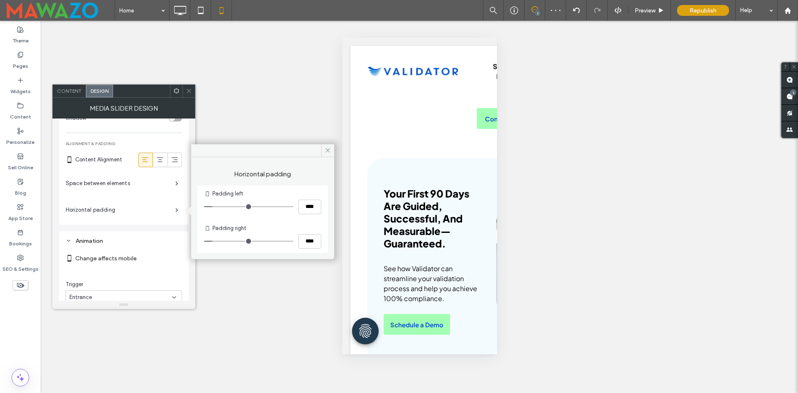
type input "**"
type input "****"
type input "*"
type input "***"
type input "*"
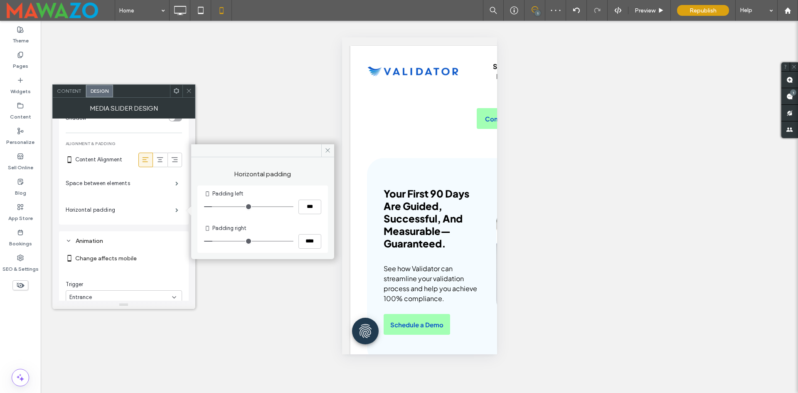
type input "***"
type input "*"
type input "***"
type input "*"
type input "***"
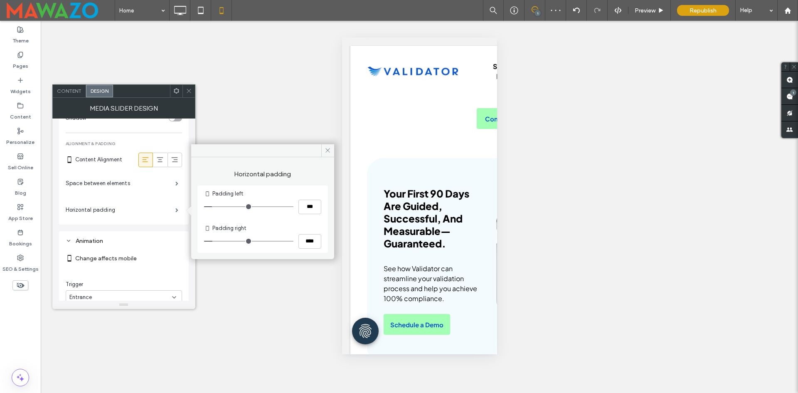
type input "*"
type input "***"
type input "*"
type input "***"
type input "*"
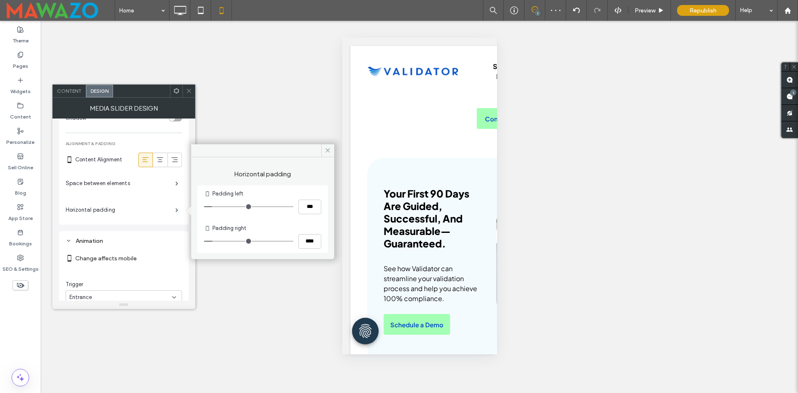
type input "***"
drag, startPoint x: 208, startPoint y: 206, endPoint x: 198, endPoint y: 225, distance: 20.8
click at [204, 206] on input "range" at bounding box center [248, 206] width 89 height 1
type input "*"
type input "***"
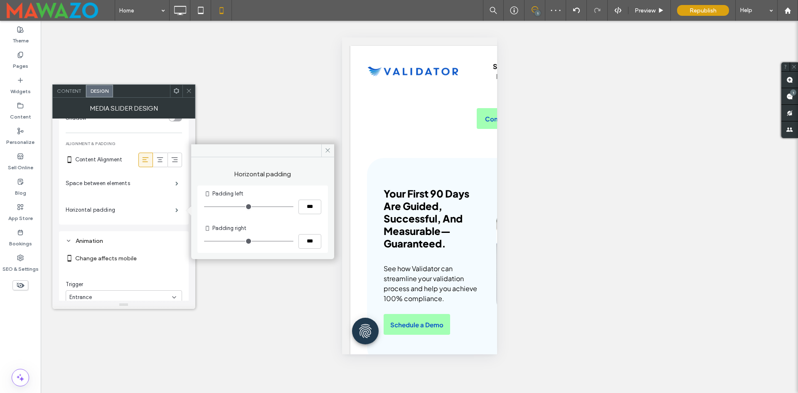
drag, startPoint x: 177, startPoint y: 237, endPoint x: 150, endPoint y: 234, distance: 27.3
type input "*"
click at [204, 241] on input "range" at bounding box center [248, 241] width 89 height 1
click at [161, 160] on icon at bounding box center [160, 160] width 8 height 8
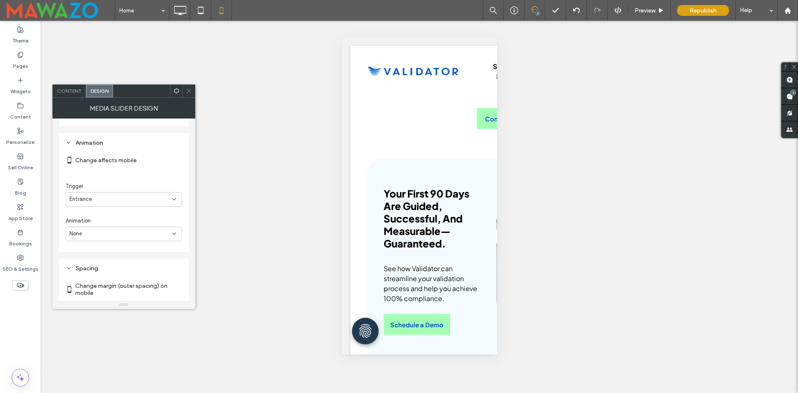
scroll to position [928, 0]
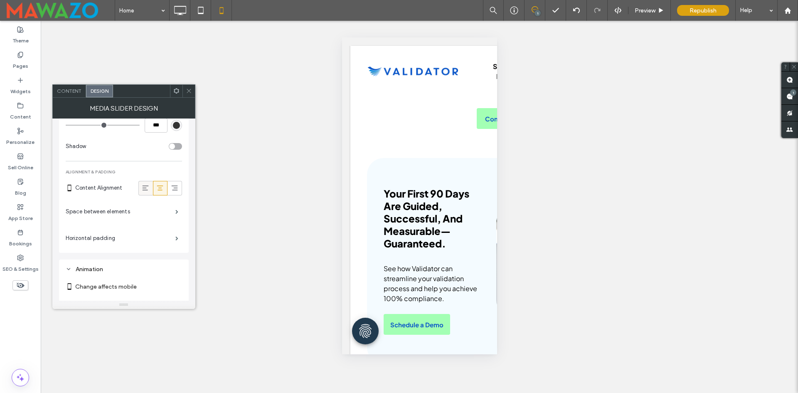
click at [144, 187] on icon at bounding box center [145, 188] width 8 height 8
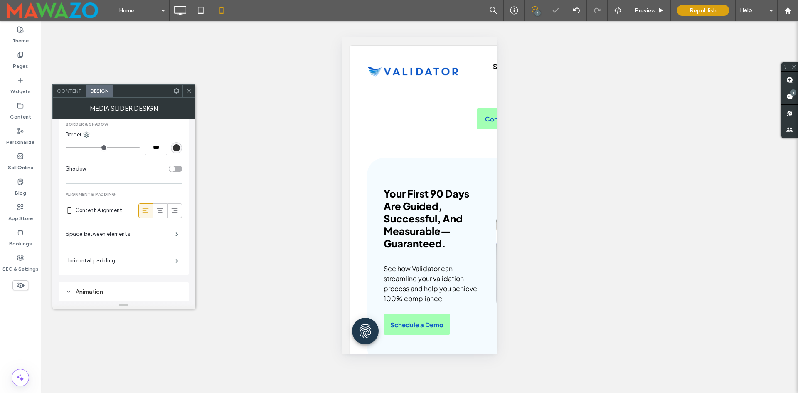
scroll to position [720, 0]
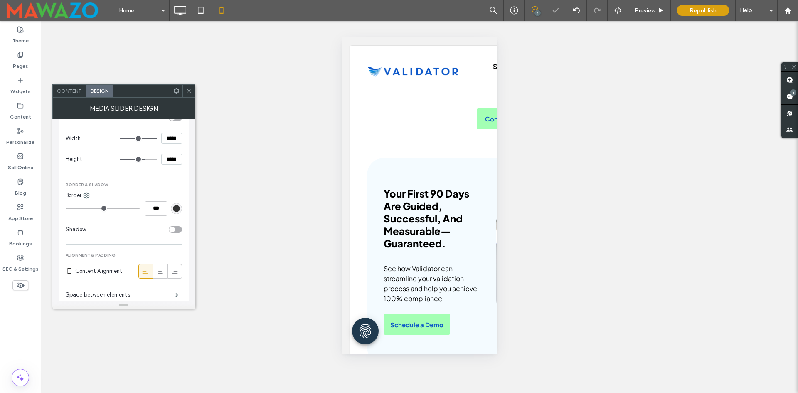
click at [177, 228] on div "toggle" at bounding box center [175, 229] width 13 height 7
click at [175, 229] on div "toggle" at bounding box center [175, 229] width 13 height 7
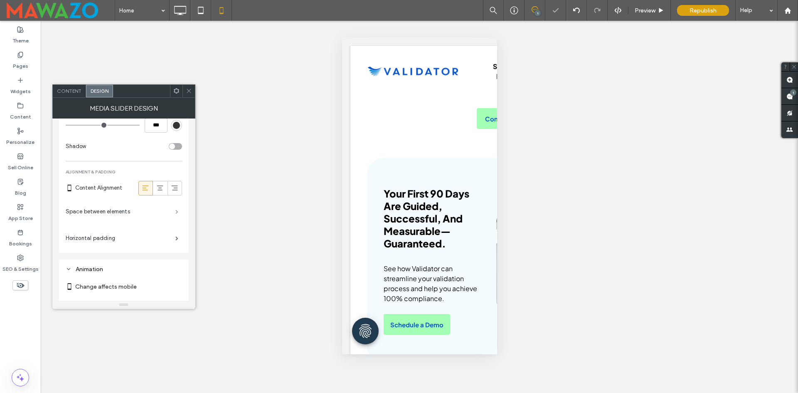
click at [176, 210] on span at bounding box center [177, 212] width 3 height 4
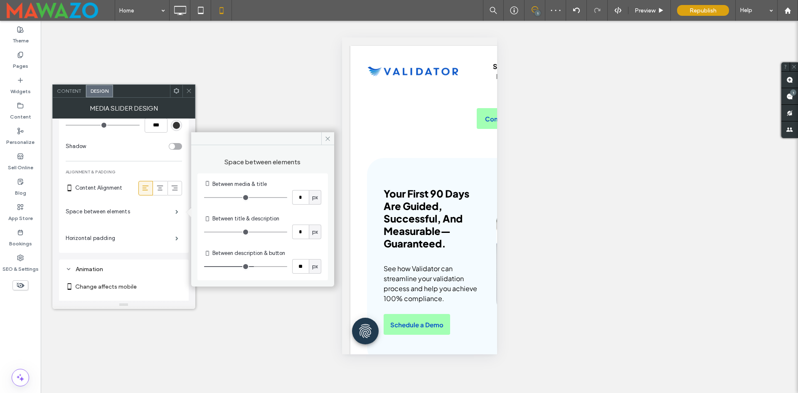
type input "*"
drag, startPoint x: 222, startPoint y: 233, endPoint x: 199, endPoint y: 230, distance: 23.6
click at [204, 232] on input "range" at bounding box center [245, 232] width 83 height 1
type input "*"
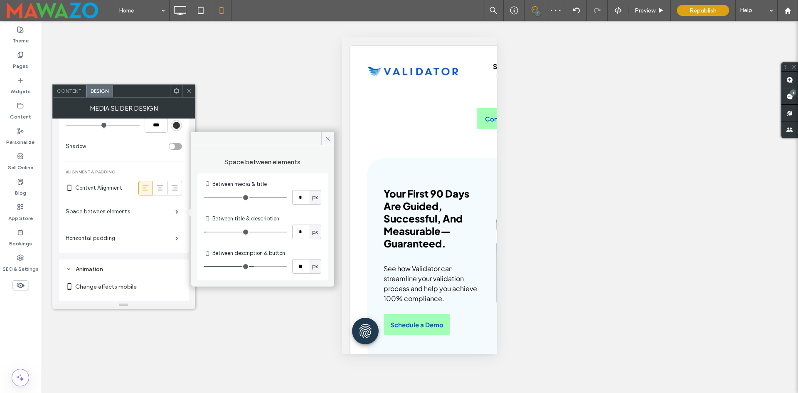
type input "*"
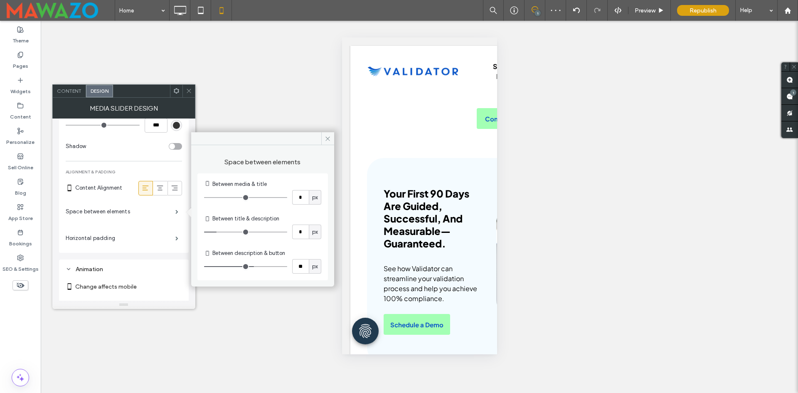
type input "*"
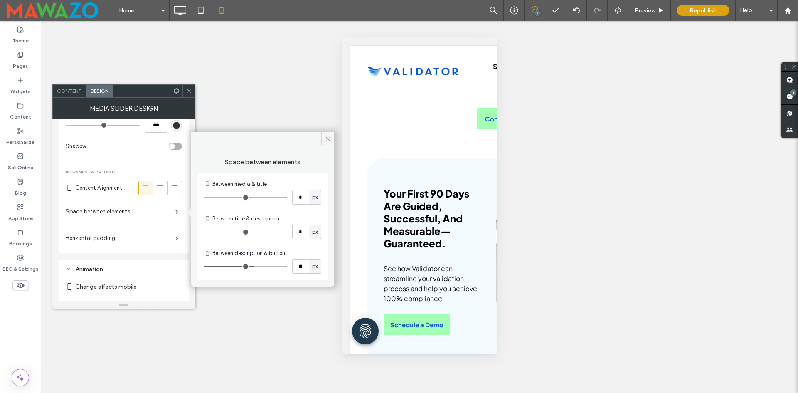
type input "*"
drag, startPoint x: 209, startPoint y: 231, endPoint x: 222, endPoint y: 232, distance: 13.3
type input "*"
click at [222, 232] on input "range" at bounding box center [245, 232] width 83 height 1
type input "**"
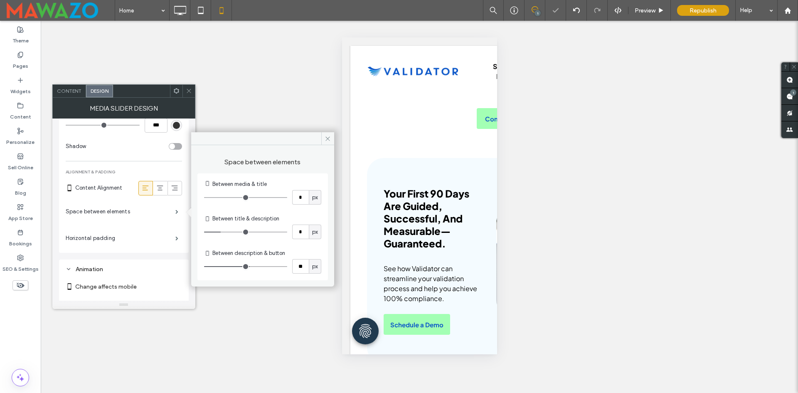
type input "**"
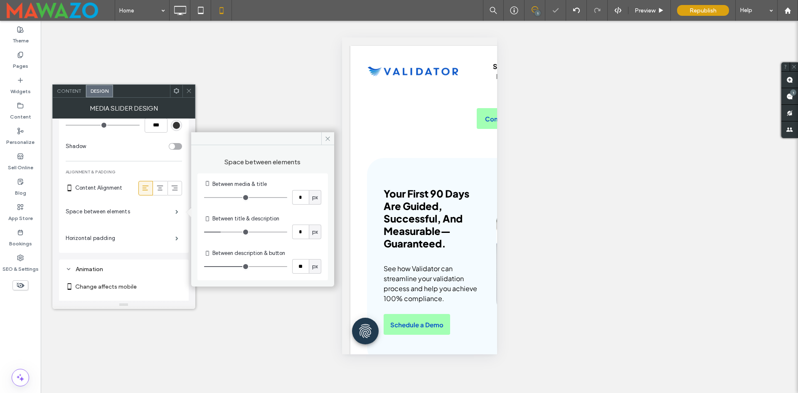
type input "**"
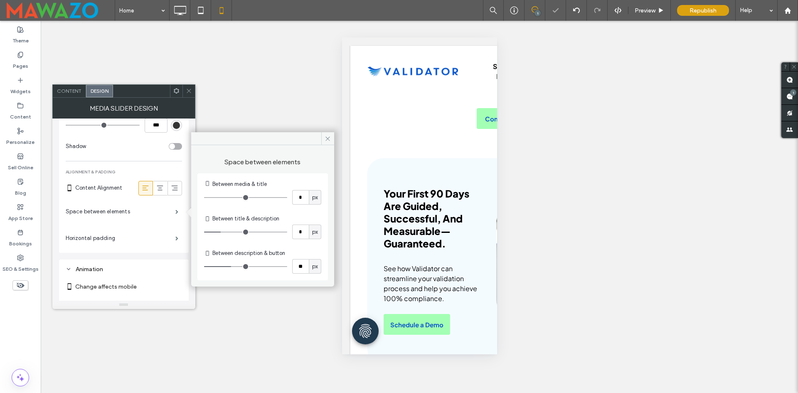
type input "**"
drag, startPoint x: 250, startPoint y: 264, endPoint x: 231, endPoint y: 266, distance: 19.2
click at [231, 266] on input "range" at bounding box center [245, 266] width 83 height 1
type input "*"
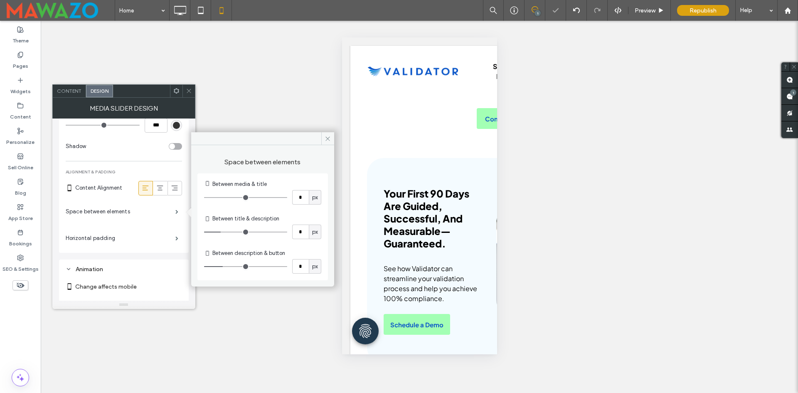
type input "*"
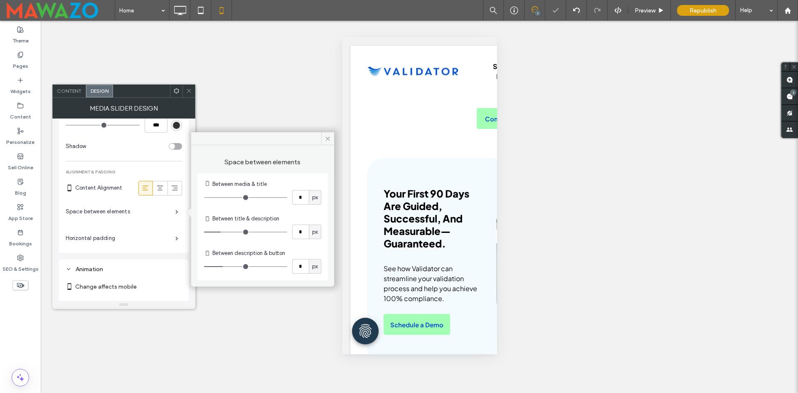
type input "*"
drag, startPoint x: 231, startPoint y: 267, endPoint x: 211, endPoint y: 269, distance: 20.1
type input "*"
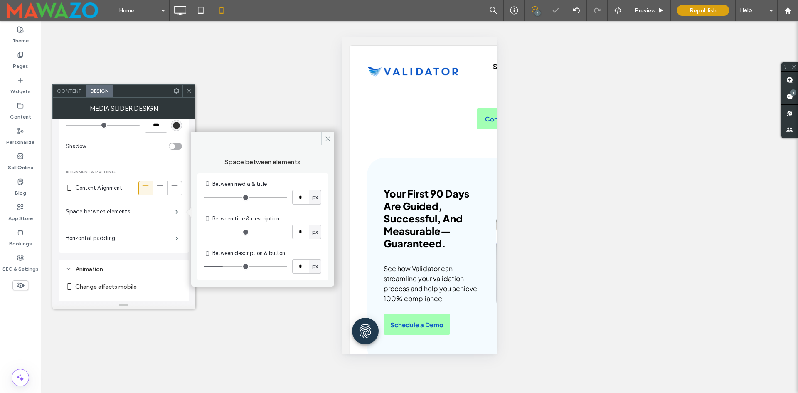
click at [211, 267] on input "range" at bounding box center [245, 266] width 83 height 1
type input "*"
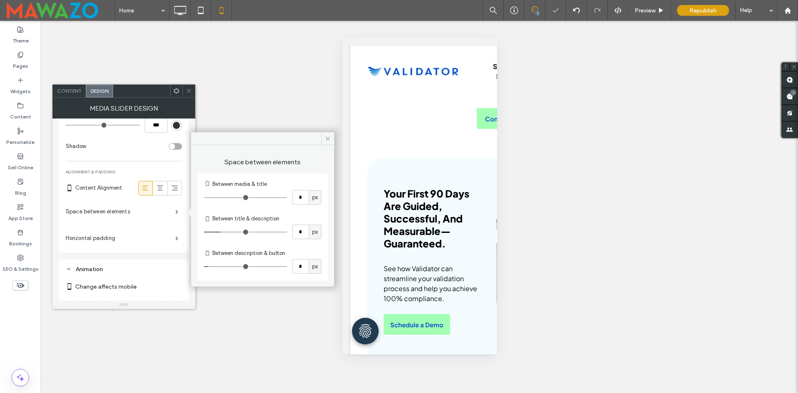
type input "*"
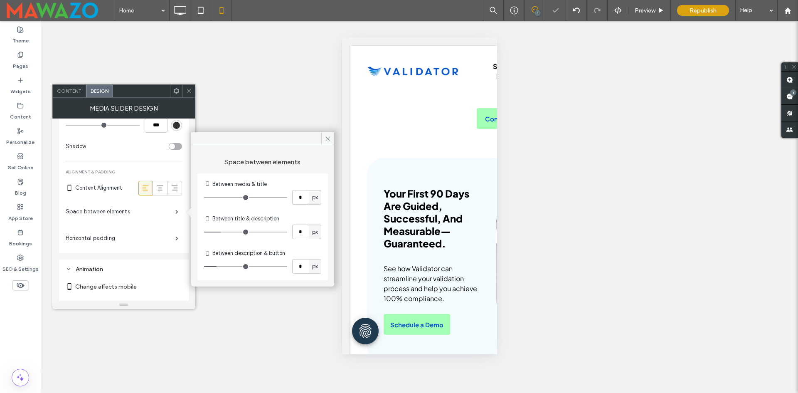
type input "*"
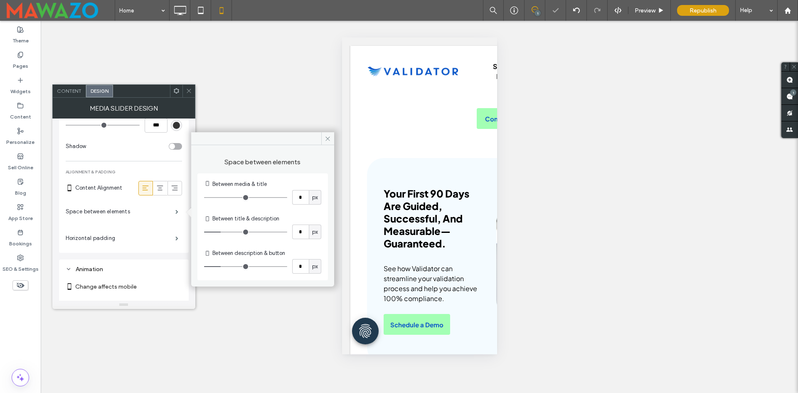
type input "*"
drag, startPoint x: 213, startPoint y: 266, endPoint x: 224, endPoint y: 264, distance: 11.3
type input "*"
click at [224, 266] on input "range" at bounding box center [245, 266] width 83 height 1
type input "*"
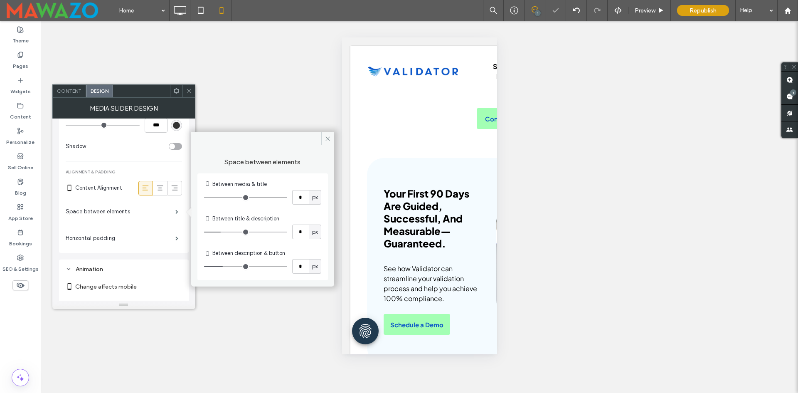
type input "*"
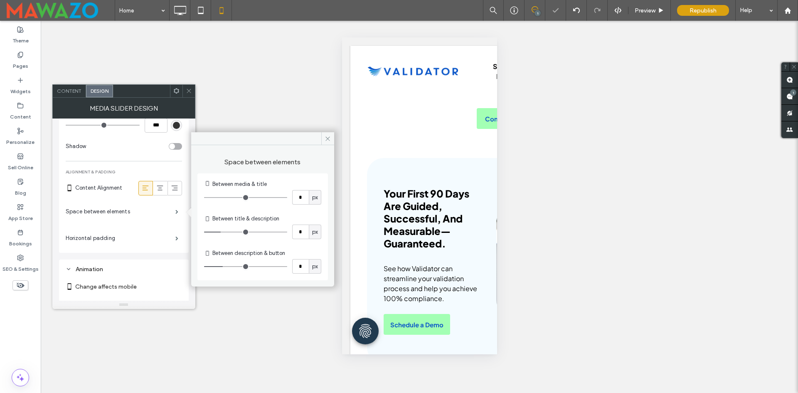
type input "*"
type input "**"
type input "*"
type input "**"
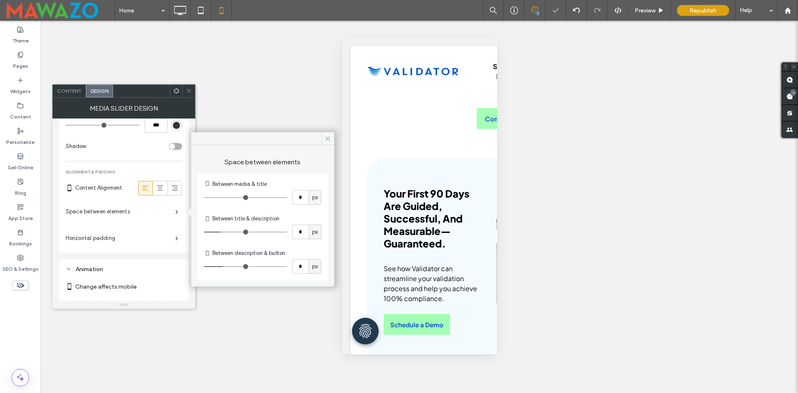
type input "**"
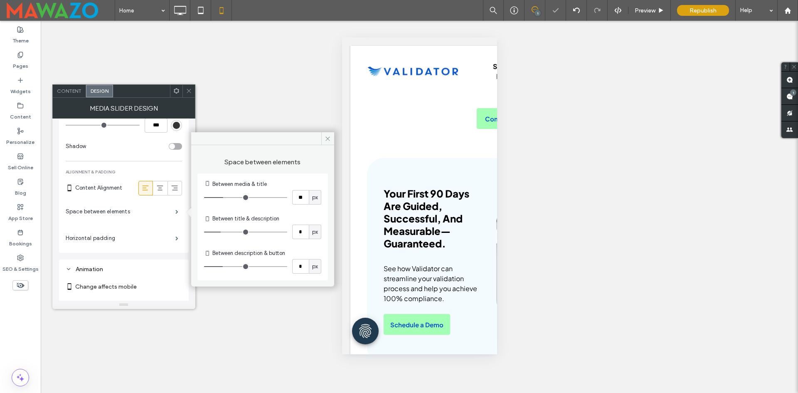
drag, startPoint x: 207, startPoint y: 198, endPoint x: 225, endPoint y: 200, distance: 18.5
click at [225, 198] on input "range" at bounding box center [245, 197] width 83 height 1
type input "**"
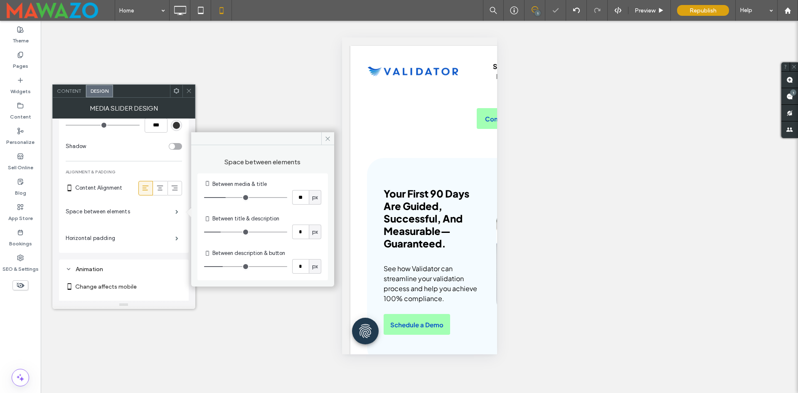
type input "**"
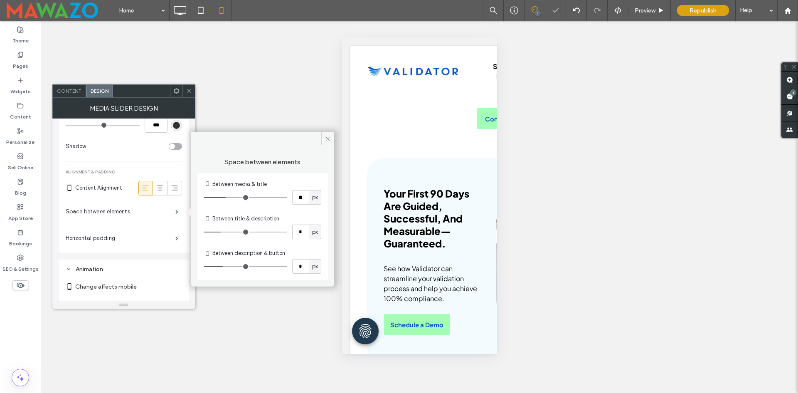
type input "**"
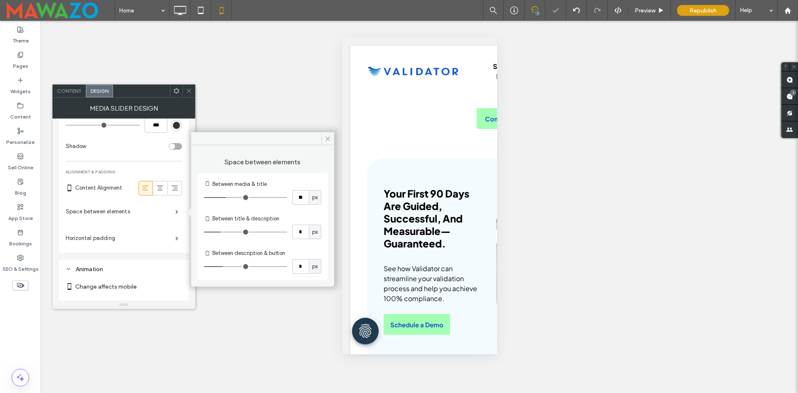
type input "**"
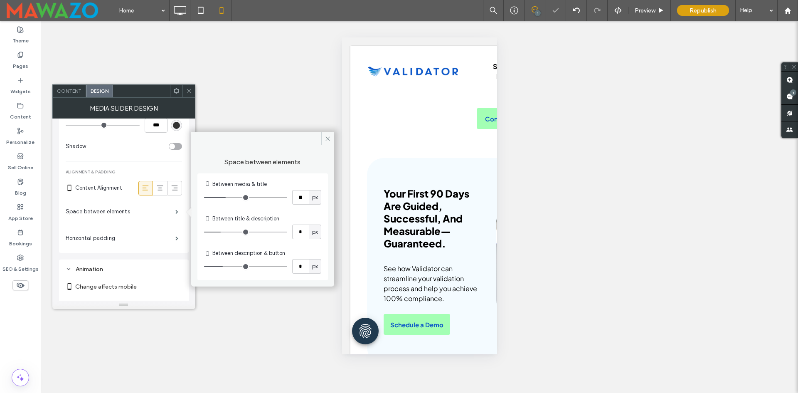
type input "**"
type input "*"
drag, startPoint x: 227, startPoint y: 200, endPoint x: 174, endPoint y: 197, distance: 53.3
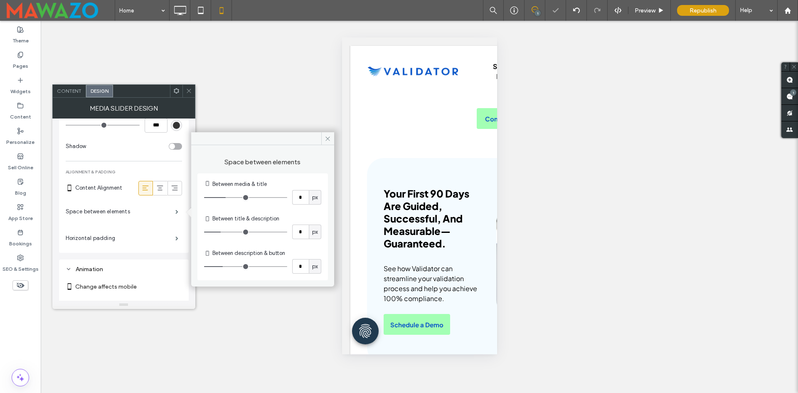
type input "*"
click at [204, 197] on input "range" at bounding box center [245, 197] width 83 height 1
click at [295, 196] on input "*" at bounding box center [300, 197] width 17 height 15
type input "***"
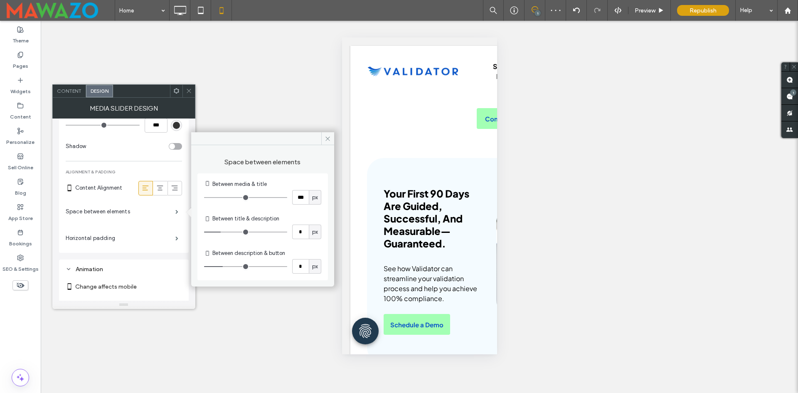
click at [302, 180] on div "Between media & title" at bounding box center [262, 184] width 117 height 8
type input "*"
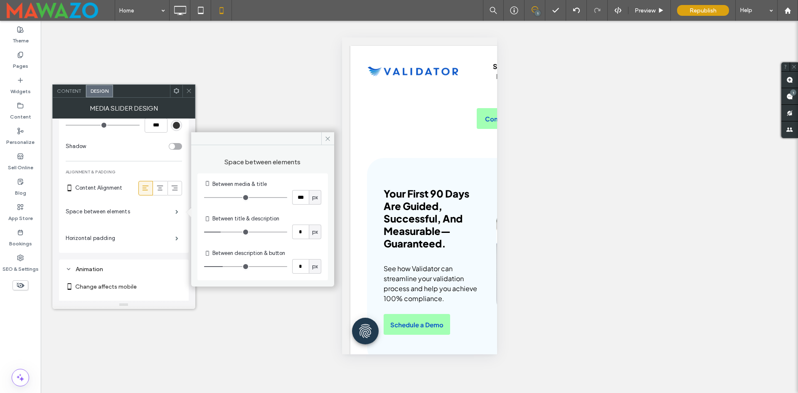
type input "*"
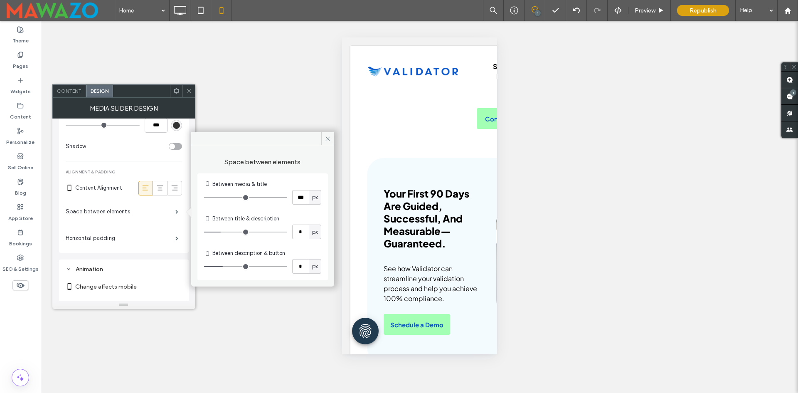
type input "*"
drag, startPoint x: 225, startPoint y: 269, endPoint x: 195, endPoint y: 267, distance: 29.2
click at [204, 267] on input "range" at bounding box center [245, 266] width 83 height 1
type input "*"
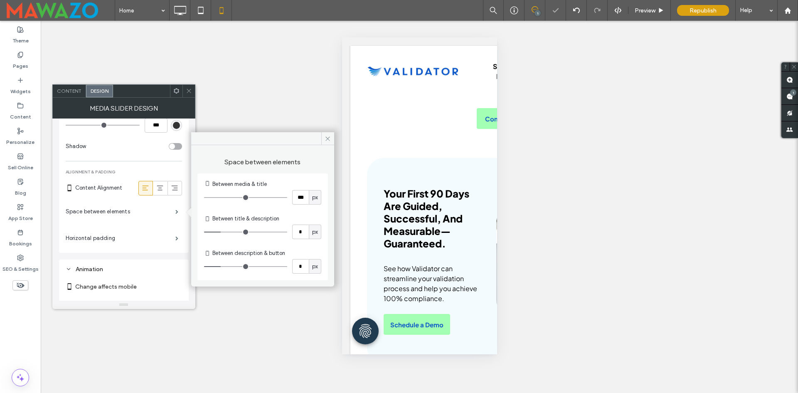
type input "*"
type input "**"
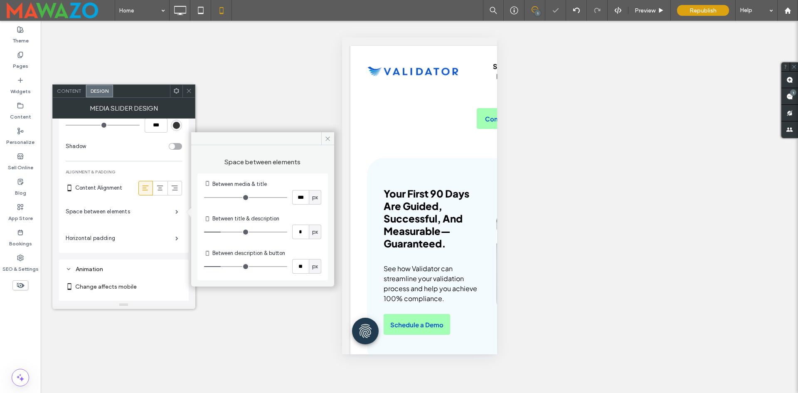
type input "**"
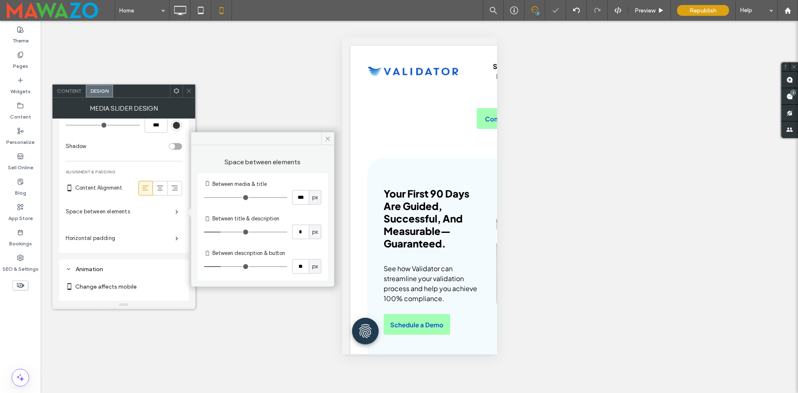
drag, startPoint x: 212, startPoint y: 268, endPoint x: 236, endPoint y: 268, distance: 24.5
type input "**"
click at [236, 267] on input "range" at bounding box center [245, 266] width 83 height 1
type input "**"
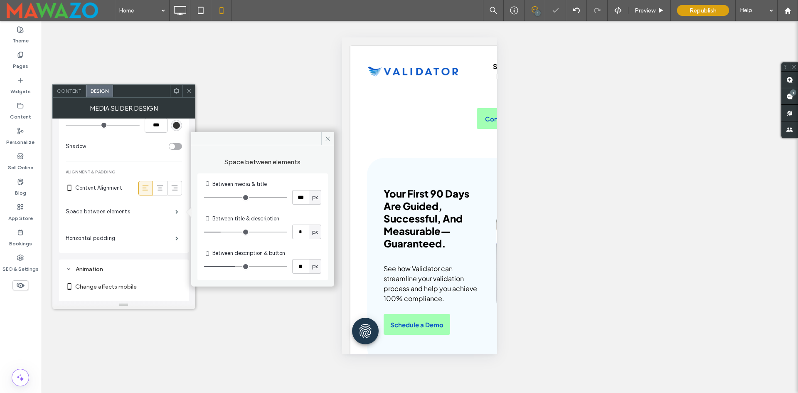
type input "**"
click at [247, 267] on input "range" at bounding box center [245, 266] width 83 height 1
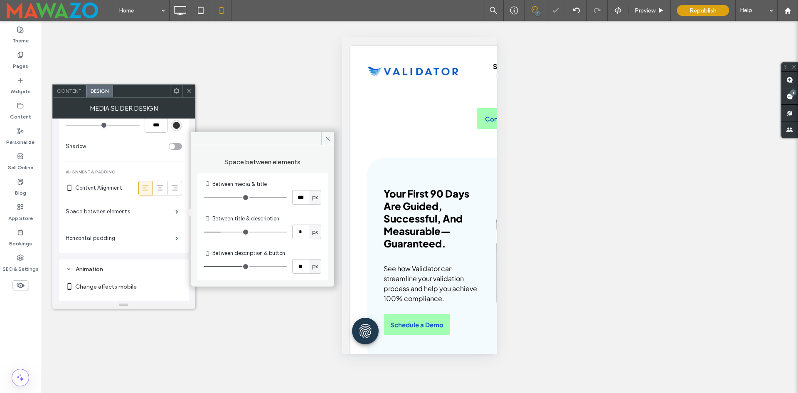
click at [246, 266] on input "range" at bounding box center [245, 266] width 83 height 1
click at [304, 267] on input "**" at bounding box center [300, 266] width 17 height 15
click at [325, 136] on icon at bounding box center [328, 139] width 6 height 6
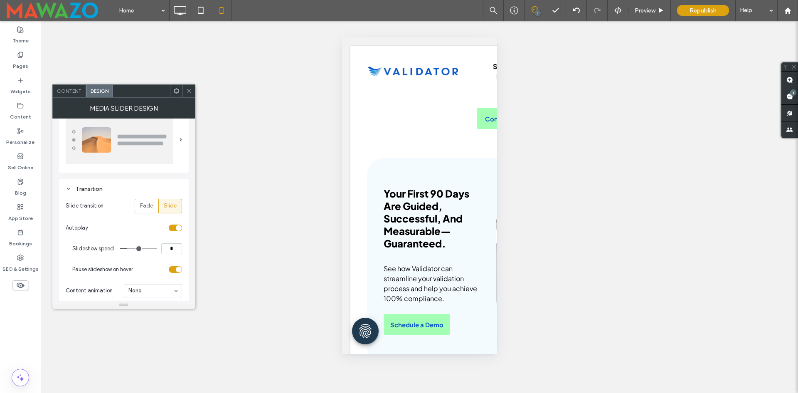
scroll to position [0, 0]
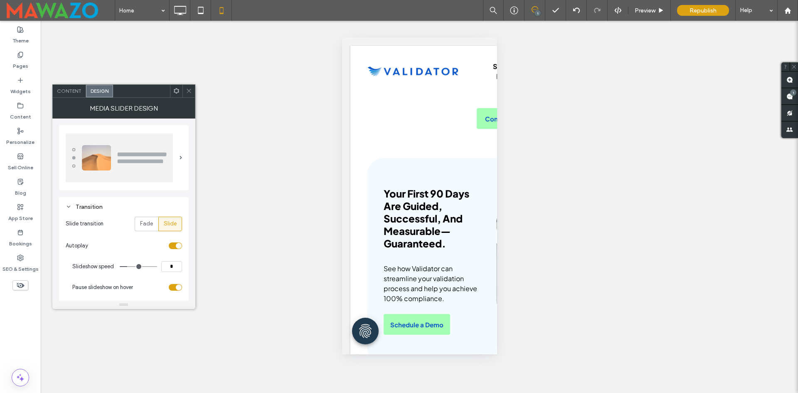
click at [179, 166] on div at bounding box center [123, 157] width 114 height 49
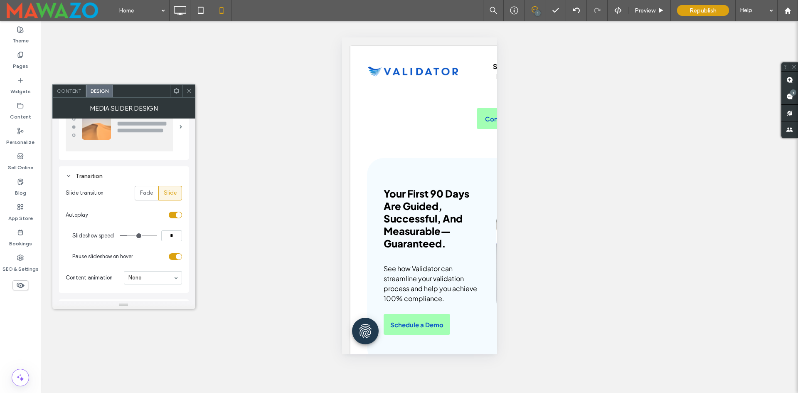
scroll to position [125, 0]
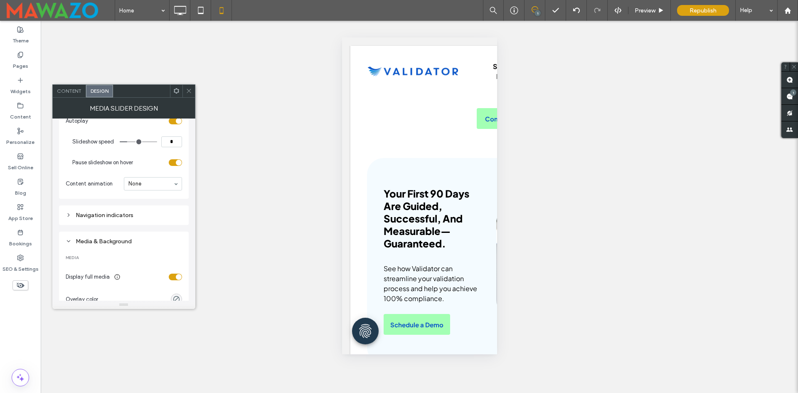
click at [129, 215] on div "Navigation indicators" at bounding box center [124, 215] width 116 height 7
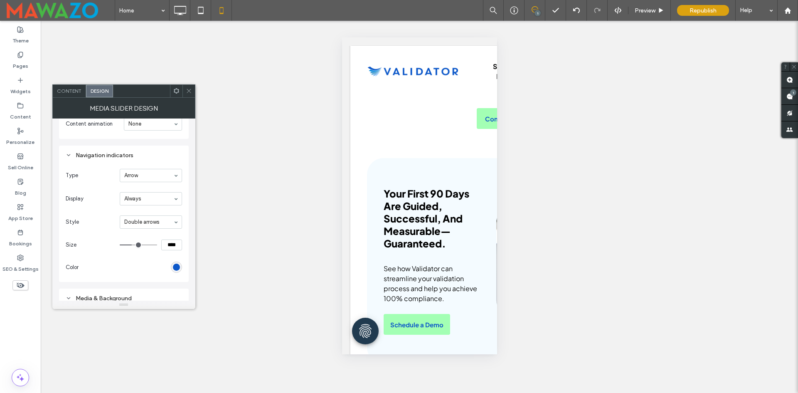
scroll to position [166, 0]
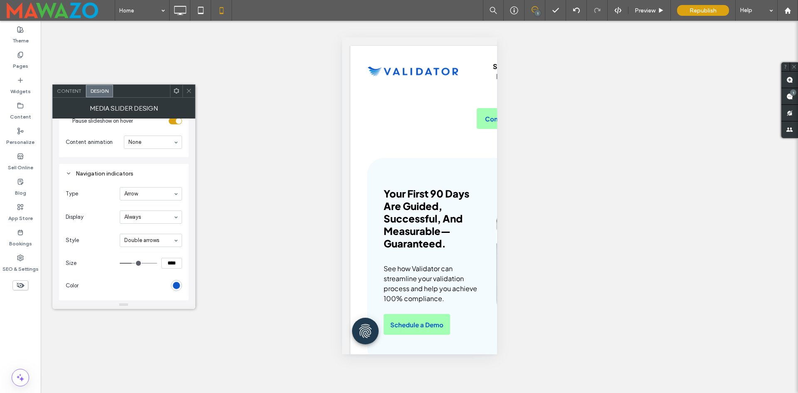
click at [126, 263] on input "range" at bounding box center [138, 263] width 37 height 1
click at [124, 263] on input "range" at bounding box center [138, 263] width 37 height 1
click at [122, 263] on input "range" at bounding box center [138, 263] width 37 height 1
click at [126, 264] on input "range" at bounding box center [138, 263] width 37 height 1
click at [175, 10] on icon at bounding box center [180, 10] width 17 height 17
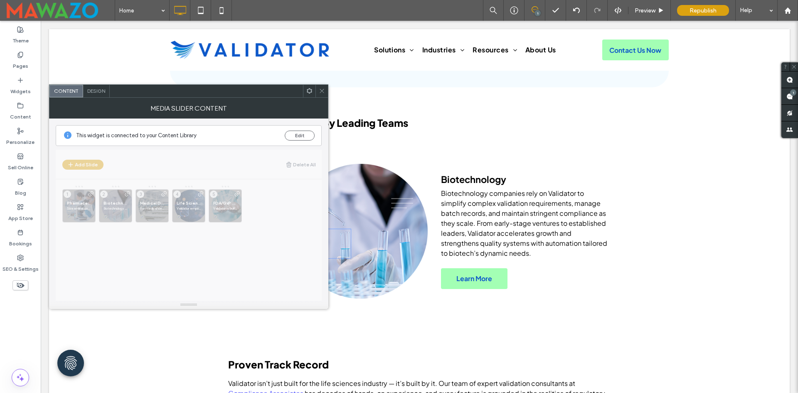
click at [95, 91] on span "Design" at bounding box center [96, 91] width 18 height 6
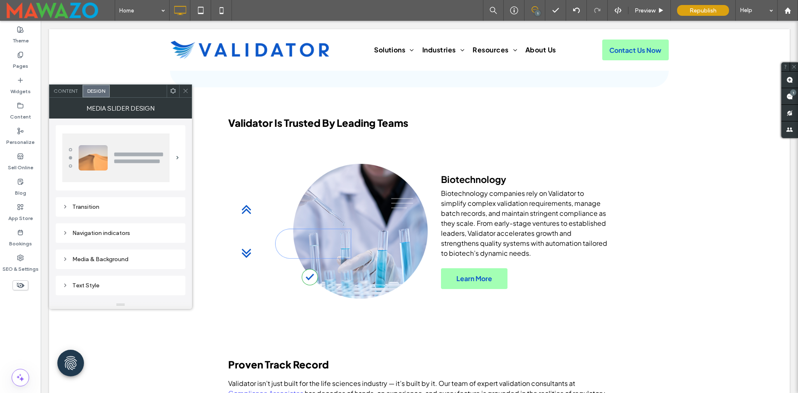
click at [131, 230] on div "Navigation indicators" at bounding box center [120, 233] width 116 height 7
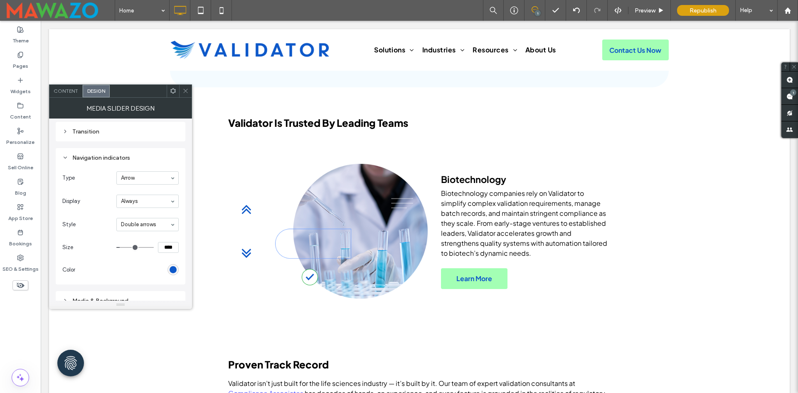
scroll to position [83, 0]
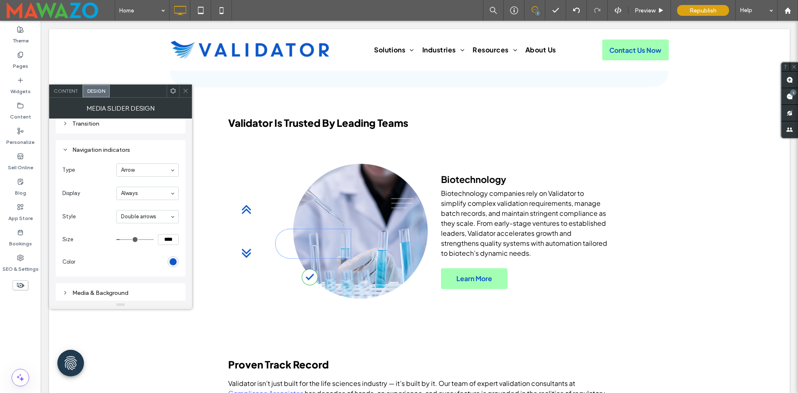
click at [169, 239] on input "****" at bounding box center [168, 239] width 21 height 11
click at [169, 238] on input "****" at bounding box center [168, 239] width 21 height 11
click at [185, 88] on icon at bounding box center [186, 91] width 6 height 6
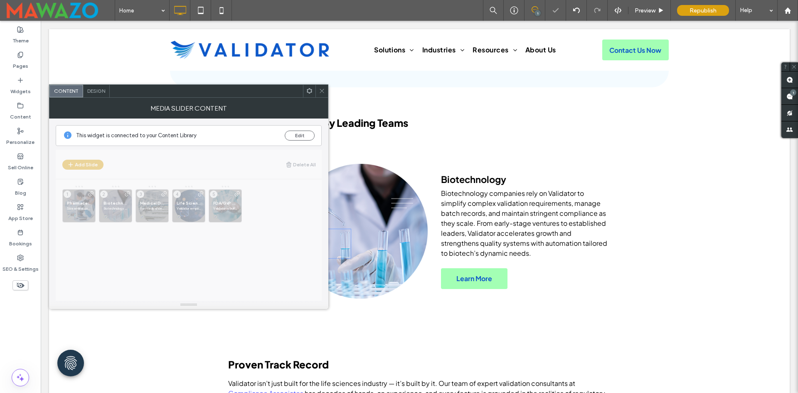
click at [93, 85] on div "Design" at bounding box center [96, 91] width 27 height 12
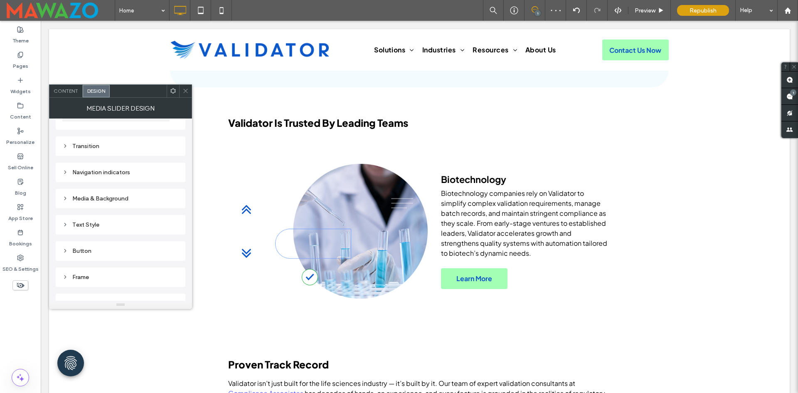
scroll to position [99, 0]
click at [110, 165] on div "Media & Background" at bounding box center [120, 159] width 116 height 11
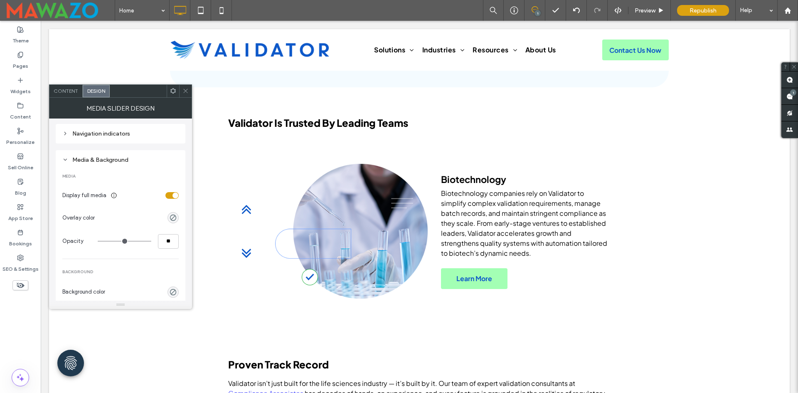
click at [171, 193] on div "toggle" at bounding box center [172, 195] width 13 height 7
click at [185, 91] on icon at bounding box center [186, 91] width 6 height 6
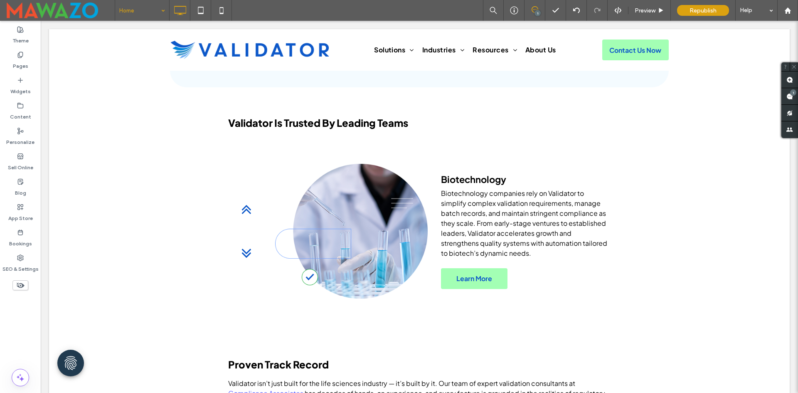
click at [166, 4] on div "Home" at bounding box center [142, 10] width 54 height 21
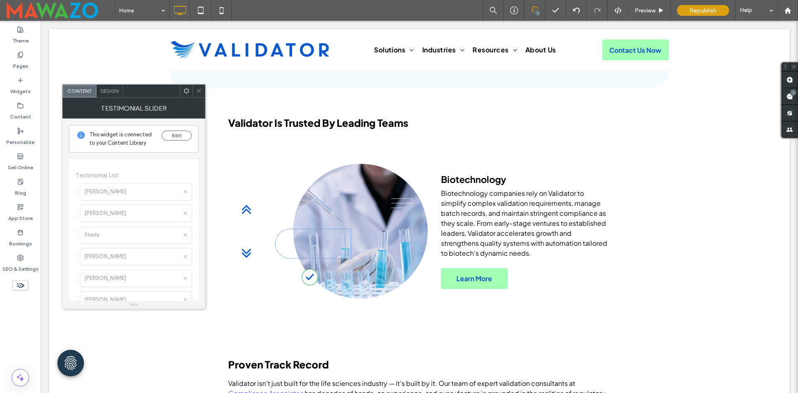
click at [102, 92] on span "Design" at bounding box center [110, 91] width 18 height 6
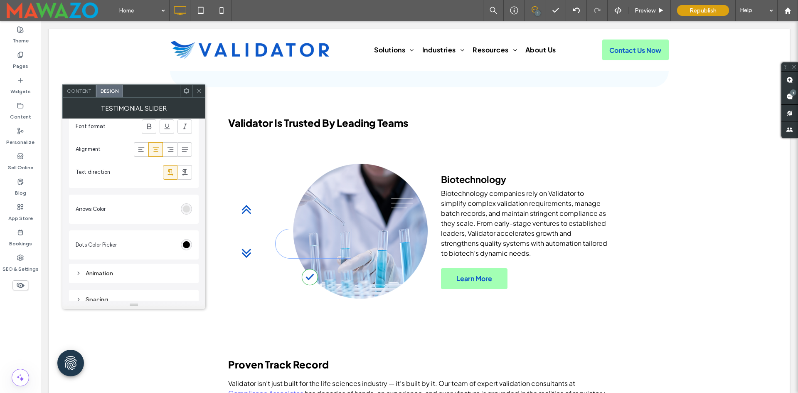
scroll to position [754, 0]
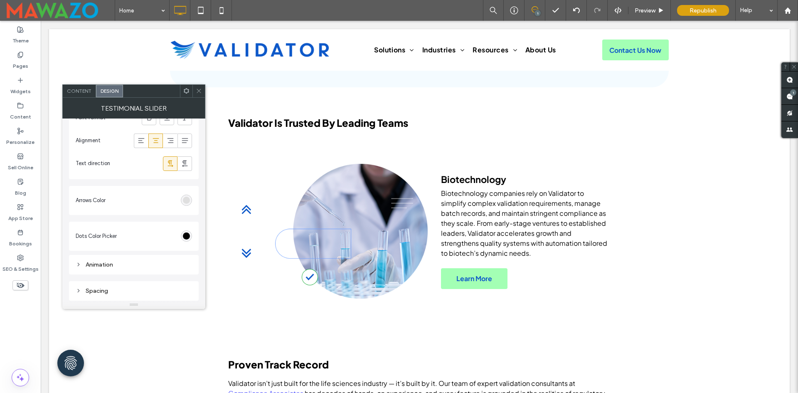
click at [188, 194] on section "Arrows Color" at bounding box center [134, 200] width 116 height 21
click at [188, 199] on div "rgb(223, 223, 223)" at bounding box center [186, 200] width 7 height 7
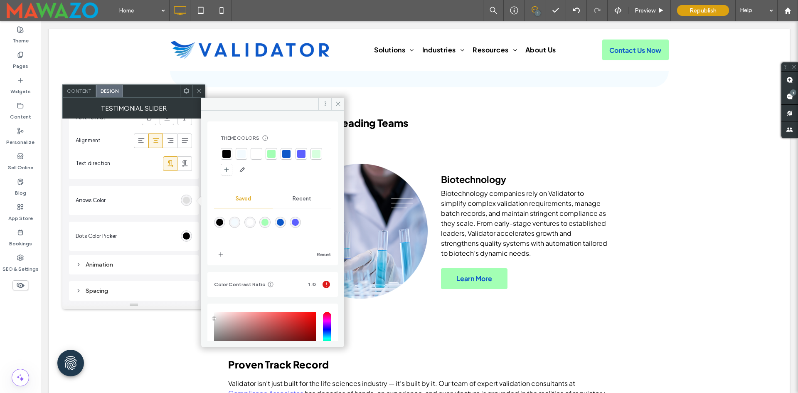
click at [269, 222] on div "rgba(163,255,180,1)" at bounding box center [265, 222] width 7 height 7
click at [155, 210] on section "Arrows Color" at bounding box center [134, 200] width 116 height 21
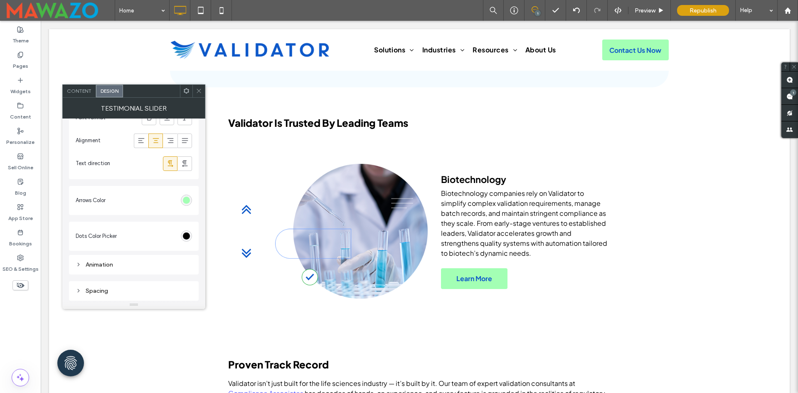
click at [92, 269] on div "Animation" at bounding box center [134, 264] width 116 height 11
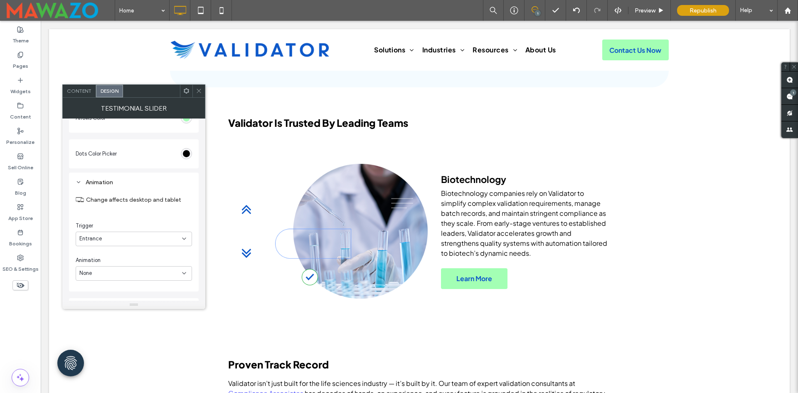
scroll to position [854, 0]
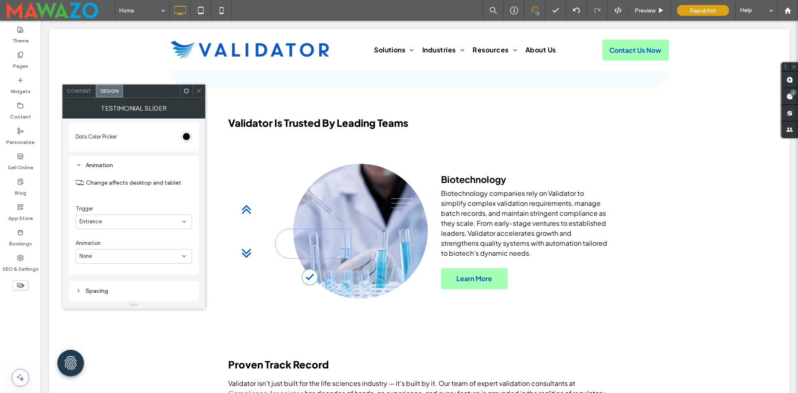
click at [107, 287] on div "Spacing" at bounding box center [134, 290] width 116 height 7
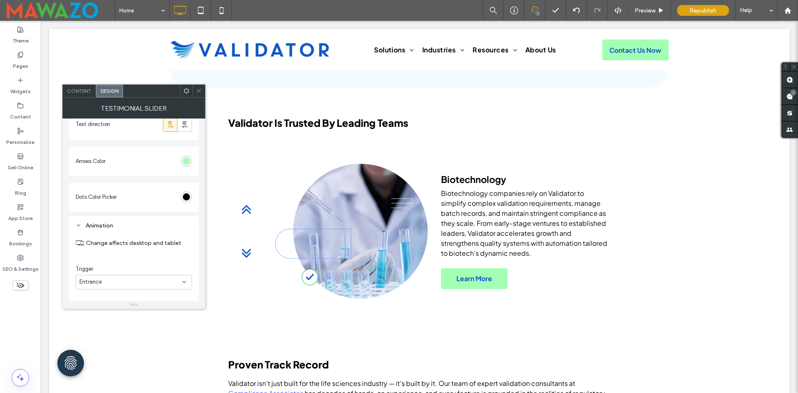
scroll to position [750, 0]
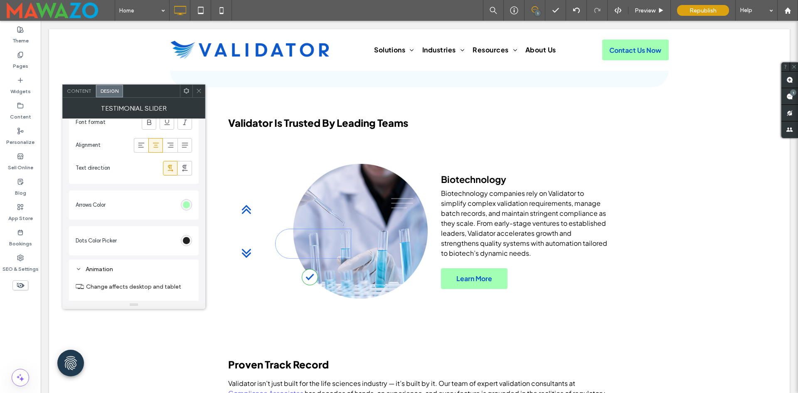
click at [185, 244] on div "rgb(0, 0, 0)" at bounding box center [186, 240] width 7 height 7
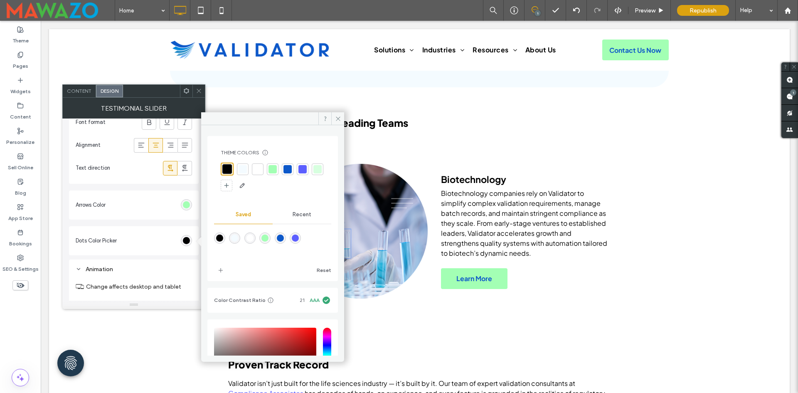
click at [162, 237] on section "Dots Color Picker" at bounding box center [134, 240] width 116 height 21
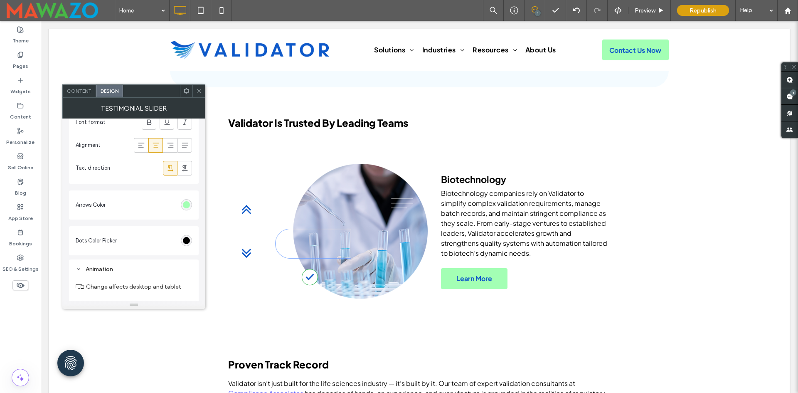
click at [76, 91] on span "Content" at bounding box center [79, 91] width 25 height 6
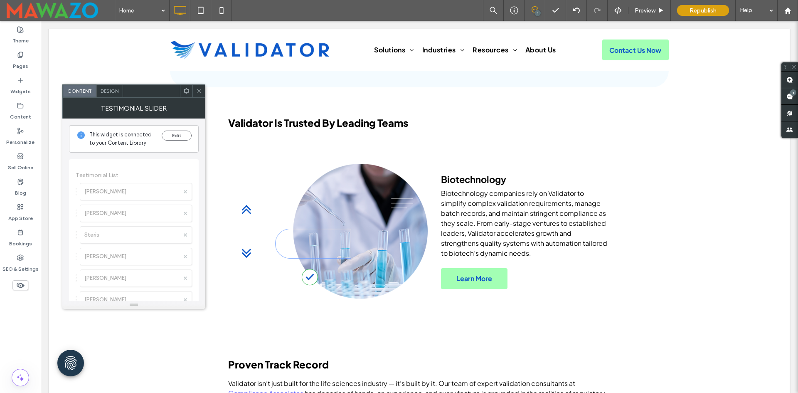
click at [114, 94] on div "Design" at bounding box center [109, 91] width 27 height 12
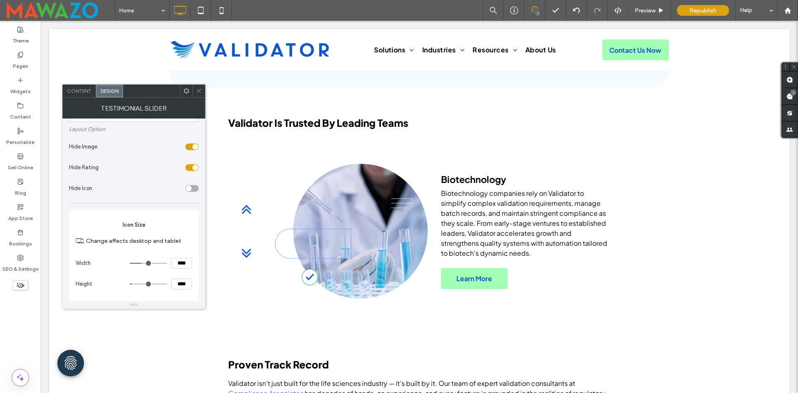
scroll to position [125, 0]
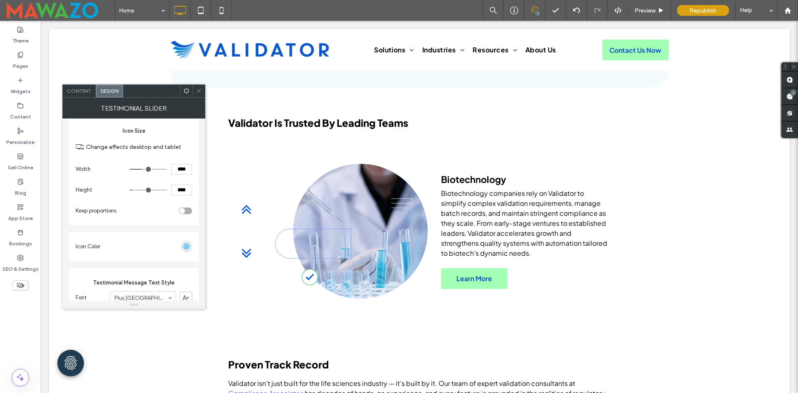
click at [186, 208] on div "toggle" at bounding box center [185, 211] width 13 height 7
click at [184, 210] on div "toggle" at bounding box center [185, 211] width 13 height 7
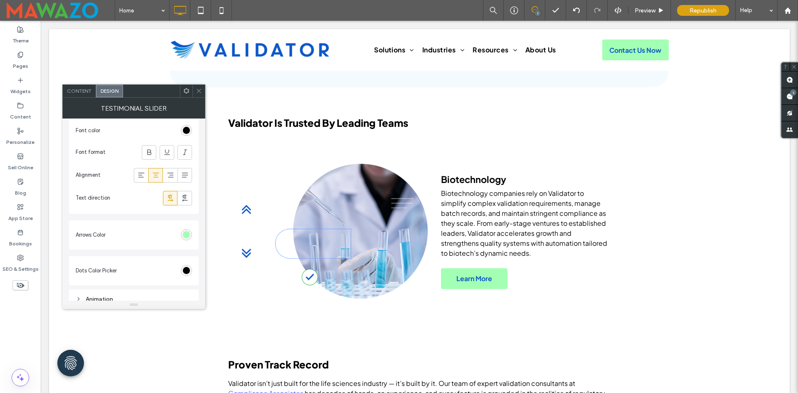
scroll to position [754, 0]
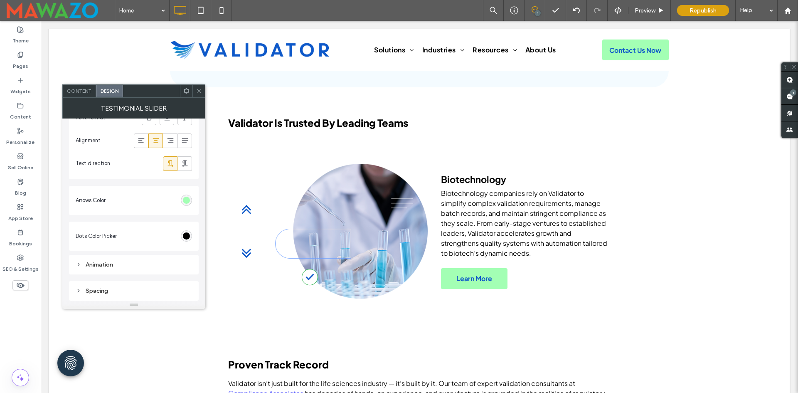
click at [184, 92] on use at bounding box center [186, 90] width 5 height 5
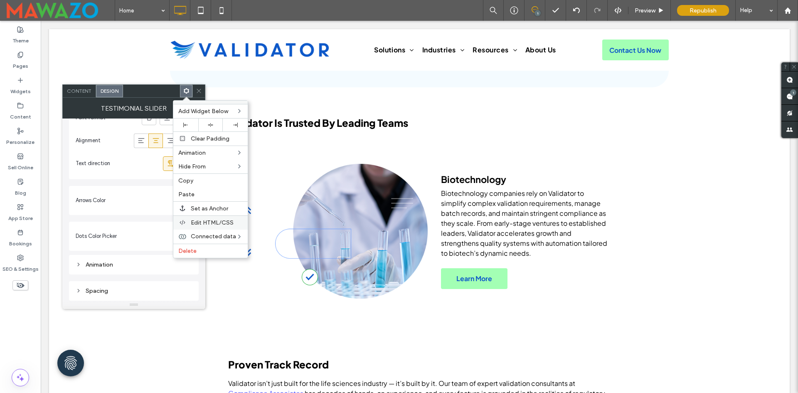
click at [190, 223] on div "Edit HTML/CSS" at bounding box center [210, 222] width 74 height 14
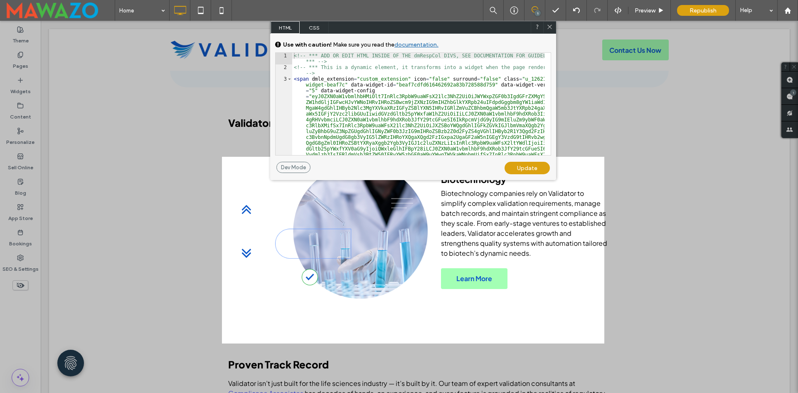
click at [549, 23] on div at bounding box center [550, 27] width 12 height 12
click at [548, 29] on use at bounding box center [550, 27] width 4 height 4
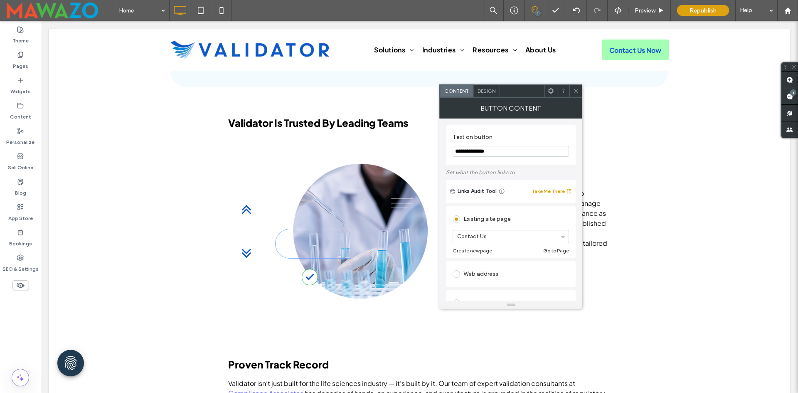
click at [493, 88] on span "Design" at bounding box center [487, 91] width 18 height 6
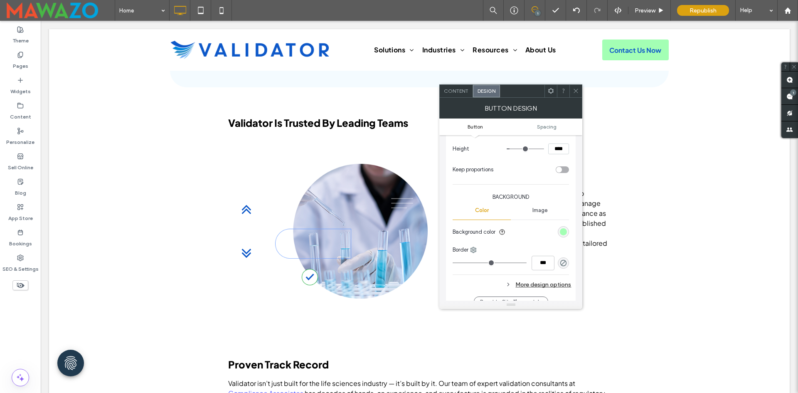
scroll to position [166, 0]
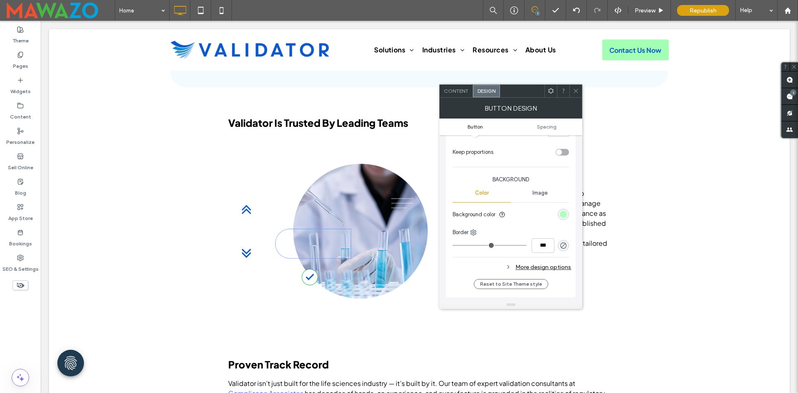
click at [565, 213] on div "rgb(163, 255, 180)" at bounding box center [563, 214] width 7 height 7
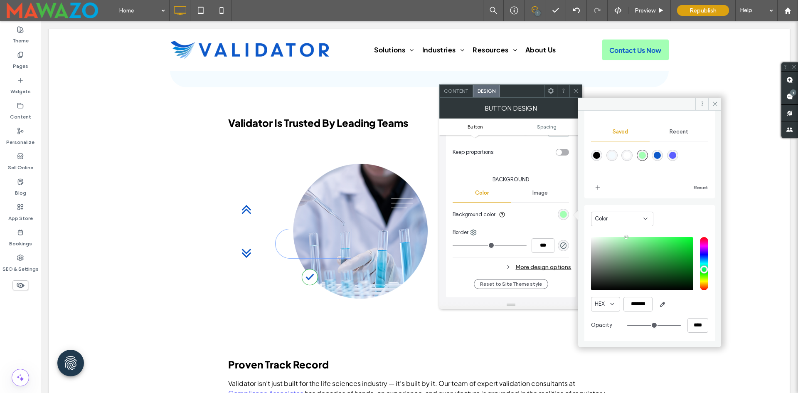
scroll to position [69, 0]
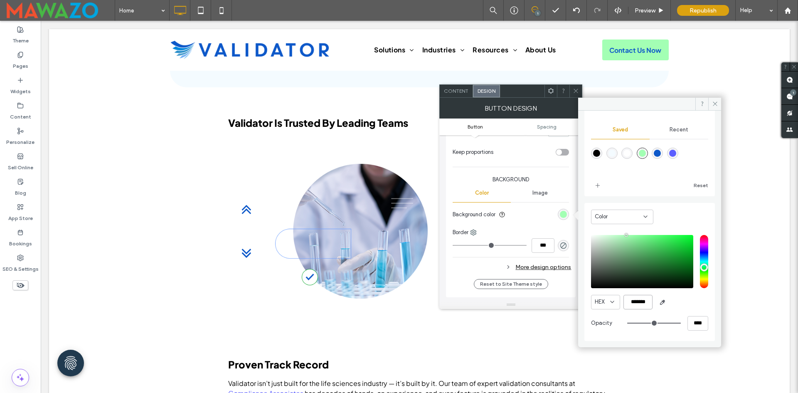
click at [638, 297] on input "*******" at bounding box center [638, 302] width 29 height 15
click at [578, 90] on icon at bounding box center [576, 91] width 6 height 6
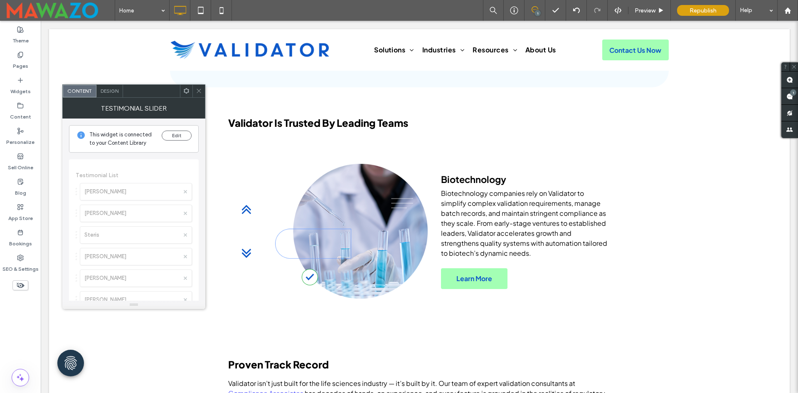
click at [110, 88] on span "Design" at bounding box center [110, 91] width 18 height 6
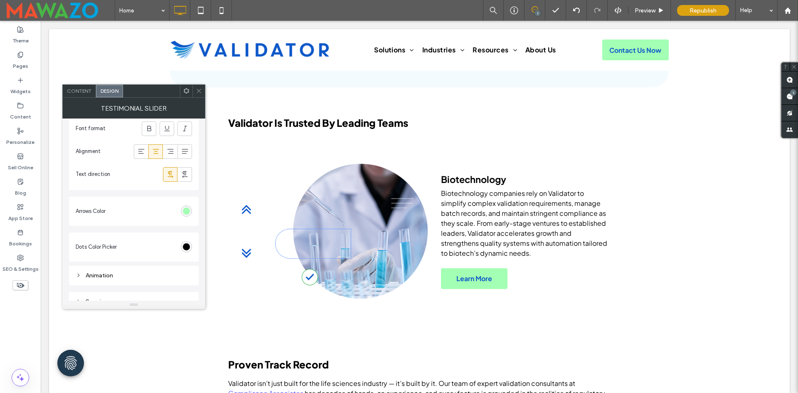
scroll to position [754, 0]
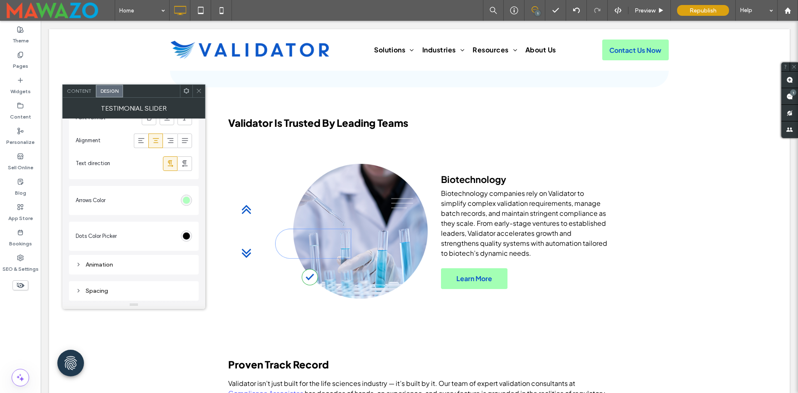
click at [187, 198] on div "rgb(163, 255, 180)" at bounding box center [186, 200] width 7 height 7
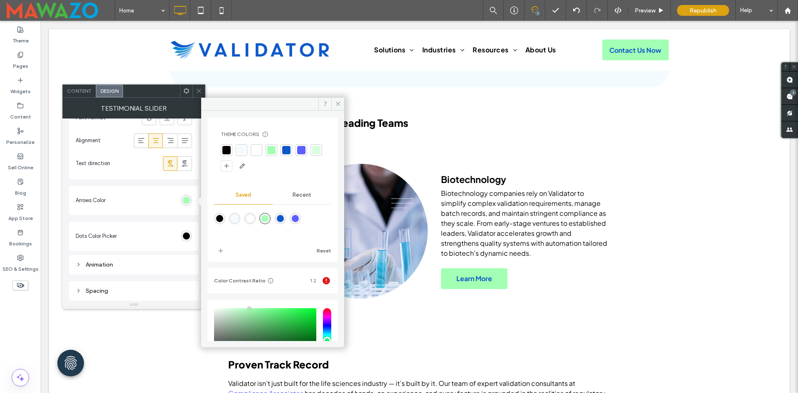
scroll to position [0, 0]
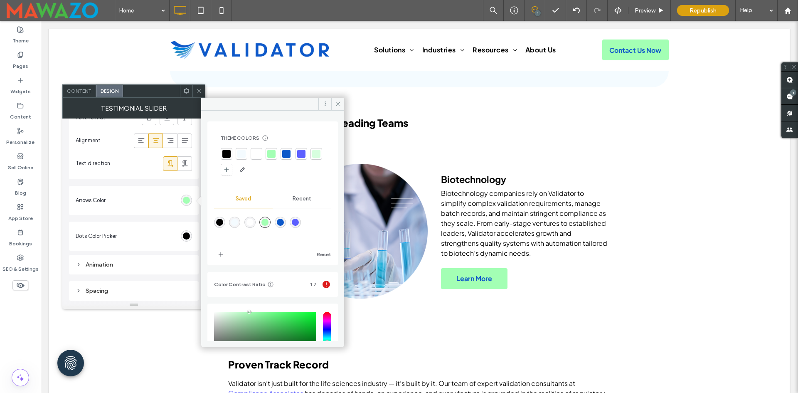
click at [272, 152] on div at bounding box center [271, 154] width 8 height 8
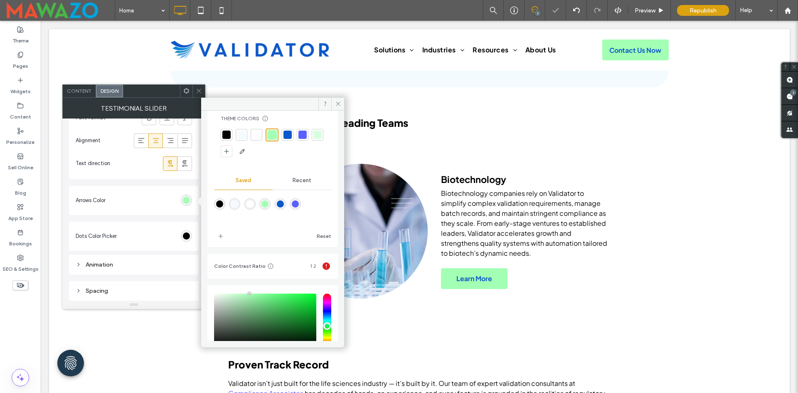
scroll to position [78, 0]
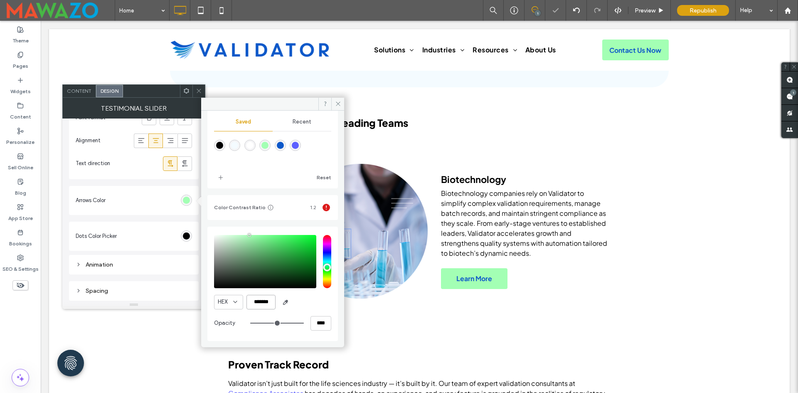
click at [264, 301] on input "*******" at bounding box center [261, 302] width 29 height 15
paste input "color picker textbox"
click at [303, 306] on div "HEX *******" at bounding box center [272, 302] width 117 height 15
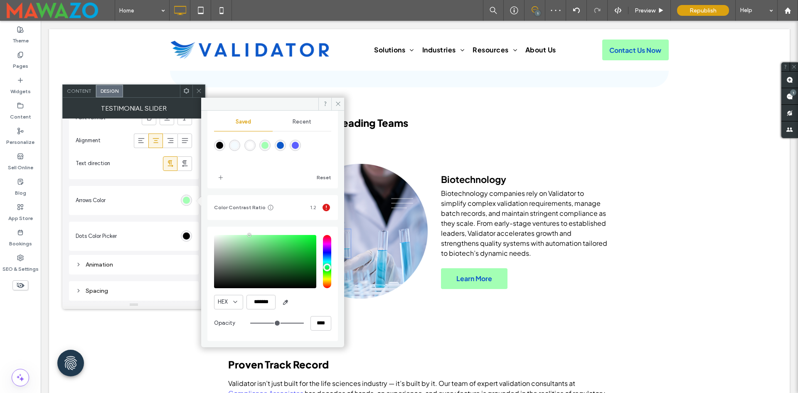
click at [198, 89] on icon at bounding box center [199, 91] width 6 height 6
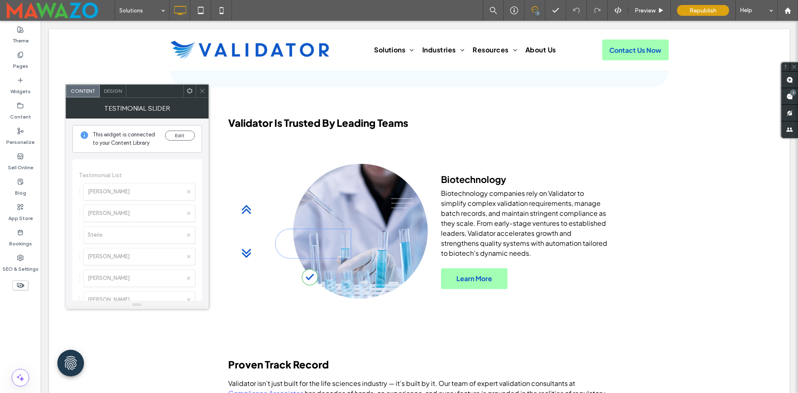
click at [108, 90] on span "Design" at bounding box center [113, 91] width 18 height 6
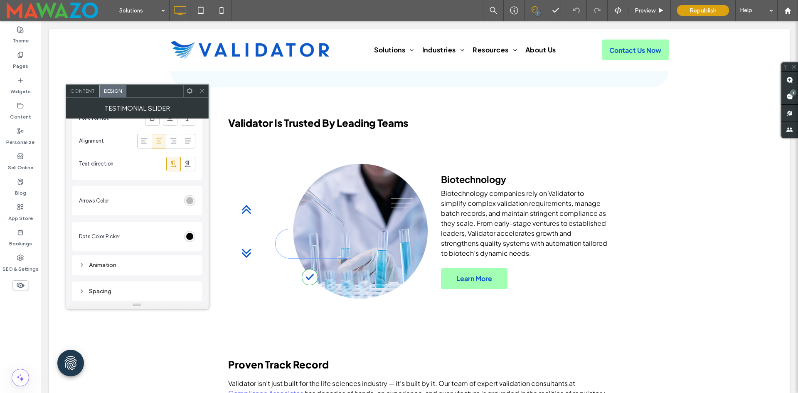
scroll to position [754, 0]
click at [192, 196] on div "rgb(185, 185, 185)" at bounding box center [189, 200] width 11 height 11
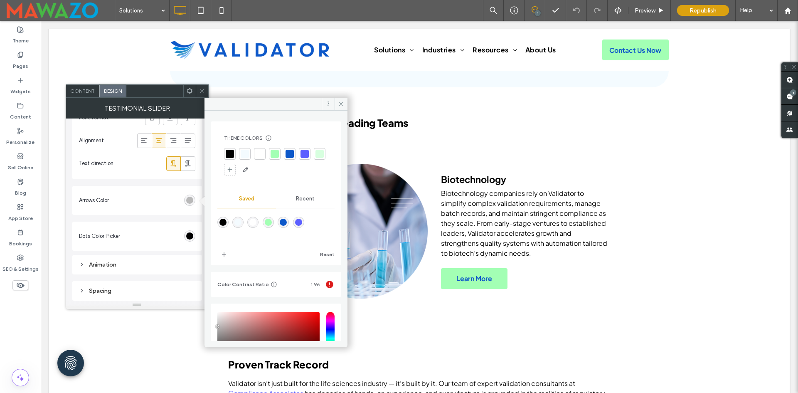
scroll to position [77, 0]
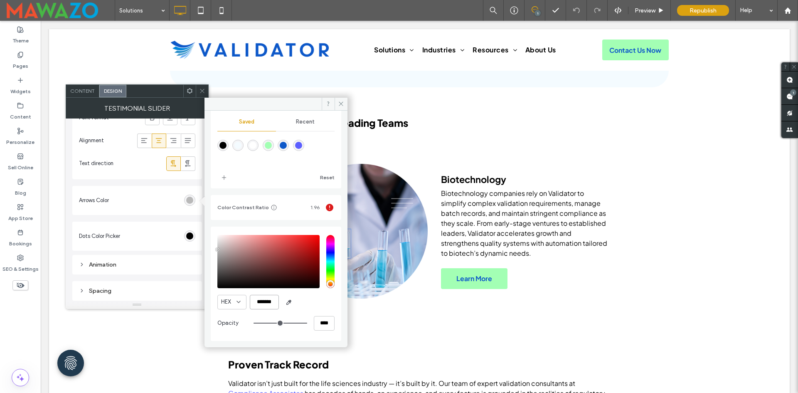
click at [270, 305] on input "*******" at bounding box center [264, 302] width 29 height 15
paste input "color picker textbox"
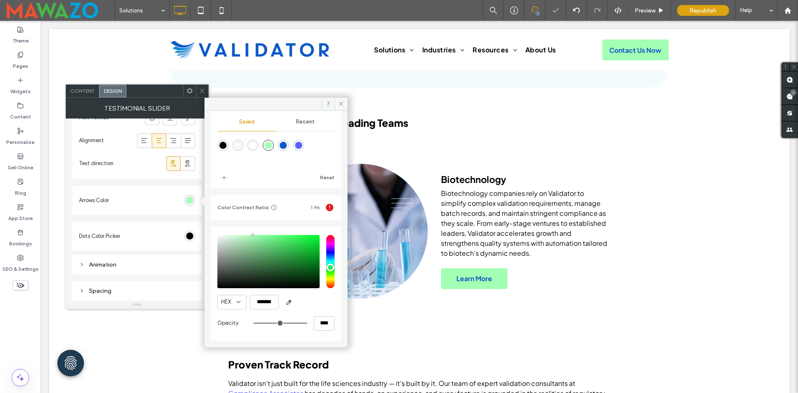
click at [314, 303] on div "HEX *******" at bounding box center [276, 302] width 117 height 15
drag, startPoint x: 200, startPoint y: 89, endPoint x: 220, endPoint y: 97, distance: 21.5
click at [200, 89] on icon at bounding box center [202, 91] width 6 height 6
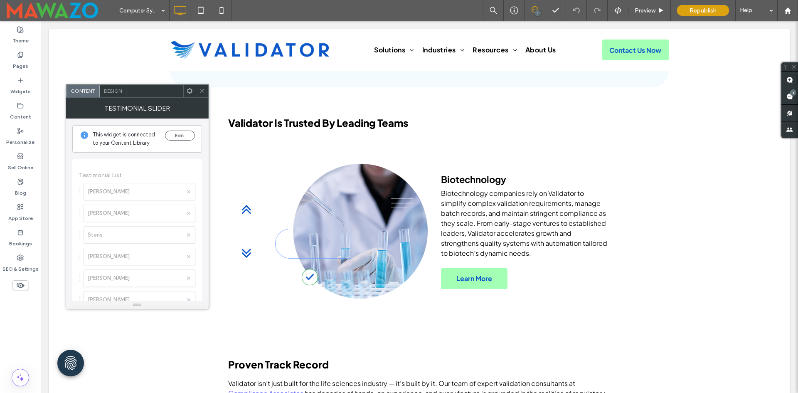
click at [107, 92] on span "Design" at bounding box center [113, 91] width 18 height 6
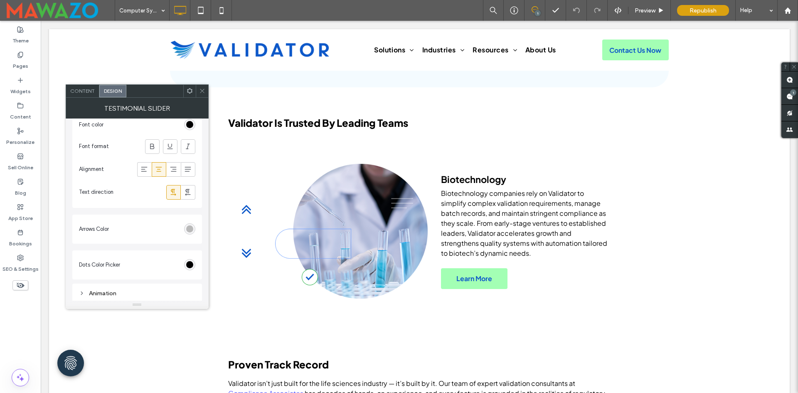
scroll to position [754, 0]
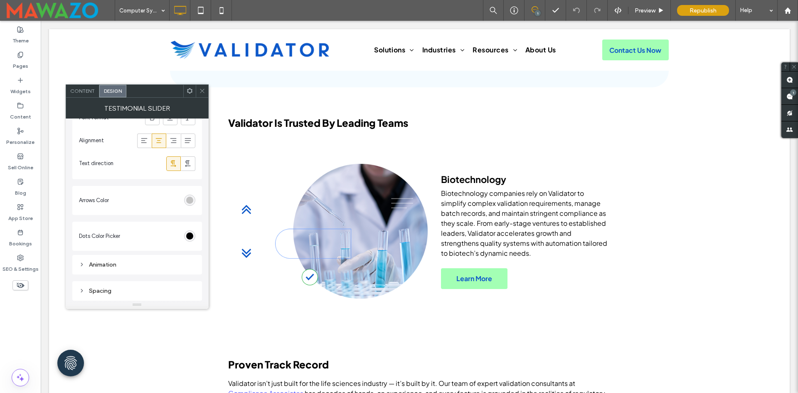
click at [187, 200] on div "rgb(185, 185, 185)" at bounding box center [189, 200] width 7 height 7
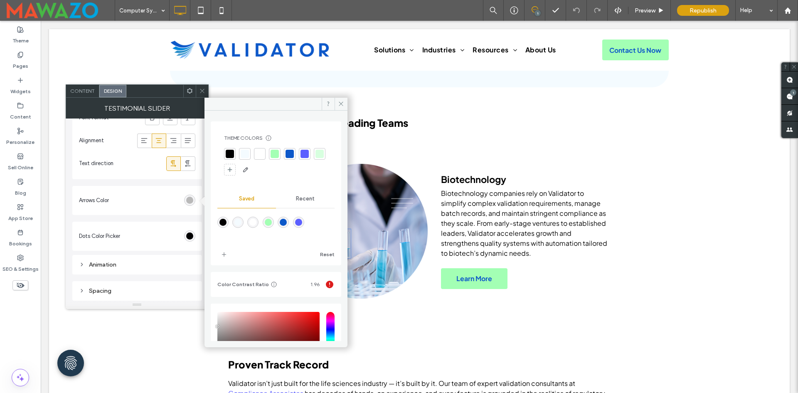
click at [275, 155] on div at bounding box center [275, 154] width 8 height 8
click at [289, 155] on div at bounding box center [291, 154] width 8 height 8
click at [279, 153] on div at bounding box center [275, 154] width 12 height 12
click at [200, 94] on span at bounding box center [202, 91] width 6 height 12
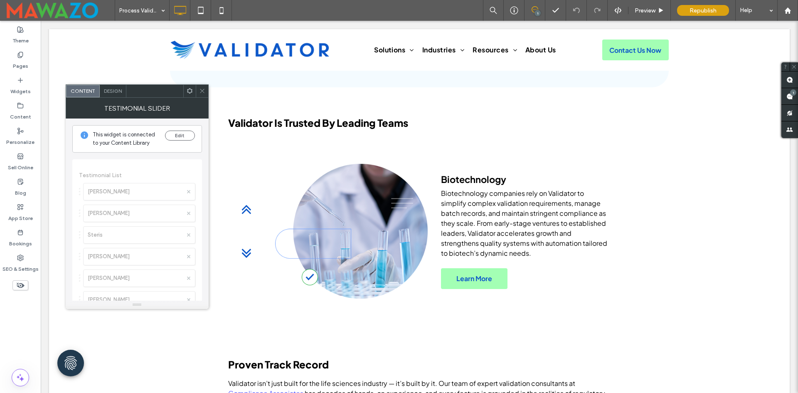
click at [112, 92] on span "Design" at bounding box center [113, 91] width 18 height 6
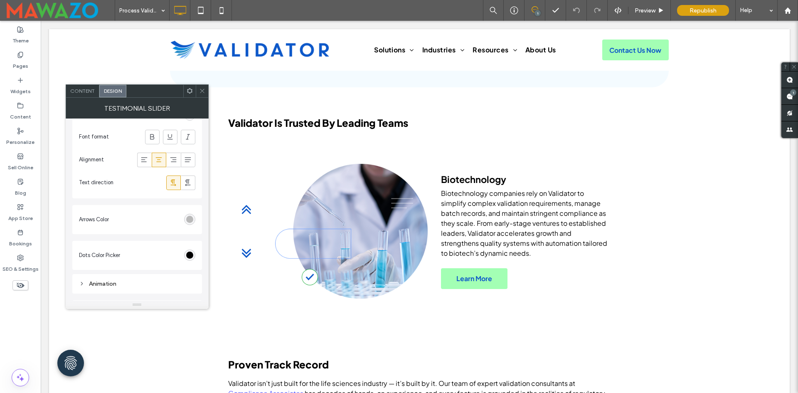
scroll to position [754, 0]
click at [186, 196] on div "rgb(185, 185, 185)" at bounding box center [189, 200] width 11 height 11
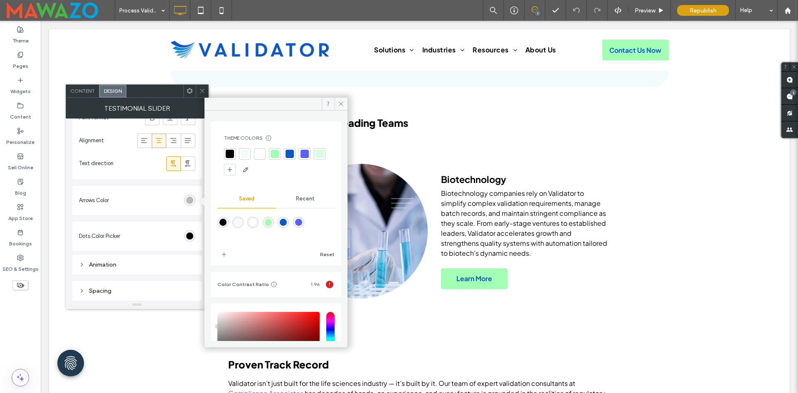
click at [274, 152] on div at bounding box center [275, 154] width 8 height 8
click at [201, 86] on span at bounding box center [202, 91] width 6 height 12
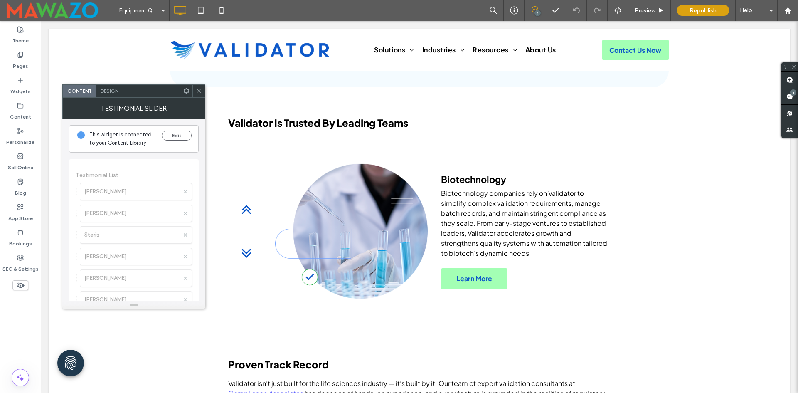
click at [106, 86] on div "Design" at bounding box center [109, 91] width 27 height 12
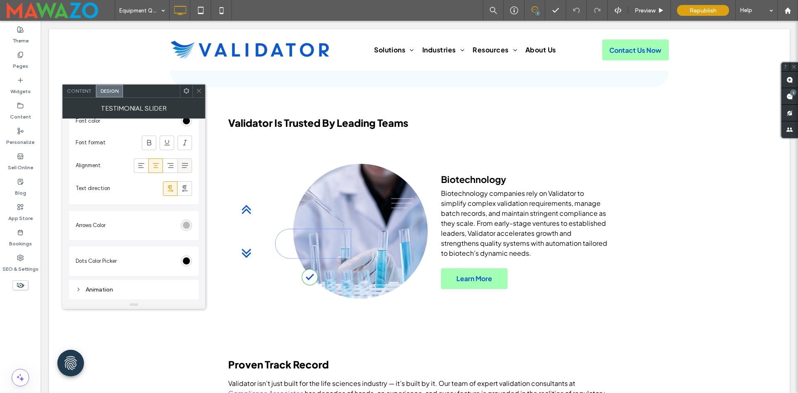
scroll to position [754, 0]
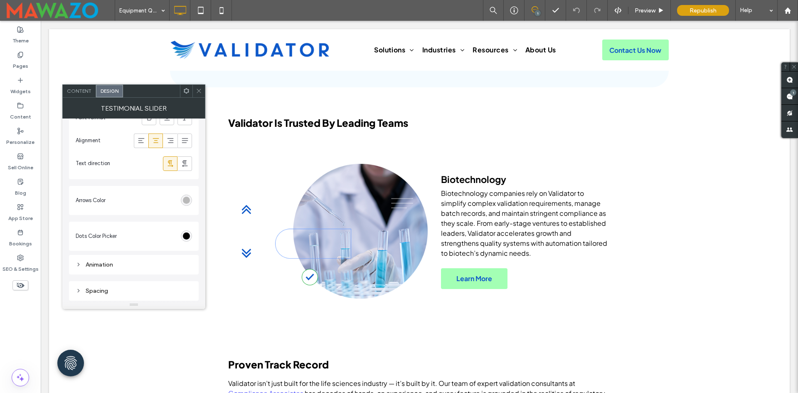
click at [183, 200] on div "rgb(185, 185, 185)" at bounding box center [186, 200] width 11 height 11
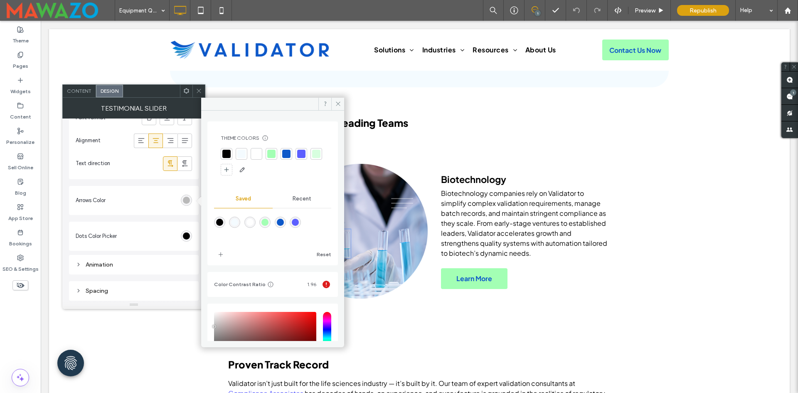
click at [267, 154] on div at bounding box center [271, 154] width 8 height 8
click at [198, 91] on icon at bounding box center [199, 91] width 6 height 6
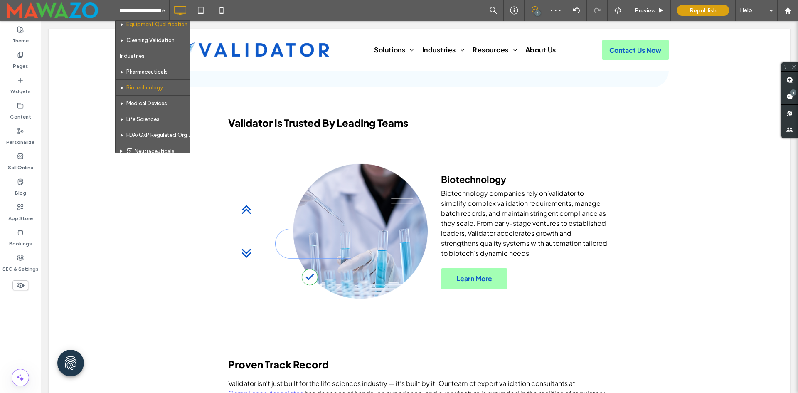
scroll to position [83, 0]
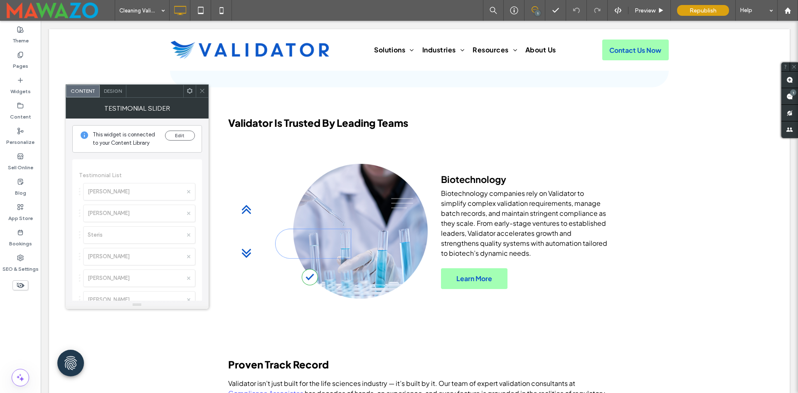
click at [111, 92] on span "Design" at bounding box center [113, 91] width 18 height 6
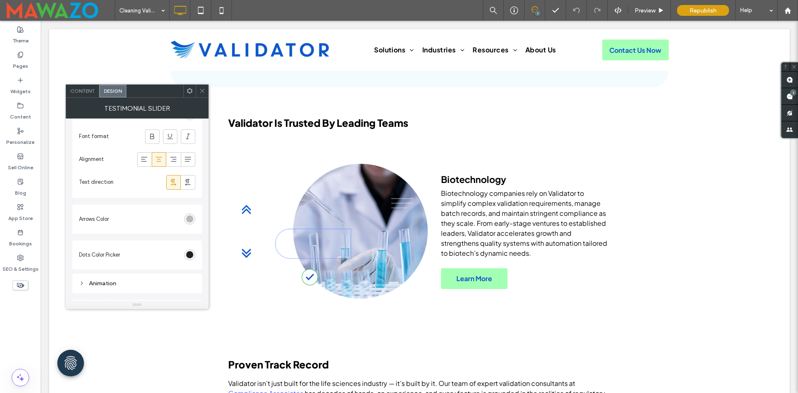
scroll to position [754, 0]
click at [192, 201] on div "rgb(185, 185, 185)" at bounding box center [189, 200] width 7 height 7
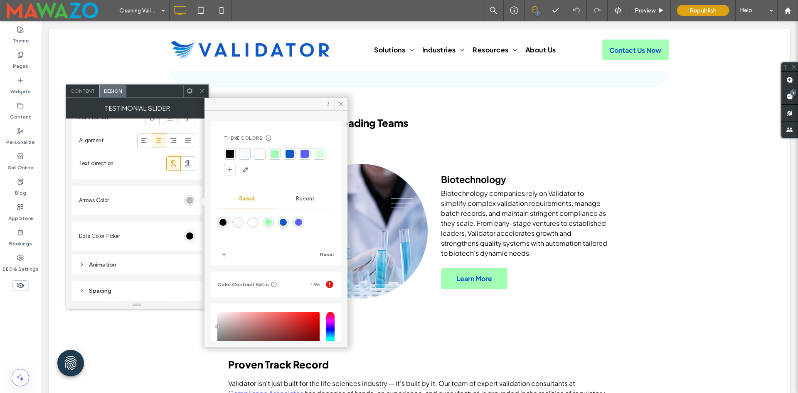
click at [274, 157] on div at bounding box center [275, 154] width 8 height 8
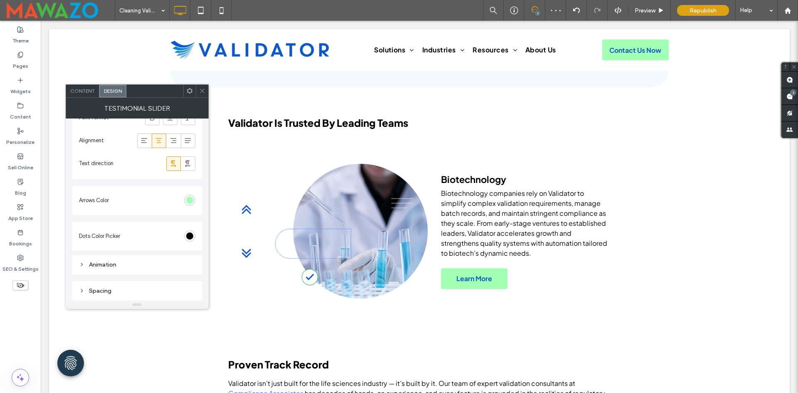
click at [111, 270] on div "Animation" at bounding box center [137, 265] width 130 height 20
click at [127, 260] on div "Animation" at bounding box center [137, 264] width 116 height 11
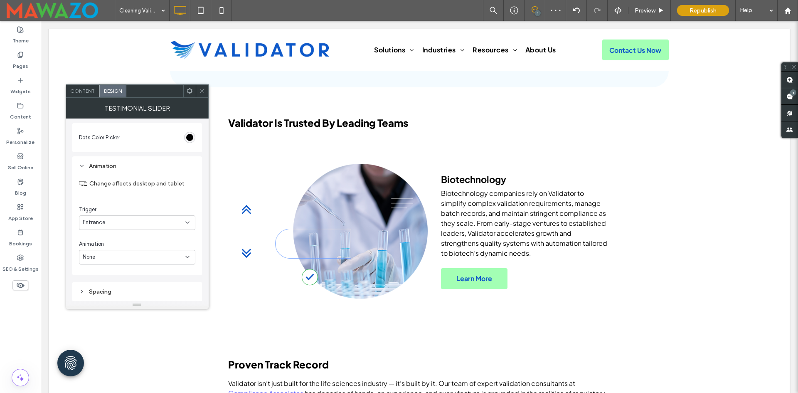
scroll to position [854, 0]
click at [201, 88] on icon at bounding box center [202, 91] width 6 height 6
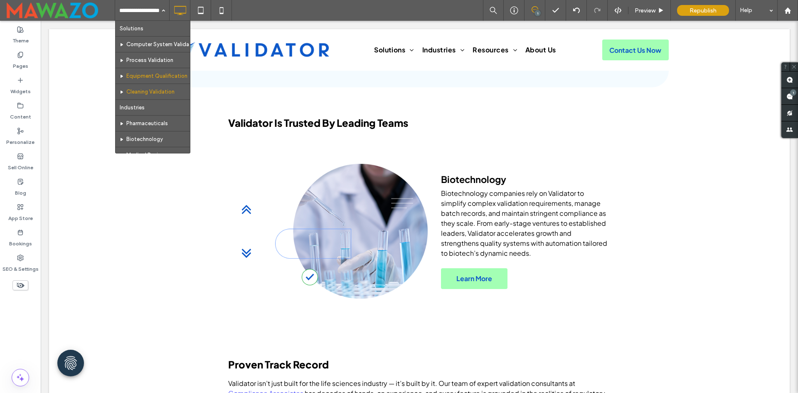
scroll to position [83, 0]
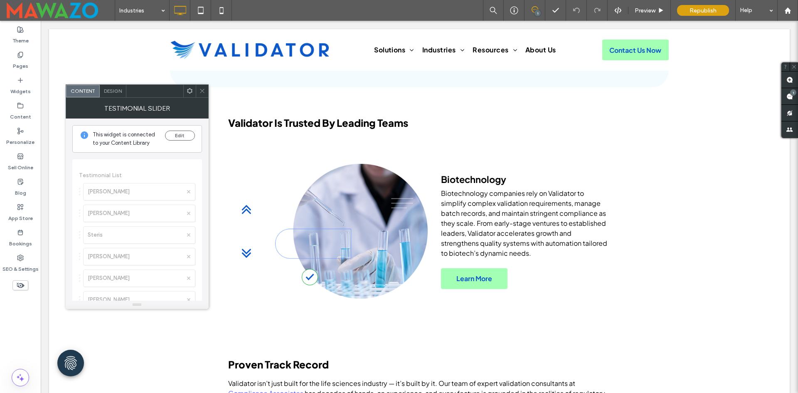
click at [114, 88] on span "Design" at bounding box center [113, 91] width 18 height 6
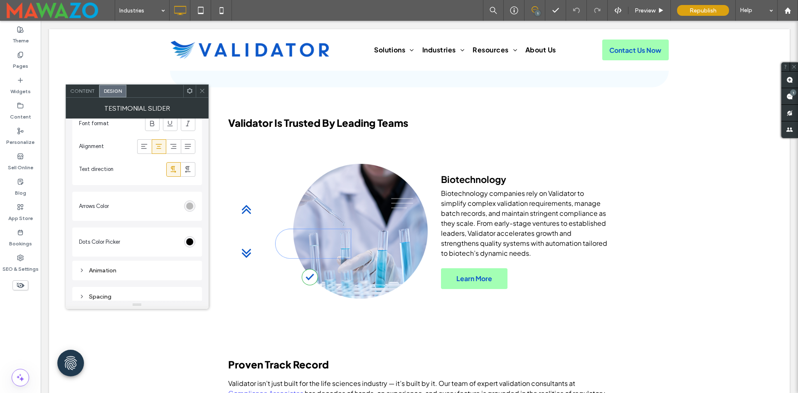
scroll to position [754, 0]
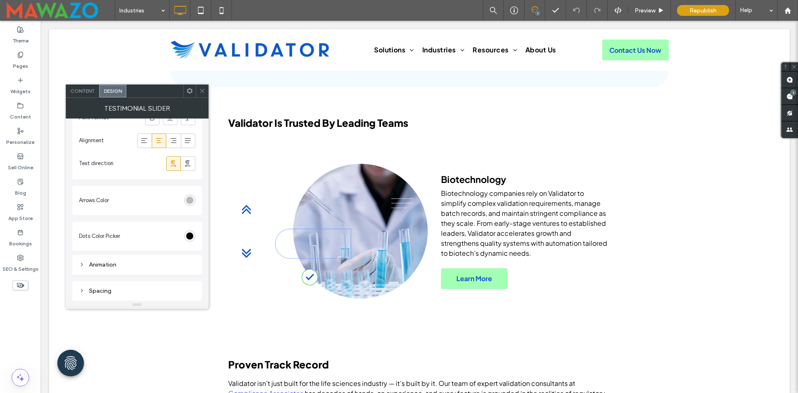
click at [191, 196] on div "rgb(185, 185, 185)" at bounding box center [189, 200] width 11 height 11
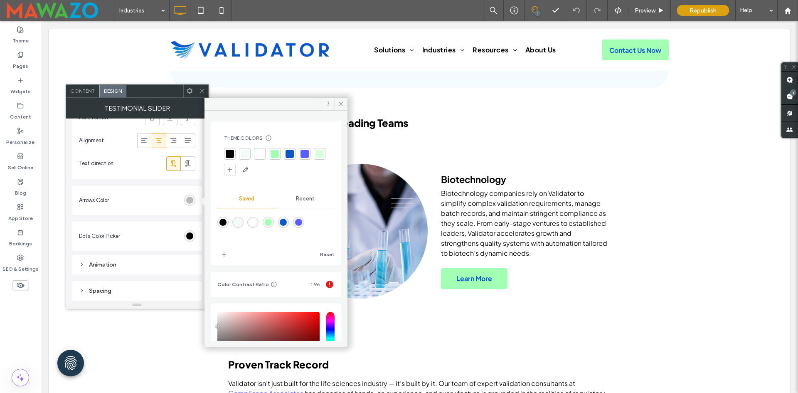
click at [273, 156] on div at bounding box center [275, 154] width 8 height 8
click at [203, 94] on span at bounding box center [202, 91] width 6 height 12
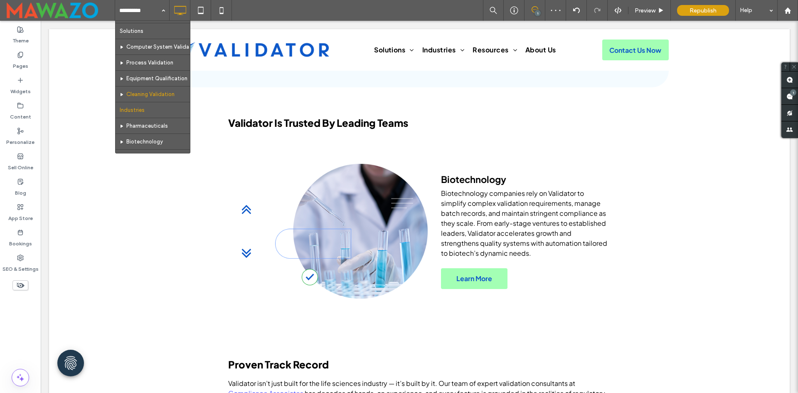
scroll to position [42, 0]
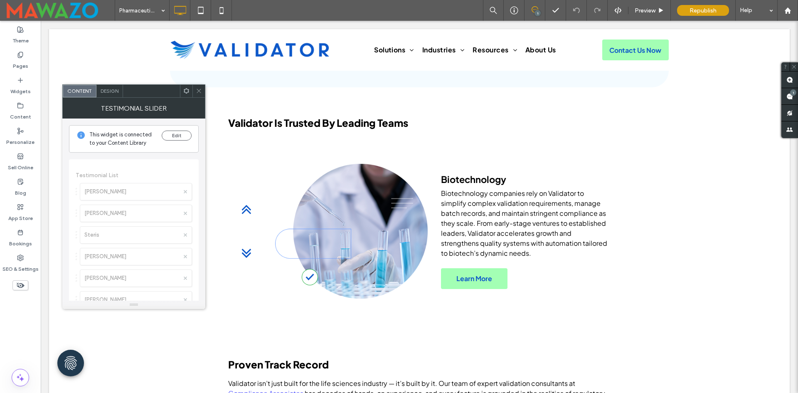
click at [105, 87] on div "Design" at bounding box center [109, 91] width 27 height 12
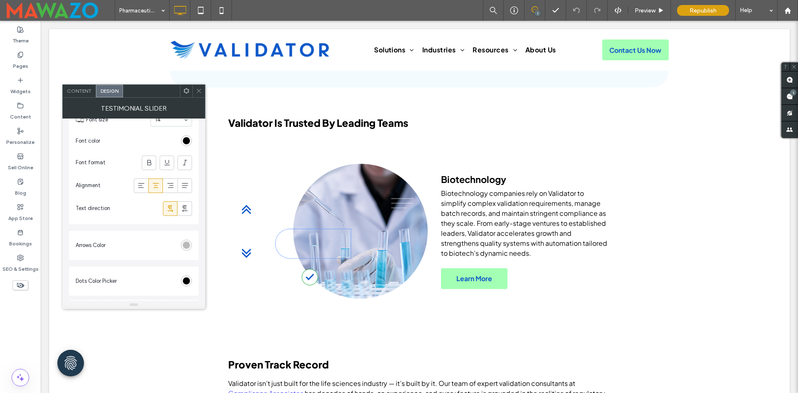
scroll to position [754, 0]
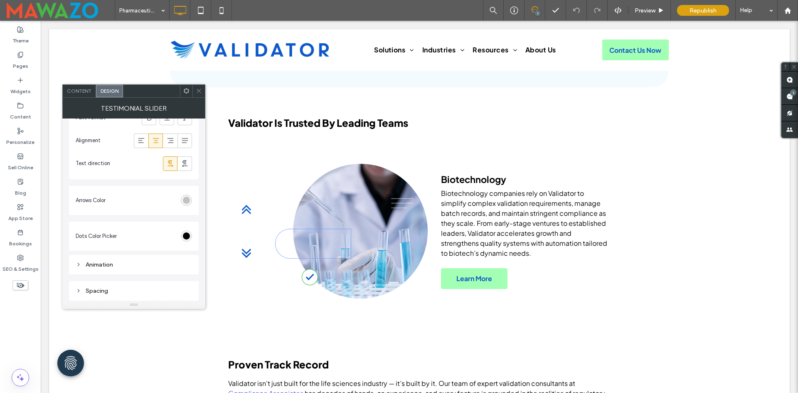
click at [185, 199] on div "rgb(185, 185, 185)" at bounding box center [186, 200] width 7 height 7
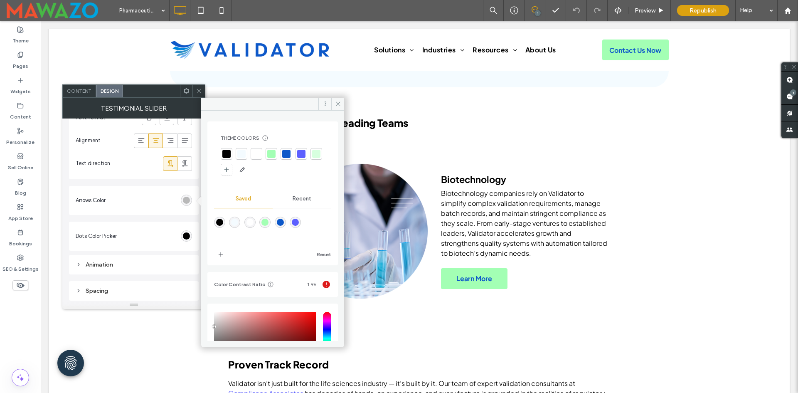
click at [270, 154] on div at bounding box center [271, 154] width 8 height 8
click at [200, 91] on icon at bounding box center [199, 91] width 6 height 6
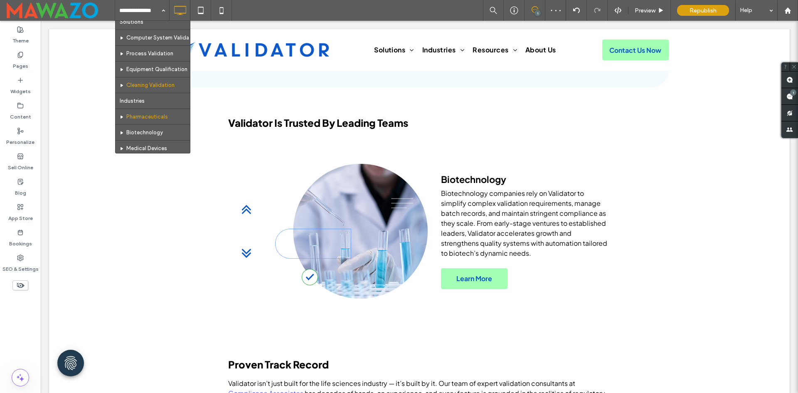
scroll to position [83, 0]
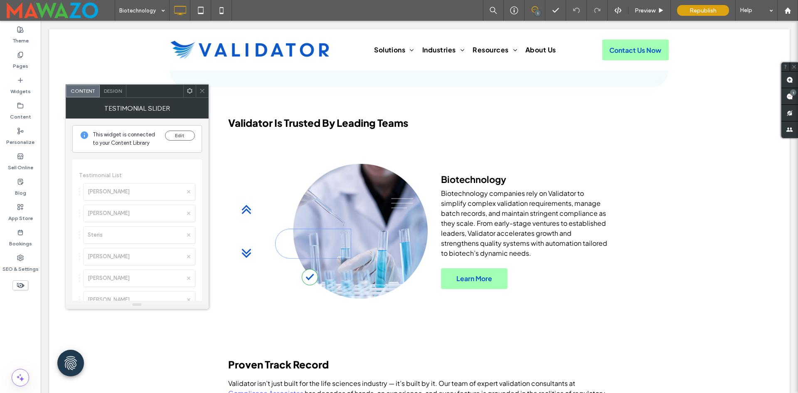
click at [119, 90] on span "Design" at bounding box center [113, 91] width 18 height 6
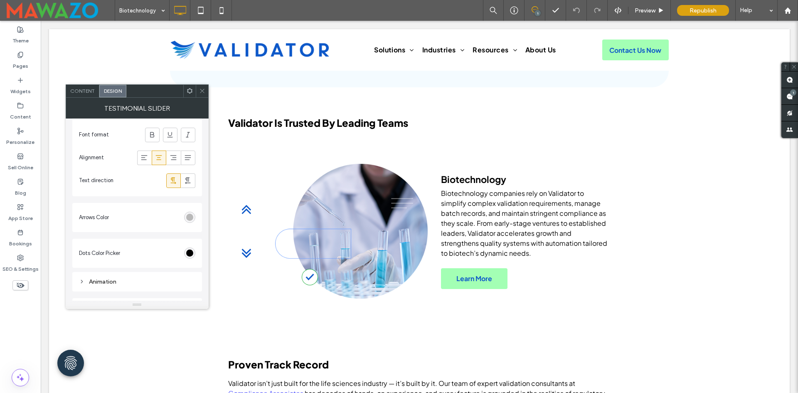
scroll to position [749, 0]
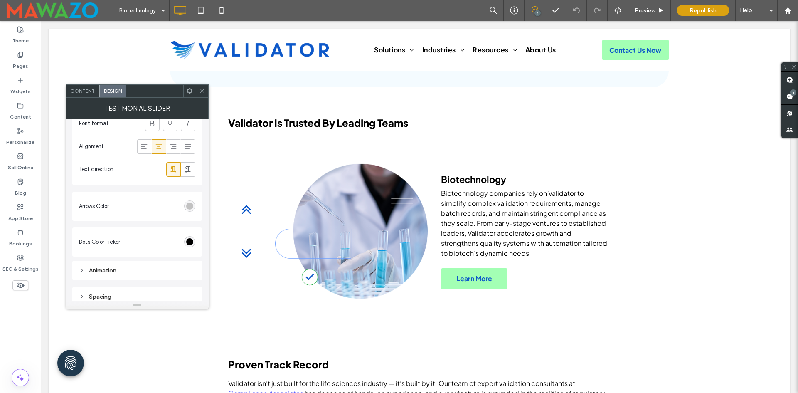
click at [187, 208] on div "rgb(185, 185, 185)" at bounding box center [189, 206] width 7 height 7
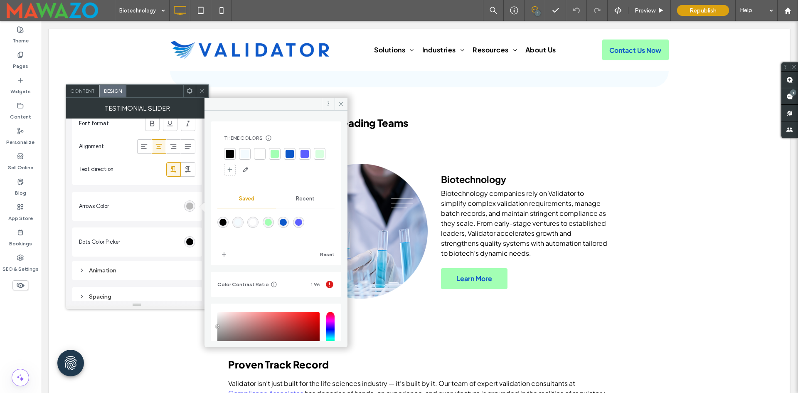
click at [271, 154] on div at bounding box center [275, 154] width 12 height 12
click at [198, 90] on div at bounding box center [202, 91] width 12 height 12
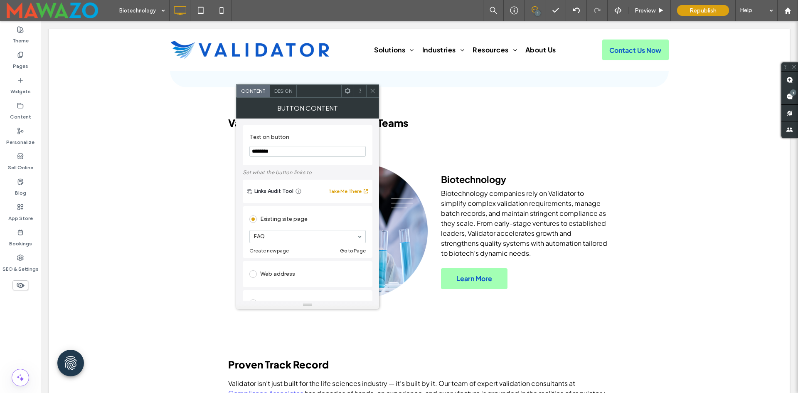
click at [285, 89] on span "Design" at bounding box center [283, 91] width 18 height 6
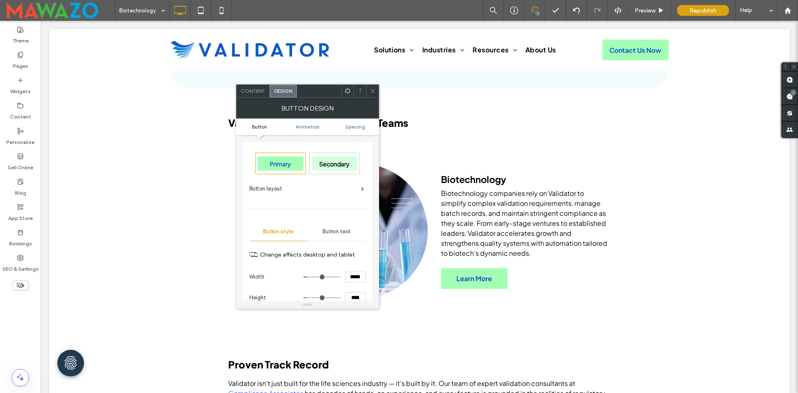
click at [349, 190] on div "Button layout" at bounding box center [307, 189] width 115 height 8
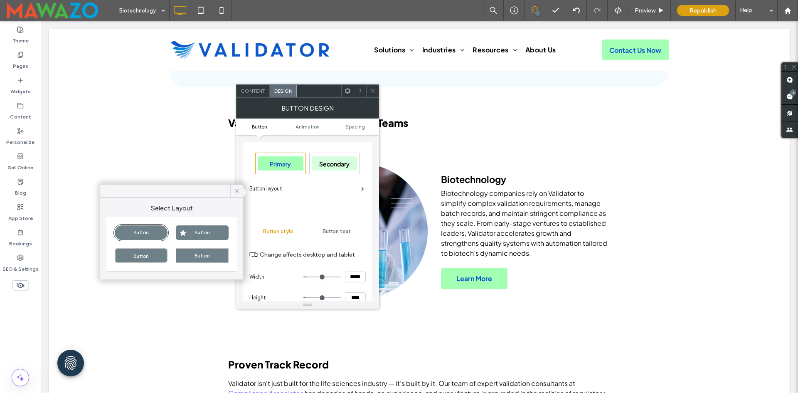
click at [235, 189] on icon at bounding box center [236, 190] width 7 height 7
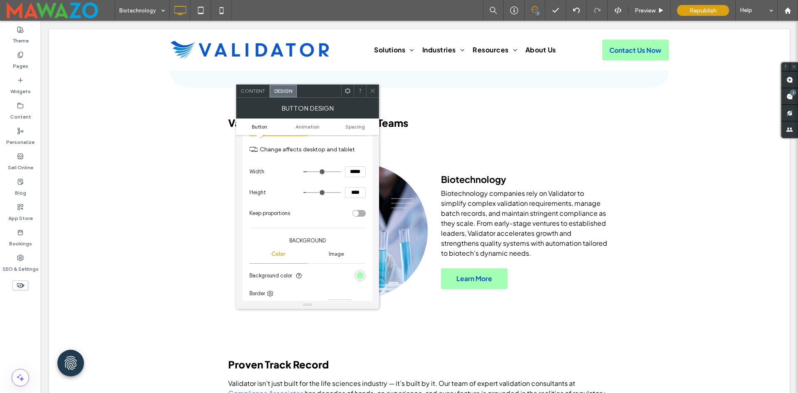
scroll to position [166, 0]
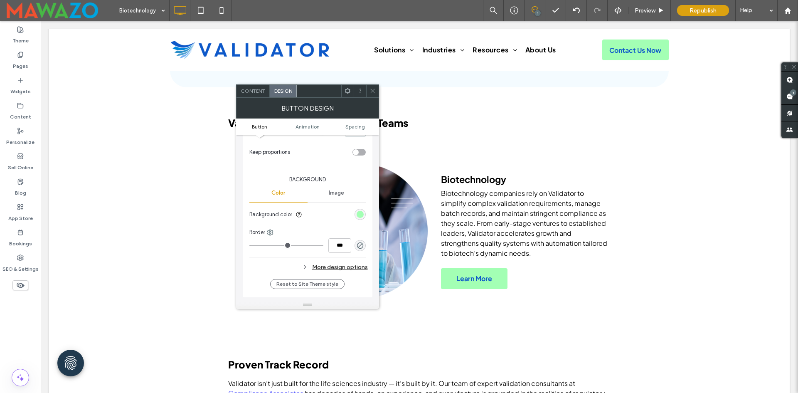
drag, startPoint x: 358, startPoint y: 269, endPoint x: 357, endPoint y: 264, distance: 5.5
click at [358, 269] on div "More design options" at bounding box center [309, 267] width 119 height 11
click at [357, 263] on div "Fewer design options" at bounding box center [309, 267] width 119 height 11
click at [357, 263] on div "More design options" at bounding box center [309, 267] width 119 height 11
click at [371, 89] on div at bounding box center [372, 91] width 12 height 12
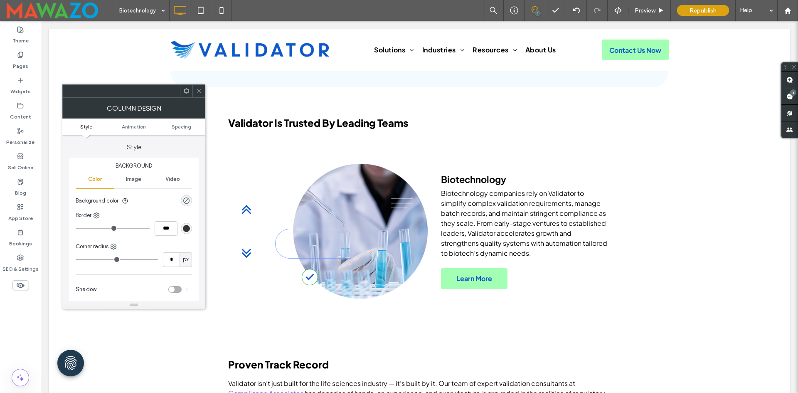
click at [201, 88] on icon at bounding box center [199, 91] width 6 height 6
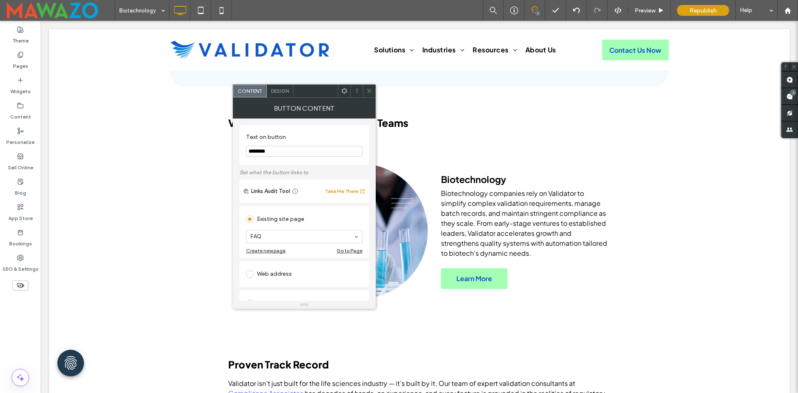
click at [283, 90] on span "Design" at bounding box center [280, 91] width 18 height 6
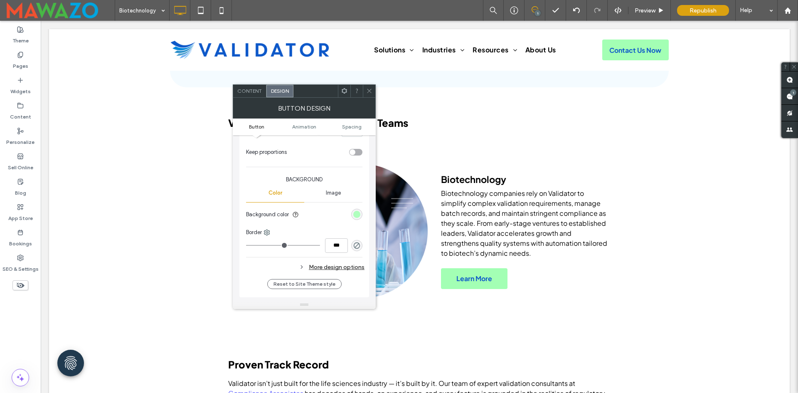
click at [360, 214] on div "rgb(163, 255, 180)" at bounding box center [356, 214] width 7 height 7
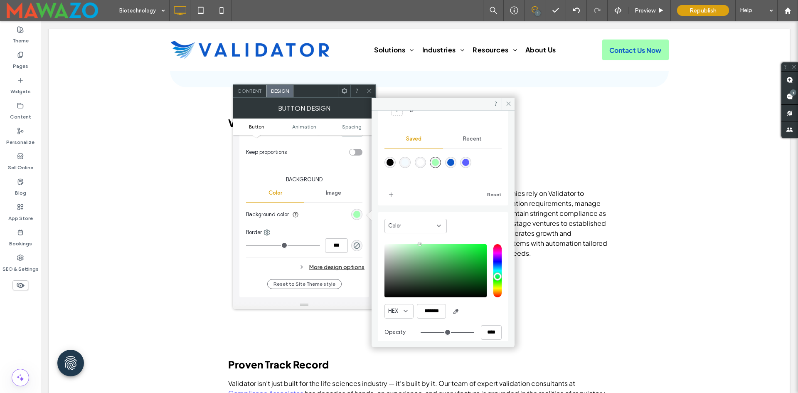
scroll to position [69, 0]
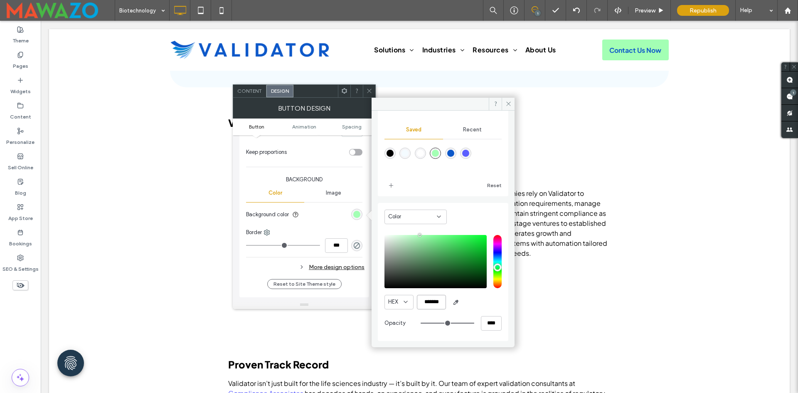
click at [433, 303] on input "*******" at bounding box center [431, 302] width 29 height 15
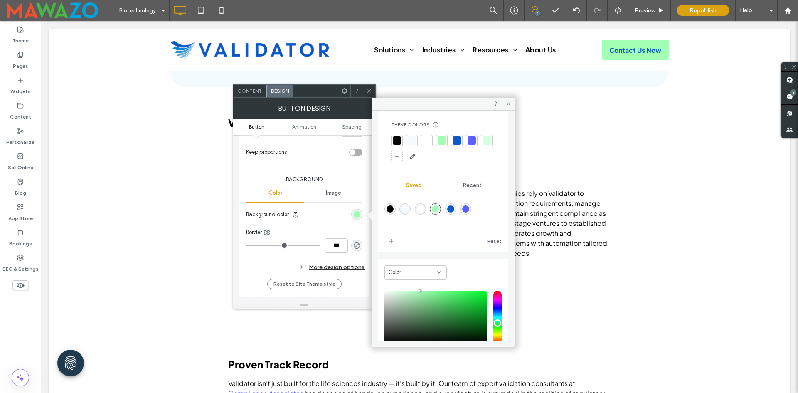
scroll to position [0, 0]
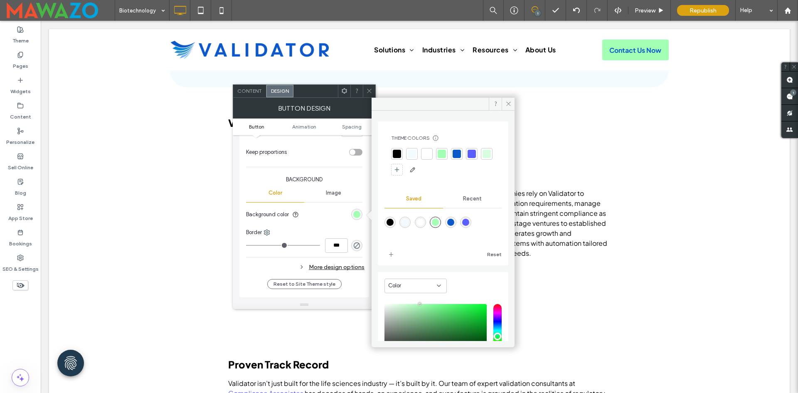
click at [366, 91] on icon at bounding box center [369, 91] width 6 height 6
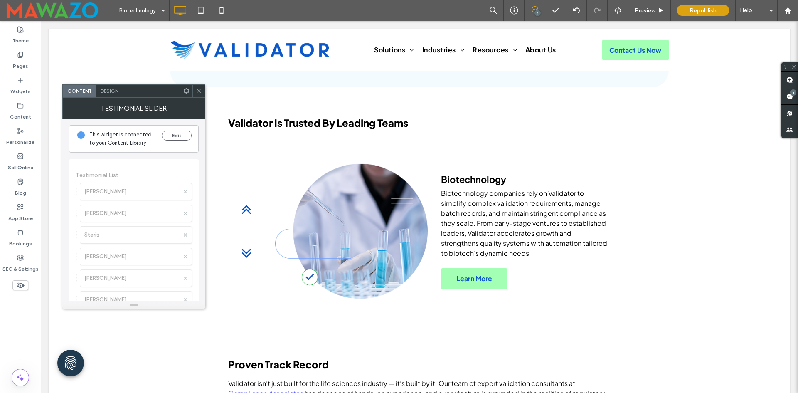
click at [109, 90] on span "Design" at bounding box center [110, 91] width 18 height 6
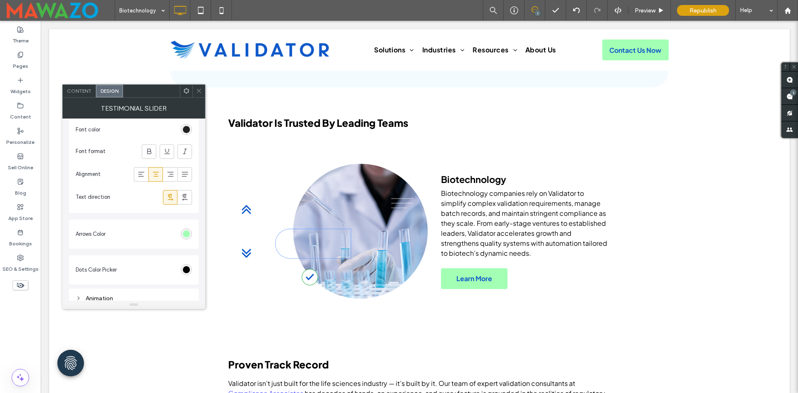
scroll to position [749, 0]
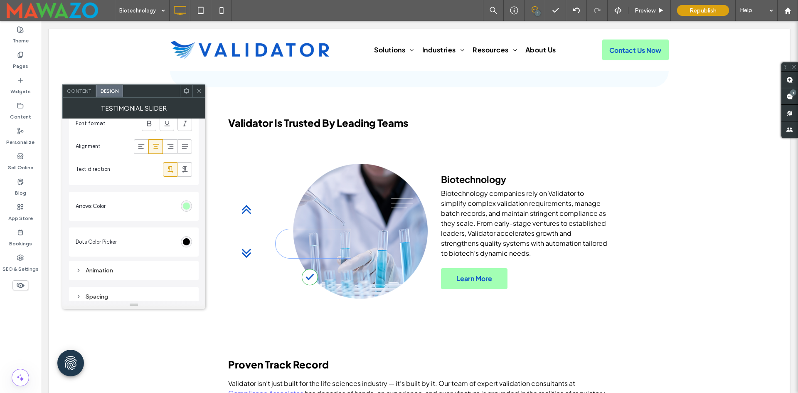
click at [189, 204] on div "rgb(163, 255, 180)" at bounding box center [186, 206] width 7 height 7
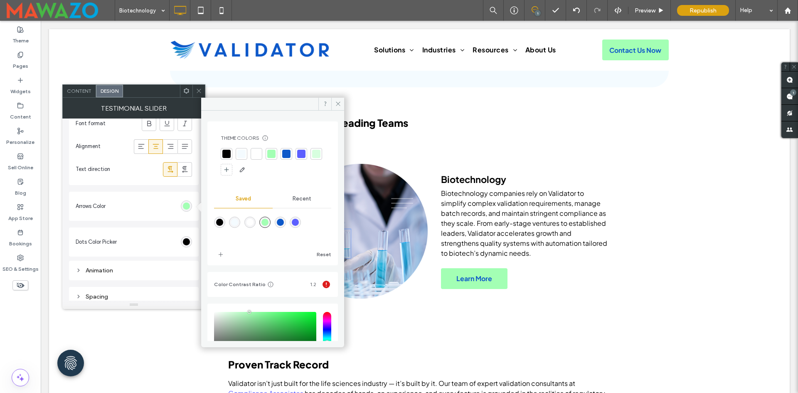
scroll to position [77, 0]
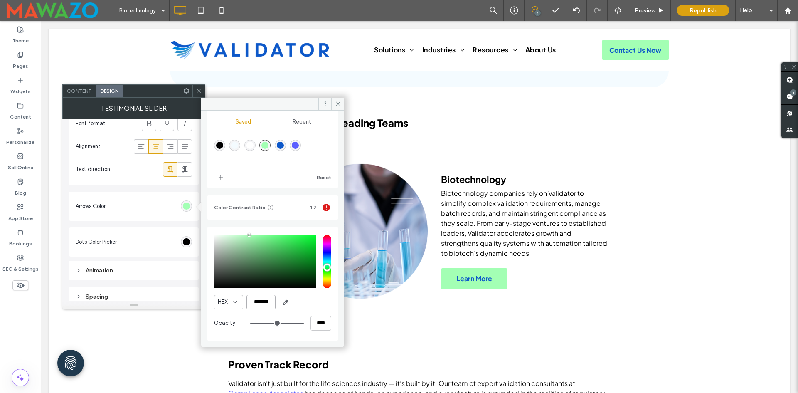
click at [269, 299] on input "*******" at bounding box center [261, 302] width 29 height 15
click at [302, 299] on div "HEX *******" at bounding box center [272, 302] width 117 height 15
click at [196, 89] on icon at bounding box center [199, 91] width 6 height 6
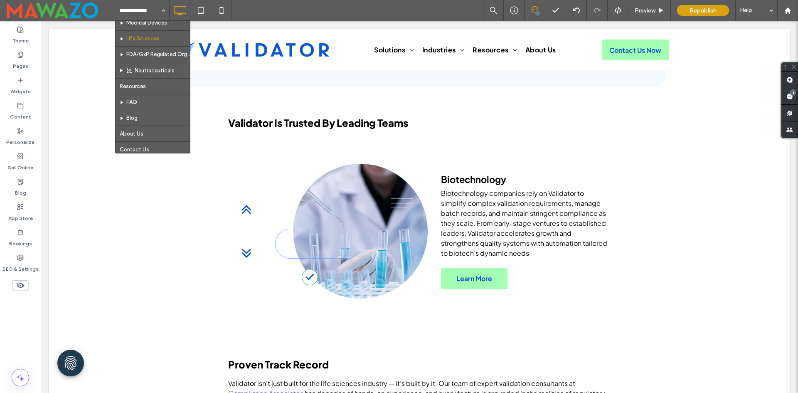
scroll to position [125, 0]
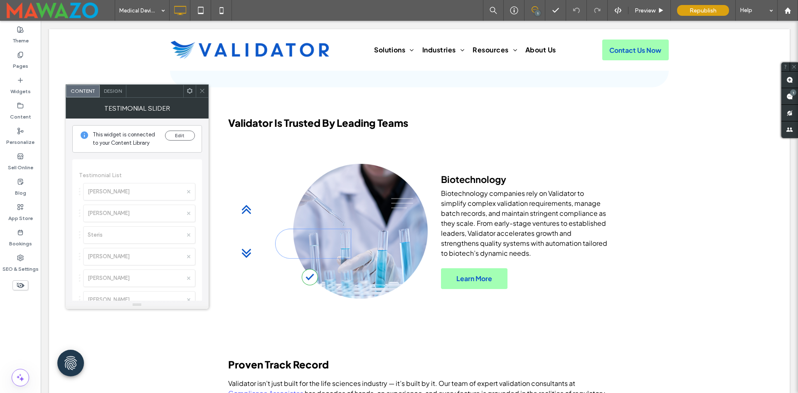
click at [110, 89] on span "Design" at bounding box center [113, 91] width 18 height 6
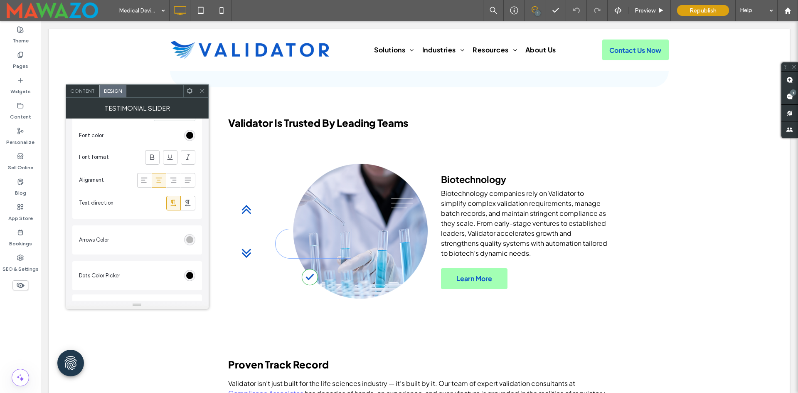
scroll to position [713, 0]
click at [190, 243] on div "rgb(185, 185, 185)" at bounding box center [189, 241] width 7 height 7
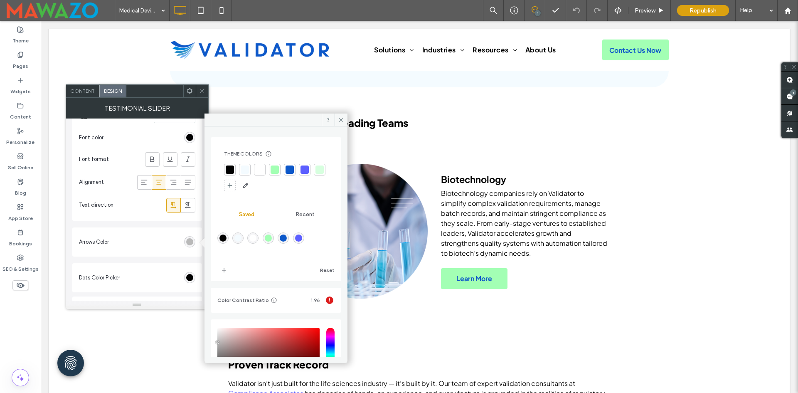
click at [272, 240] on div "rgba(163,255,180,1)" at bounding box center [268, 238] width 7 height 7
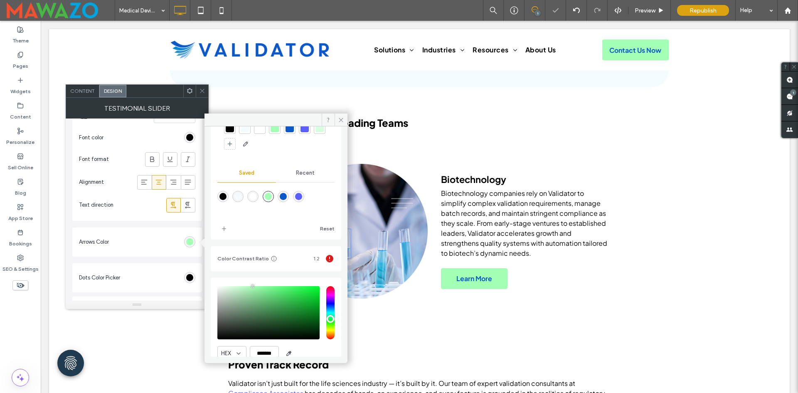
scroll to position [77, 0]
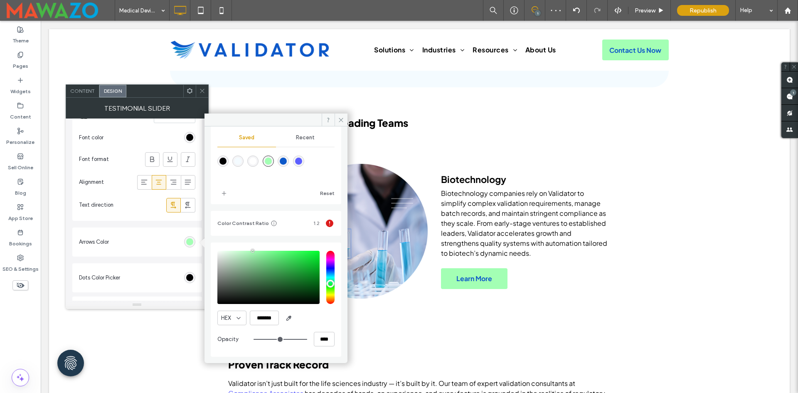
click at [199, 88] on icon at bounding box center [202, 91] width 6 height 6
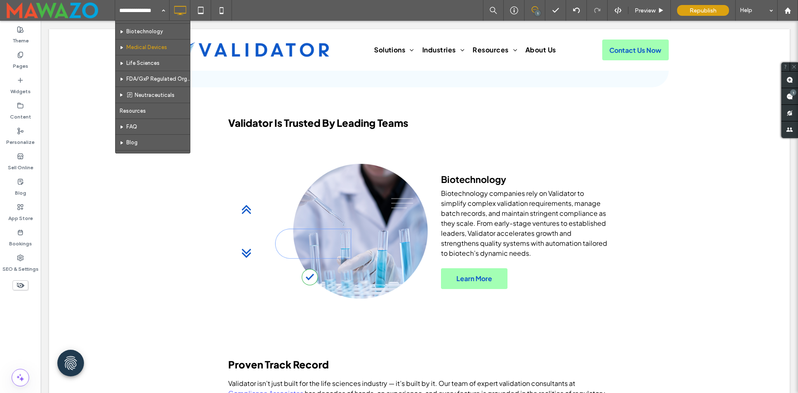
scroll to position [125, 0]
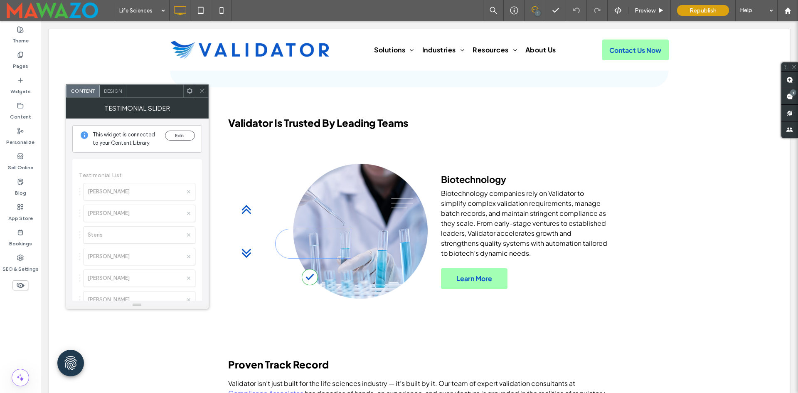
click at [112, 89] on span "Design" at bounding box center [113, 91] width 18 height 6
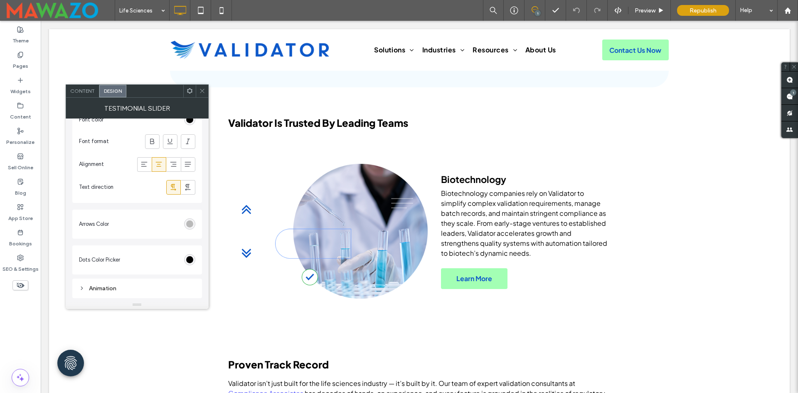
scroll to position [754, 0]
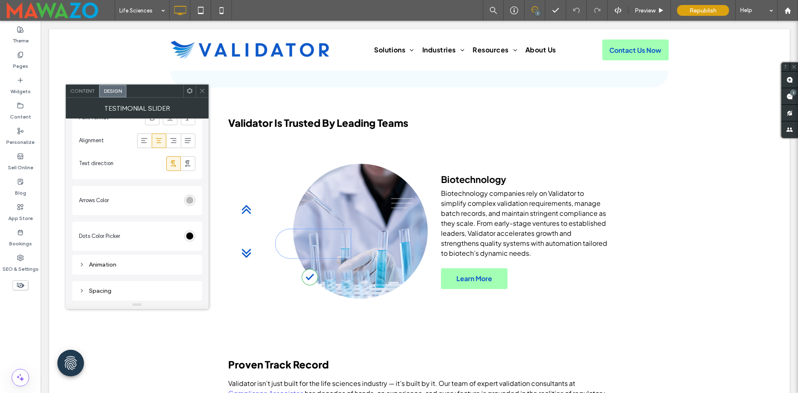
click at [192, 192] on section "Arrows Color" at bounding box center [137, 200] width 116 height 21
click at [192, 199] on div "rgb(185, 185, 185)" at bounding box center [189, 200] width 7 height 7
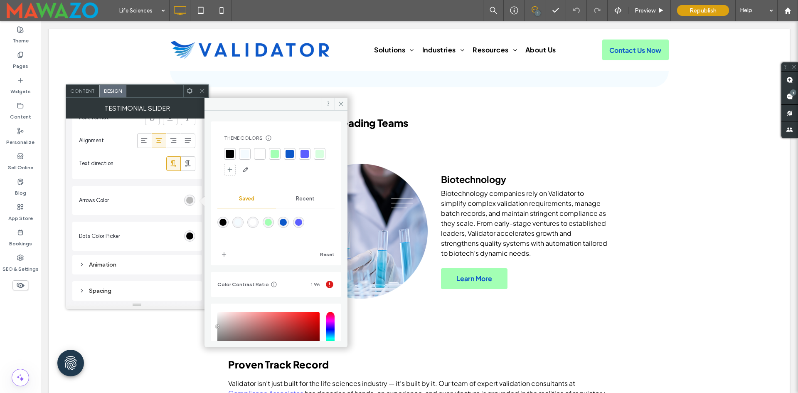
click at [272, 220] on div "rgba(163,255,180,1)" at bounding box center [268, 222] width 7 height 7
click at [203, 93] on icon at bounding box center [202, 91] width 6 height 6
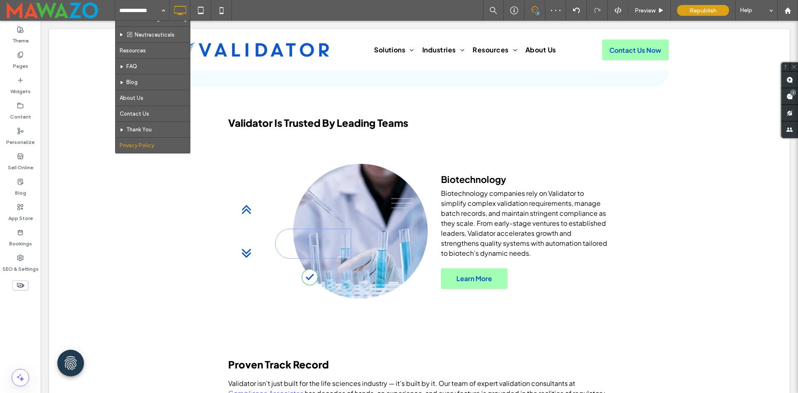
scroll to position [125, 0]
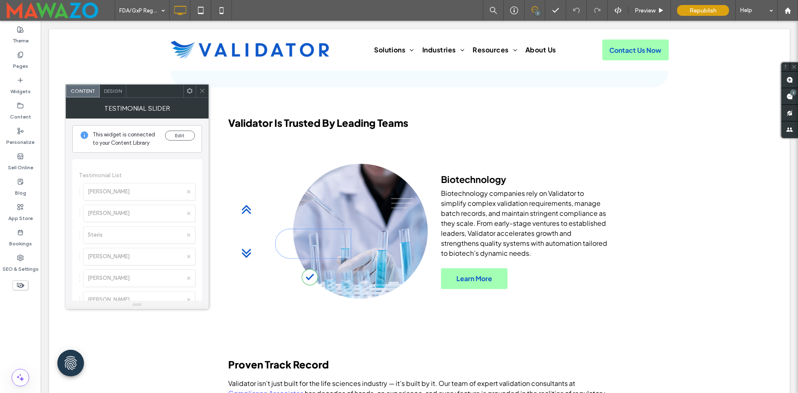
click at [115, 95] on div "Design" at bounding box center [113, 91] width 27 height 12
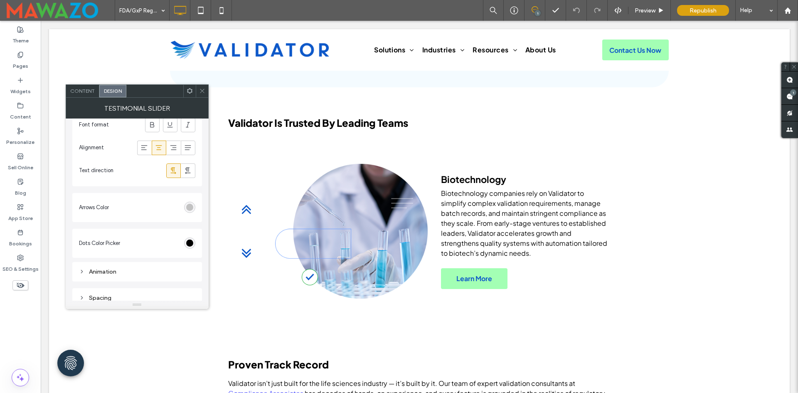
scroll to position [754, 0]
click at [192, 199] on div "rgb(185, 185, 185)" at bounding box center [189, 200] width 7 height 7
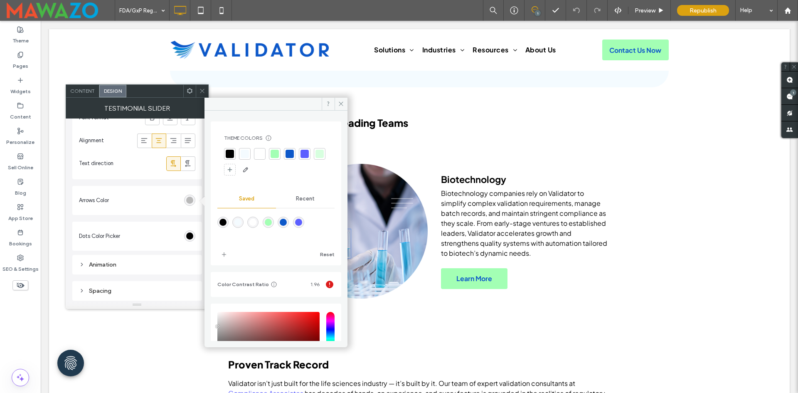
click at [272, 220] on div "rgba(163,255,180,1)" at bounding box center [268, 222] width 7 height 7
click at [200, 93] on use at bounding box center [202, 91] width 4 height 4
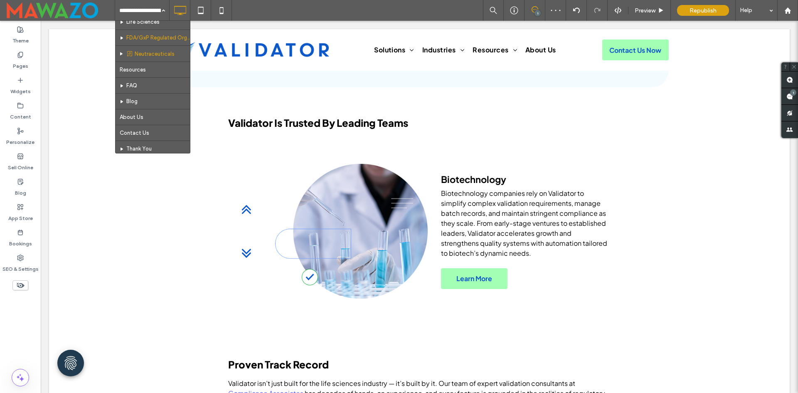
scroll to position [166, 0]
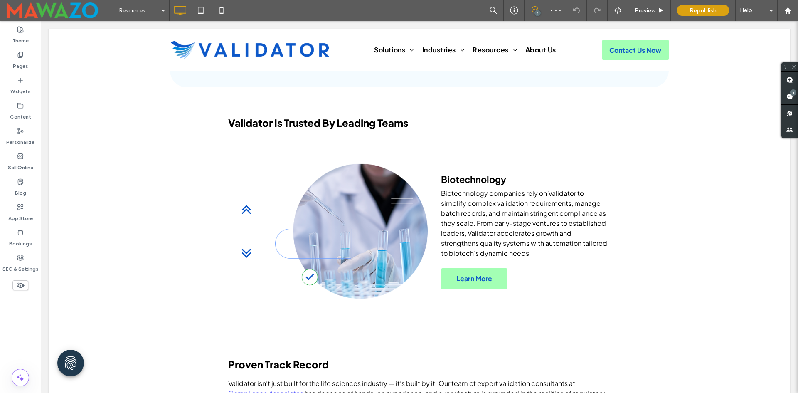
click at [140, 6] on input at bounding box center [140, 10] width 42 height 21
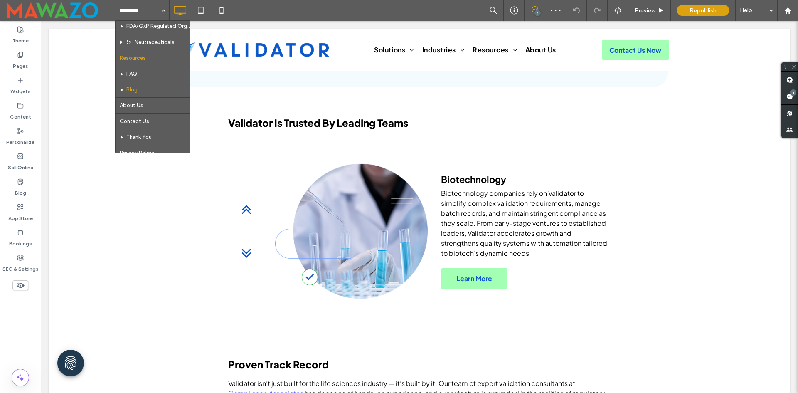
scroll to position [208, 0]
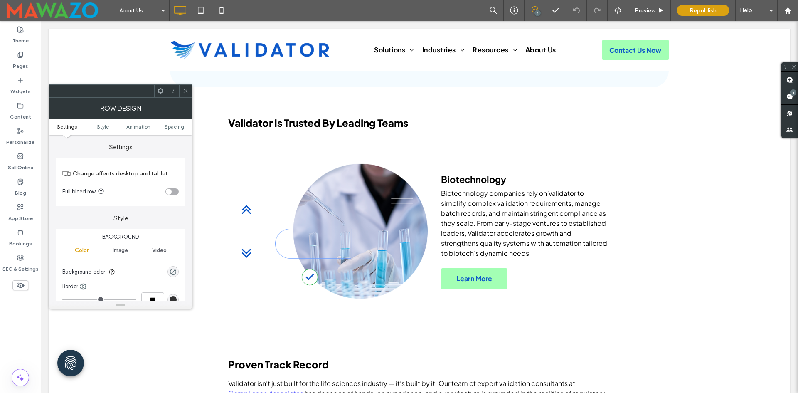
click at [173, 123] on ul "Settings Style Animation Spacing" at bounding box center [120, 127] width 143 height 17
click at [176, 126] on span "Spacing" at bounding box center [175, 127] width 20 height 6
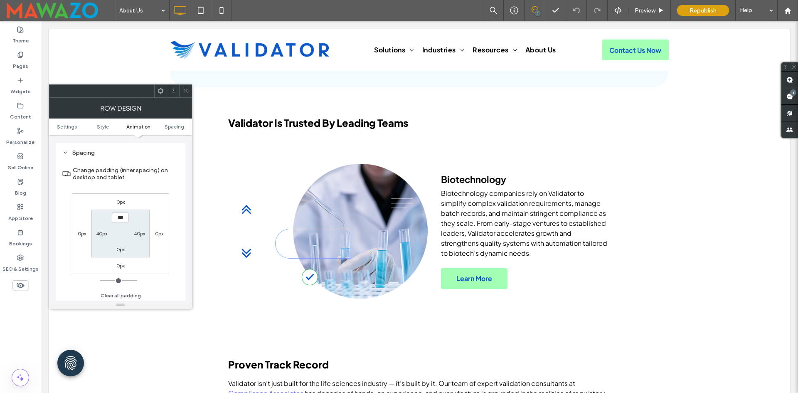
scroll to position [235, 0]
click at [183, 98] on div "Row Design" at bounding box center [120, 108] width 143 height 21
click at [183, 94] on span at bounding box center [186, 91] width 6 height 12
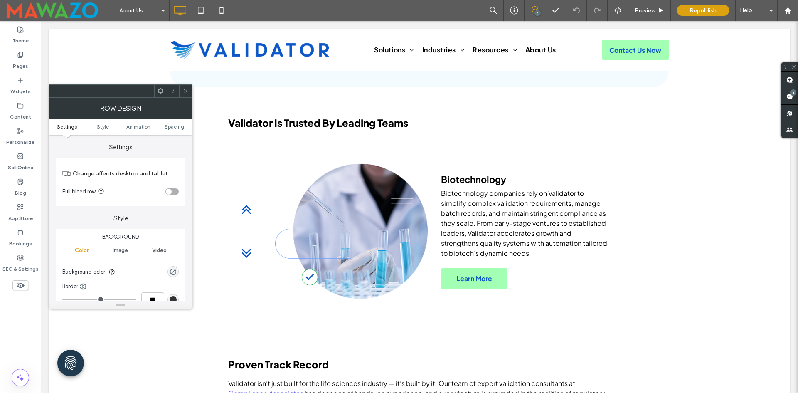
click at [174, 122] on ul "Settings Style Animation Spacing" at bounding box center [120, 127] width 143 height 17
click at [182, 129] on span "Spacing" at bounding box center [175, 127] width 20 height 6
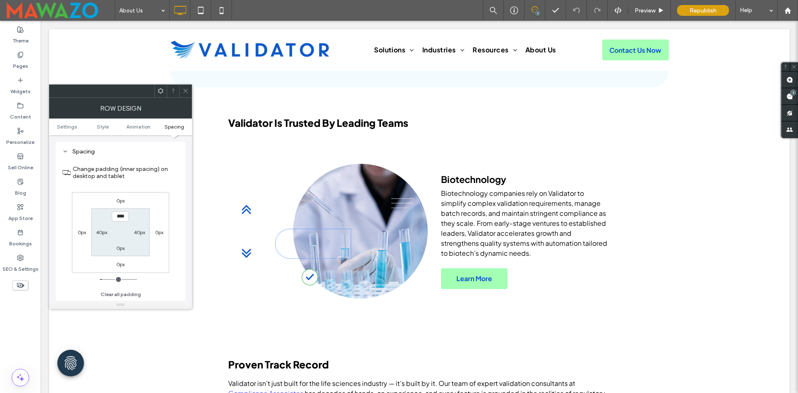
click at [183, 96] on span at bounding box center [186, 91] width 6 height 12
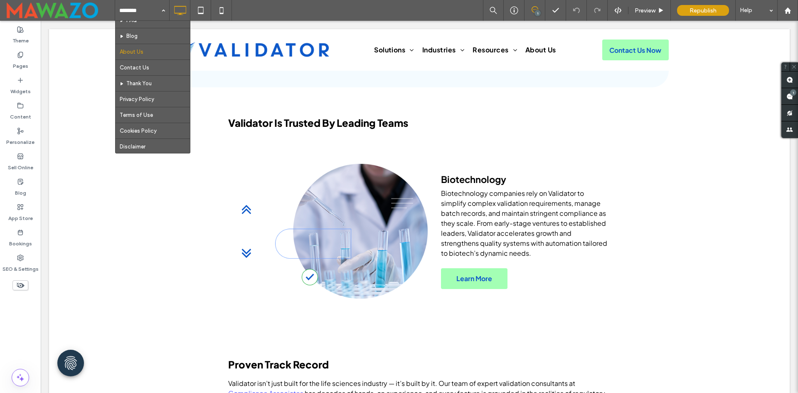
scroll to position [230, 0]
